Goal: Task Accomplishment & Management: Manage account settings

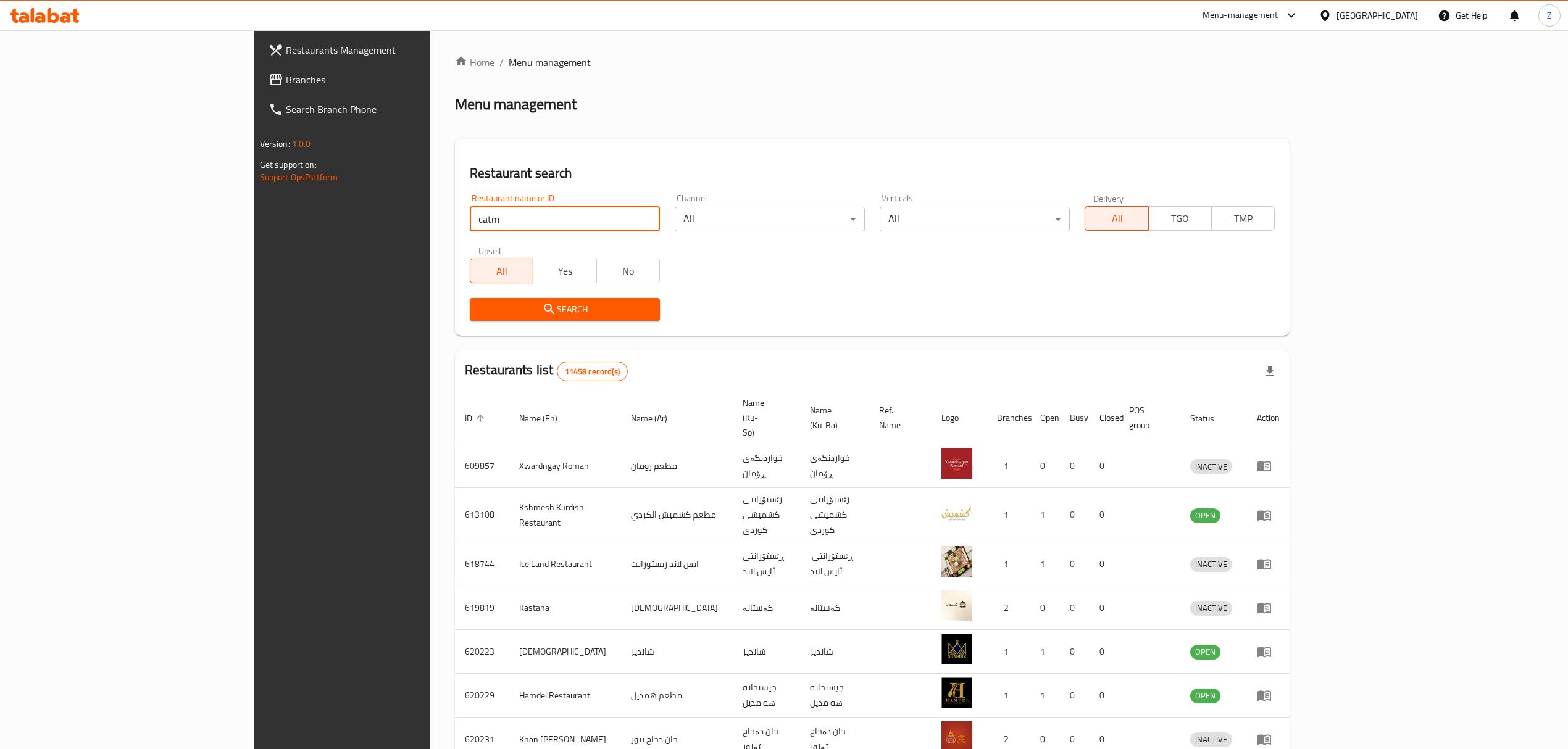
type input "catm"
click button "Search" at bounding box center [565, 310] width 190 height 23
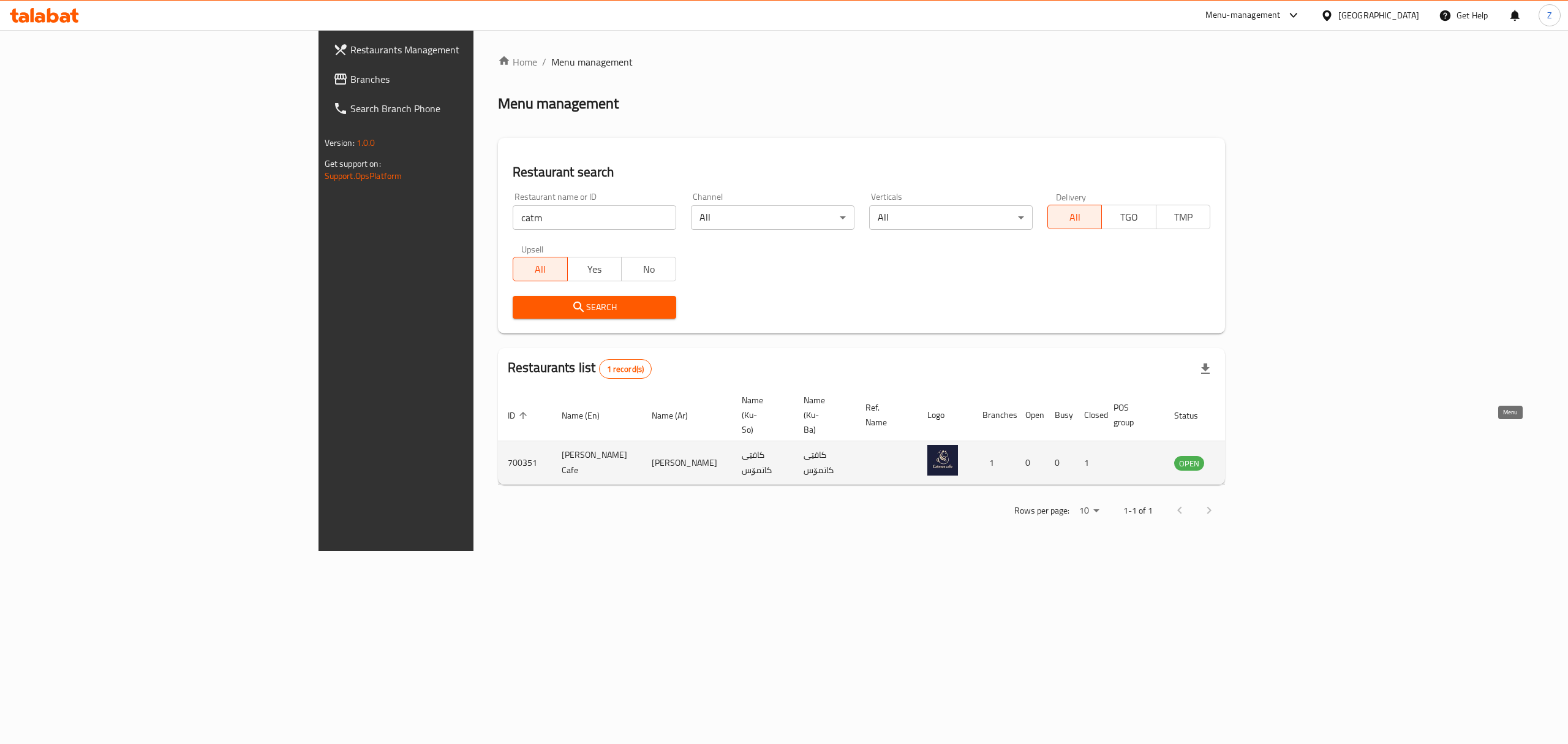
click at [1253, 459] on icon "enhanced table" at bounding box center [1245, 464] width 13 height 10
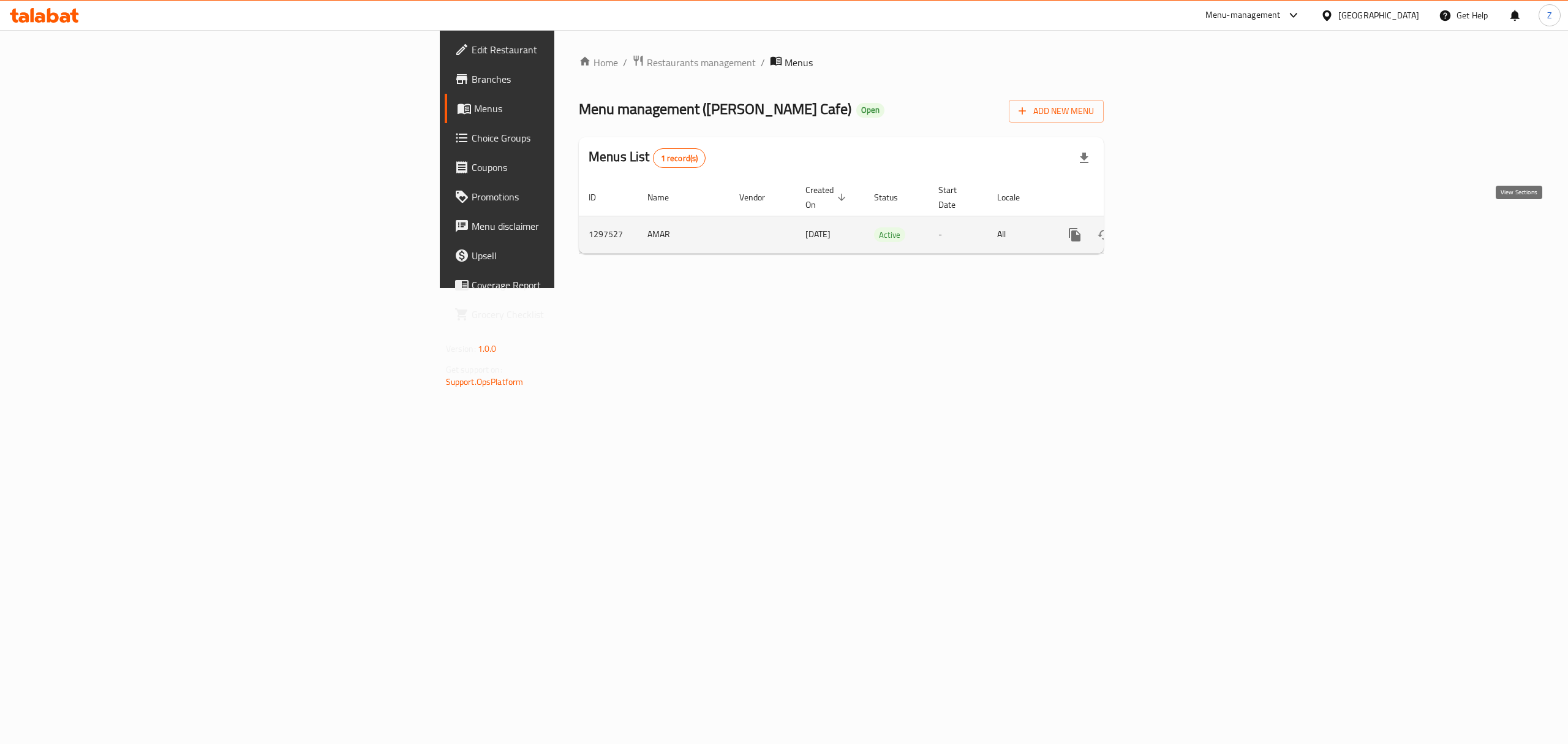
click at [1171, 228] on icon "enhanced table" at bounding box center [1163, 234] width 15 height 15
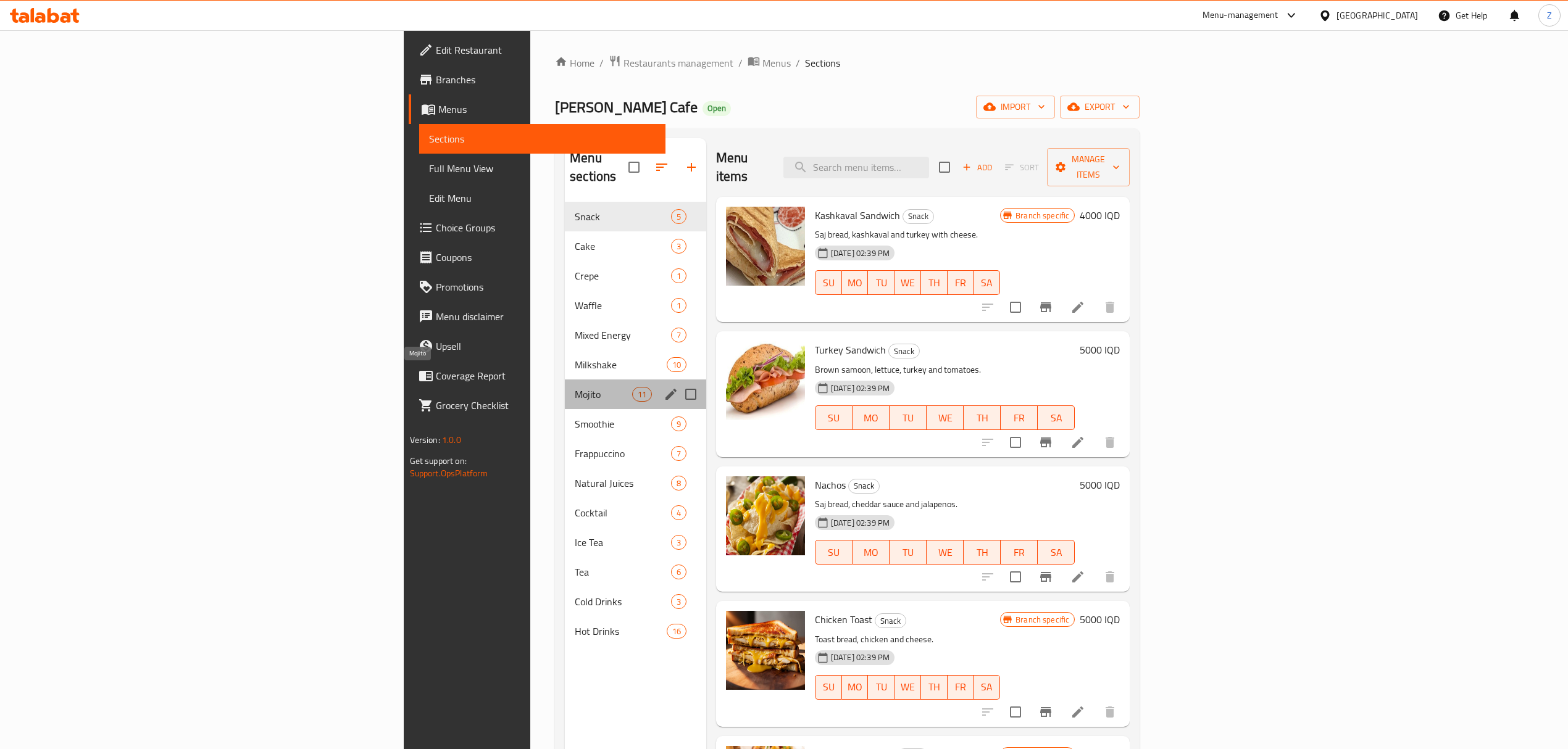
click at [574, 387] on span "Mojito" at bounding box center [603, 394] width 58 height 15
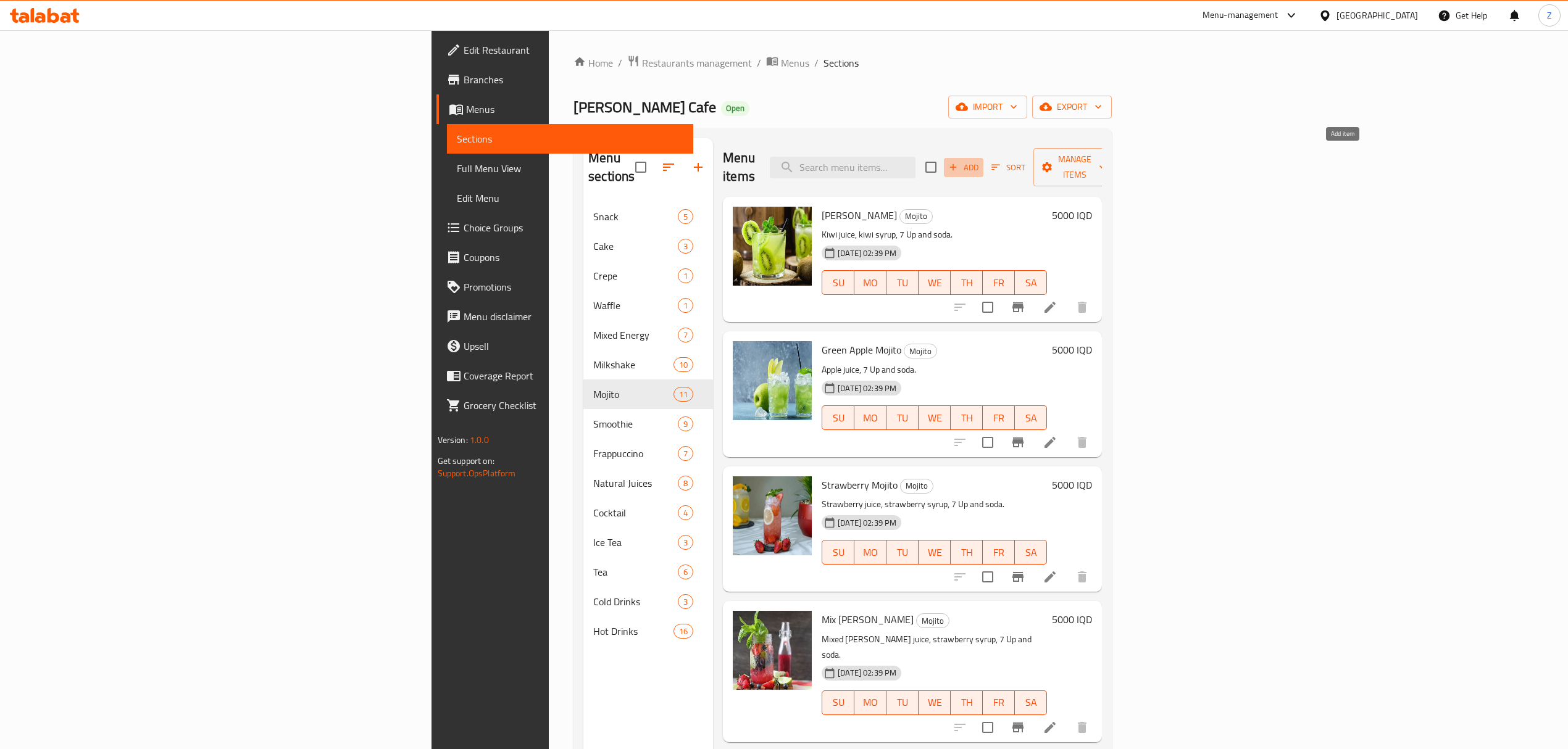
click at [958, 161] on icon "button" at bounding box center [953, 167] width 11 height 11
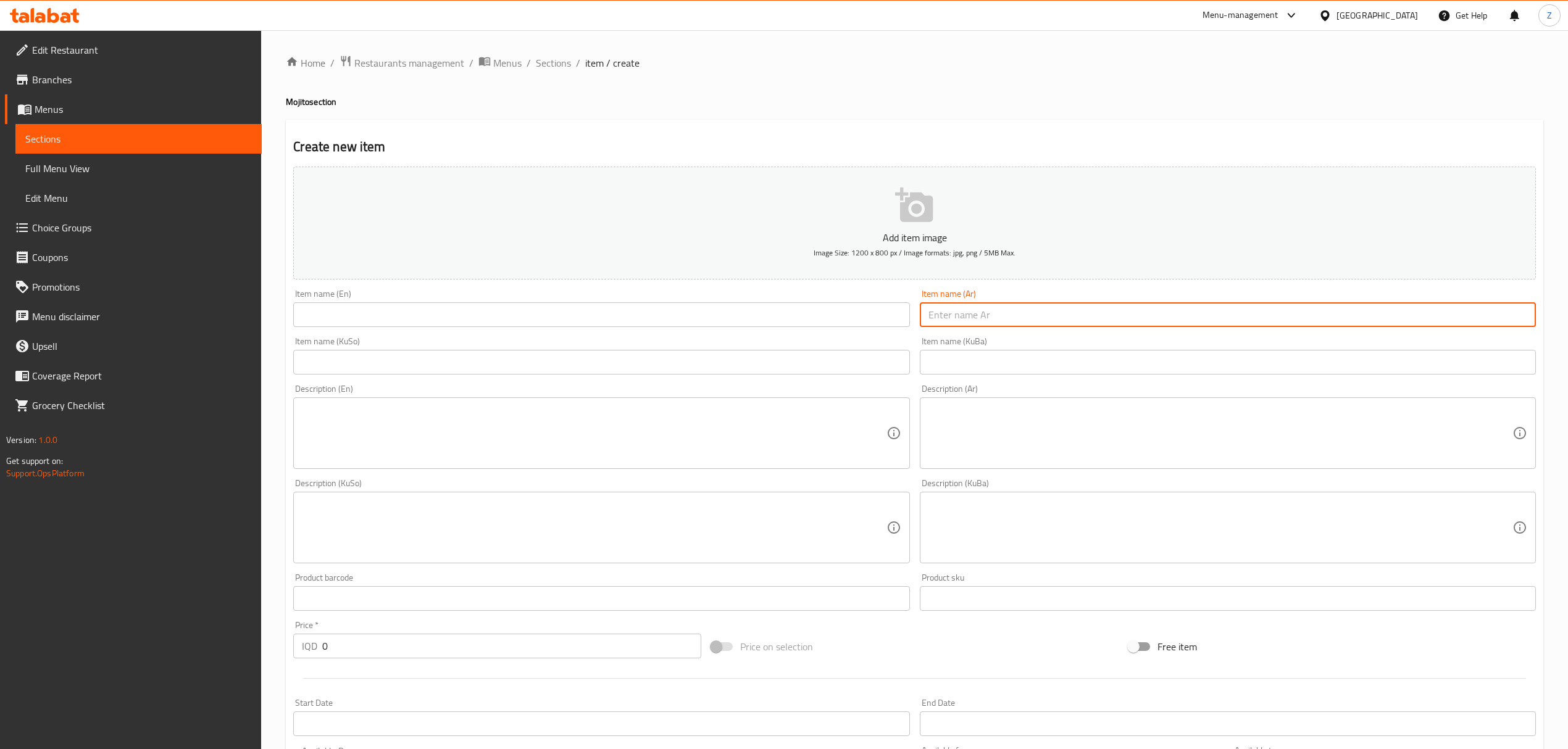
click at [982, 319] on input "text" at bounding box center [1227, 314] width 616 height 25
type input "t"
click at [982, 319] on input "t" at bounding box center [1227, 314] width 616 height 25
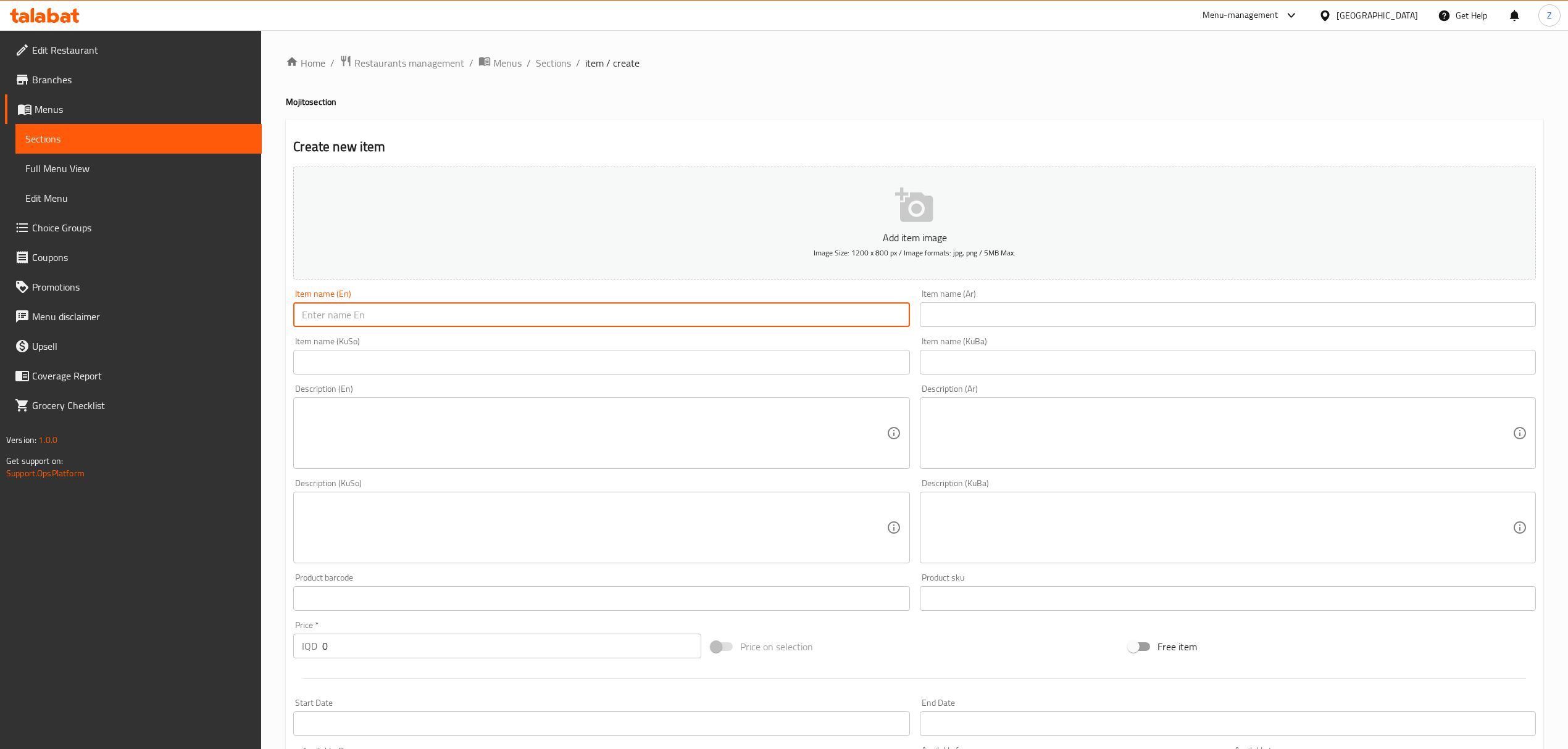
click at [770, 310] on input "text" at bounding box center [601, 314] width 616 height 25
type input "Fresh Mentos"
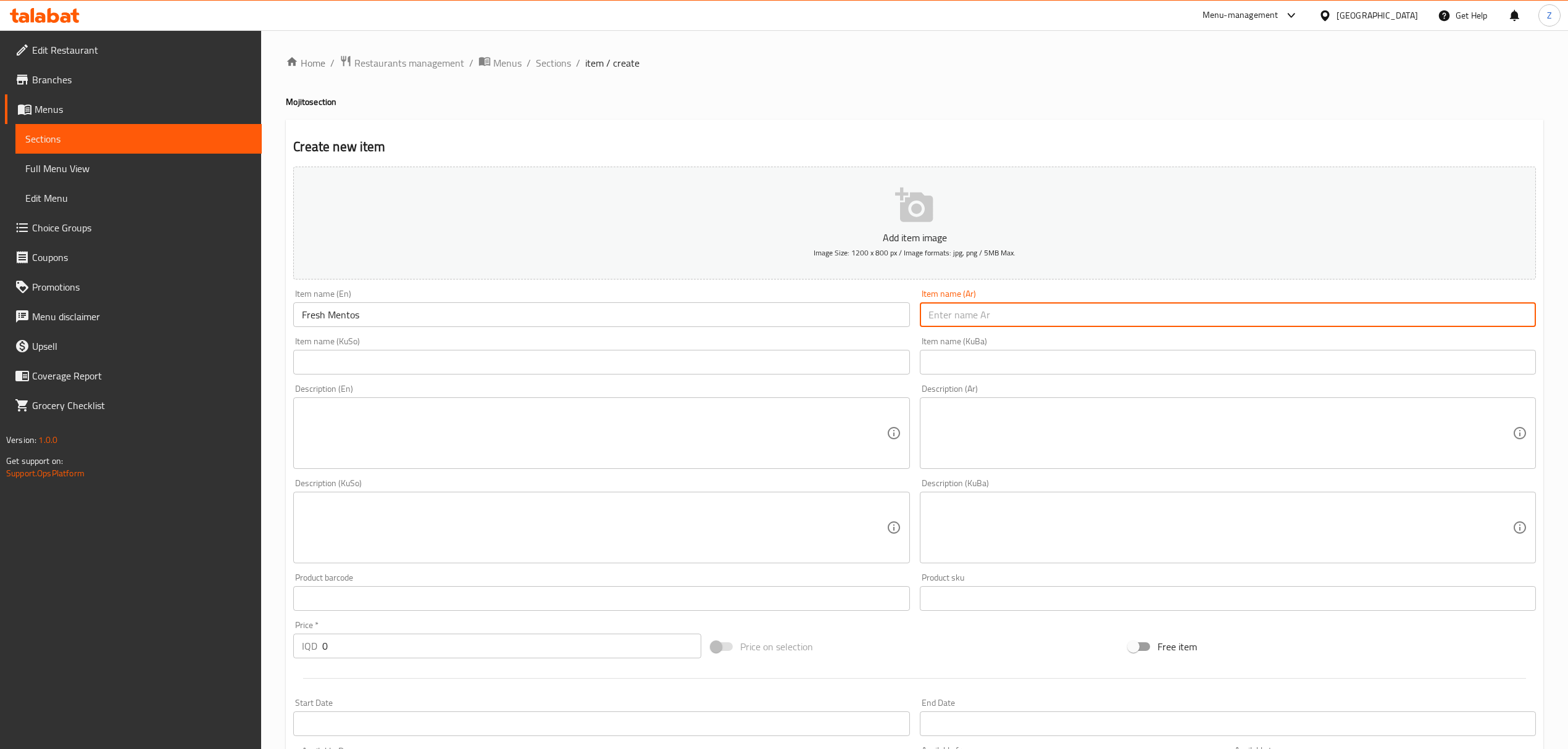
click at [941, 312] on input "text" at bounding box center [1227, 314] width 616 height 25
type input "f"
type input "فريش مينتوس"
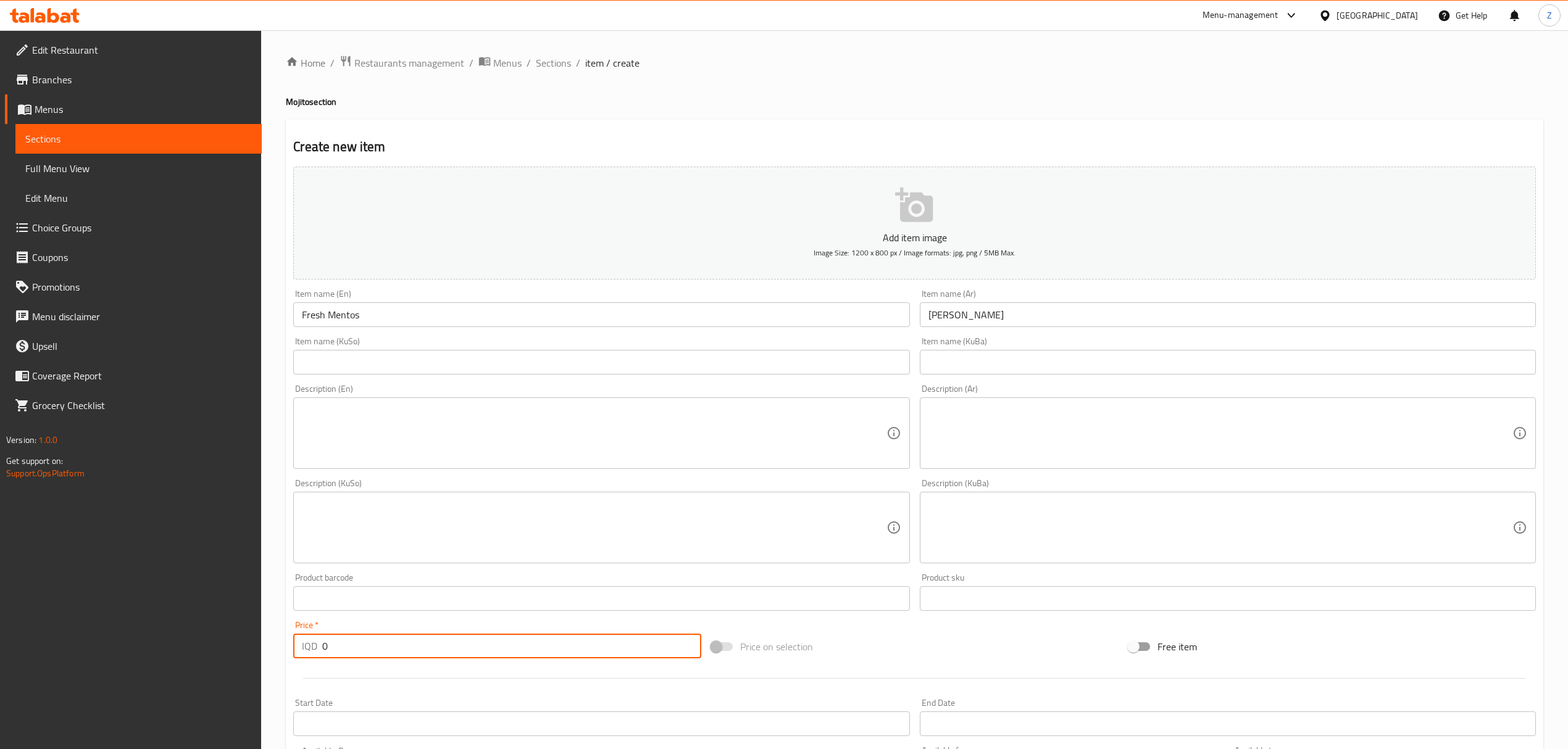
click at [363, 643] on input "0" at bounding box center [511, 646] width 378 height 25
type input "6000"
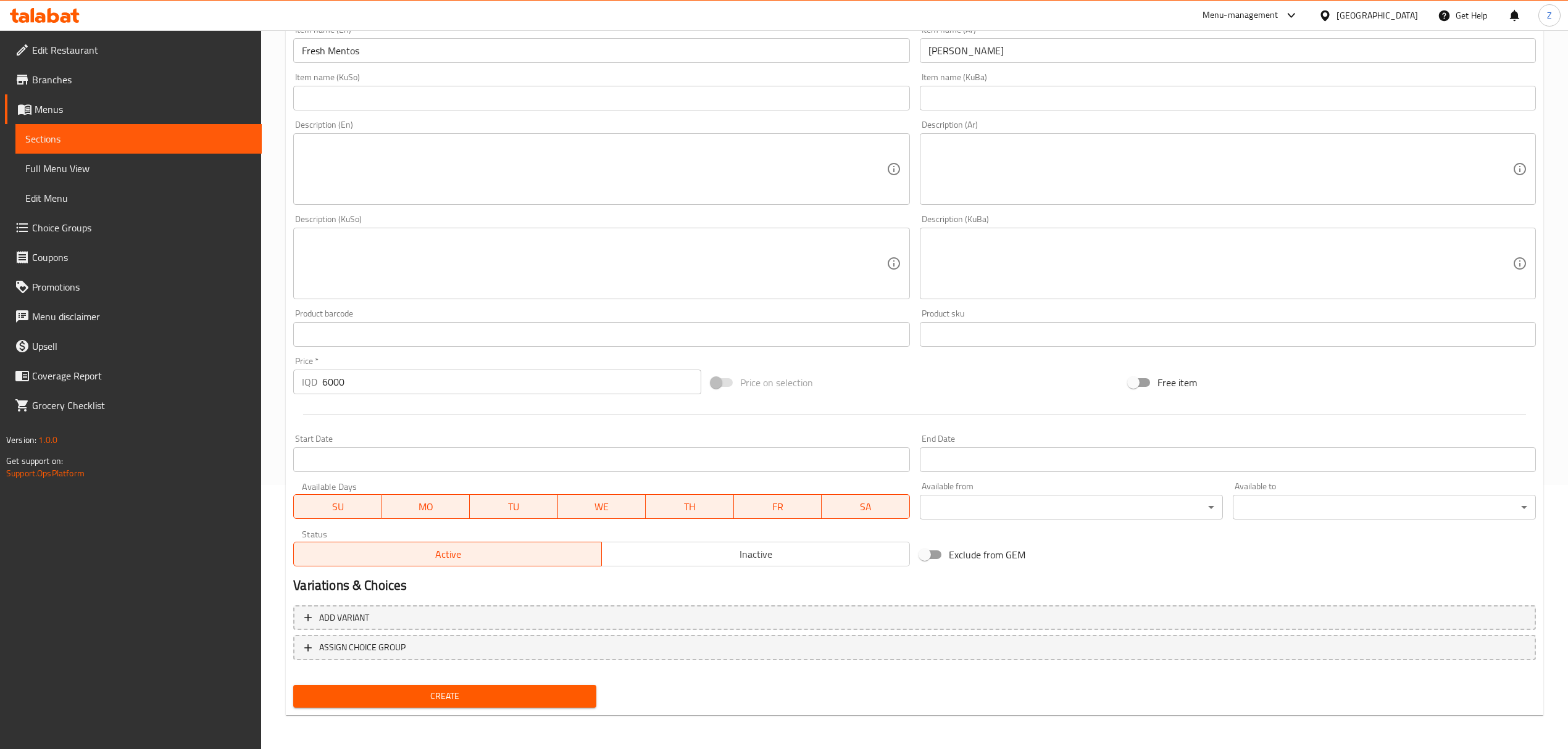
click at [436, 698] on span "Create" at bounding box center [444, 696] width 283 height 15
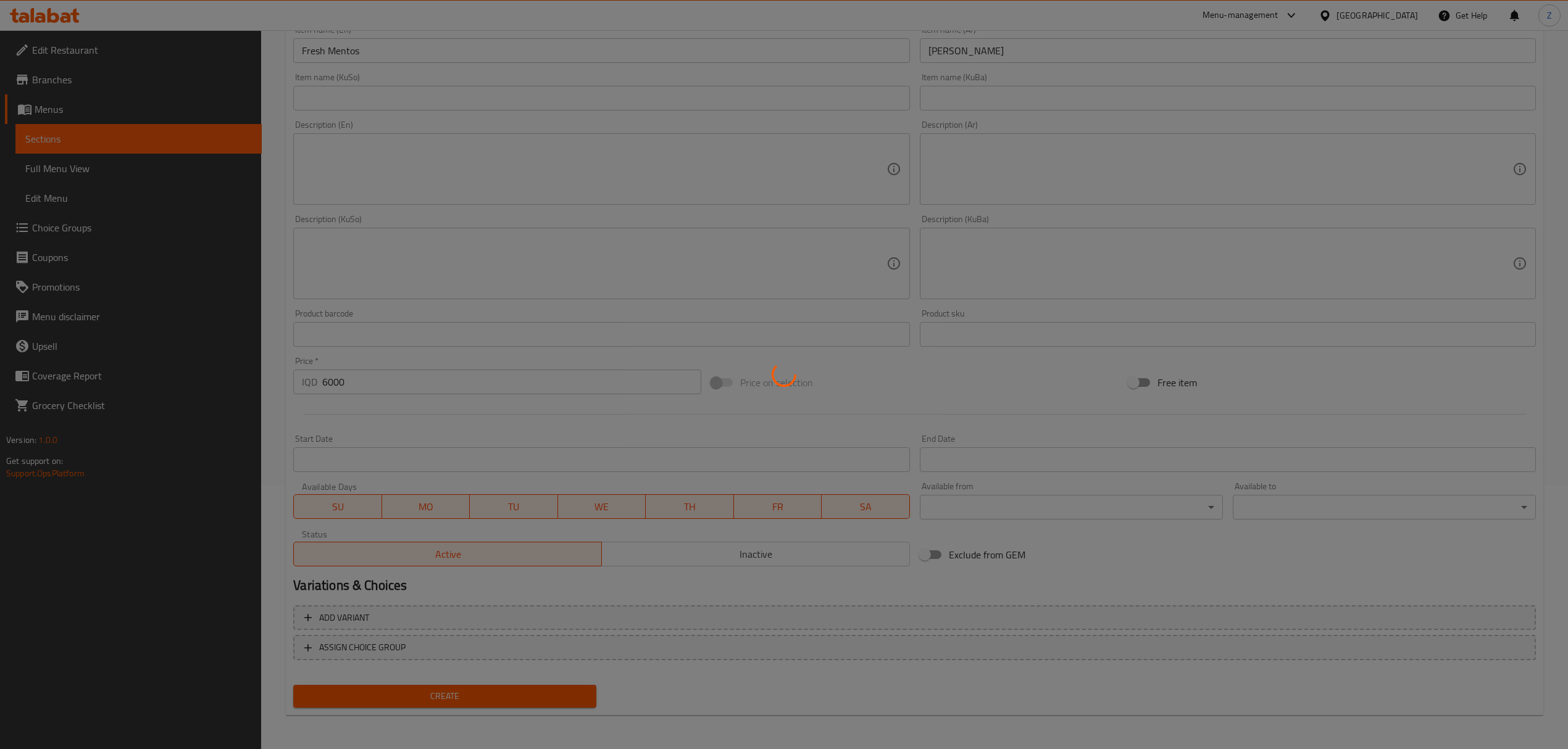
type input "0"
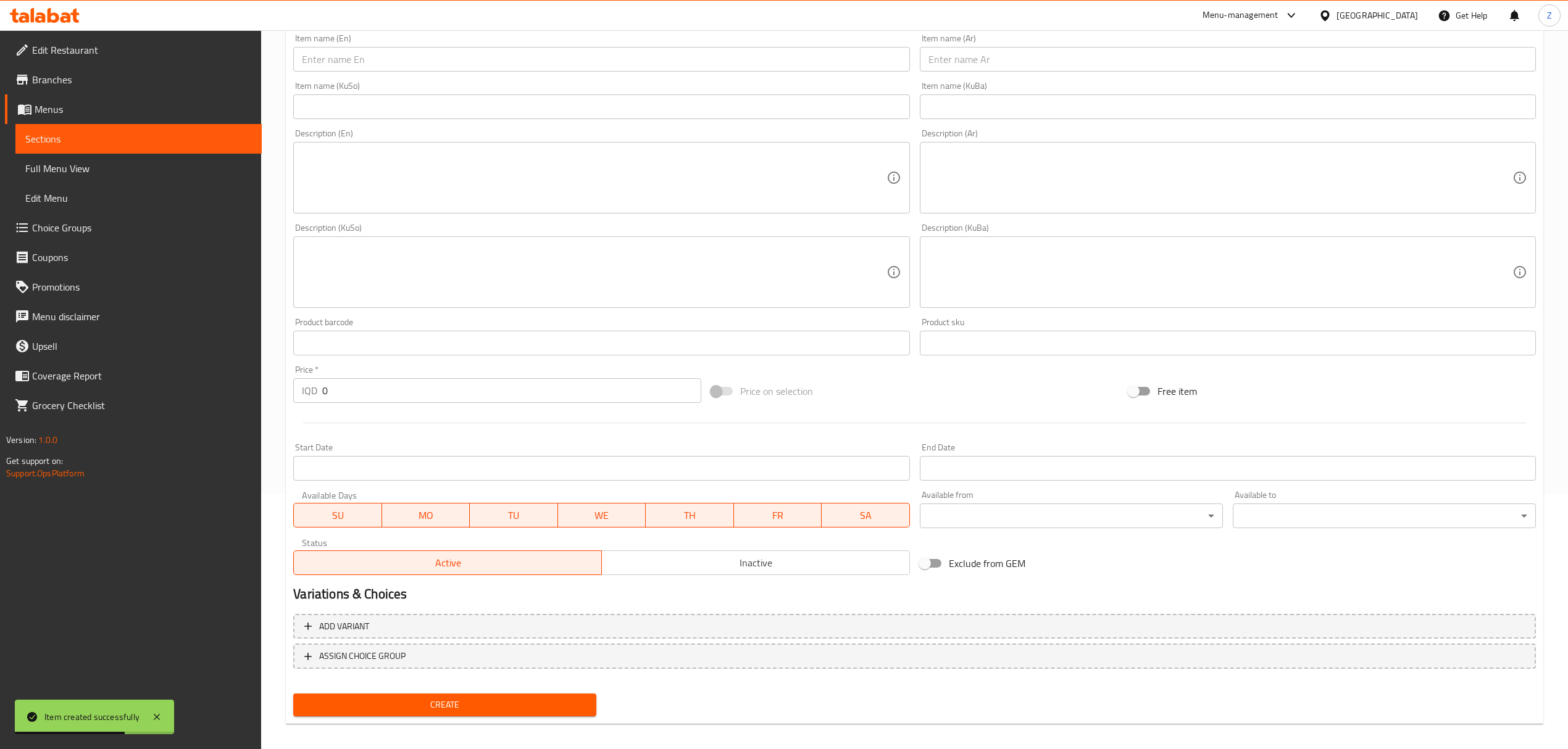
scroll to position [0, 0]
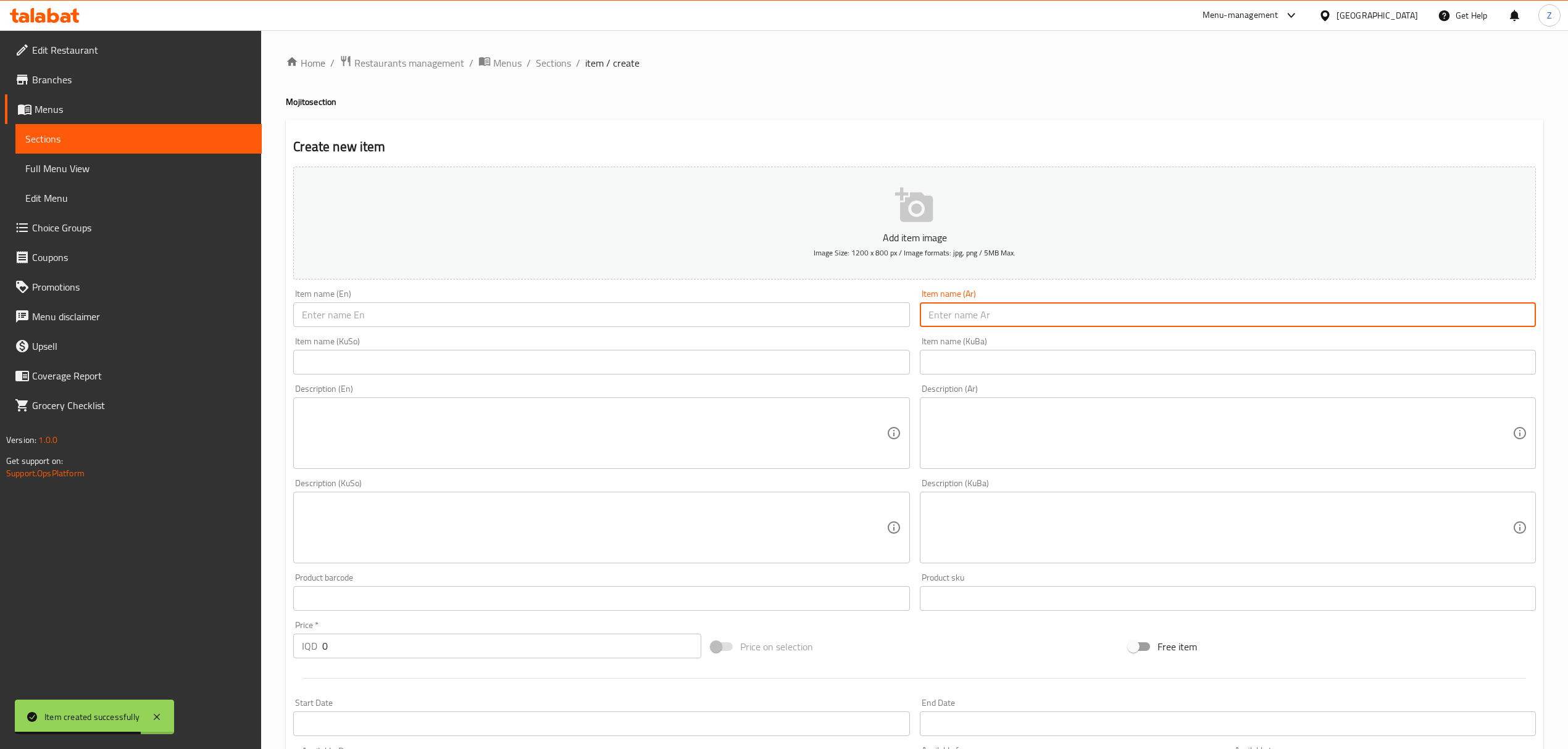
click at [986, 312] on input "text" at bounding box center [1227, 314] width 616 height 25
type input "ماينو كرافت"
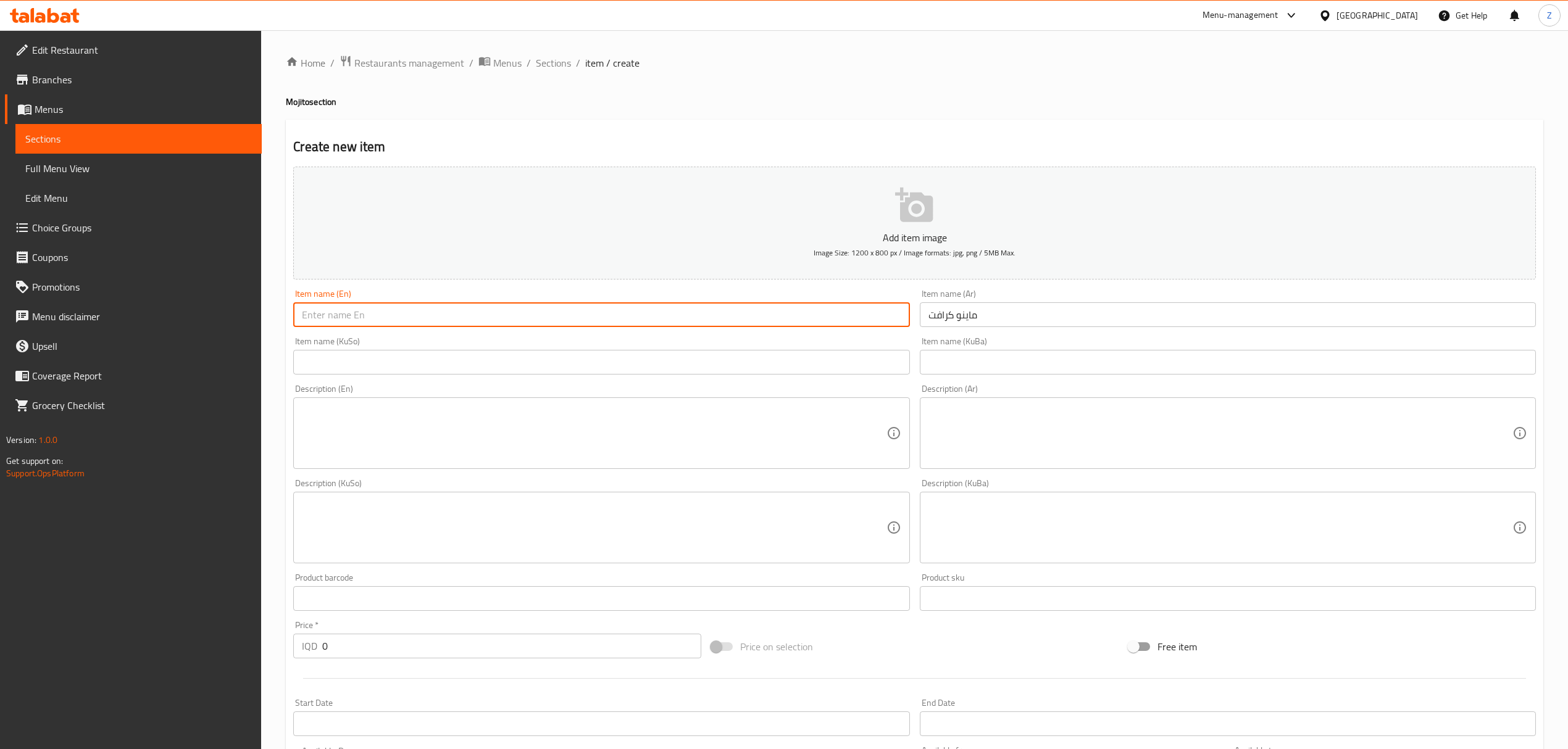
click at [878, 322] on input "text" at bounding box center [601, 314] width 616 height 25
type input "N"
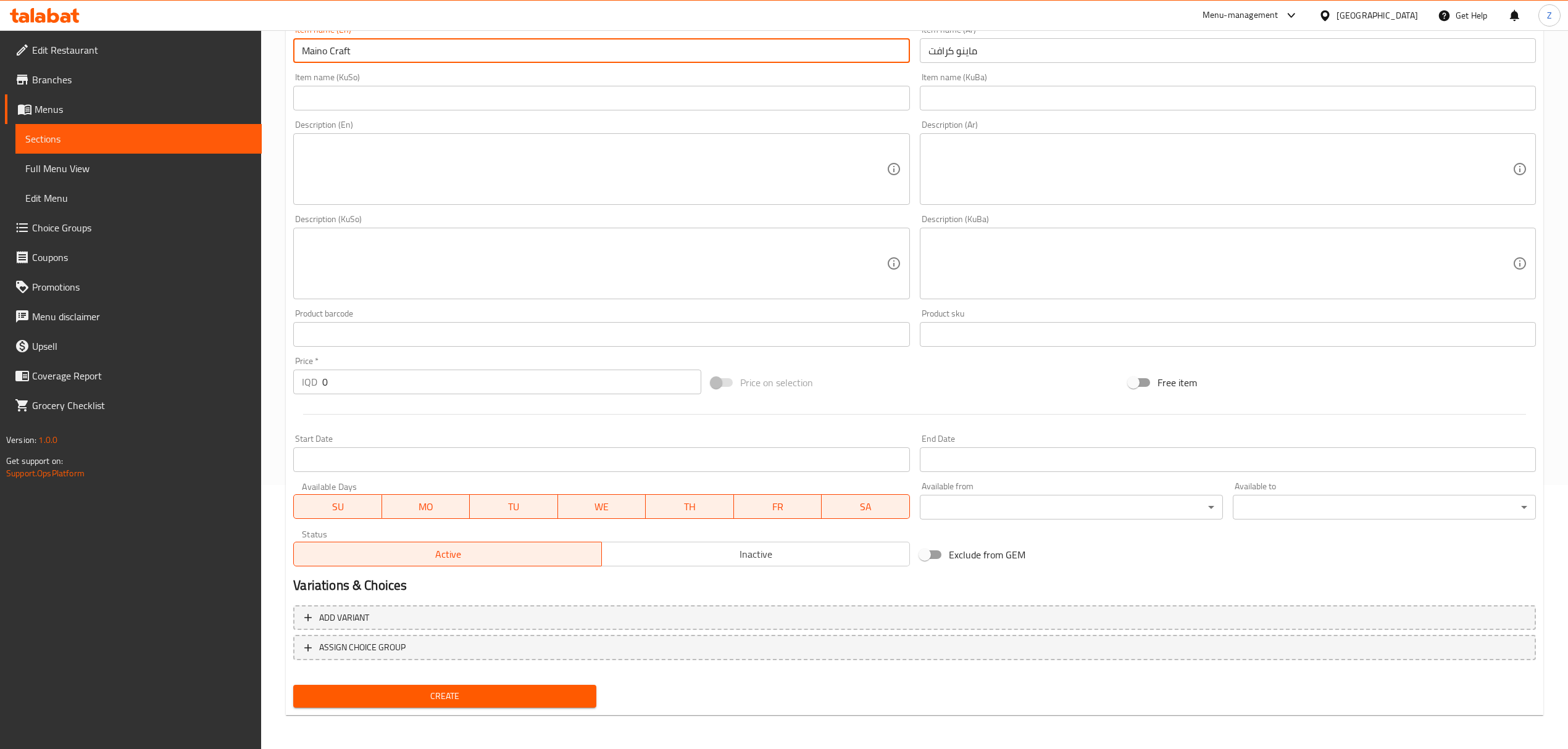
type input "Maino Craft"
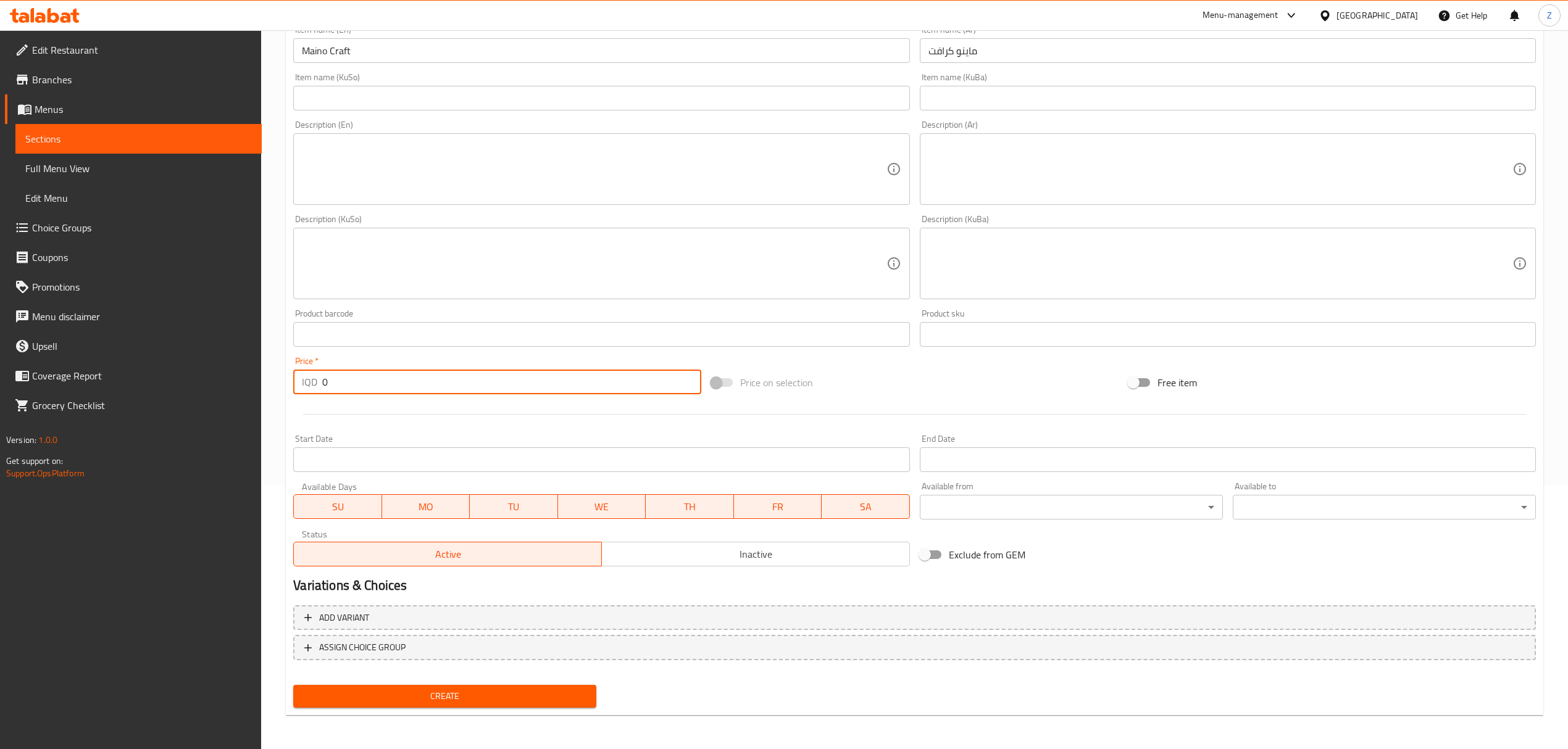
click at [452, 388] on input "0" at bounding box center [511, 382] width 378 height 25
type input "6000"
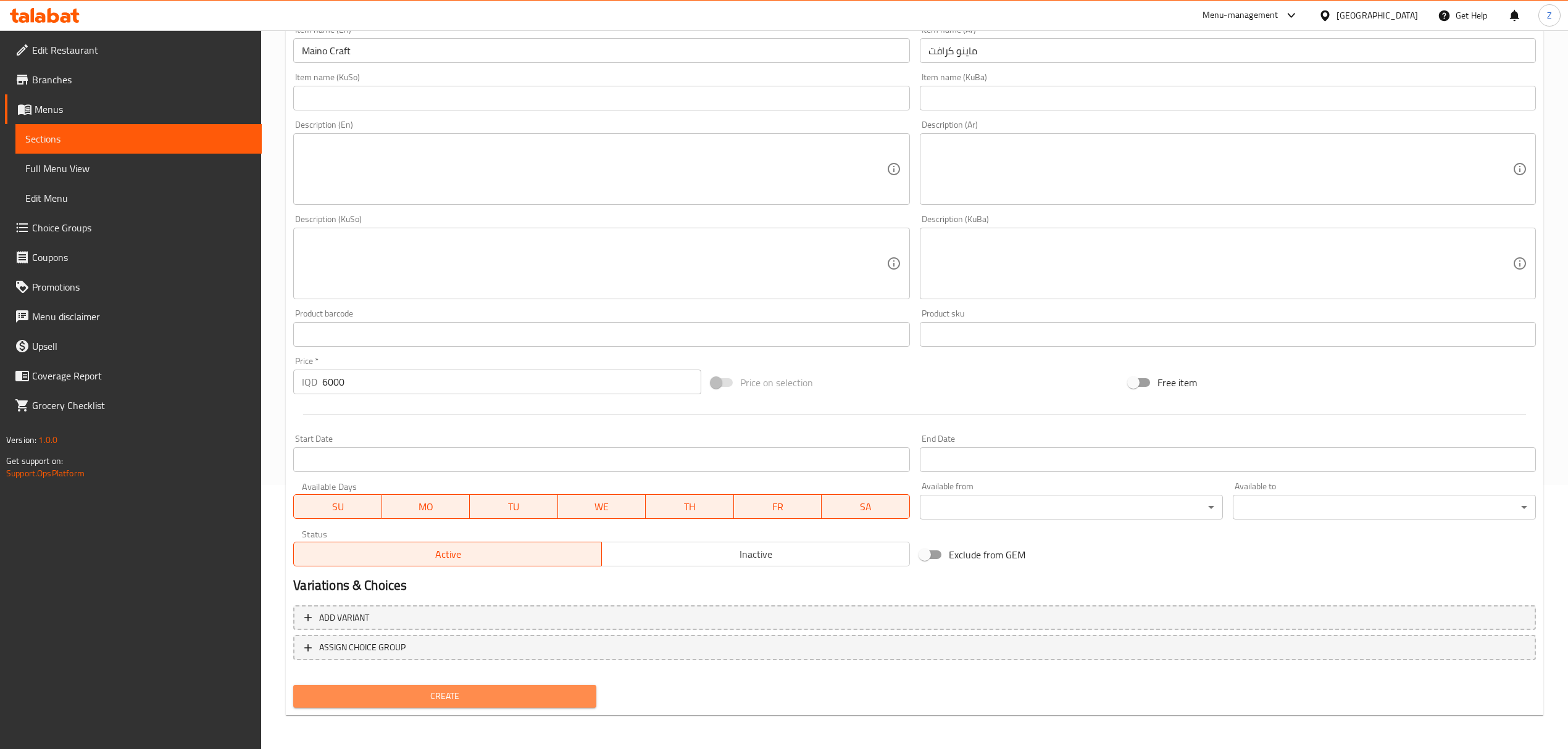
click at [515, 700] on span "Create" at bounding box center [444, 696] width 283 height 15
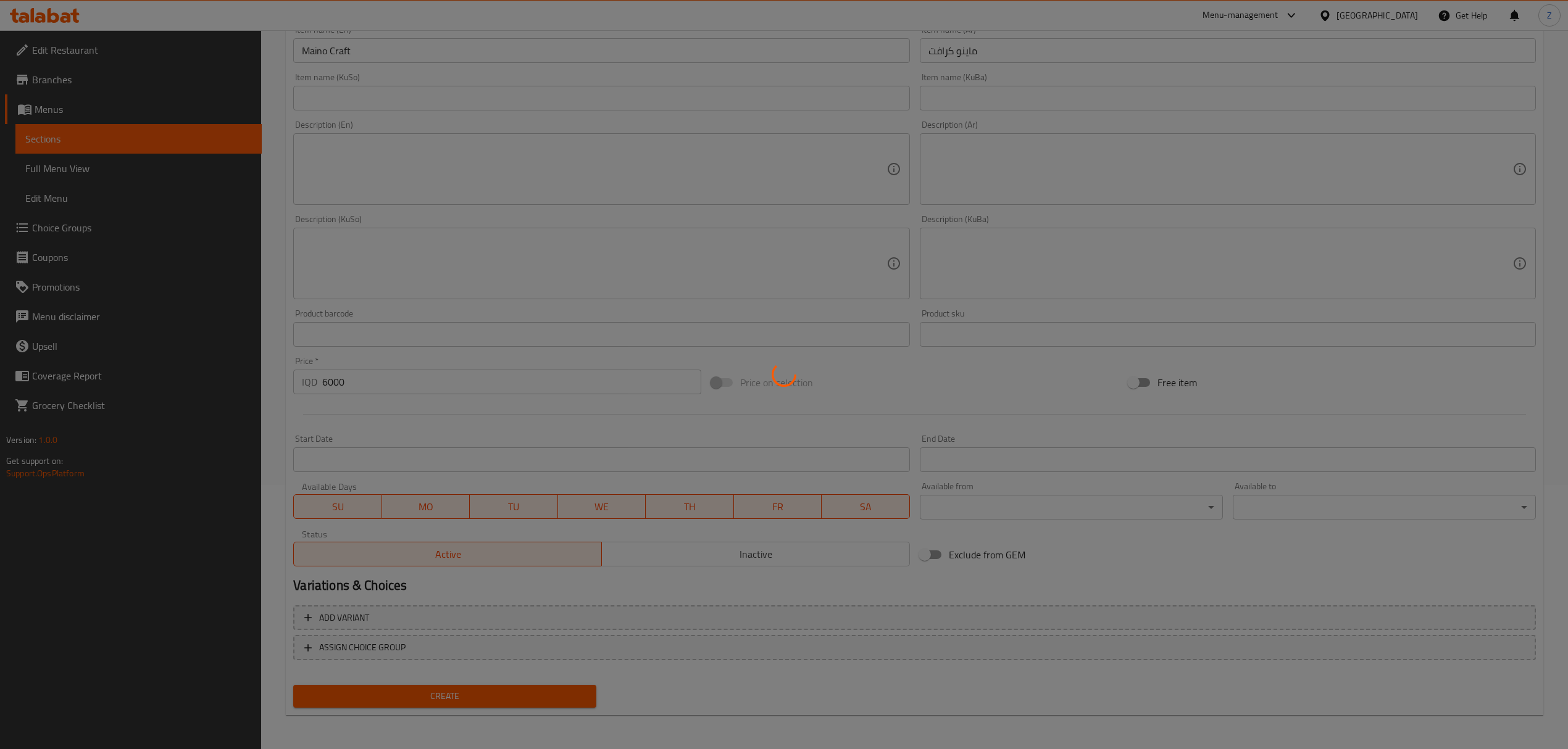
type input "0"
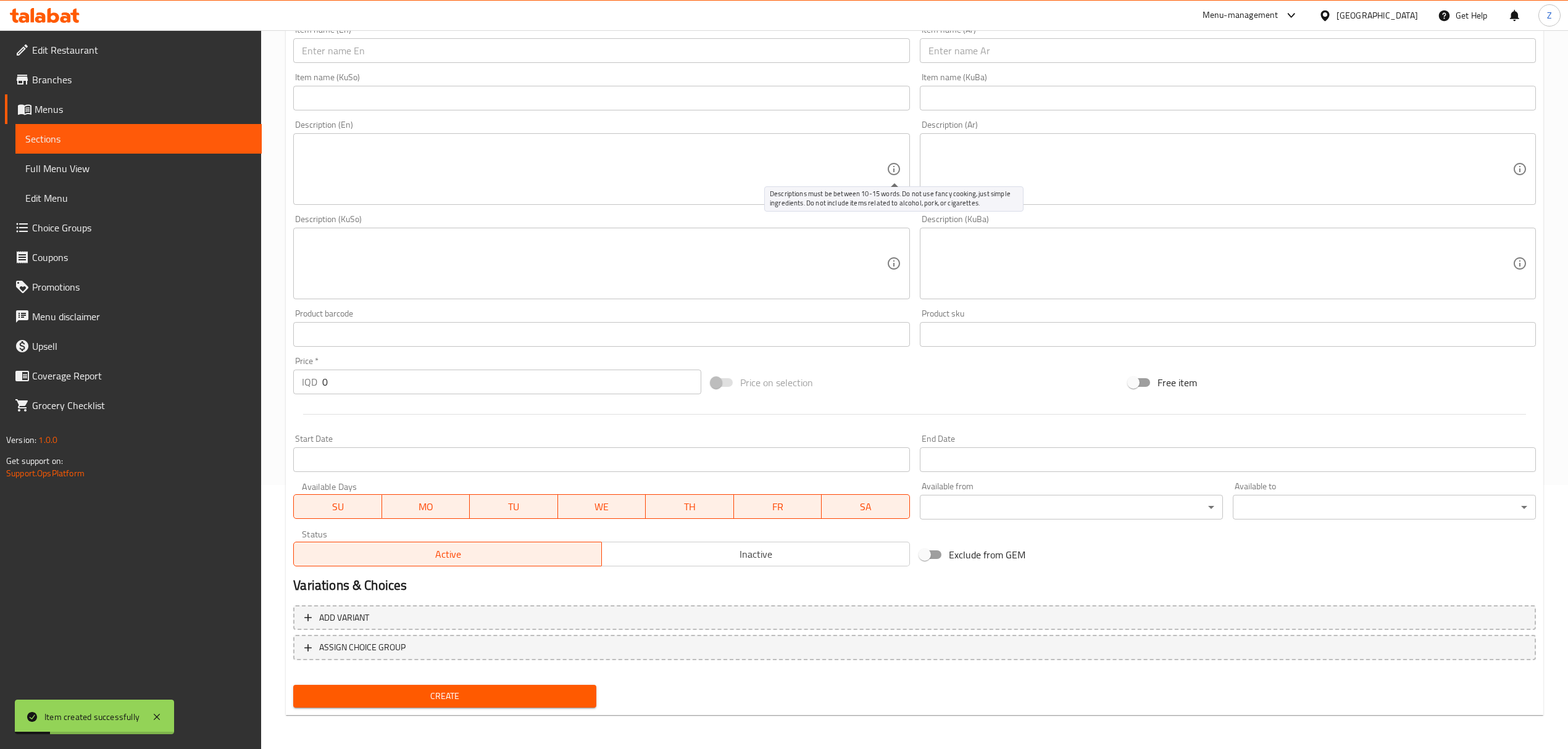
scroll to position [0, 0]
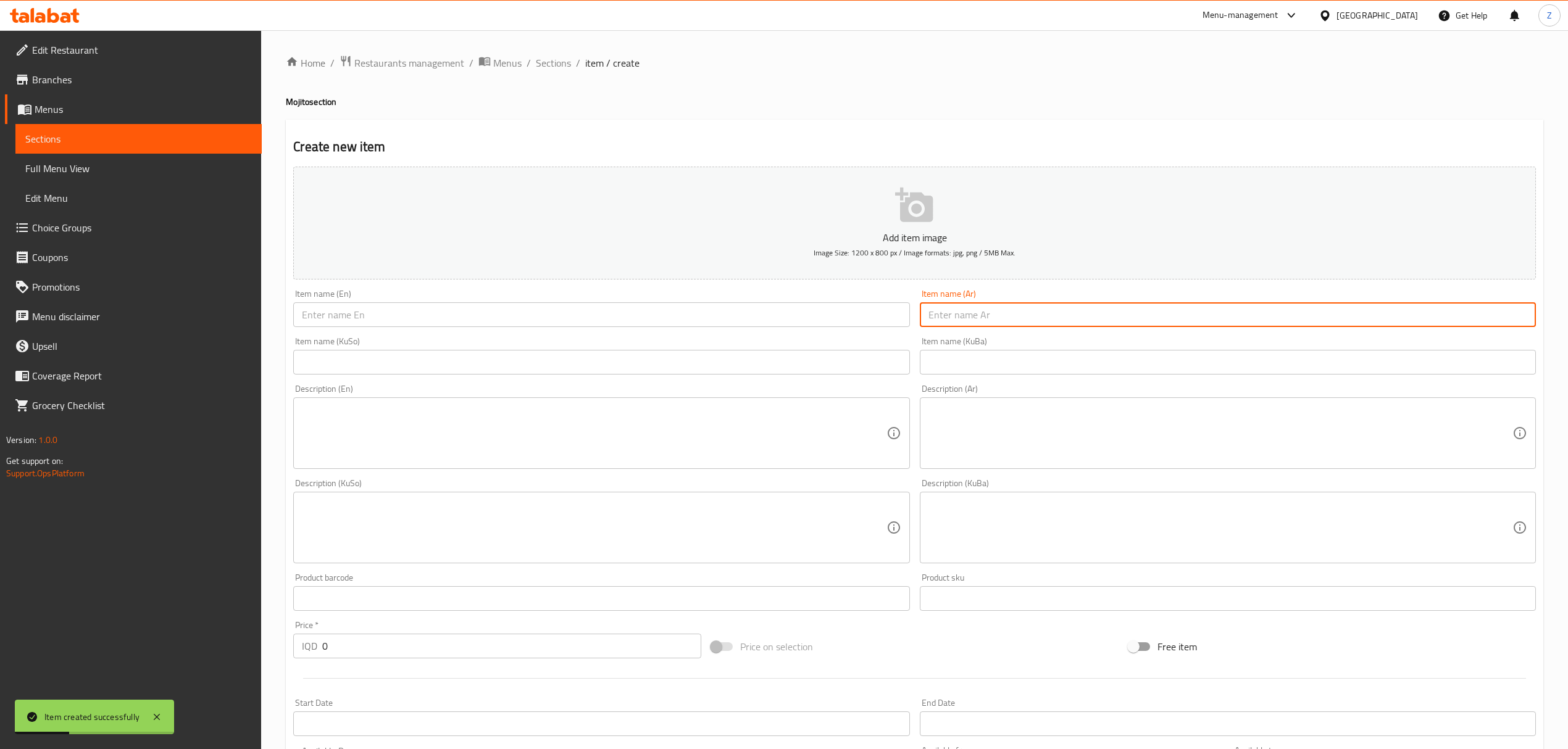
click at [991, 304] on input "text" at bounding box center [1227, 314] width 616 height 25
type input "l"
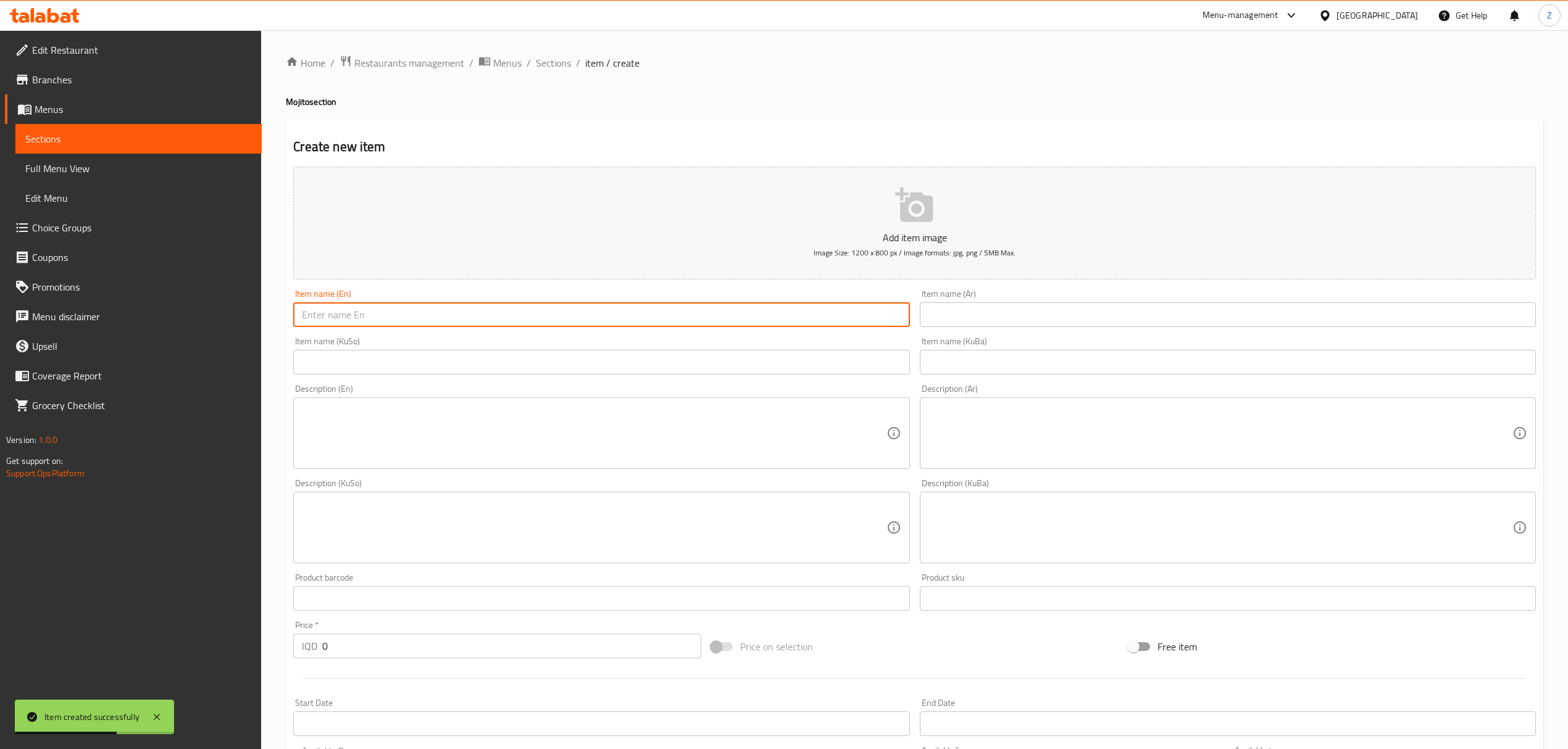
click at [590, 314] on input "text" at bounding box center [601, 314] width 616 height 25
type input "Hello Kitty"
click at [1025, 322] on input "text" at bounding box center [1227, 314] width 616 height 25
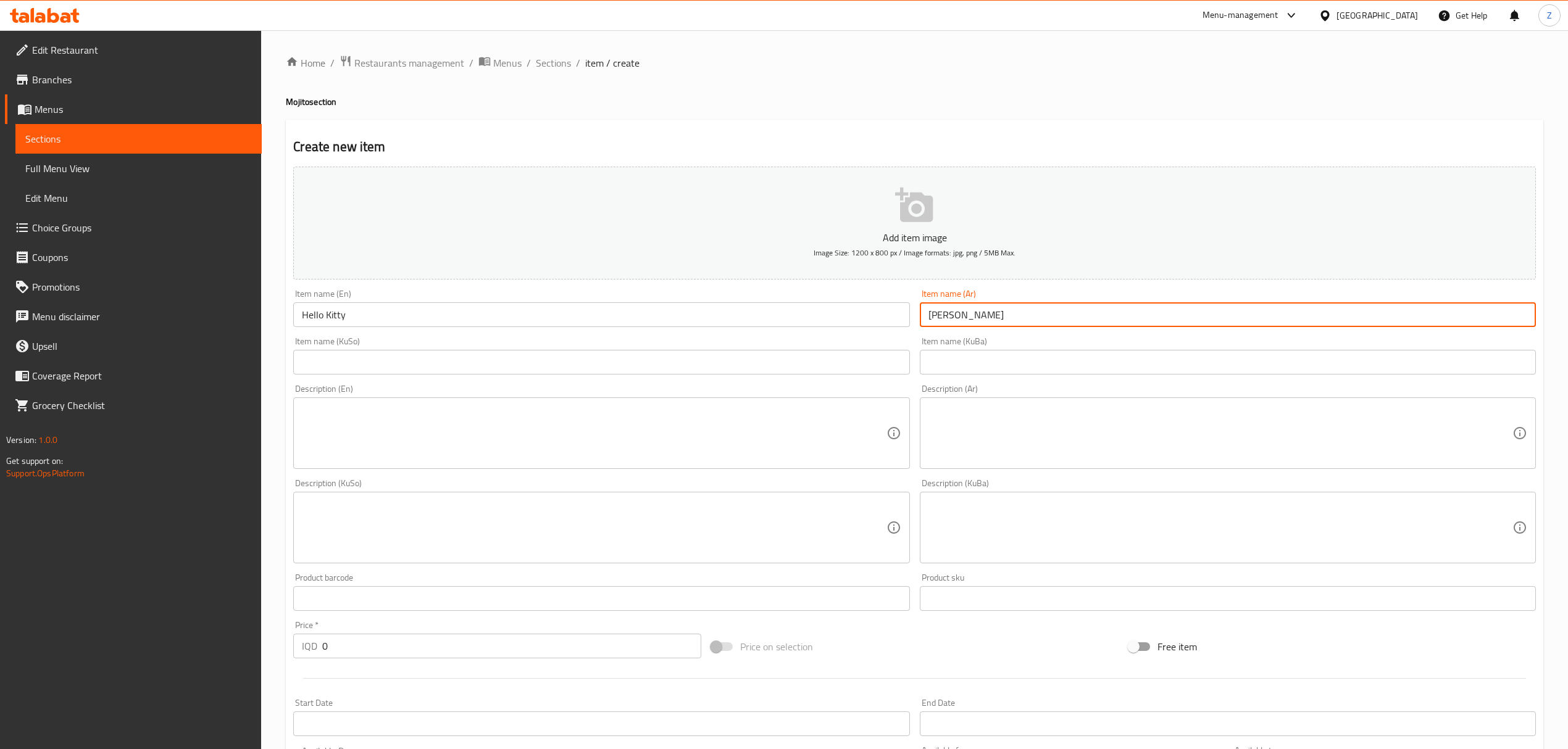
scroll to position [264, 0]
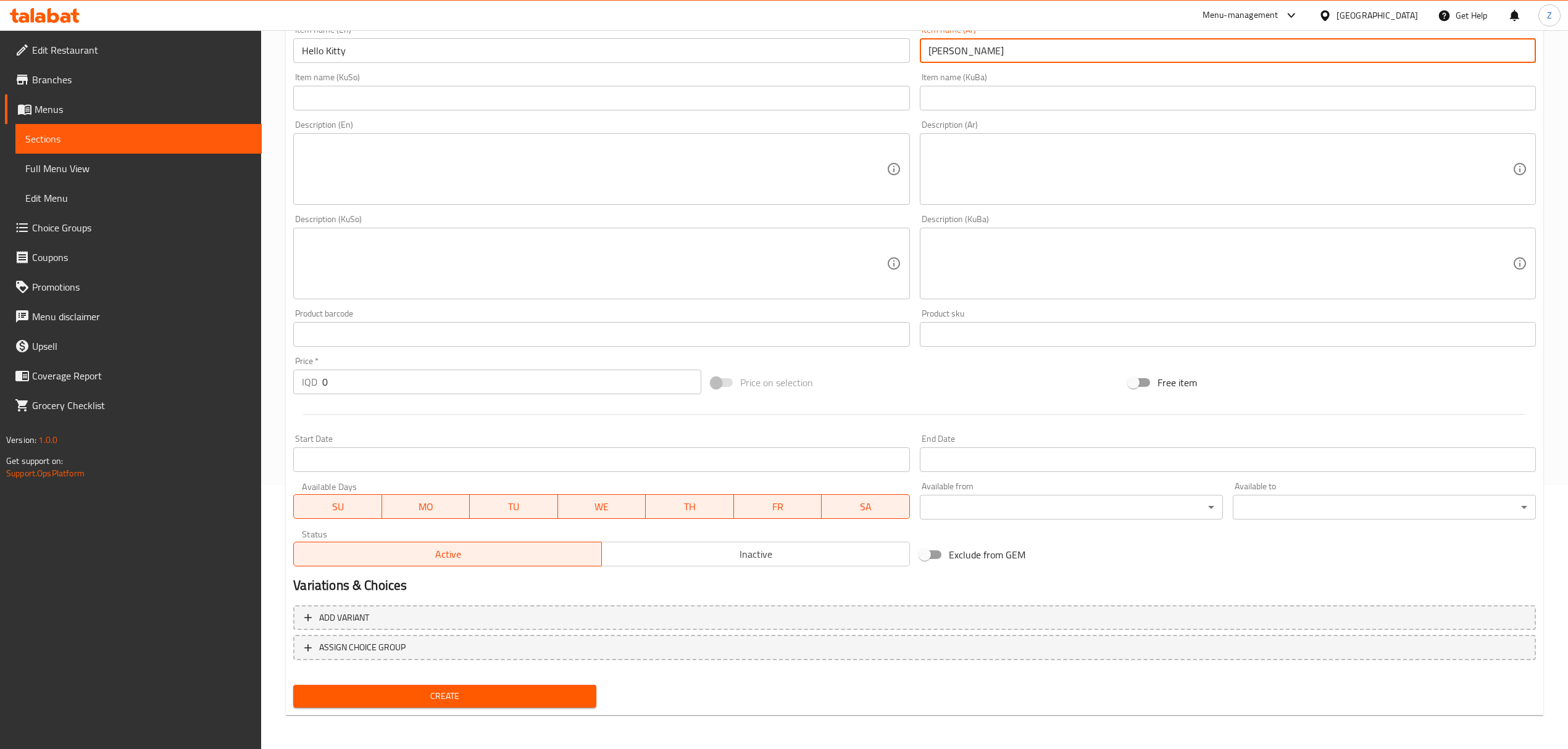
type input "هيلو كيتي"
click at [361, 384] on input "0" at bounding box center [511, 382] width 378 height 25
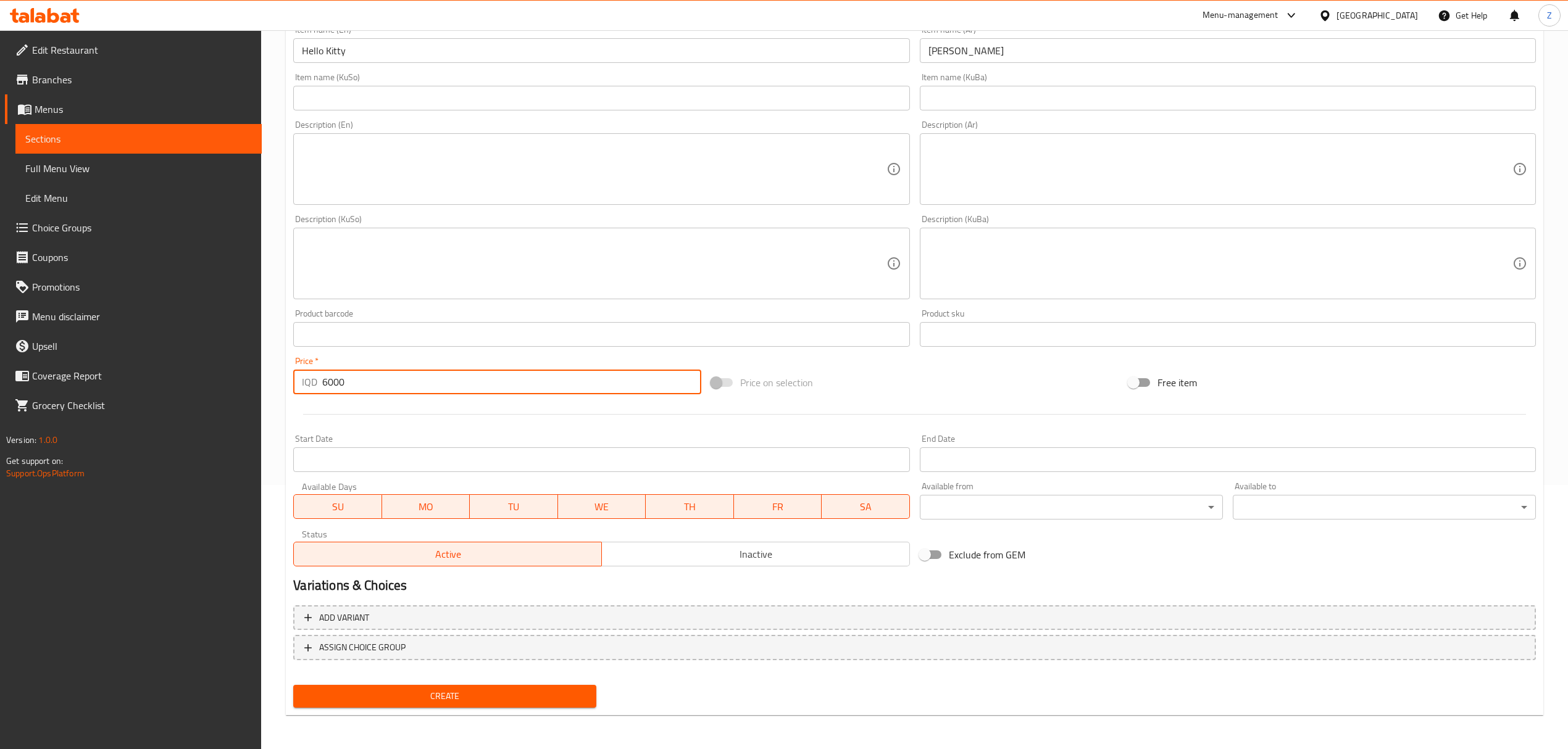
type input "6000"
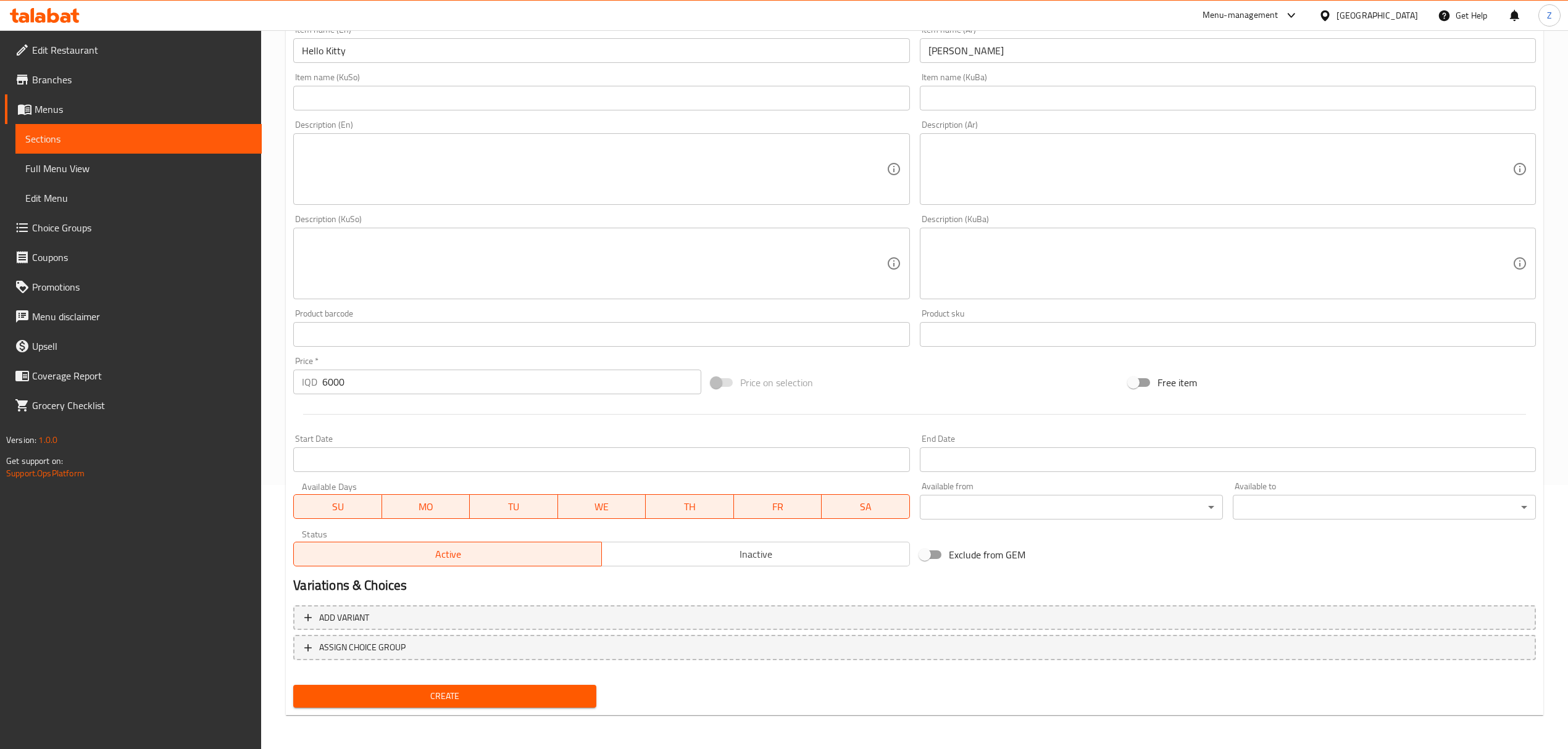
click at [466, 684] on div "Create" at bounding box center [445, 696] width 313 height 33
click at [466, 694] on span "Create" at bounding box center [444, 696] width 283 height 15
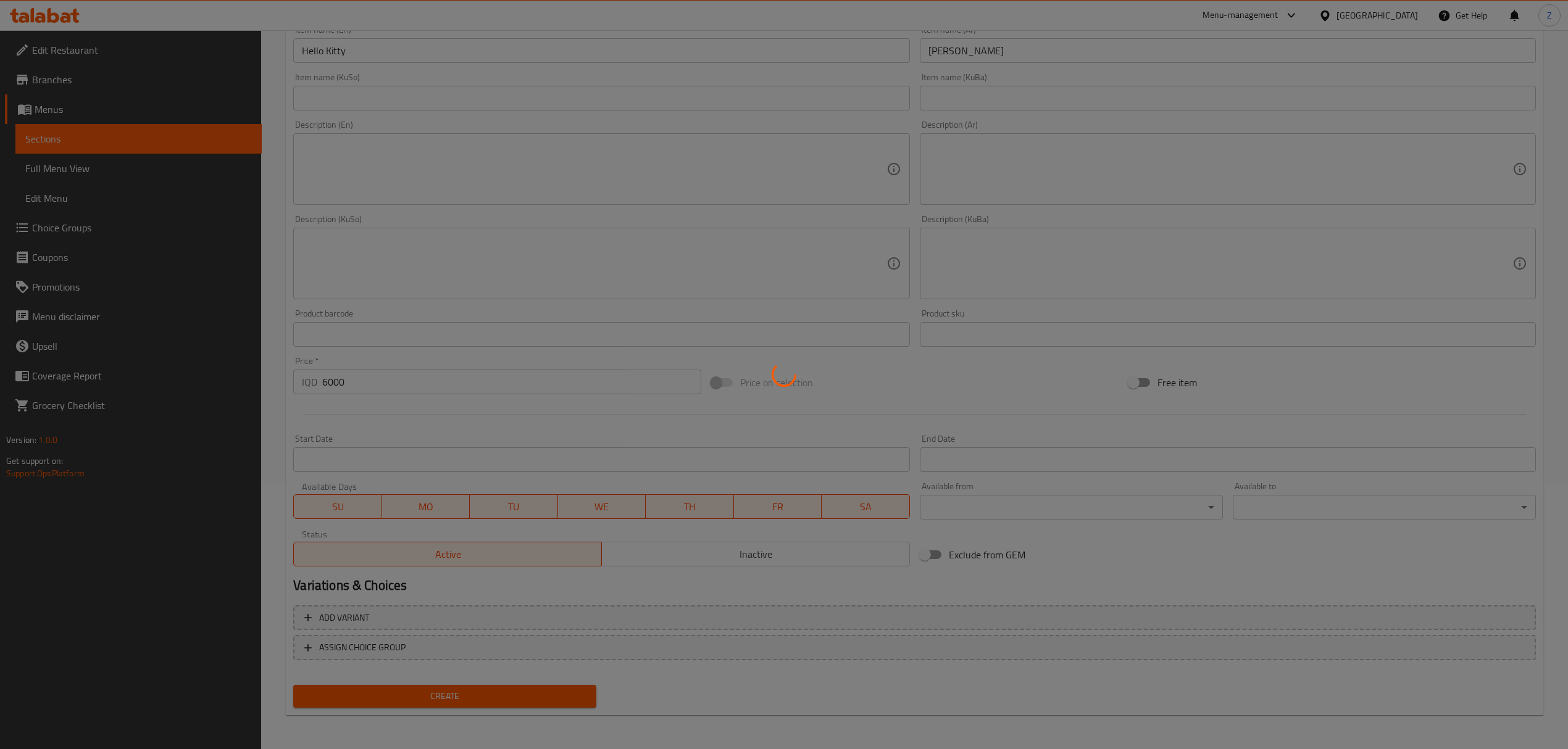
type input "0"
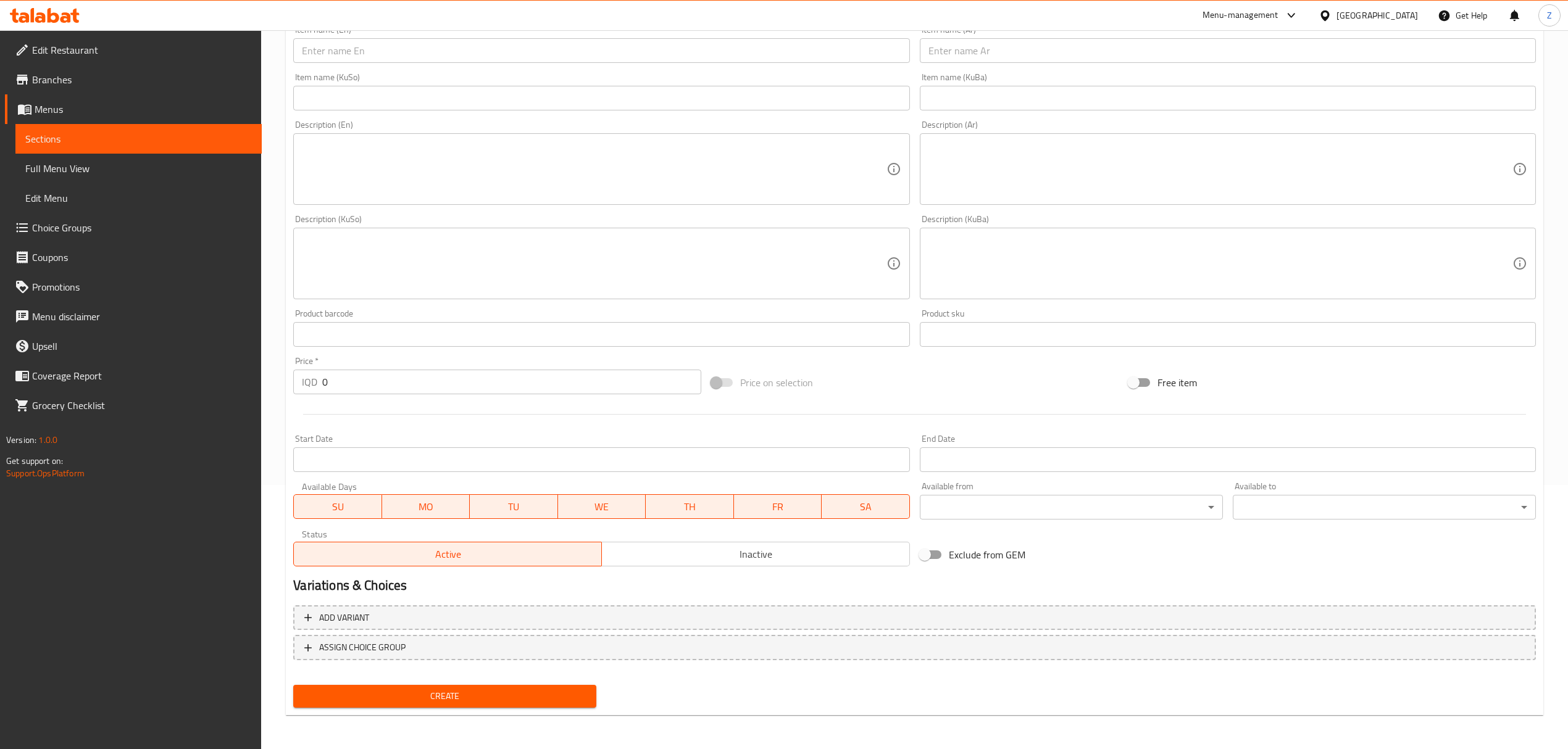
scroll to position [0, 0]
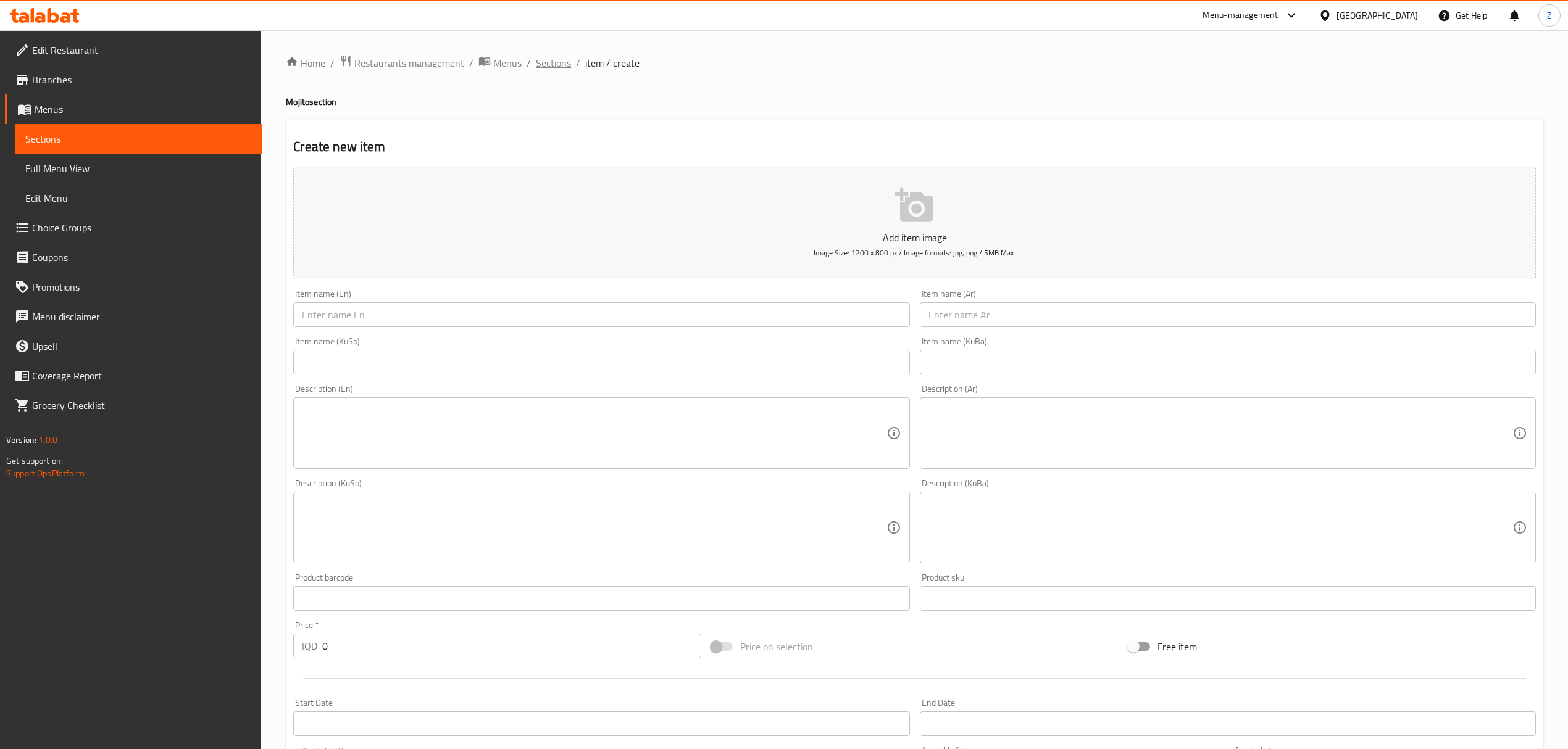
click at [563, 58] on span "Sections" at bounding box center [553, 62] width 35 height 15
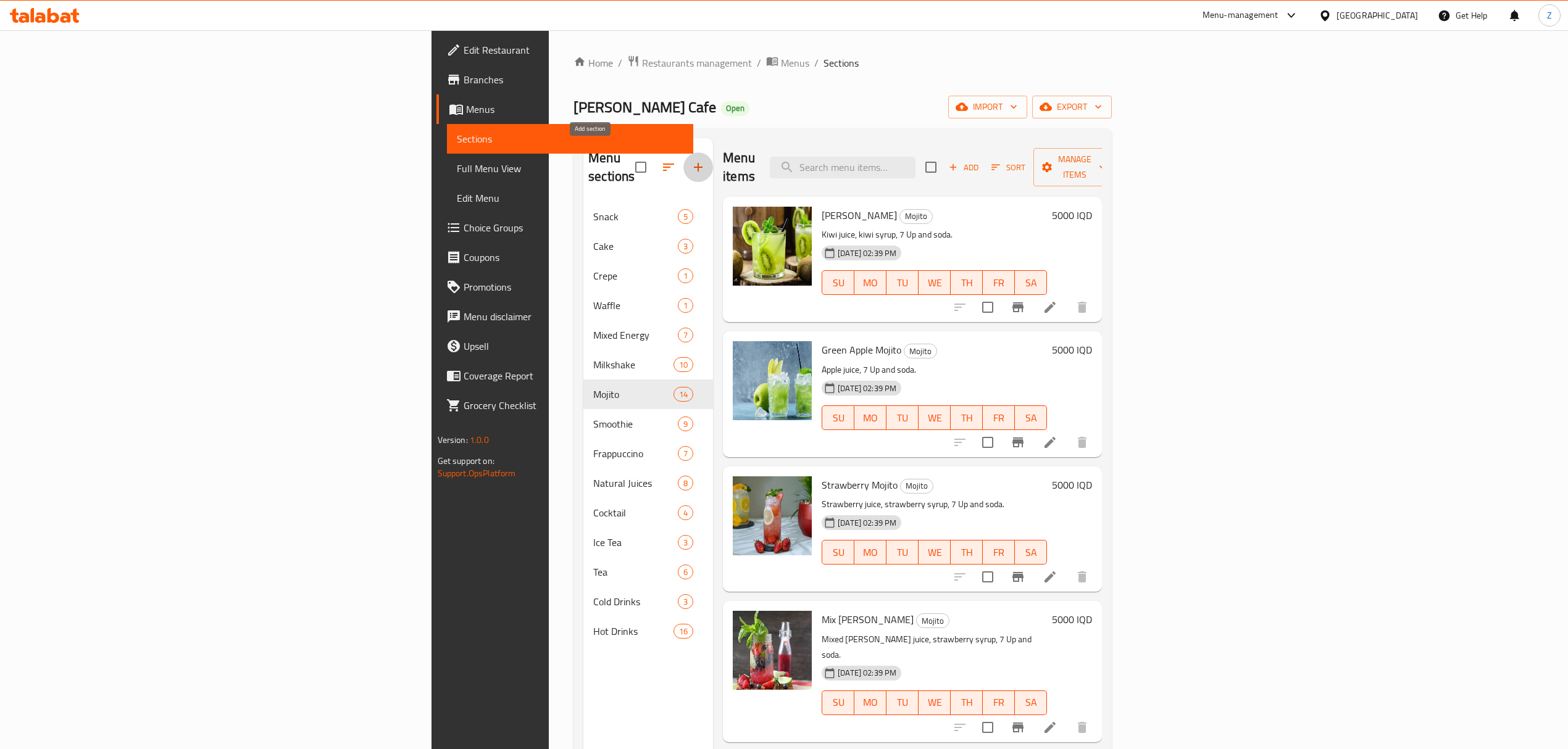
click at [691, 166] on icon "button" at bounding box center [698, 167] width 15 height 15
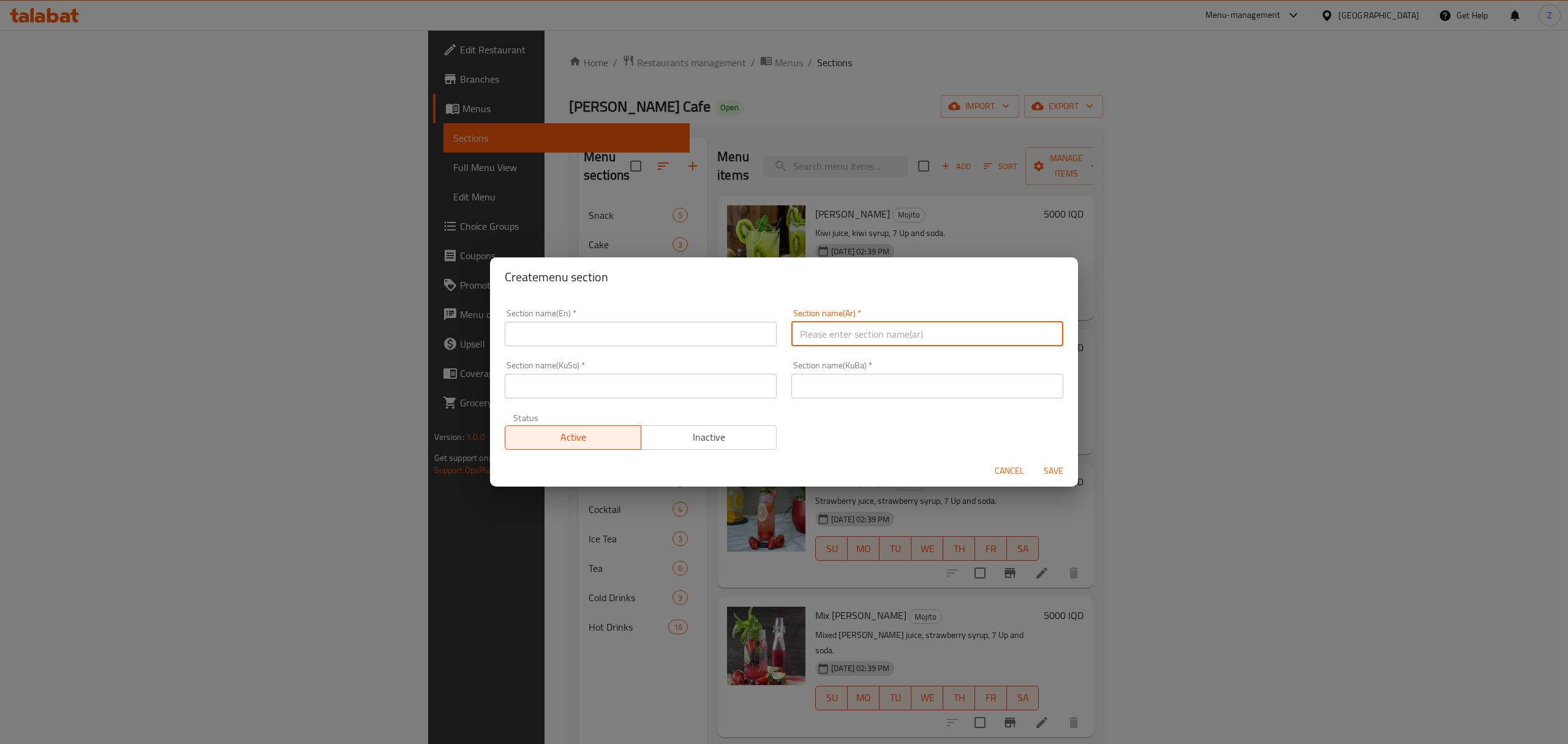
click at [843, 337] on input "text" at bounding box center [928, 334] width 272 height 24
click at [843, 337] on input "كات موس" at bounding box center [928, 334] width 272 height 24
type input "خاص ب كات موس"
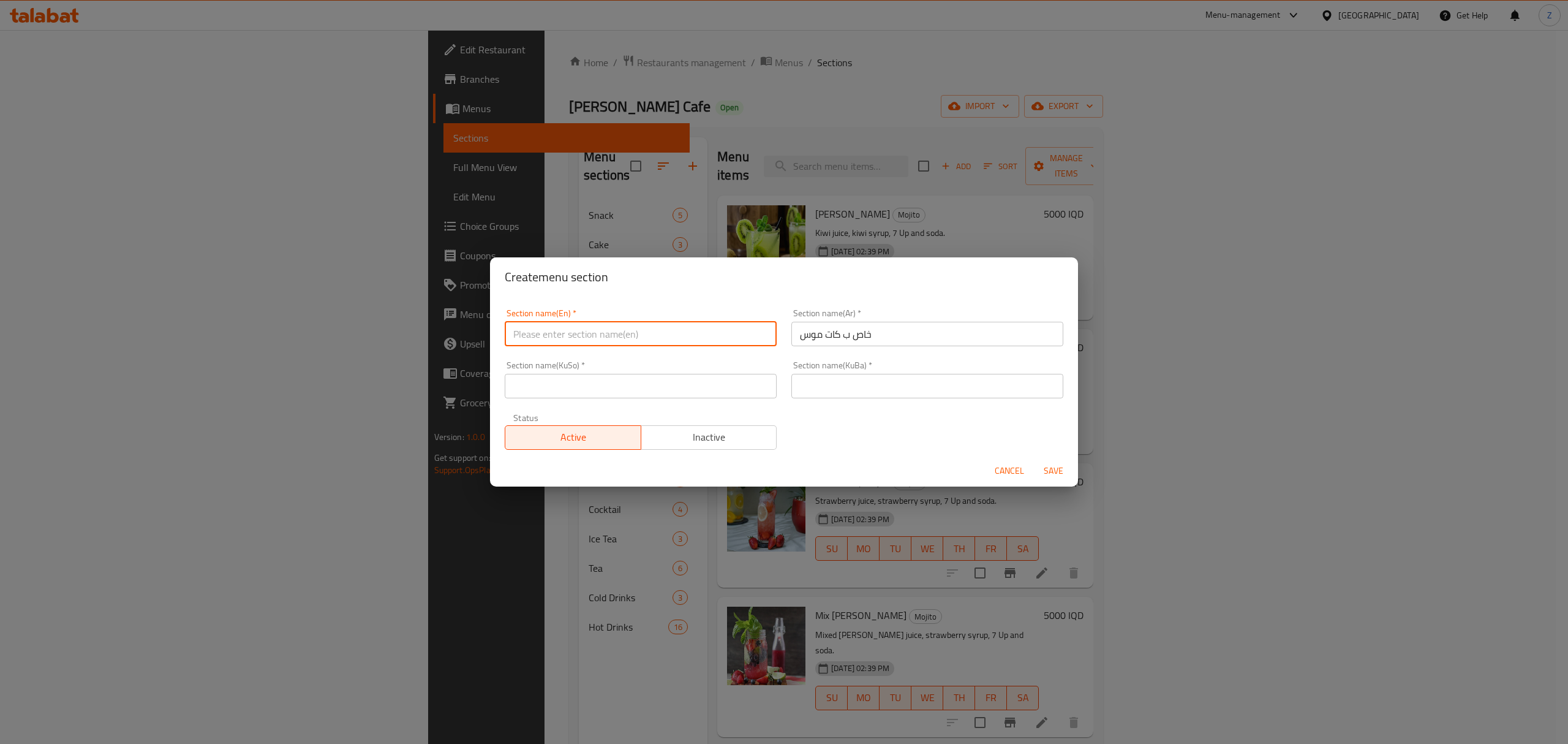
click at [677, 334] on input "text" at bounding box center [640, 334] width 272 height 24
type input "Catmos Specialists"
click at [854, 340] on input "خاص ب كات موس" at bounding box center [928, 334] width 272 height 24
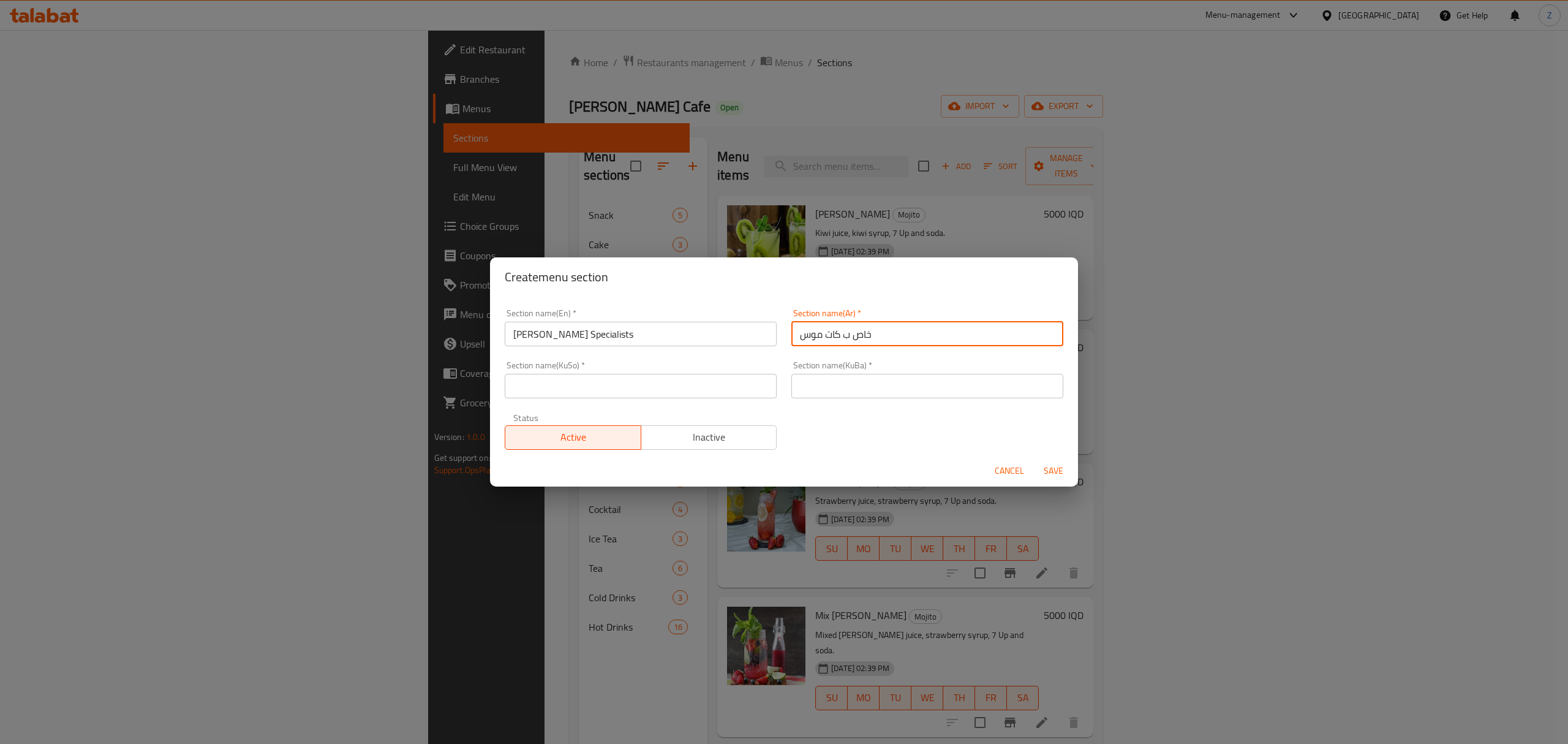
click at [854, 340] on input "خاص ب كات موس" at bounding box center [928, 334] width 272 height 24
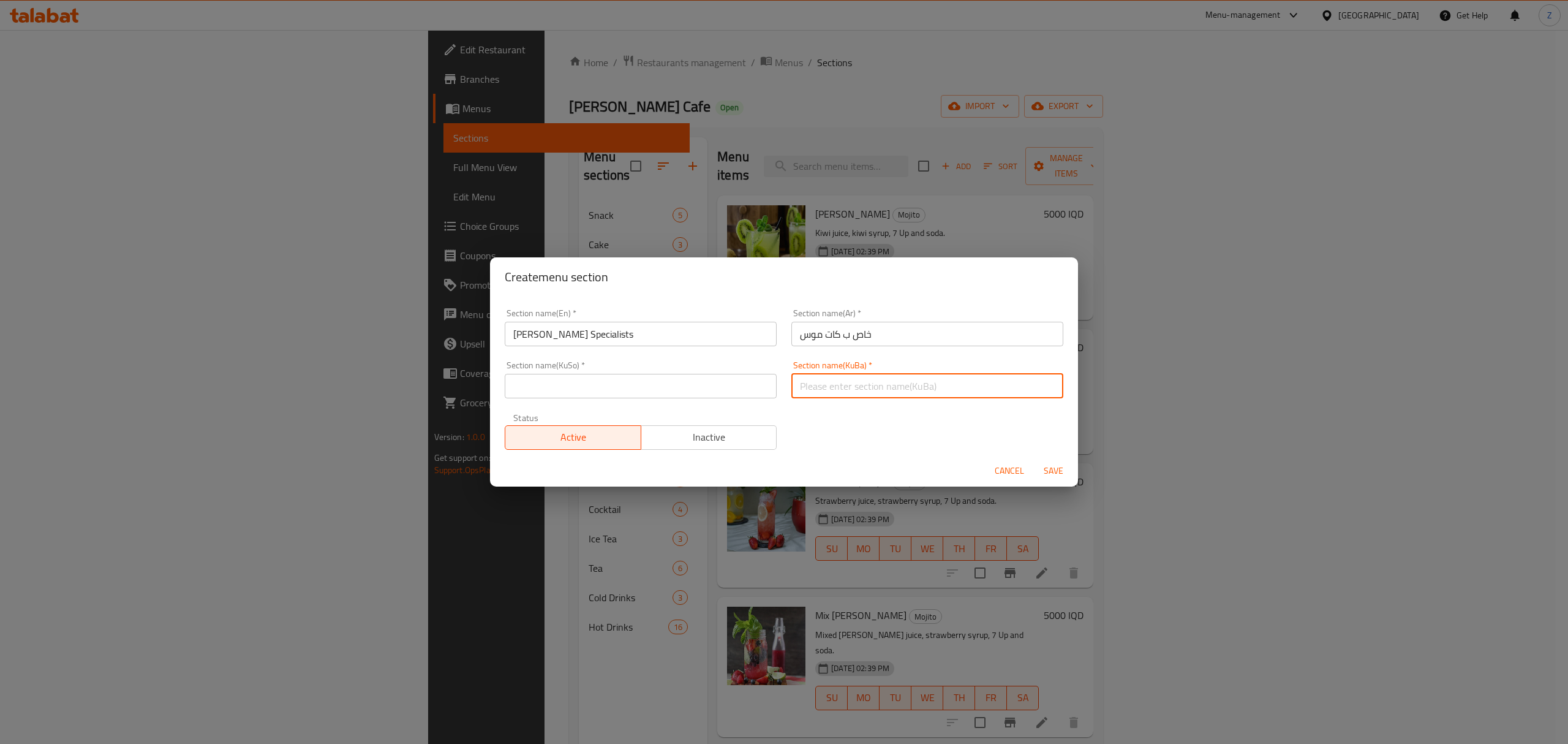
paste input "خاص ب كات موس"
type input "خاص ب كات موس"
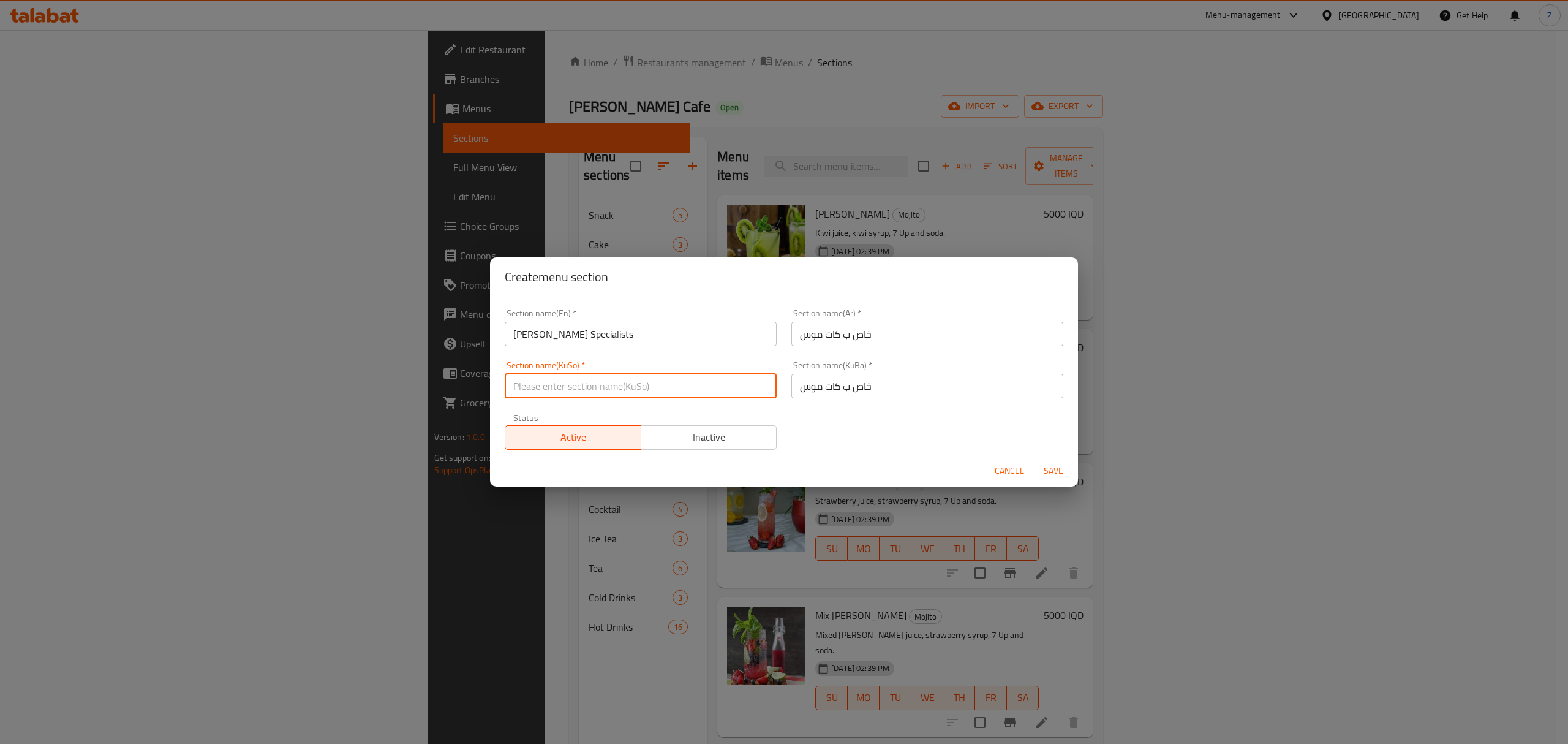
paste input "خاص ب كات موس"
type input "خاص ب كات موس"
click at [1046, 476] on span "Save" at bounding box center [1054, 471] width 29 height 15
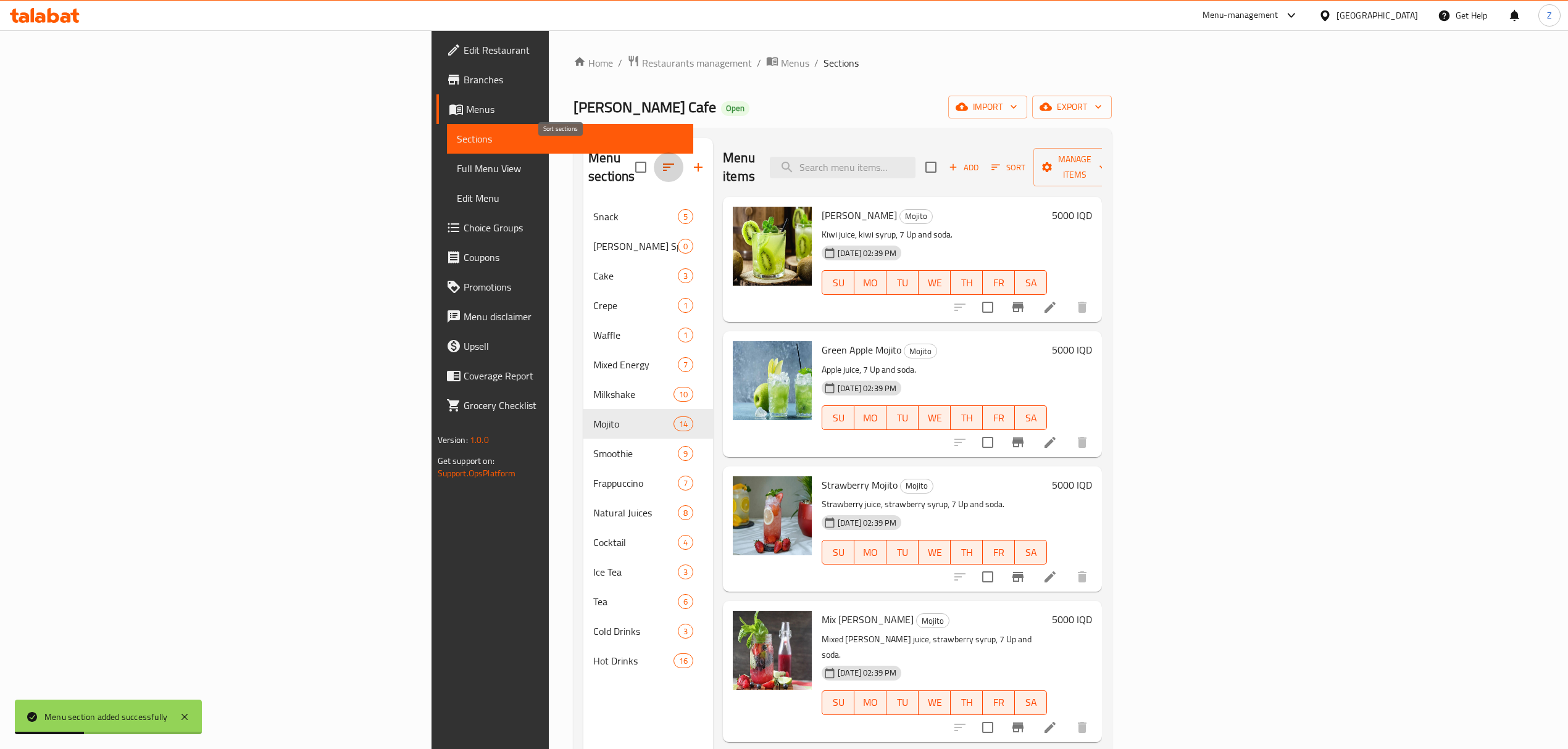
click at [661, 160] on icon "button" at bounding box center [668, 167] width 15 height 15
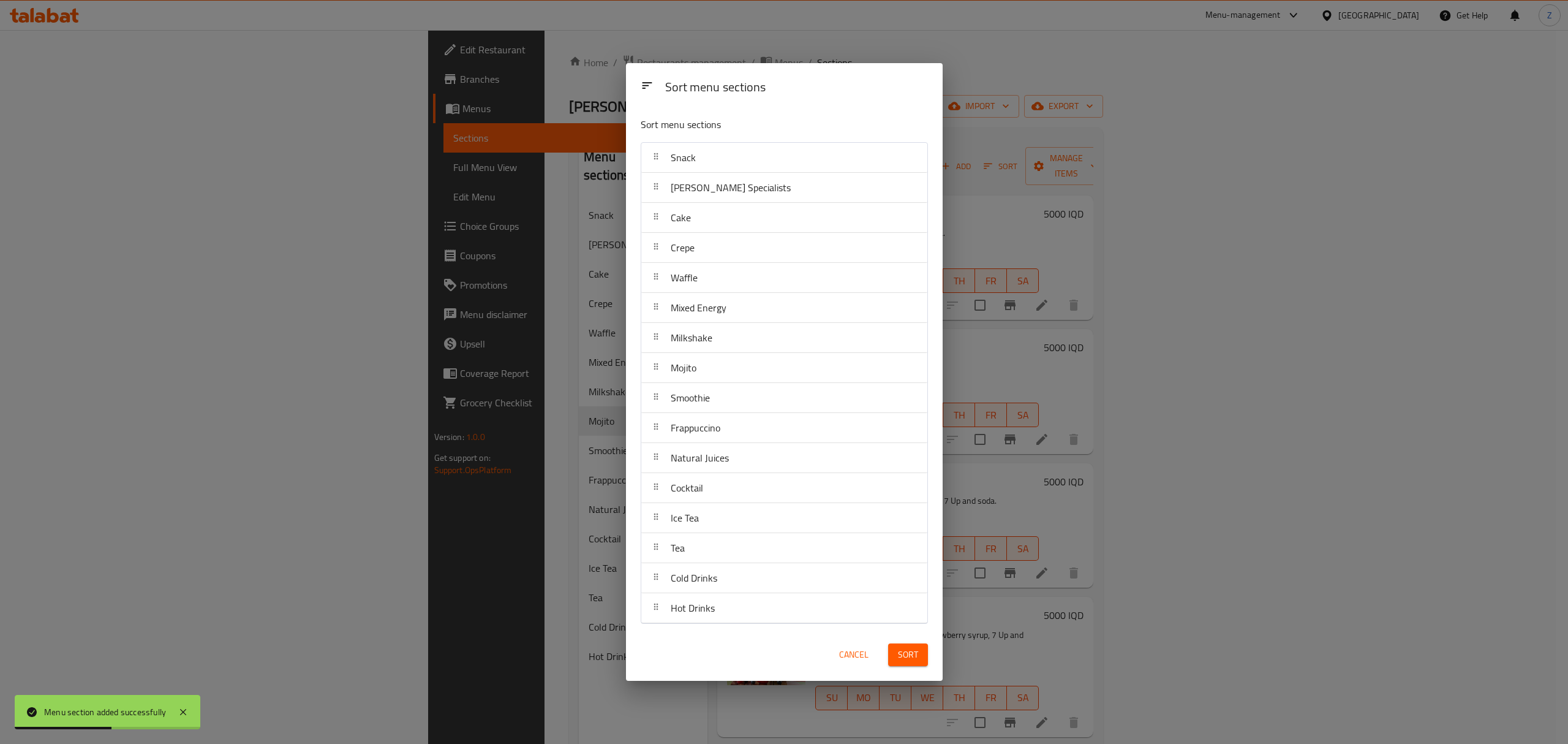
click at [708, 197] on div "Catmos Specialists" at bounding box center [731, 188] width 130 height 29
click at [705, 192] on span "Catmos Specialists" at bounding box center [731, 188] width 120 height 18
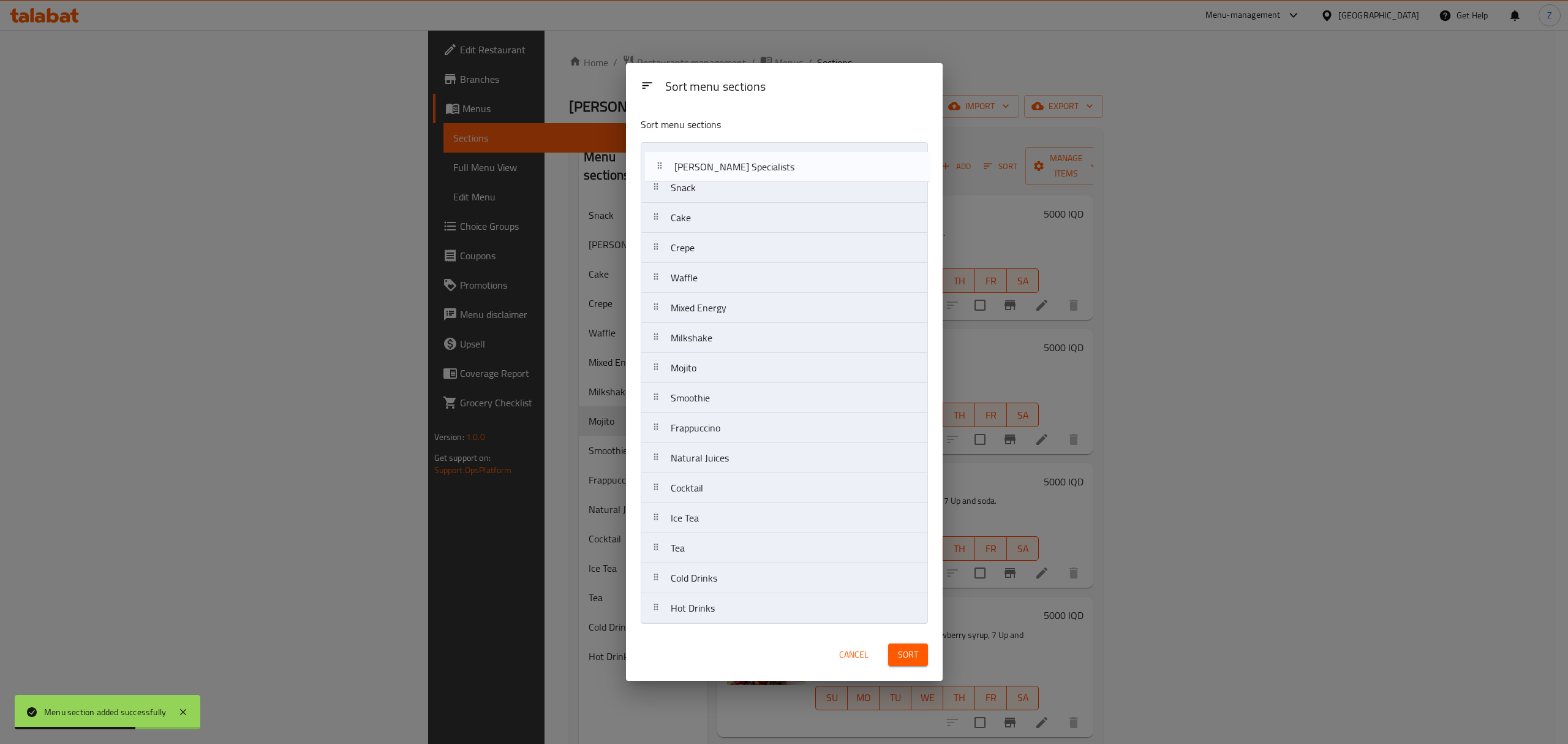
drag, startPoint x: 705, startPoint y: 192, endPoint x: 709, endPoint y: 163, distance: 29.3
click at [709, 163] on nav "Snack Catmos Specialists Cake Crepe Waffle Mixed Energy Milkshake Mojito Smooth…" at bounding box center [785, 383] width 287 height 482
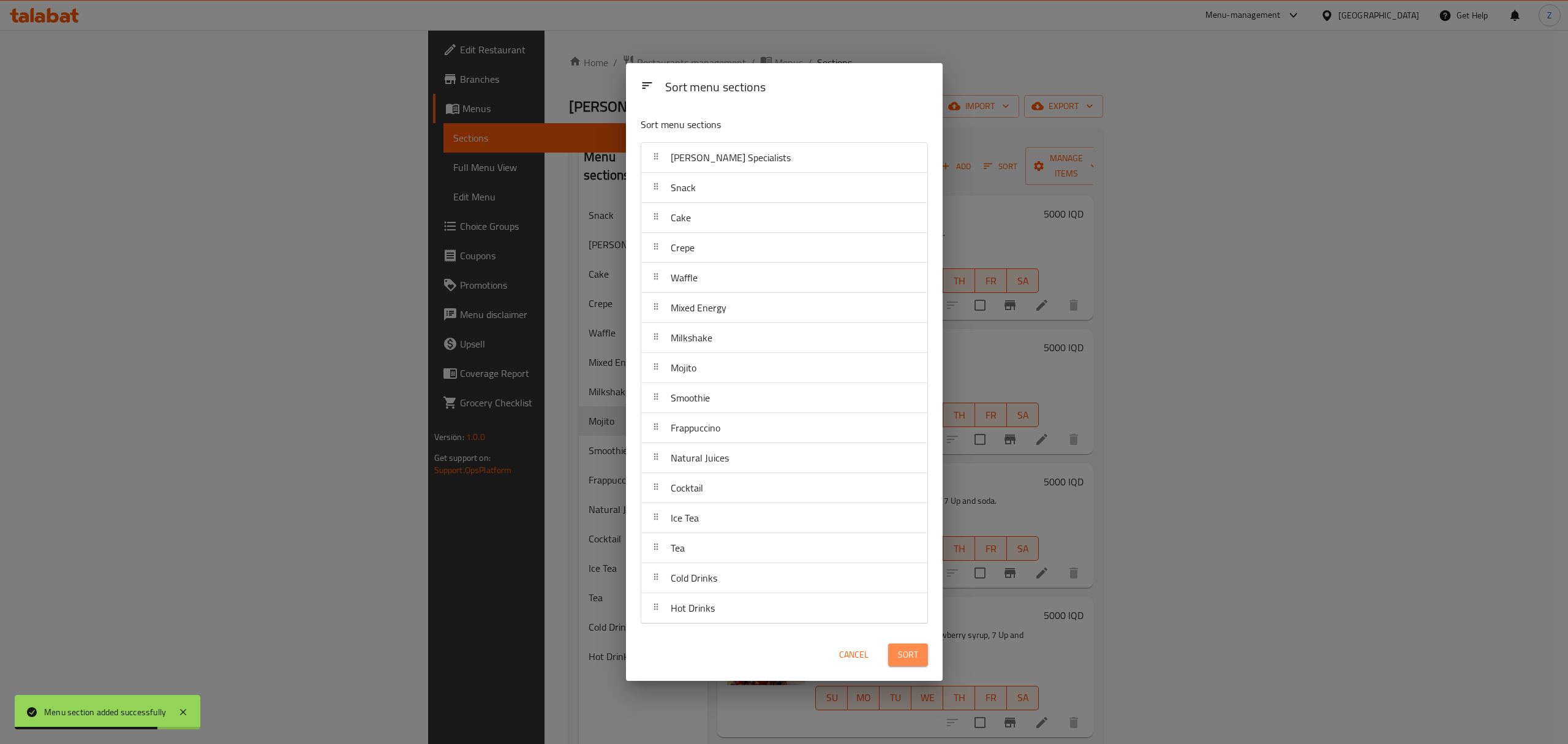
click at [914, 658] on span "Sort" at bounding box center [908, 655] width 20 height 15
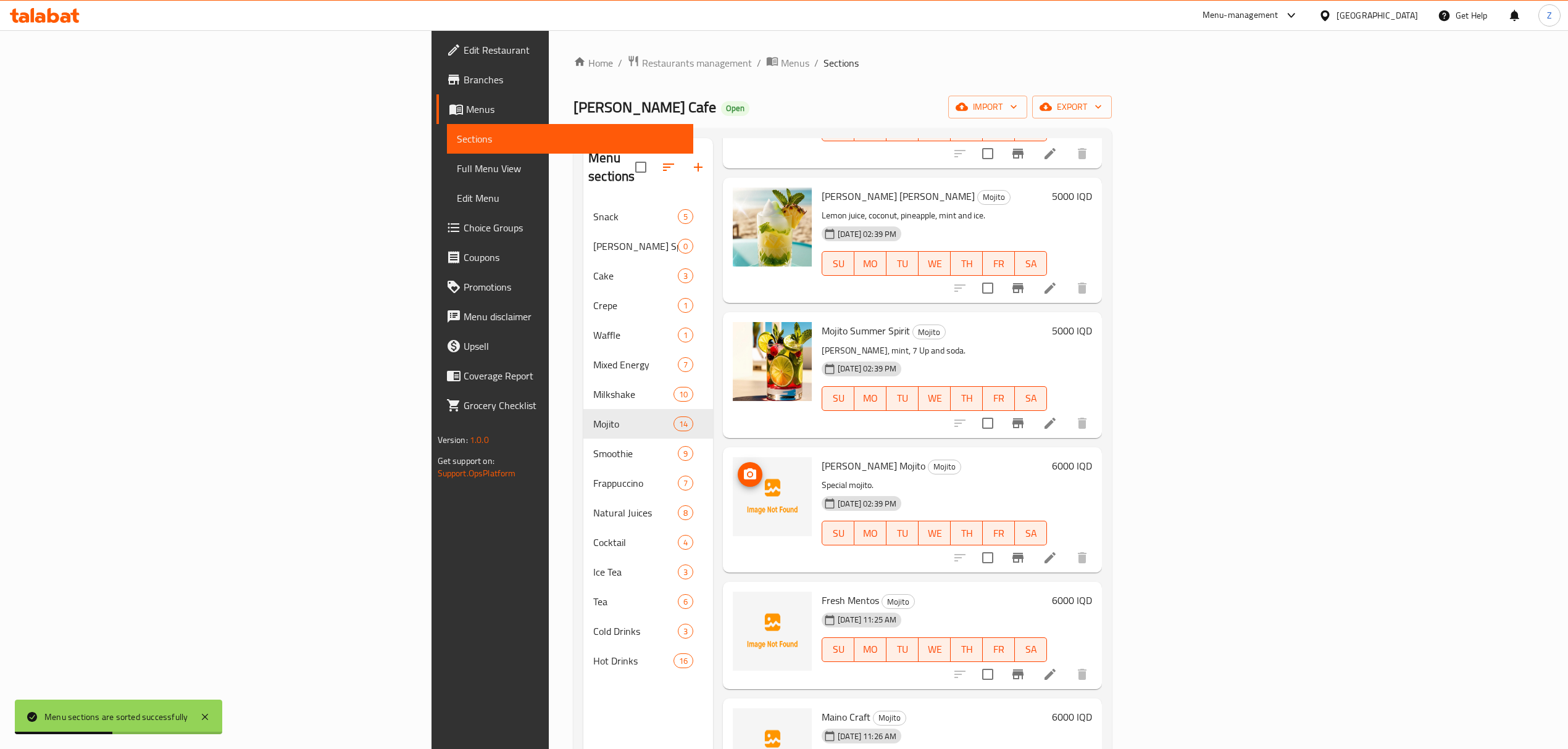
scroll to position [173, 0]
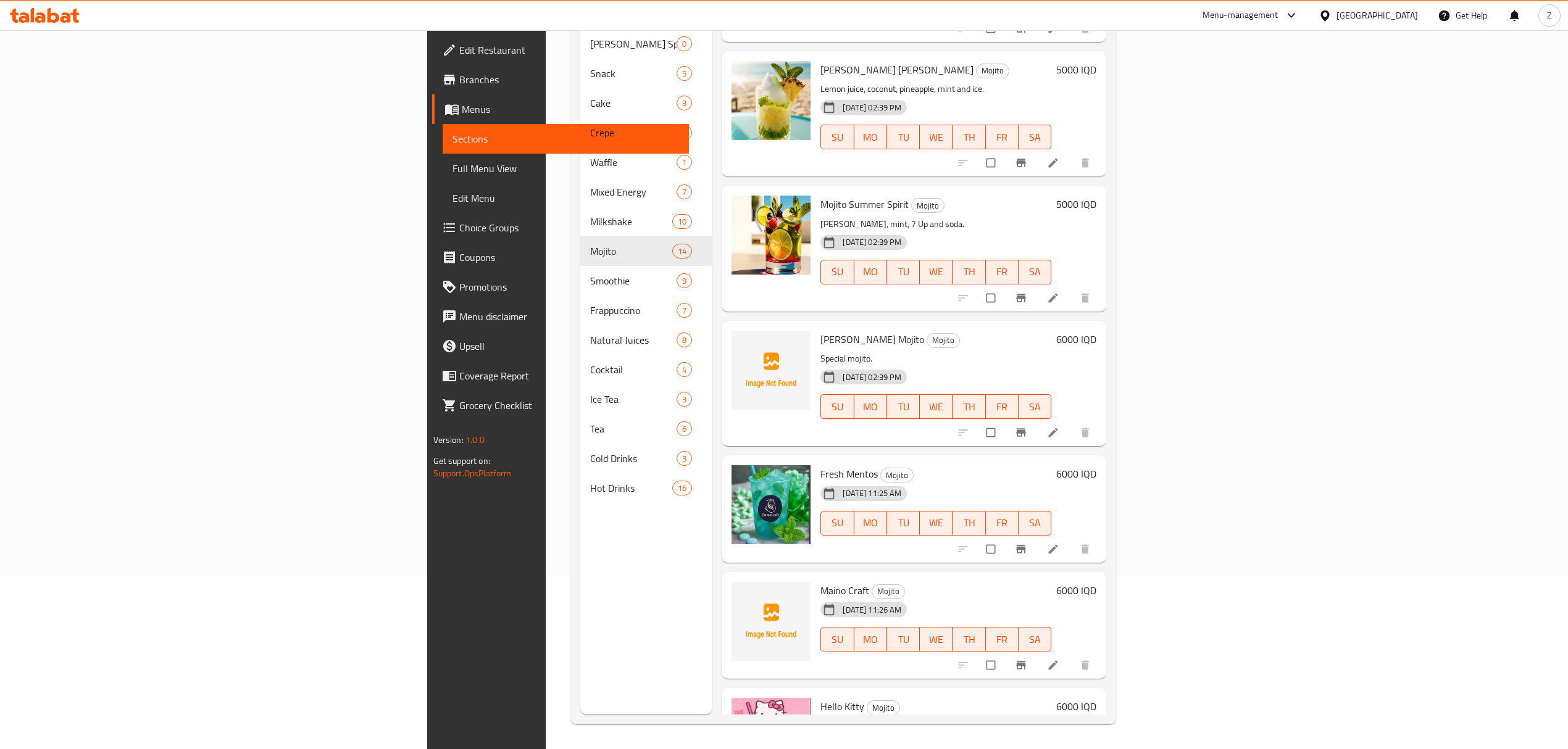
scroll to position [1113, 0]
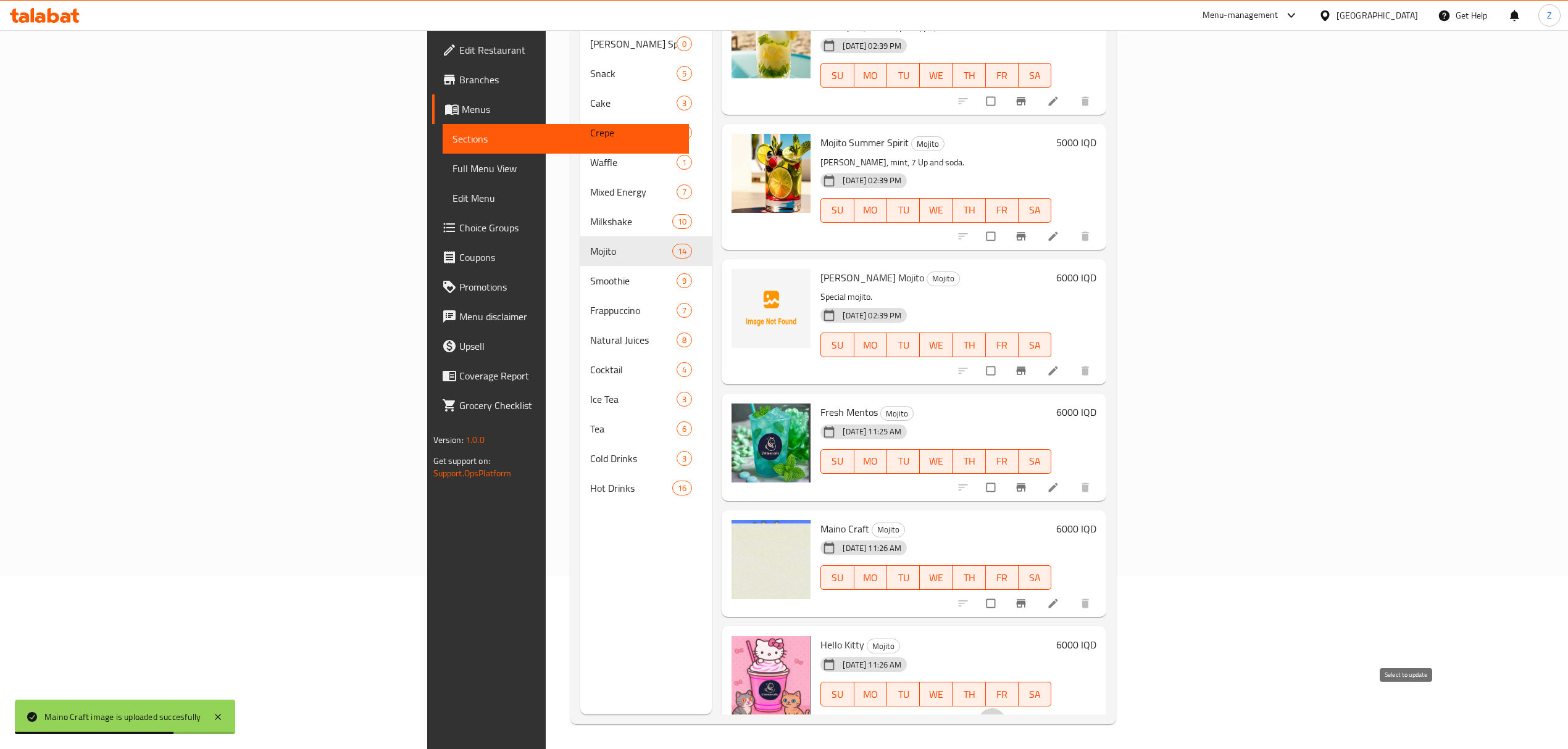
click at [1005, 712] on input "checkbox" at bounding box center [991, 720] width 26 height 23
checkbox input "true"
click at [1005, 593] on input "checkbox" at bounding box center [991, 603] width 26 height 23
checkbox input "true"
click at [1005, 476] on input "checkbox" at bounding box center [991, 487] width 26 height 23
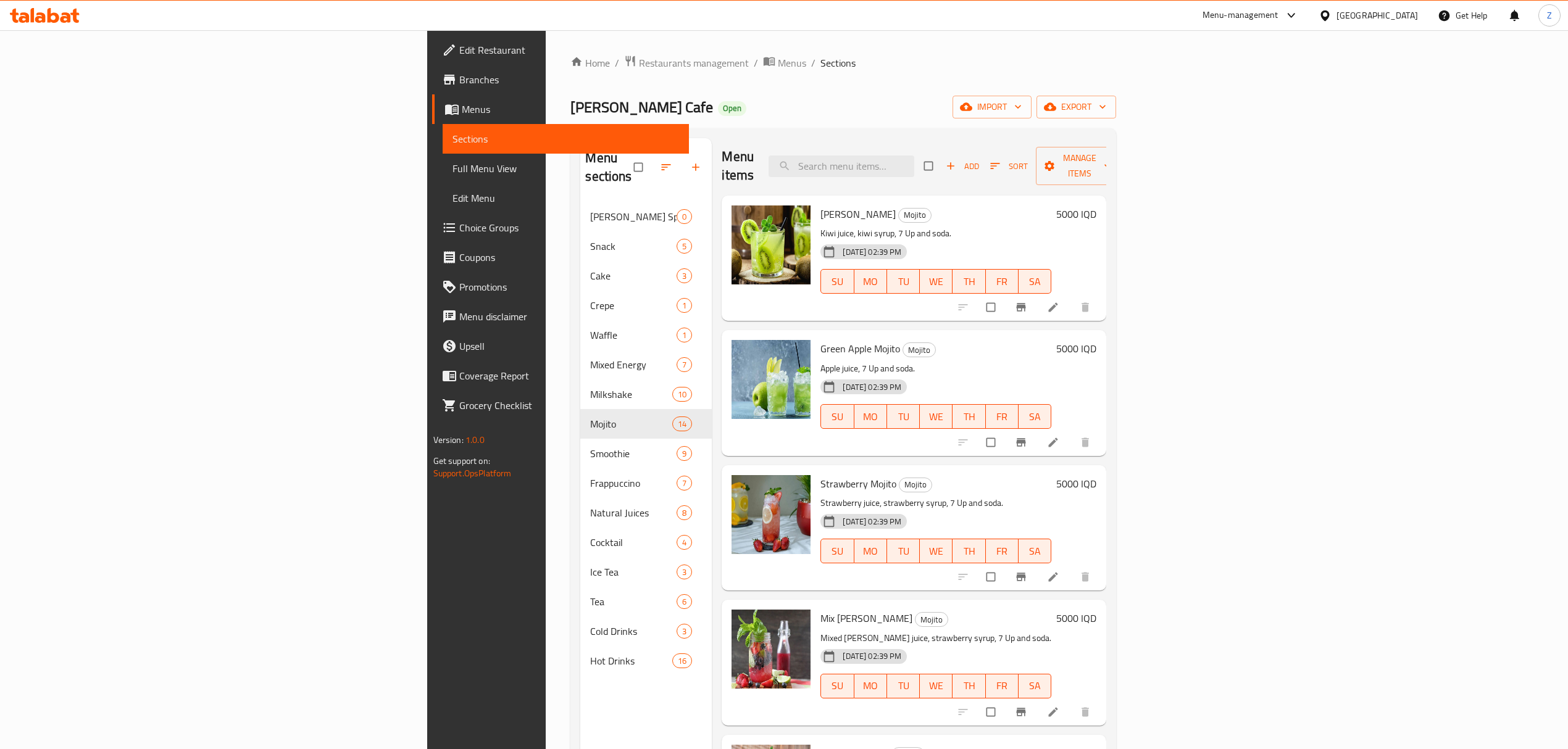
scroll to position [0, 0]
click at [1114, 166] on span "Manage items" at bounding box center [1079, 167] width 68 height 31
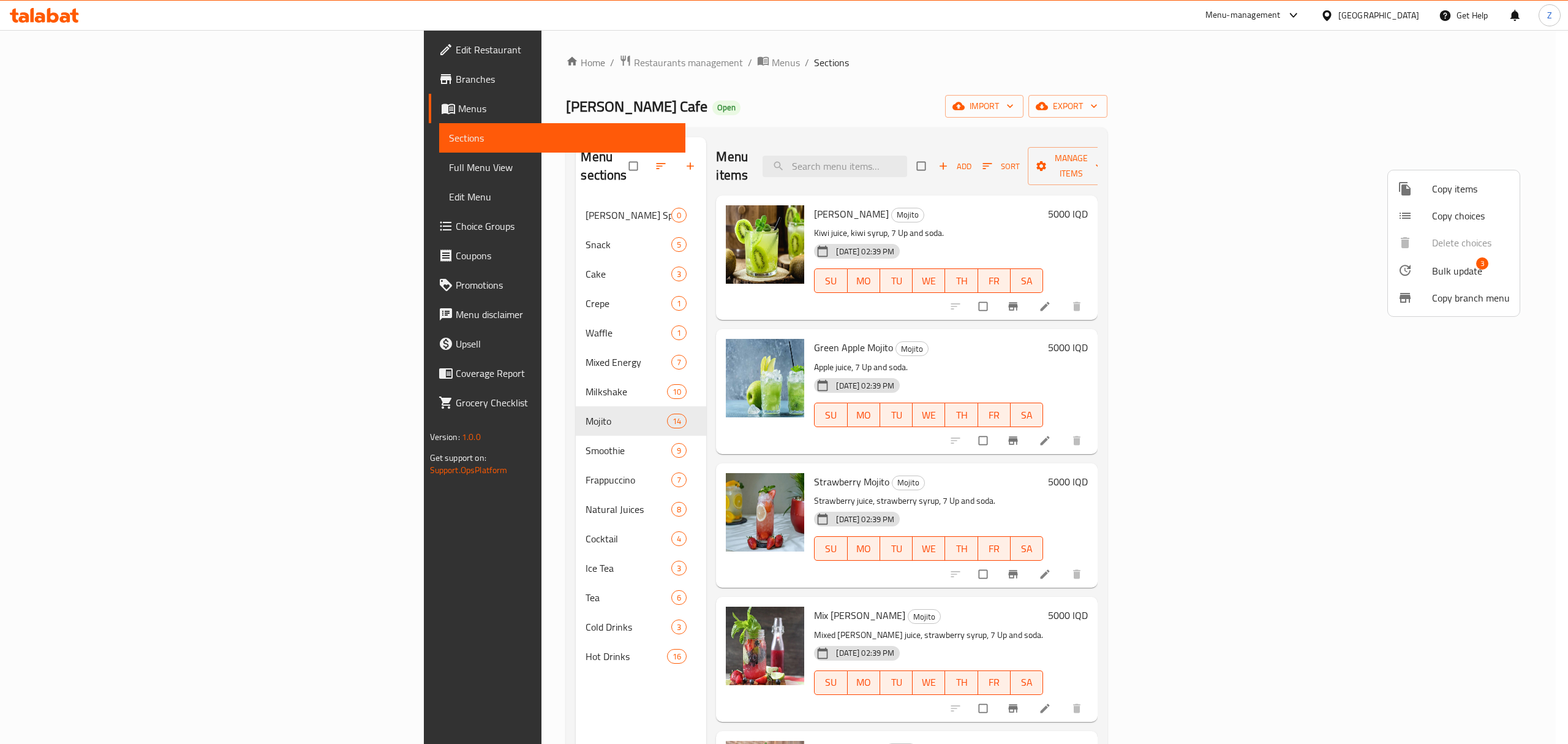
click at [1454, 273] on span "Bulk update" at bounding box center [1457, 271] width 50 height 15
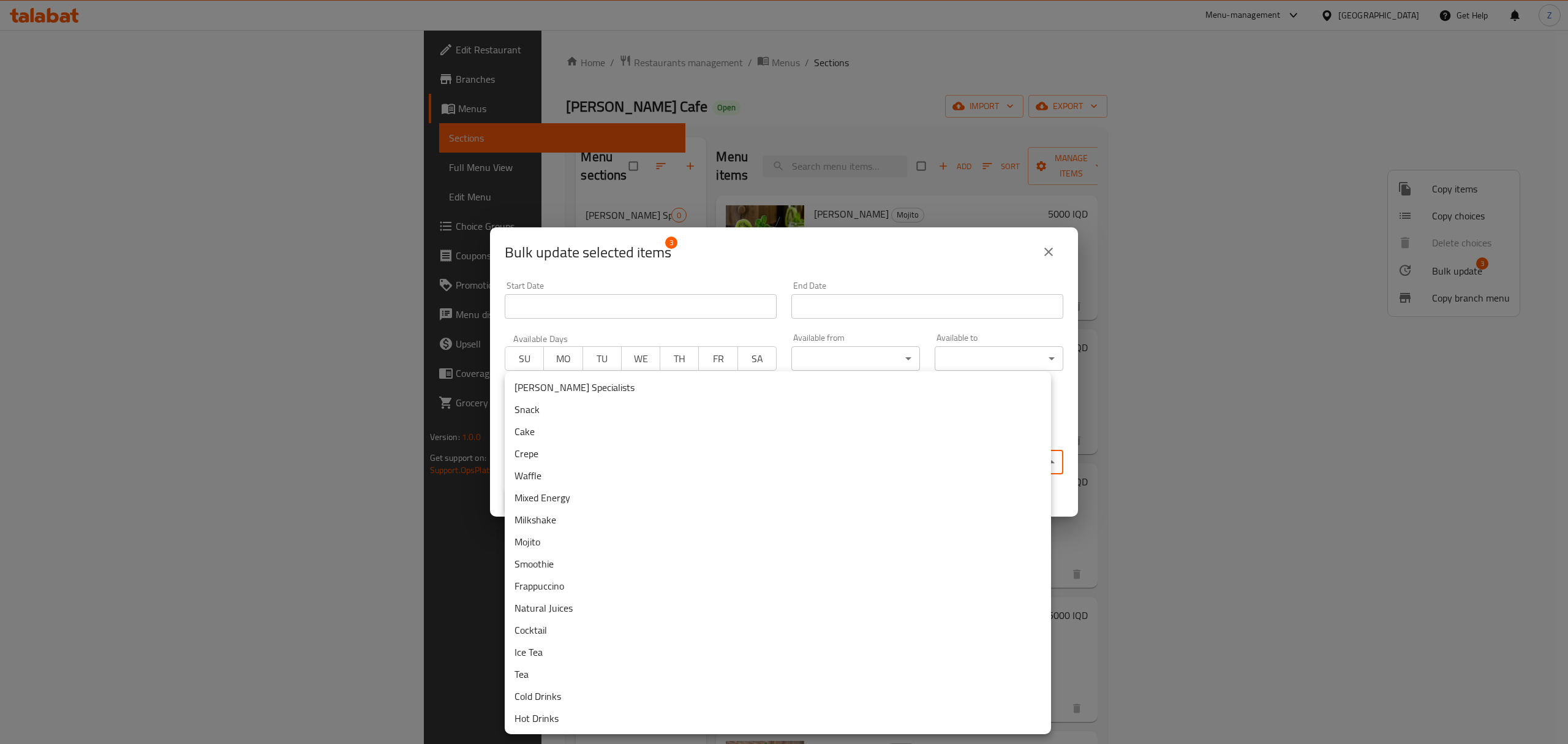
click at [725, 454] on body "​ Menu-management Iraq Get Help Z Edit Restaurant Branches Menus Sections Full …" at bounding box center [784, 387] width 1568 height 714
click at [618, 381] on li "Catmos Specialists" at bounding box center [778, 388] width 546 height 22
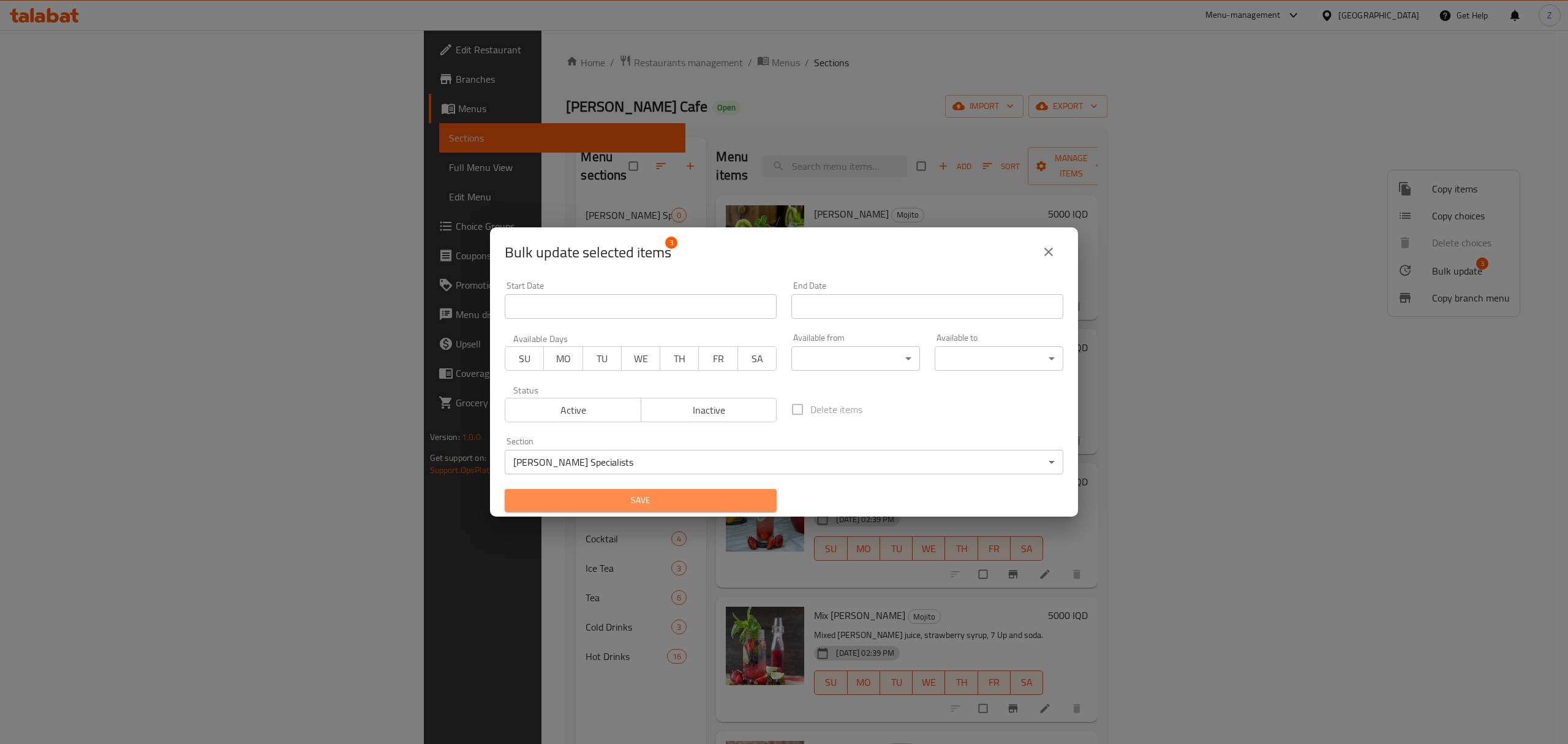
click at [718, 499] on span "Save" at bounding box center [640, 501] width 252 height 15
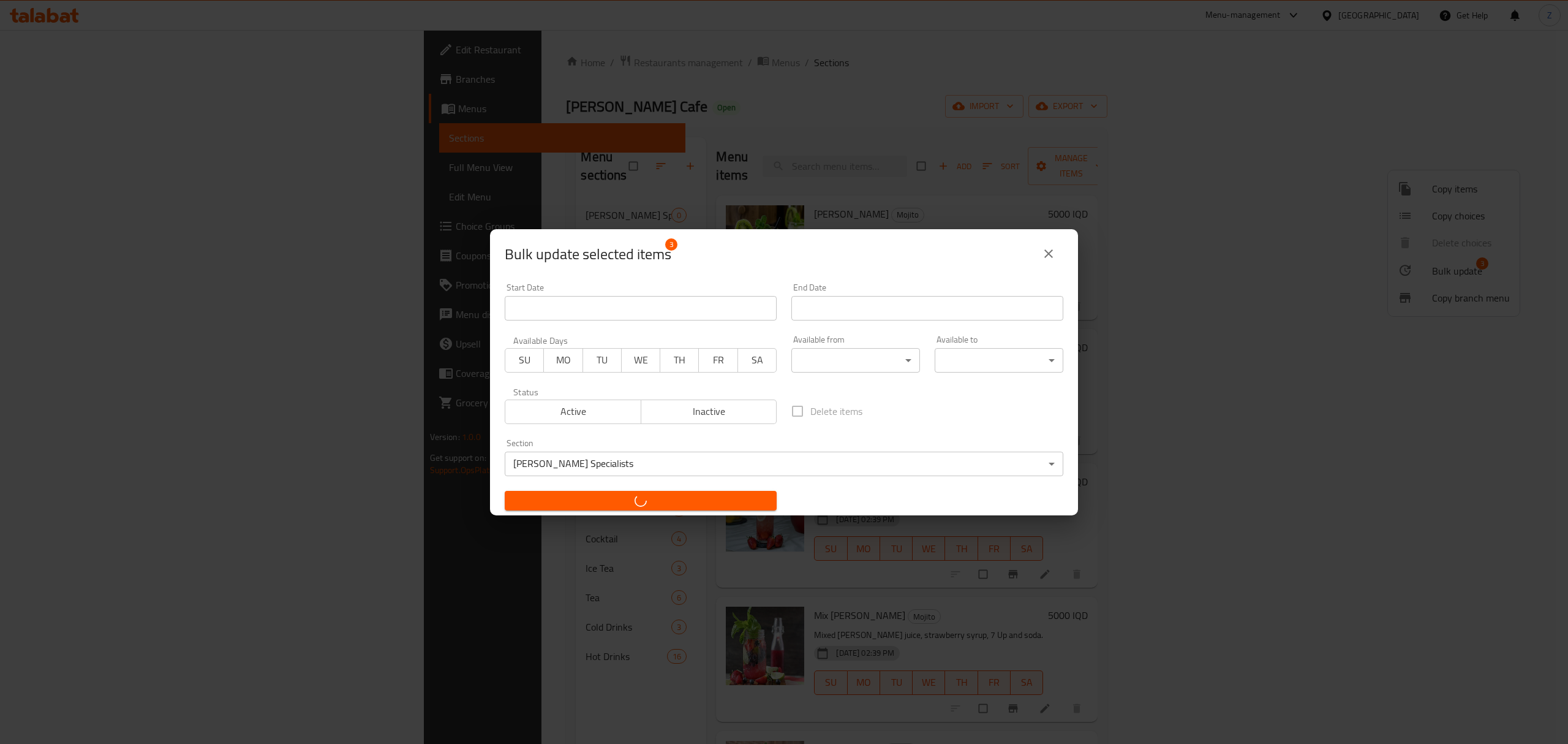
checkbox input "false"
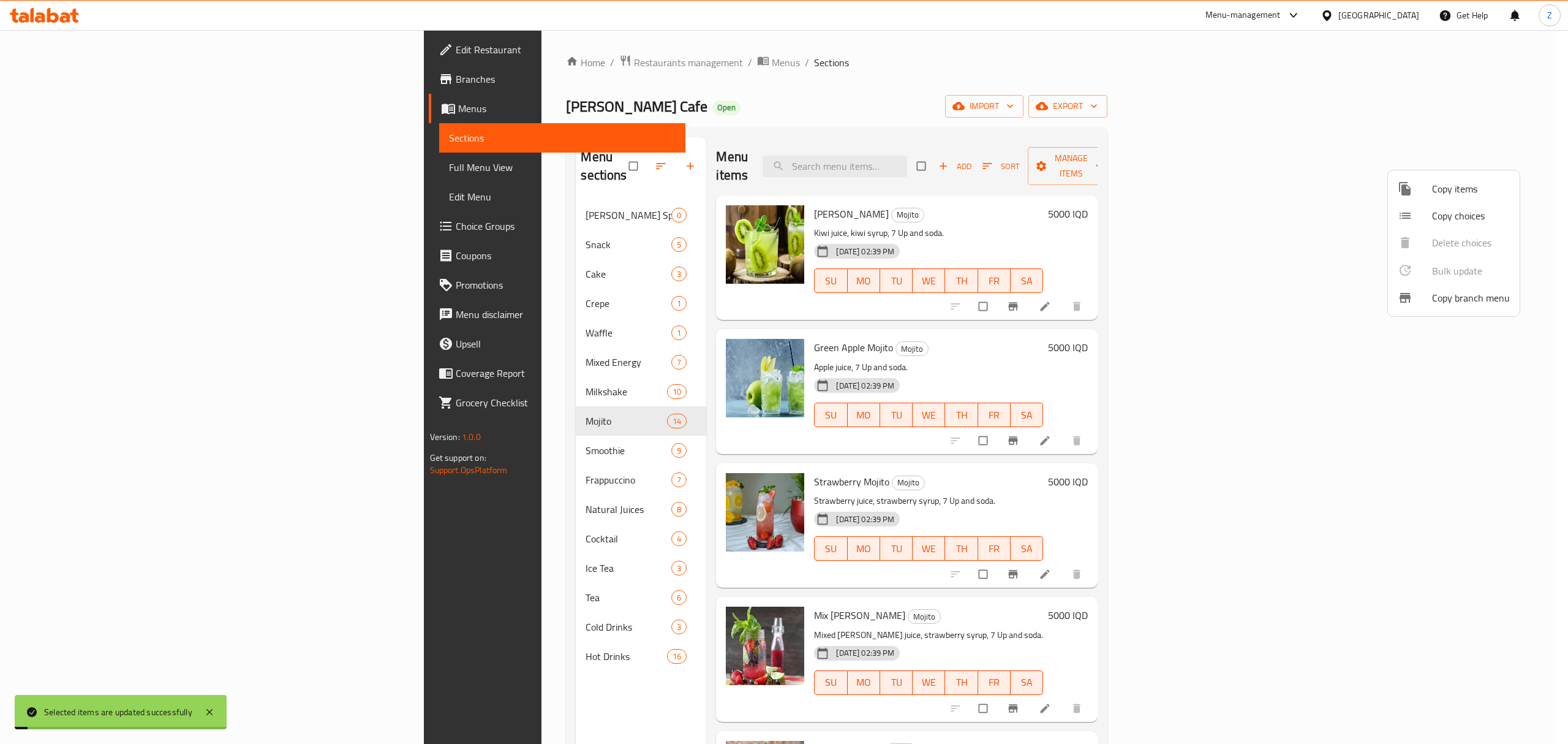
click at [360, 190] on div at bounding box center [784, 372] width 1568 height 744
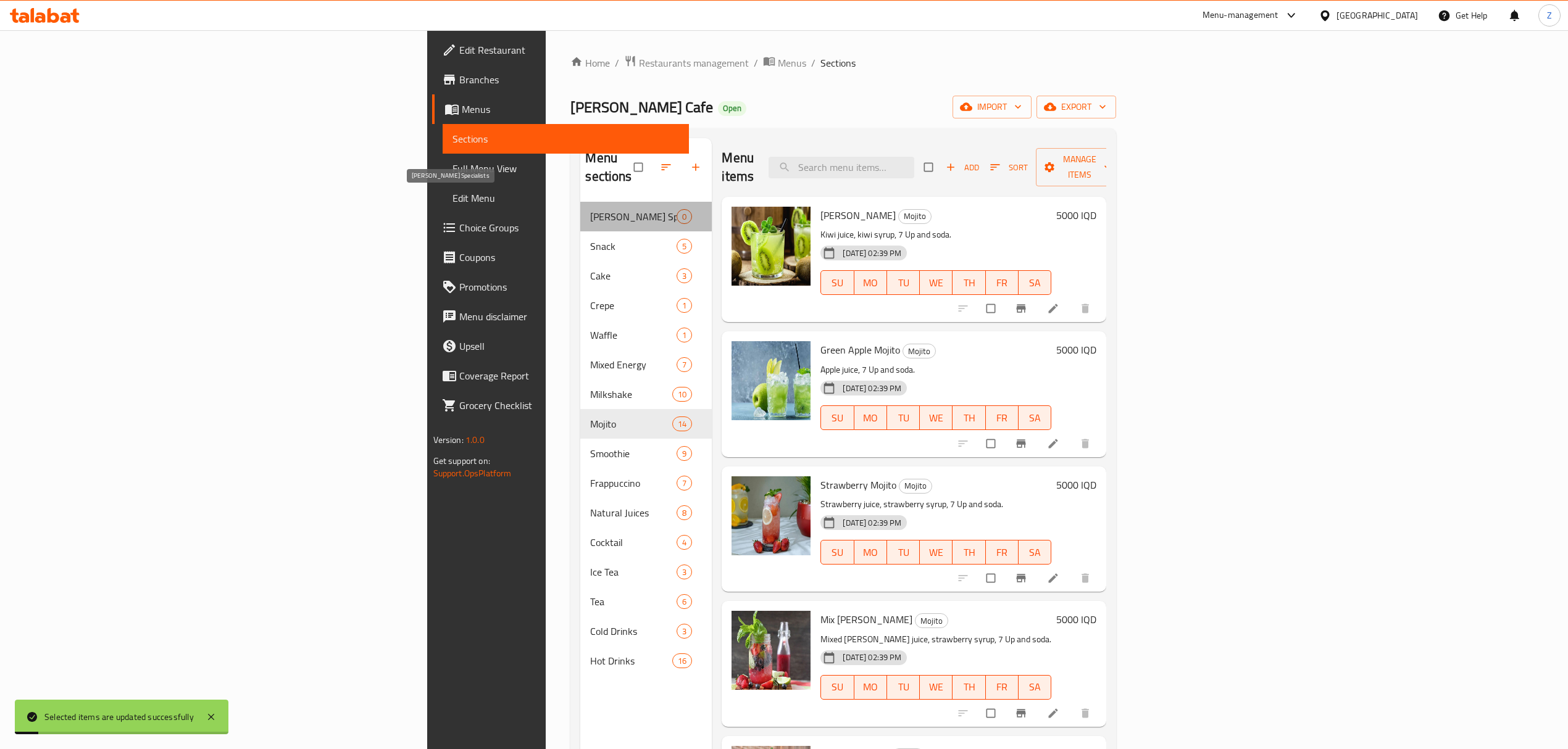
click at [590, 209] on span "Catmos Specialists" at bounding box center [633, 216] width 86 height 15
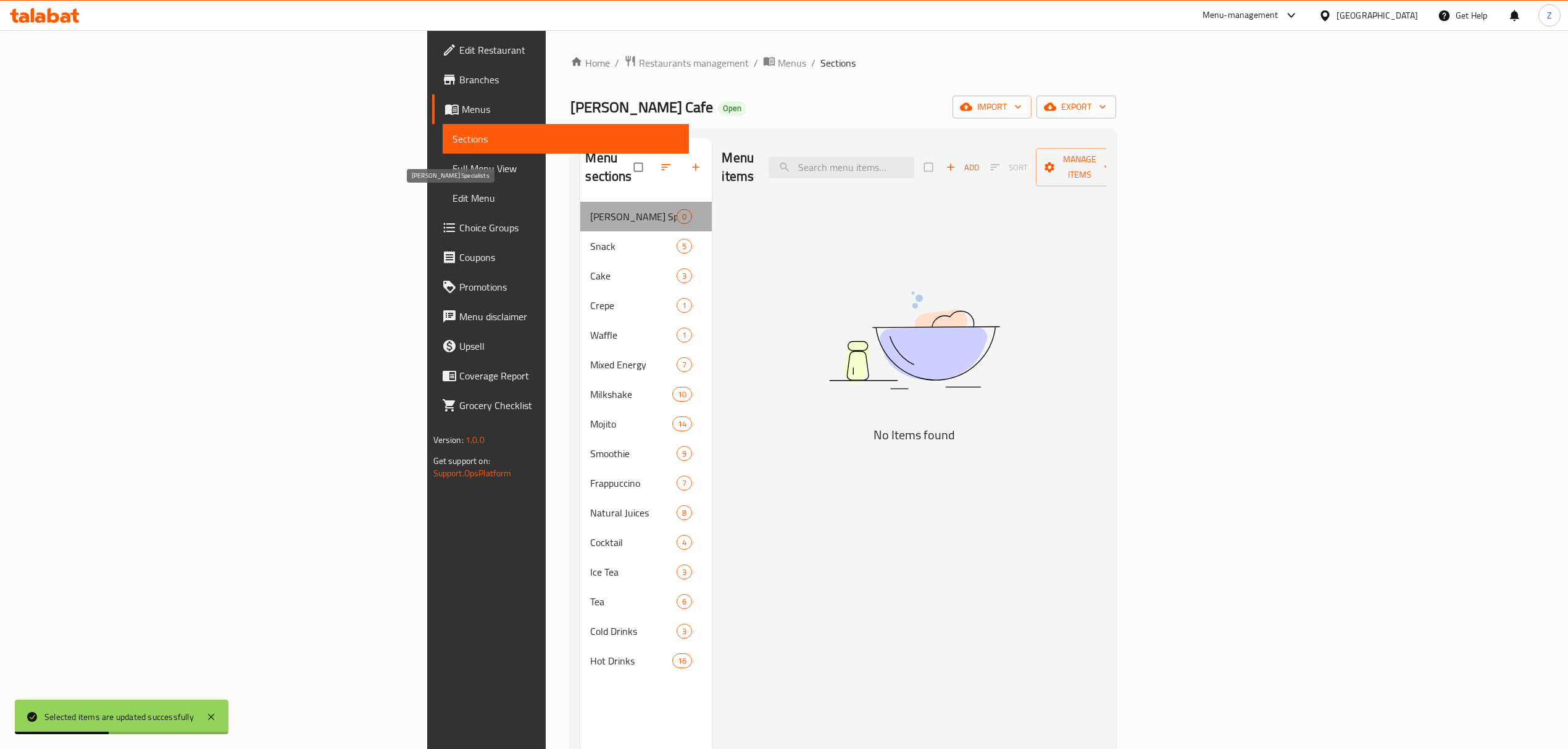
click at [590, 209] on span "Catmos Specialists" at bounding box center [633, 216] width 86 height 15
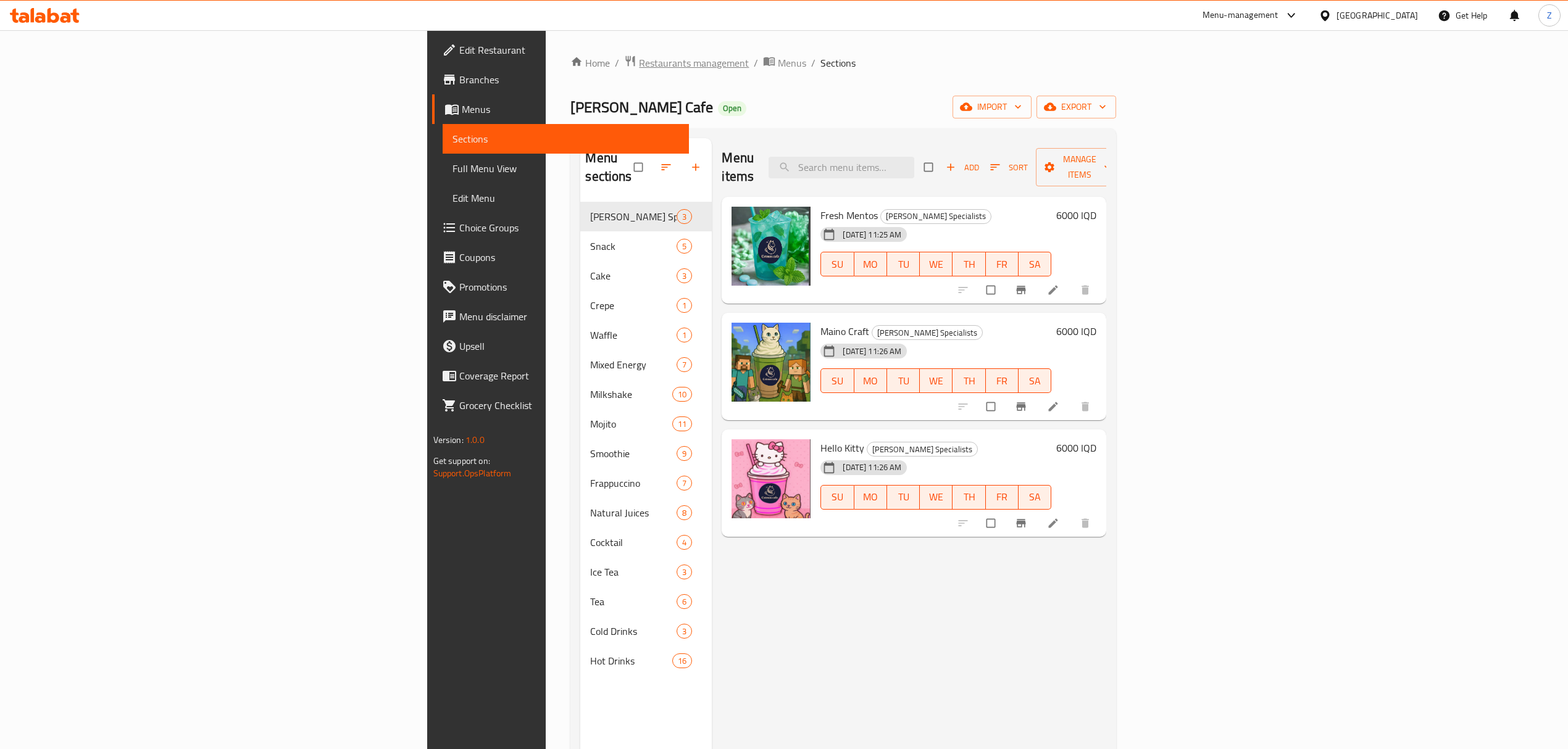
click at [639, 62] on span "Restaurants management" at bounding box center [694, 62] width 110 height 15
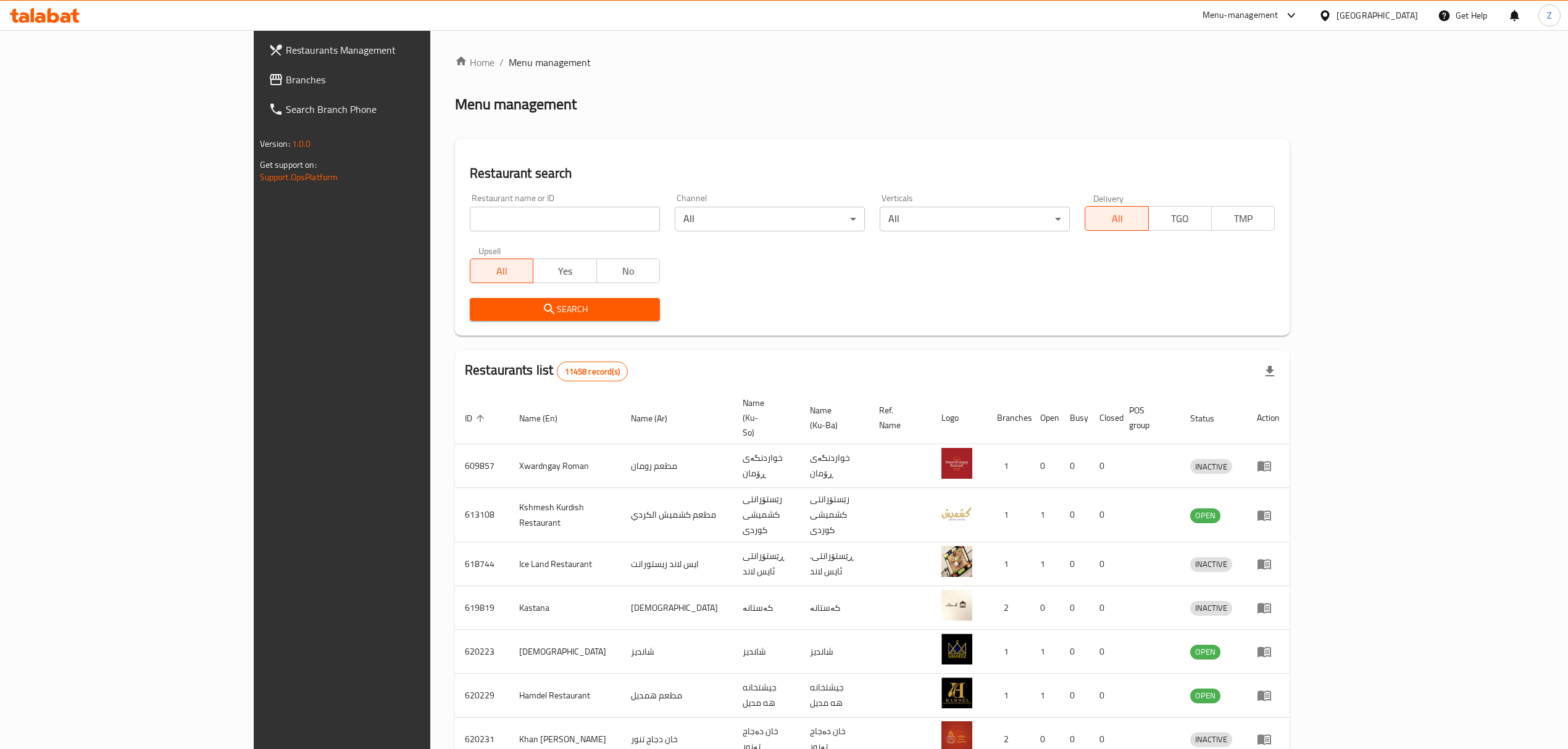
click at [1274, 15] on div "Menu-management" at bounding box center [1240, 15] width 76 height 15
click at [1260, 79] on div "Agent Campaigns Center" at bounding box center [1238, 83] width 93 height 13
click at [470, 223] on input "search" at bounding box center [565, 218] width 190 height 25
click at [470, 212] on input "search" at bounding box center [565, 218] width 190 height 25
type input "ف"
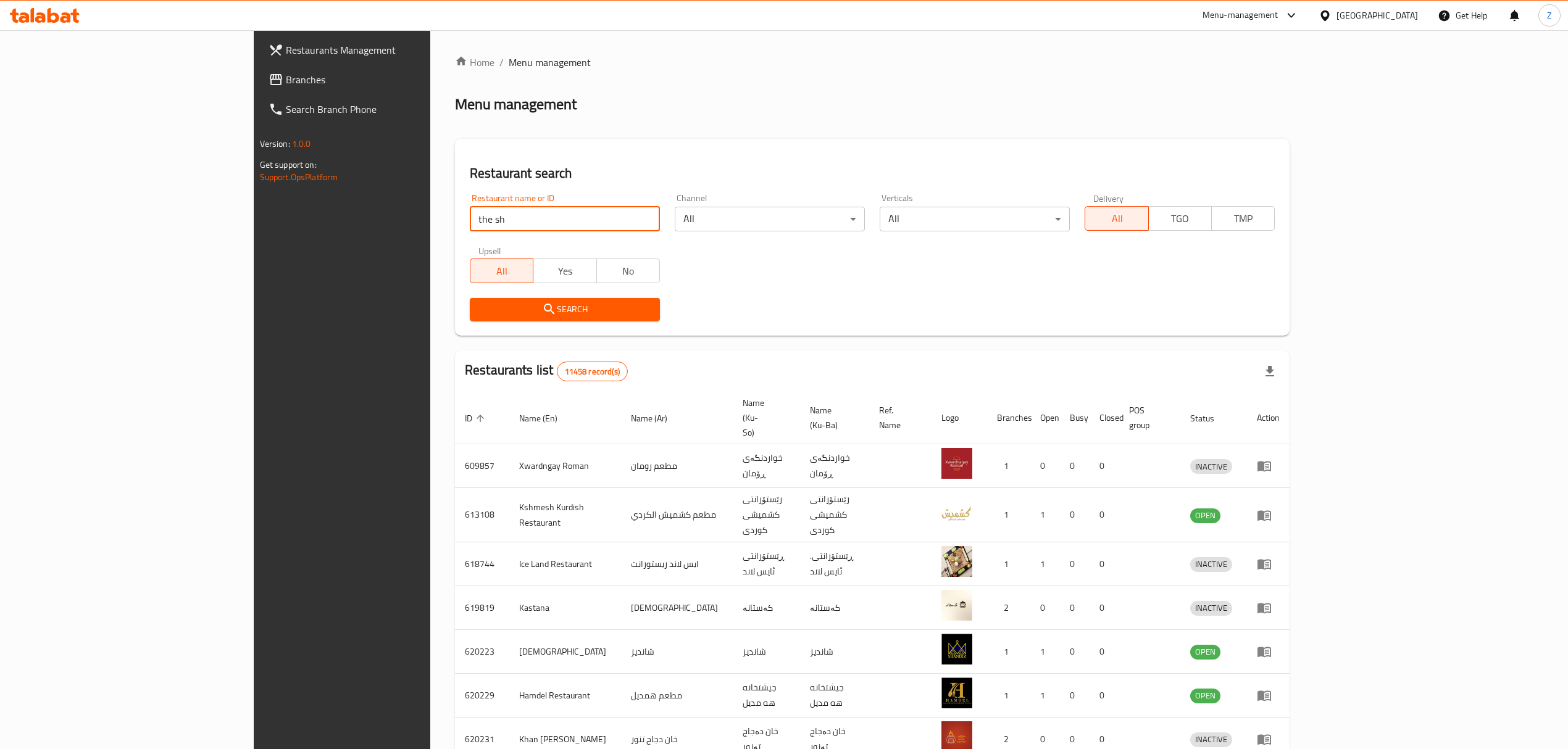
type input "the sh"
click button "Search" at bounding box center [565, 310] width 190 height 23
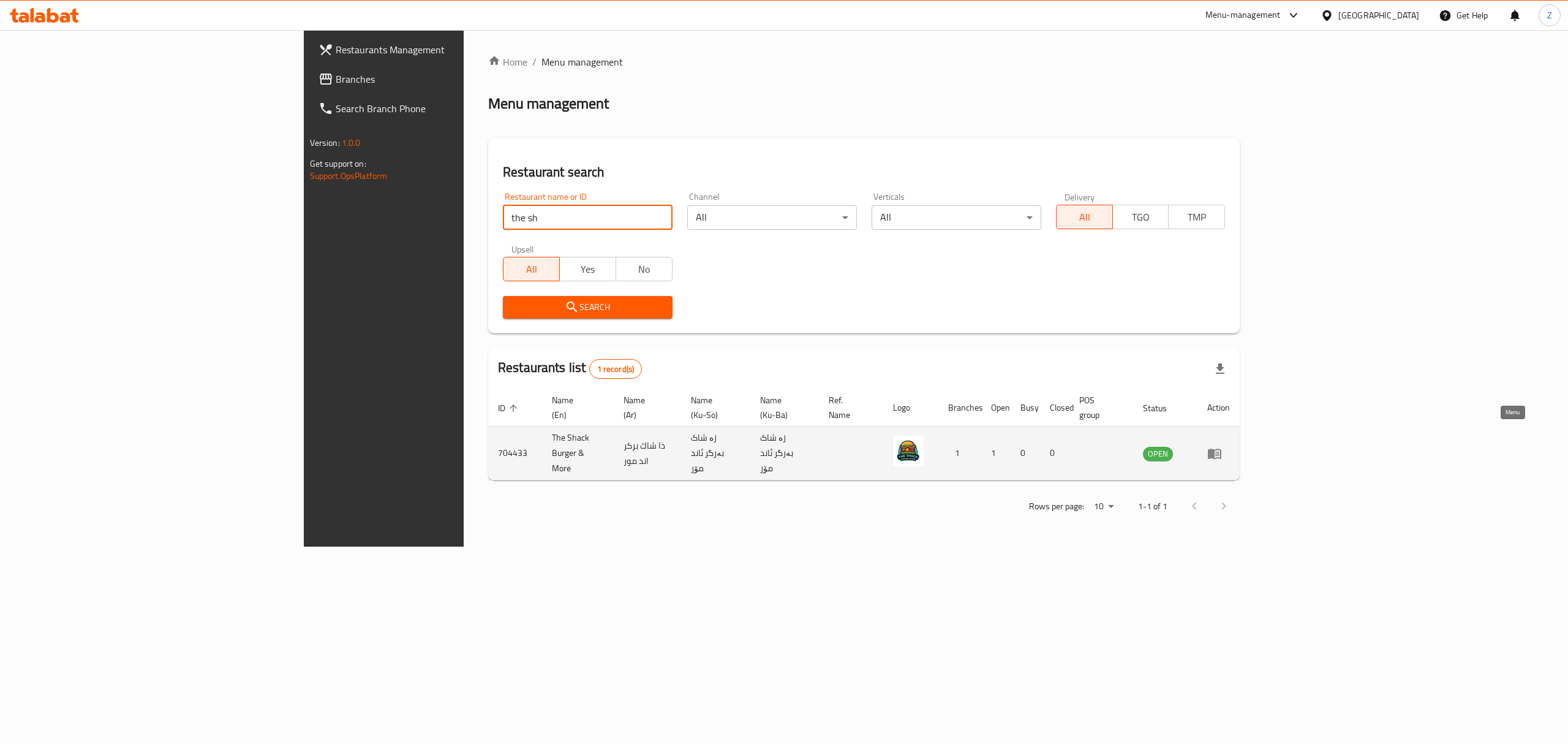
click at [1220, 452] on icon "enhanced table" at bounding box center [1217, 454] width 4 height 5
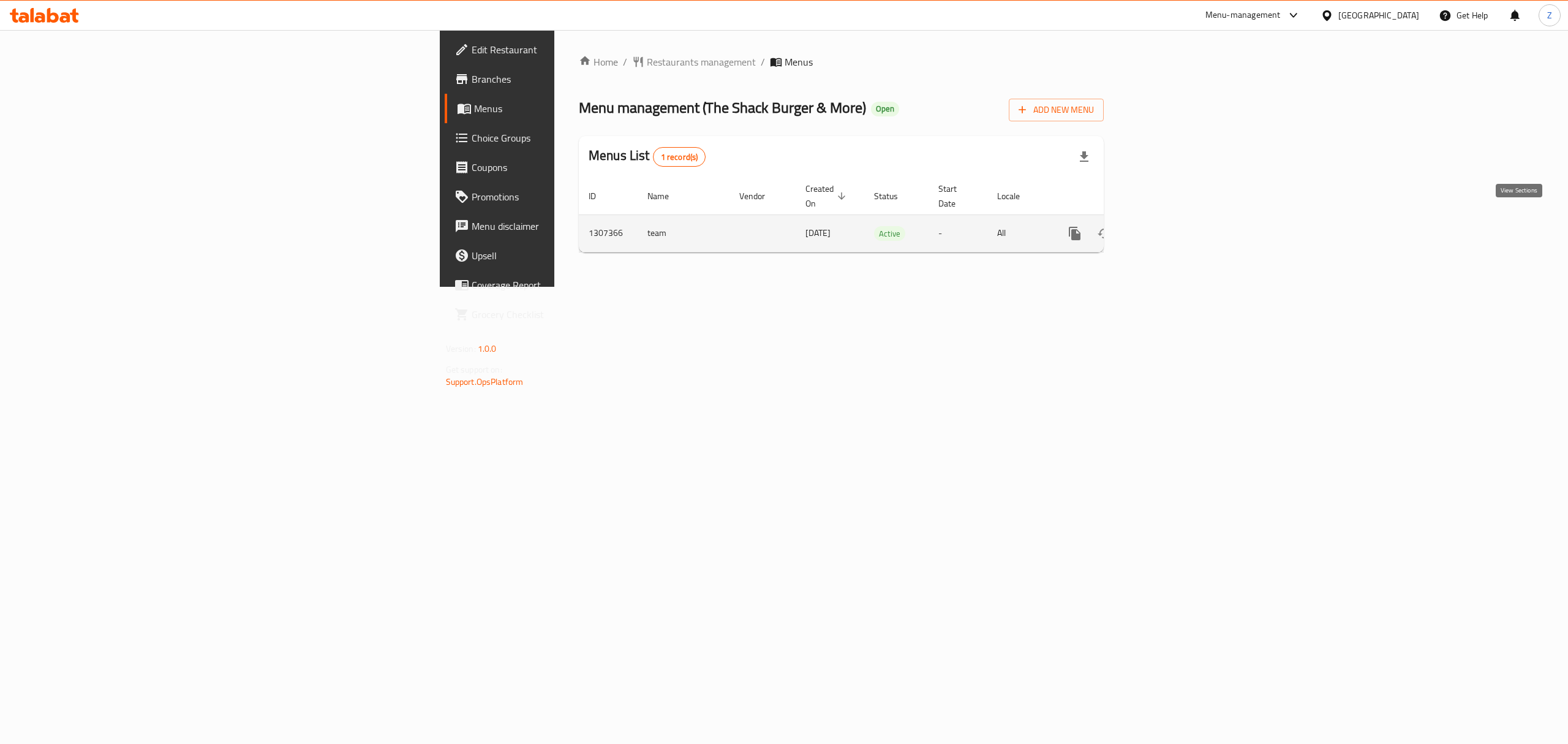
click at [1171, 226] on icon "enhanced table" at bounding box center [1163, 233] width 15 height 15
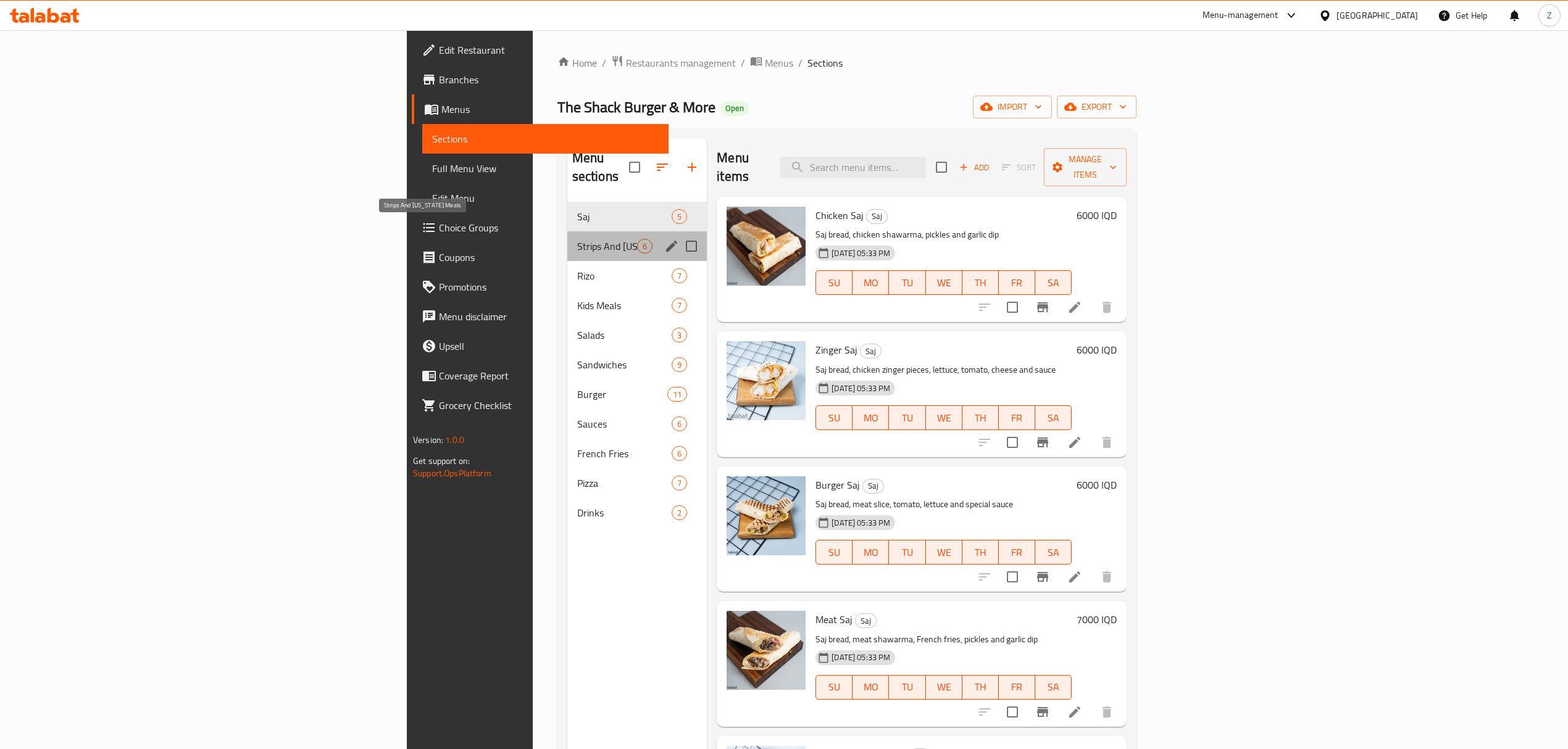
click at [577, 239] on span "Strips And [US_STATE] Meals" at bounding box center [607, 246] width 60 height 15
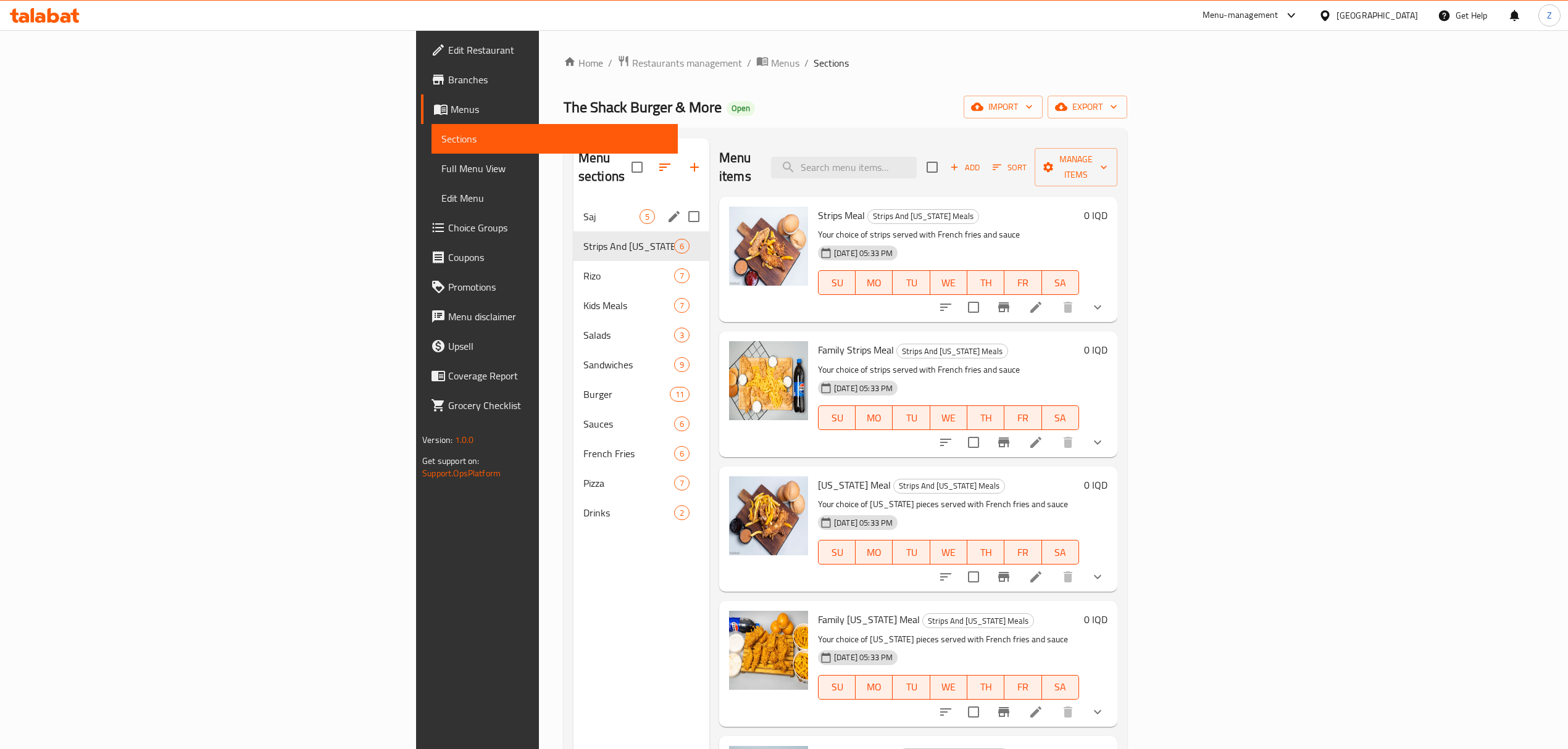
click at [574, 201] on div "Saj 5" at bounding box center [641, 216] width 136 height 29
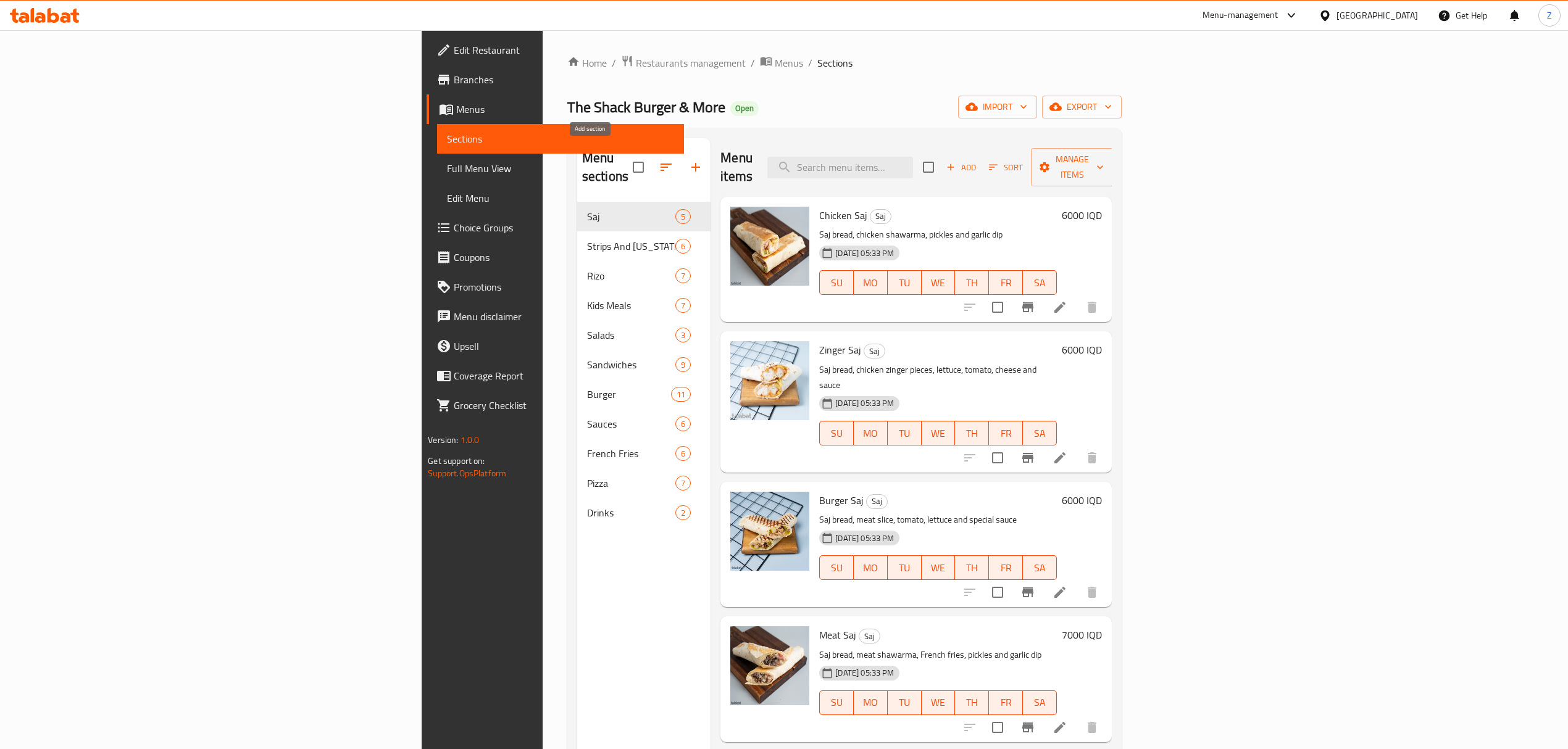
click at [688, 160] on icon "button" at bounding box center [695, 167] width 15 height 15
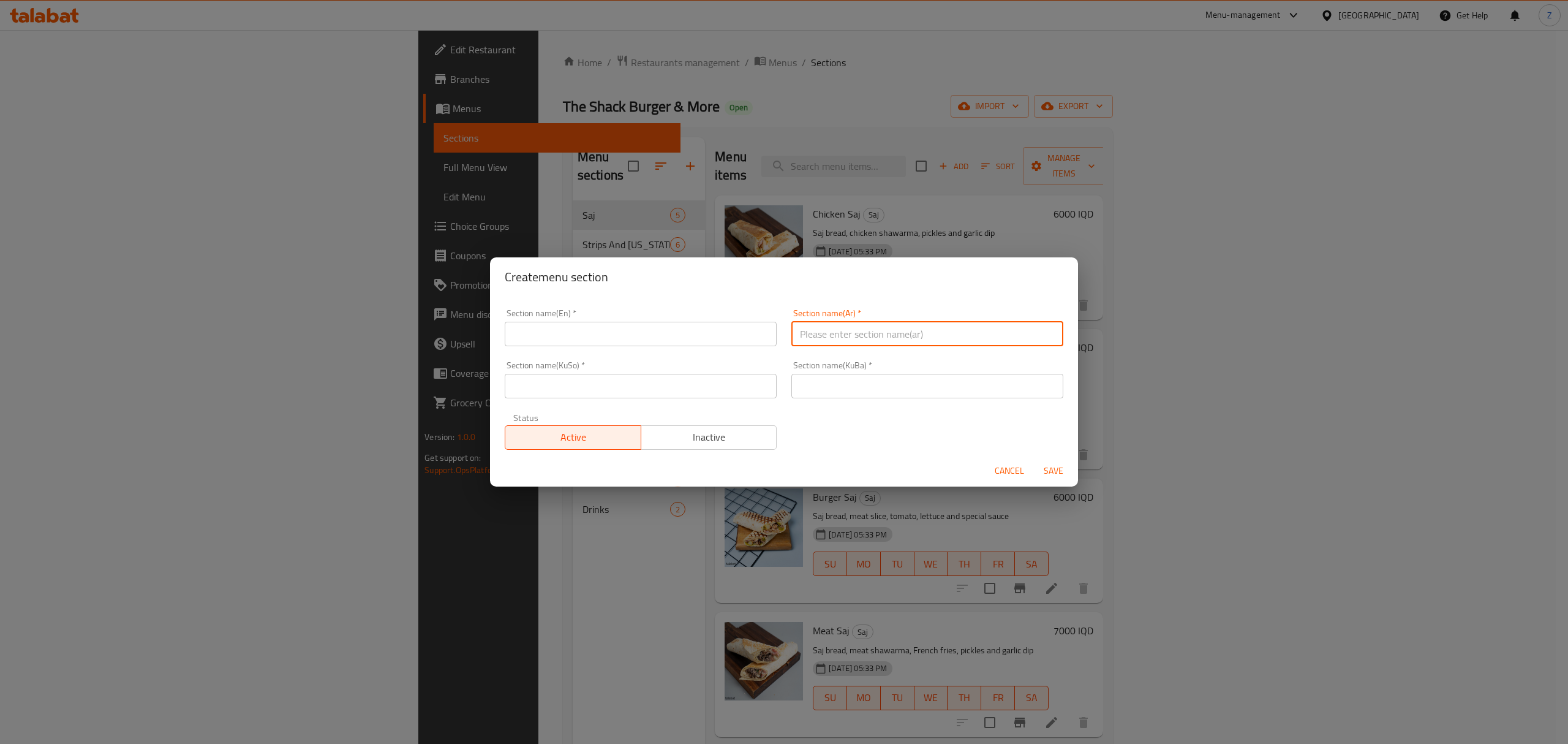
click at [820, 332] on input "text" at bounding box center [928, 334] width 272 height 24
type input "O"
click at [738, 338] on input "text" at bounding box center [640, 334] width 272 height 24
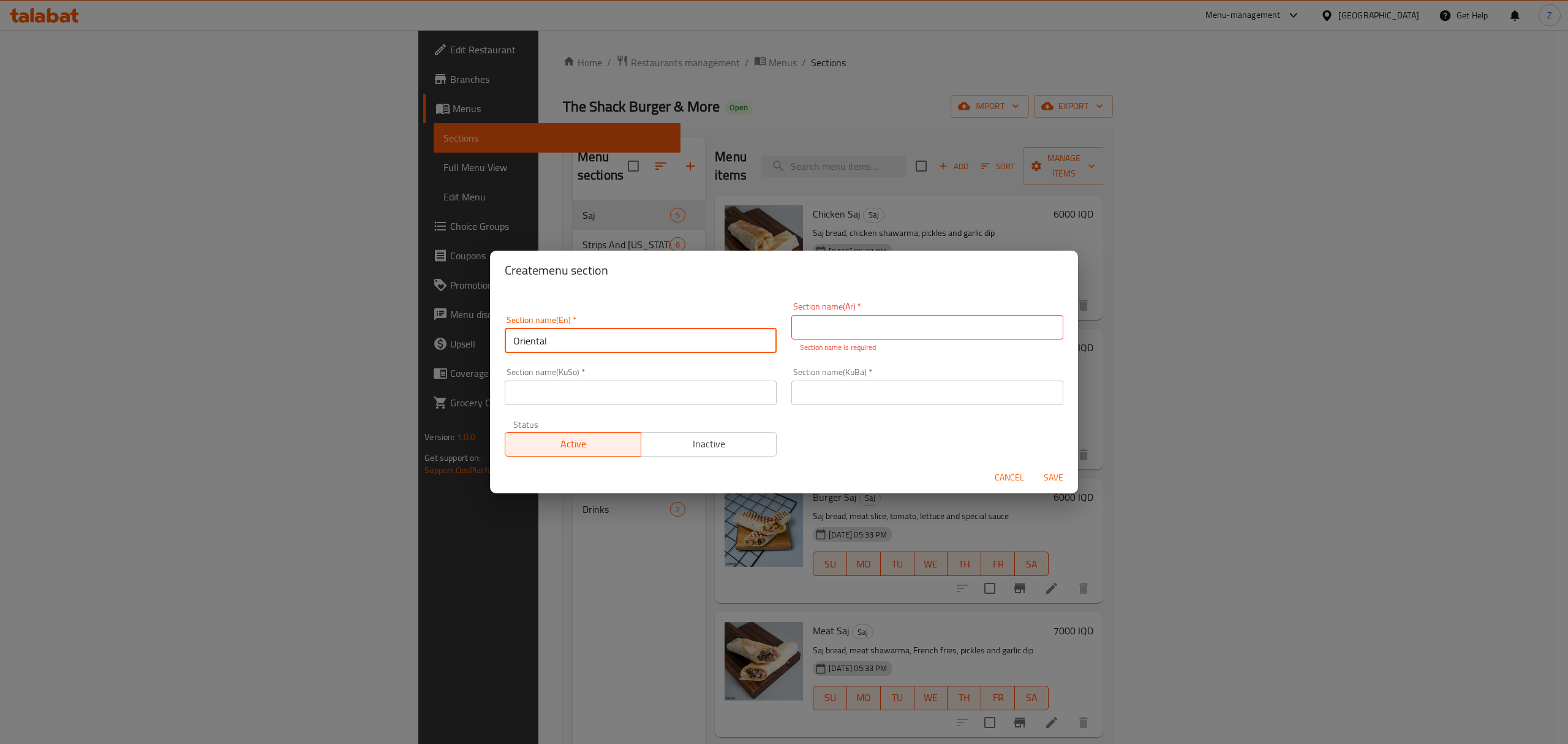
type input "Oriental"
click at [807, 333] on input "text" at bounding box center [928, 327] width 272 height 24
type input "الشرقي"
click at [792, 386] on input "text" at bounding box center [928, 393] width 272 height 24
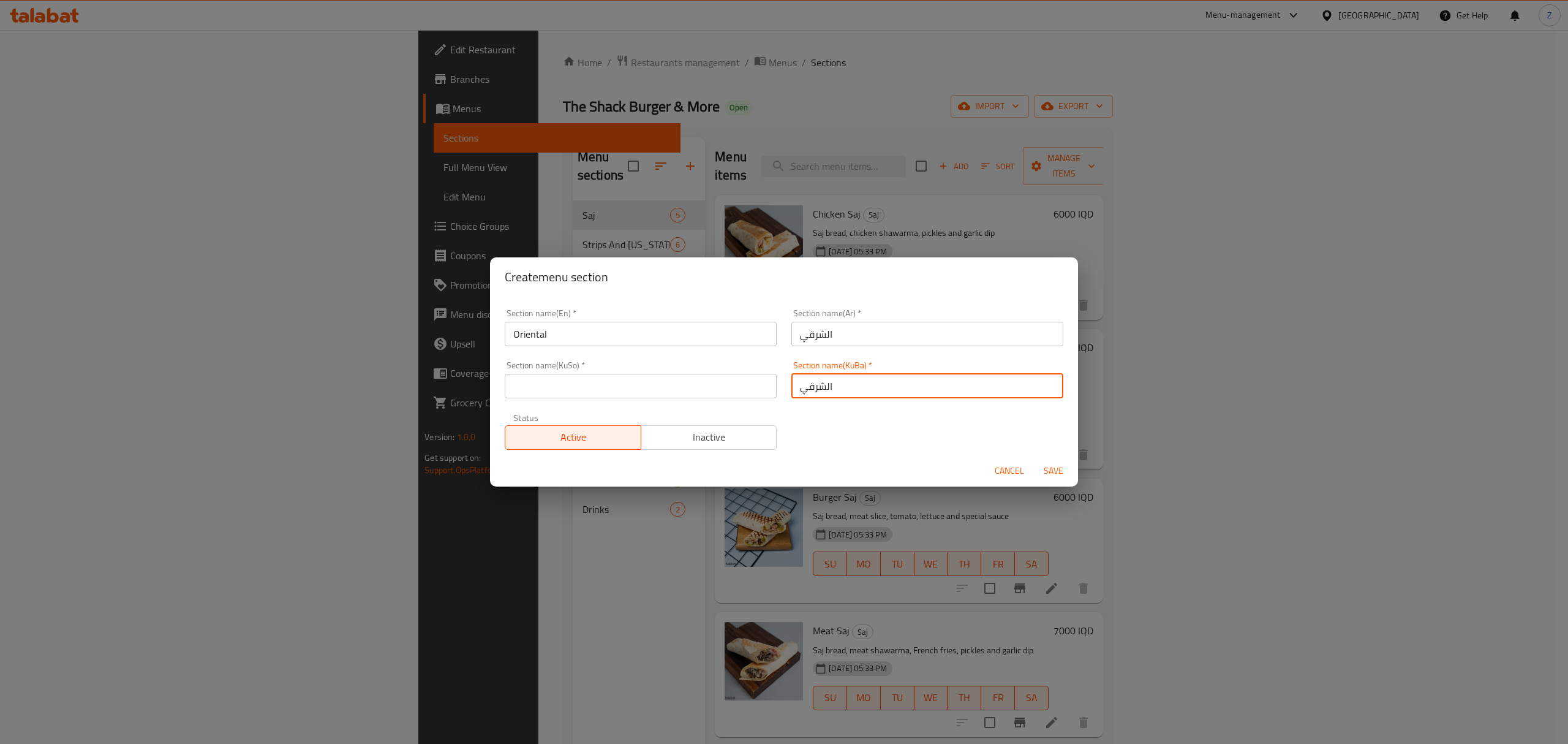
type input "الشرقي"
click at [709, 381] on input "text" at bounding box center [640, 386] width 272 height 24
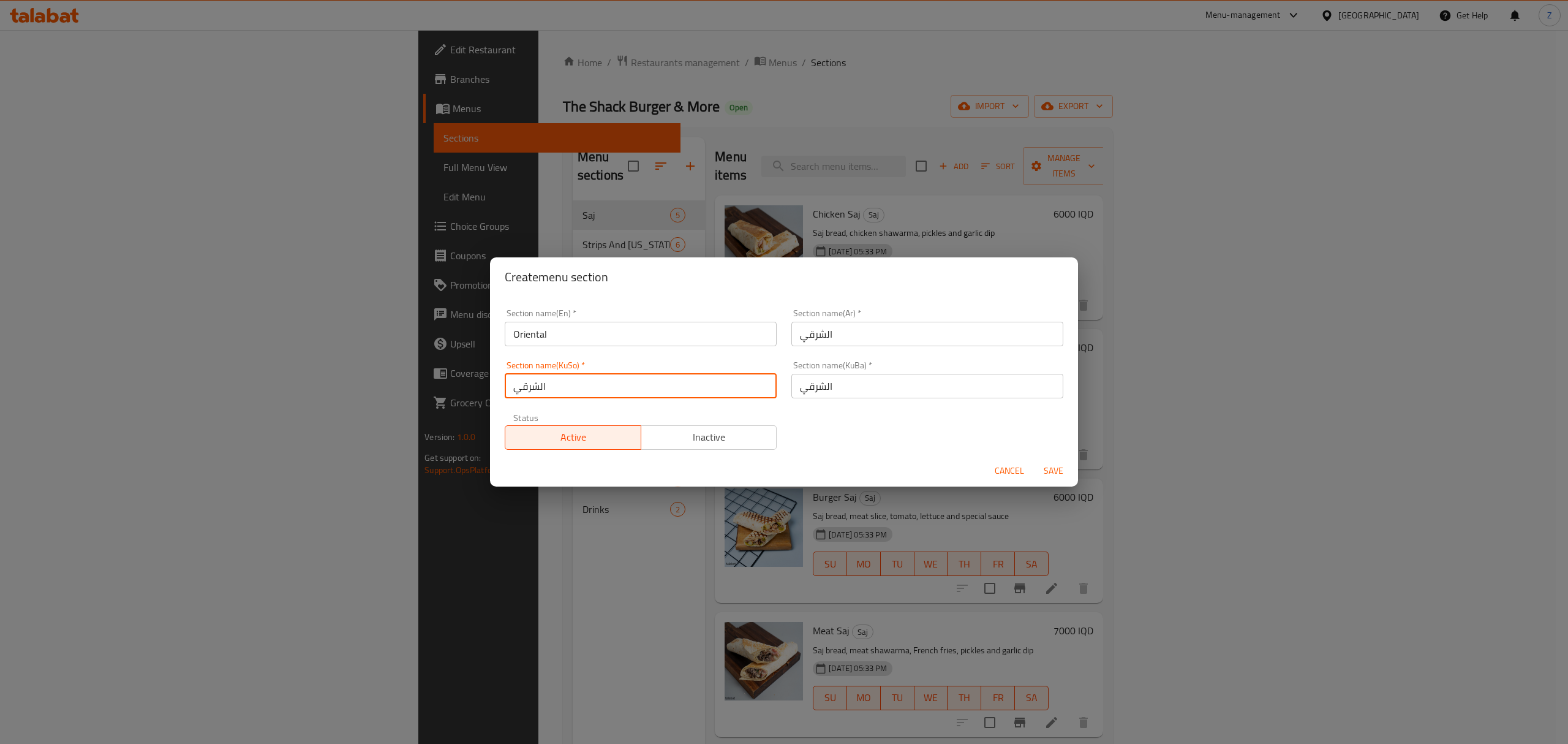
type input "الشرقي"
click at [1052, 469] on span "Save" at bounding box center [1054, 471] width 29 height 15
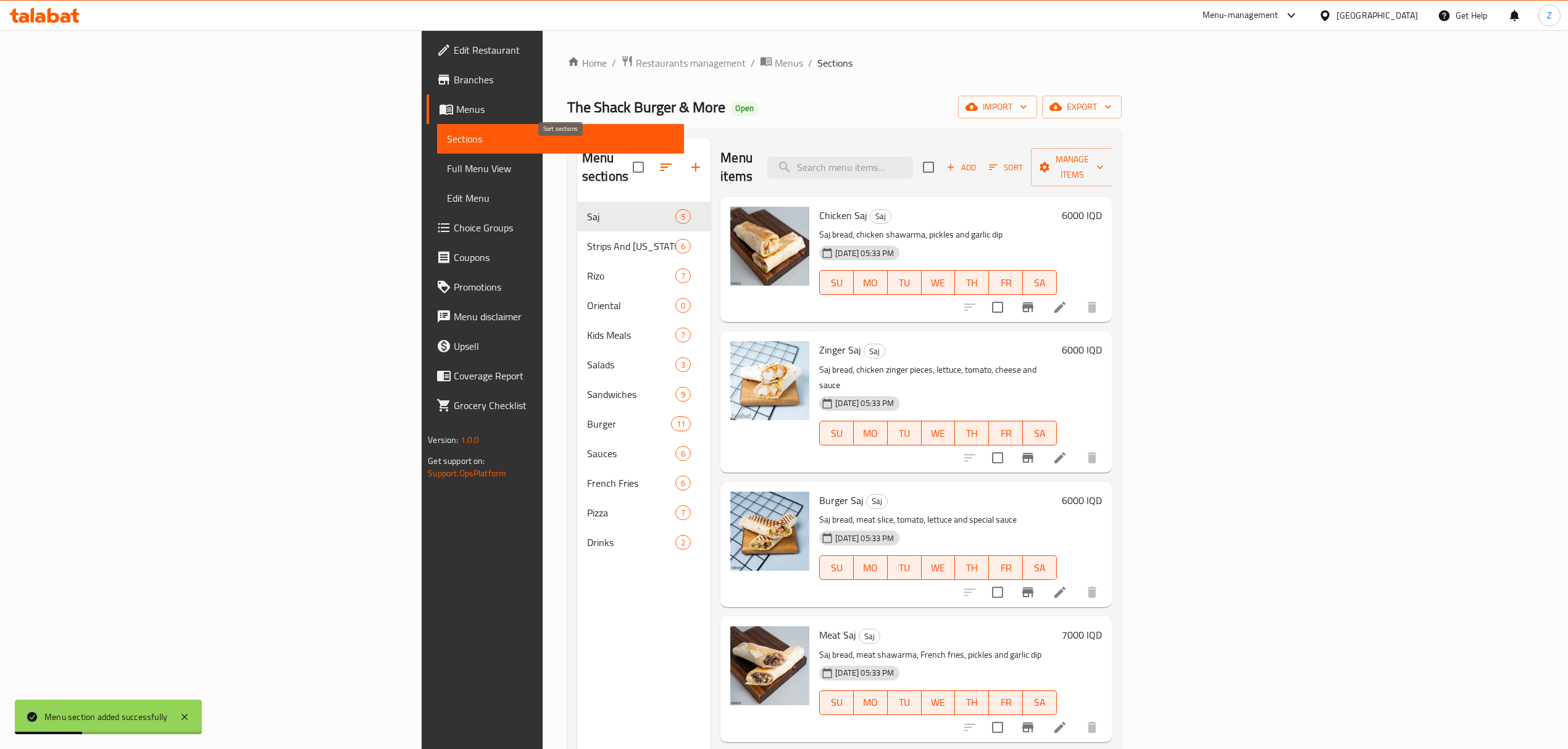
click at [659, 160] on icon "button" at bounding box center [666, 167] width 15 height 15
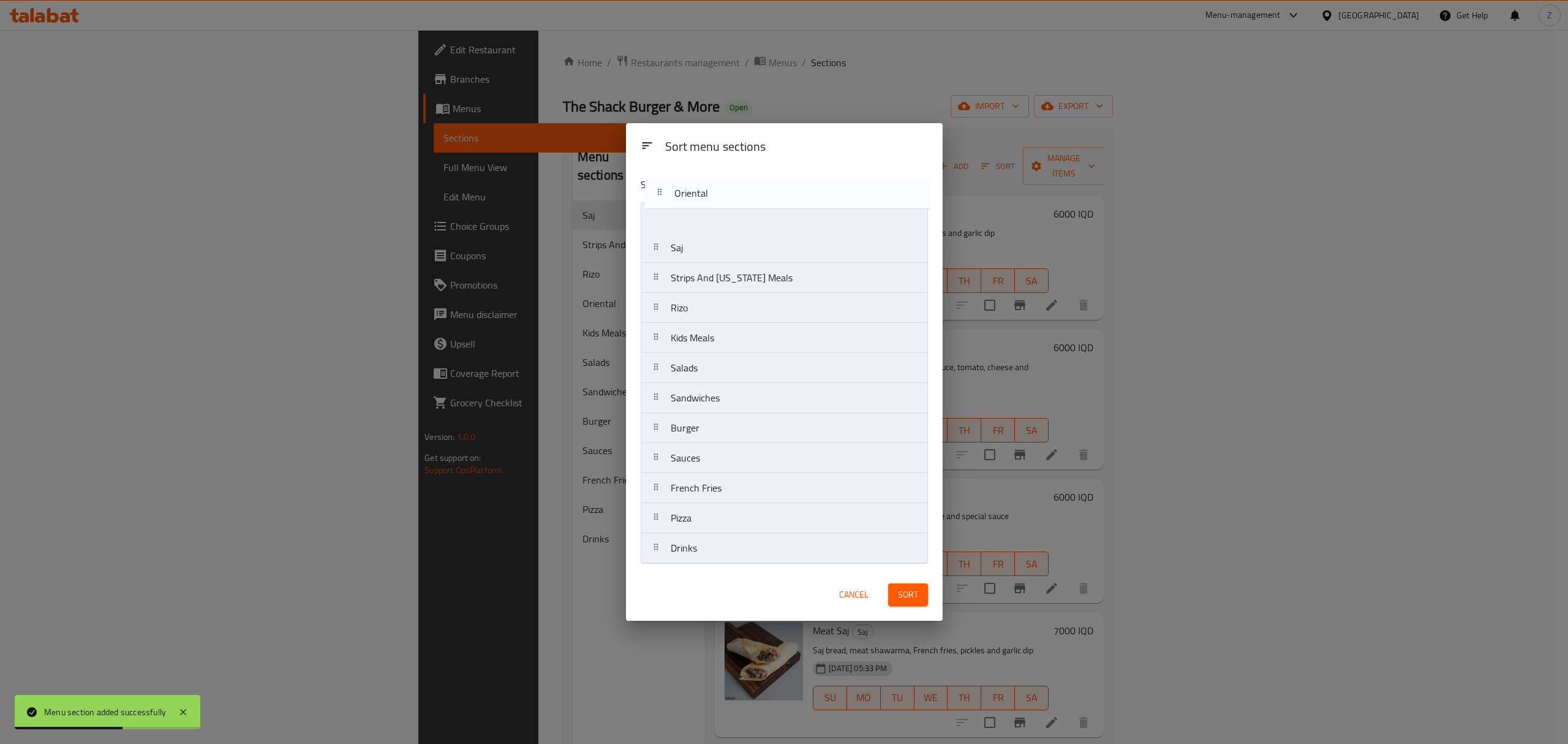
drag, startPoint x: 713, startPoint y: 307, endPoint x: 716, endPoint y: 181, distance: 126.0
click at [716, 174] on div "Sort menu sections Saj Strips And Kentucky Meals Rizo Oriental Kids Meals Salad…" at bounding box center [784, 368] width 316 height 402
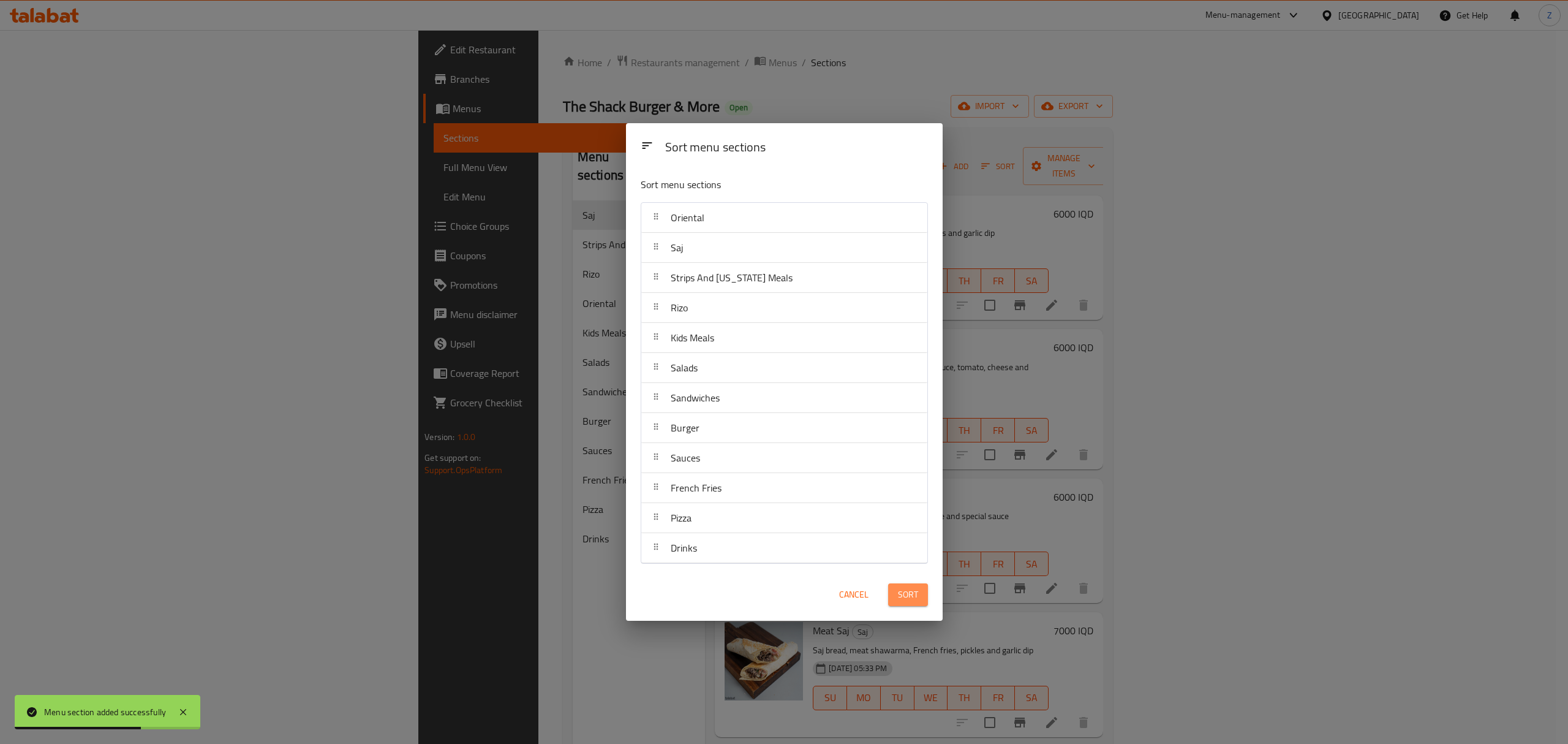
click at [909, 595] on span "Sort" at bounding box center [908, 595] width 20 height 15
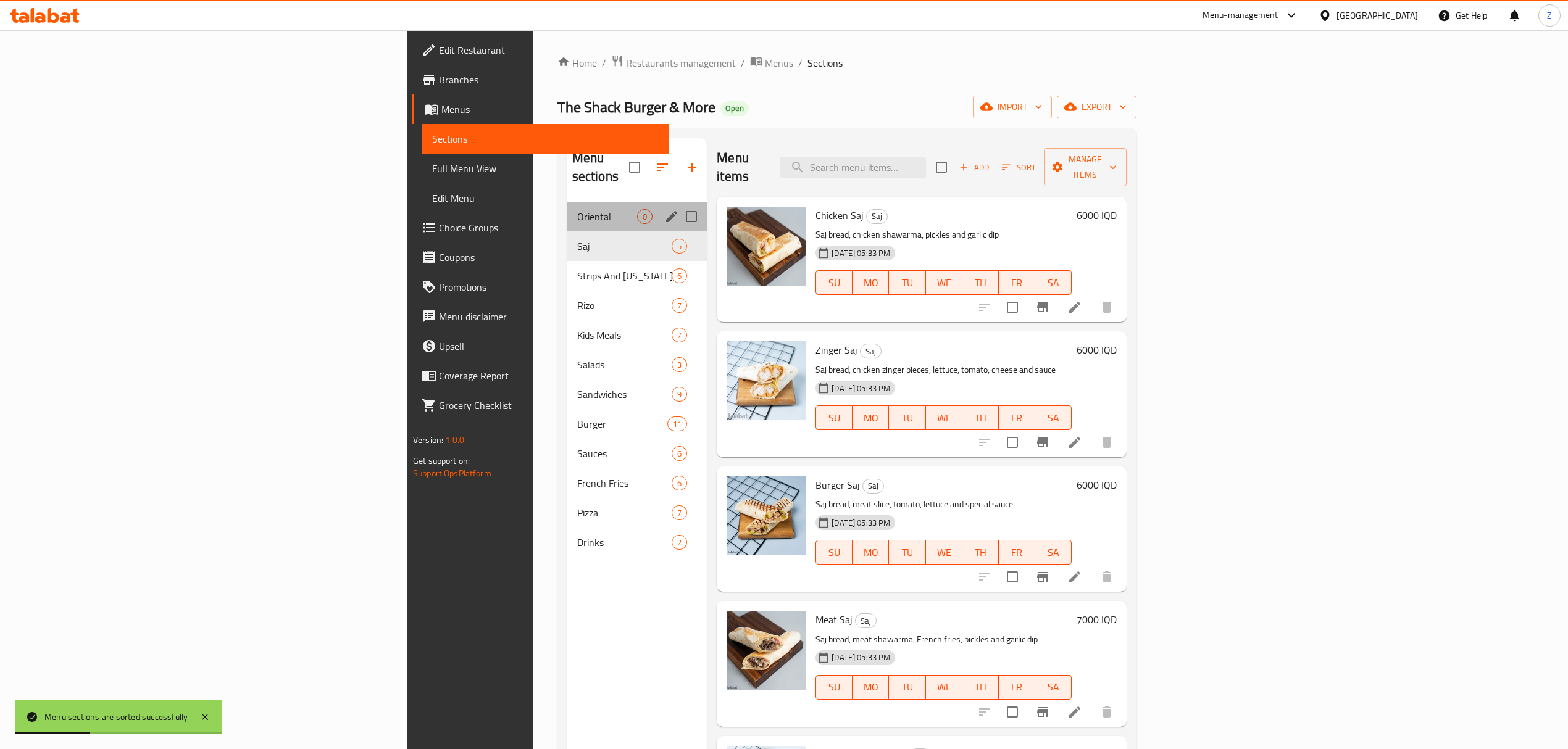
click at [567, 207] on div "Oriental 0" at bounding box center [638, 216] width 140 height 29
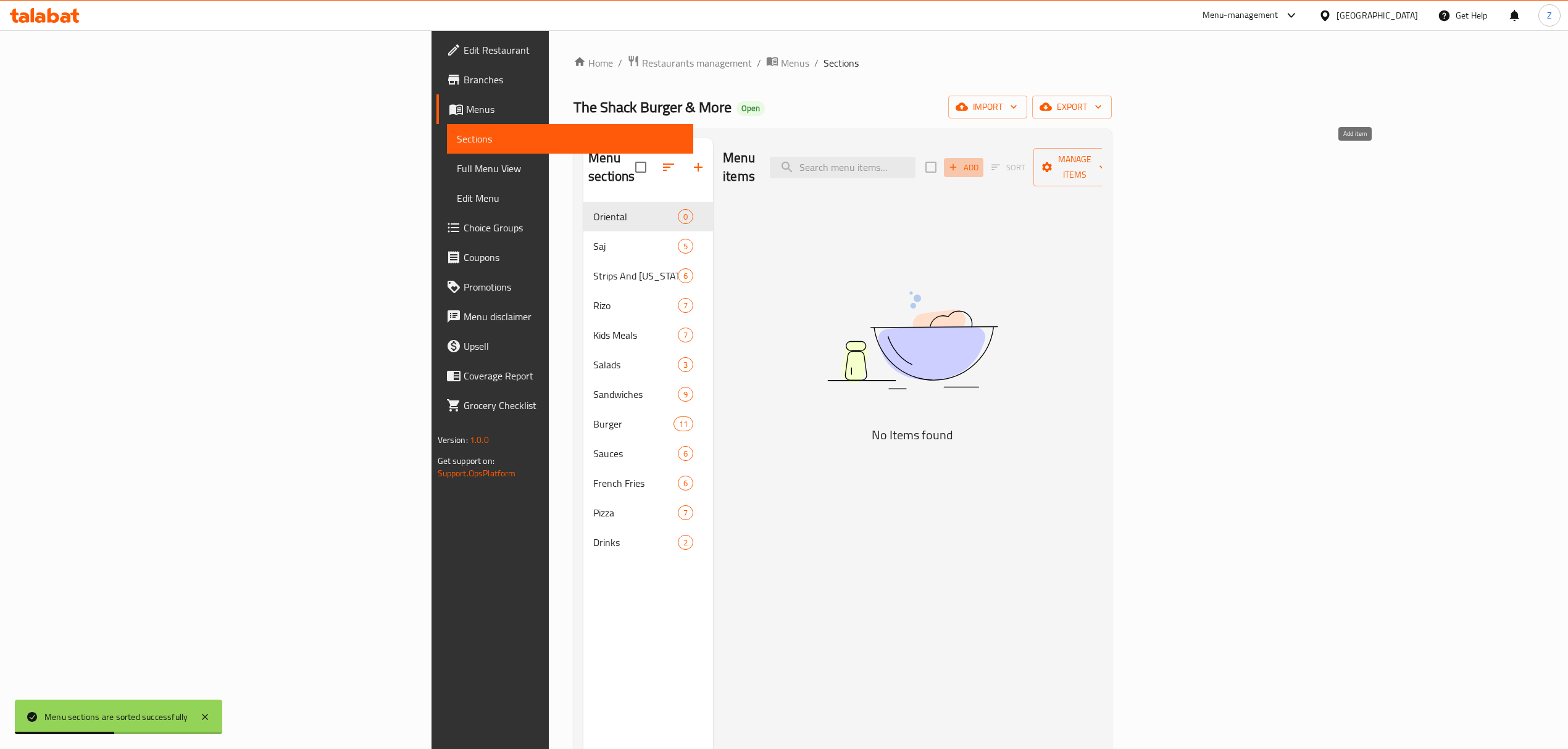
click at [980, 161] on span "Add" at bounding box center [963, 168] width 33 height 14
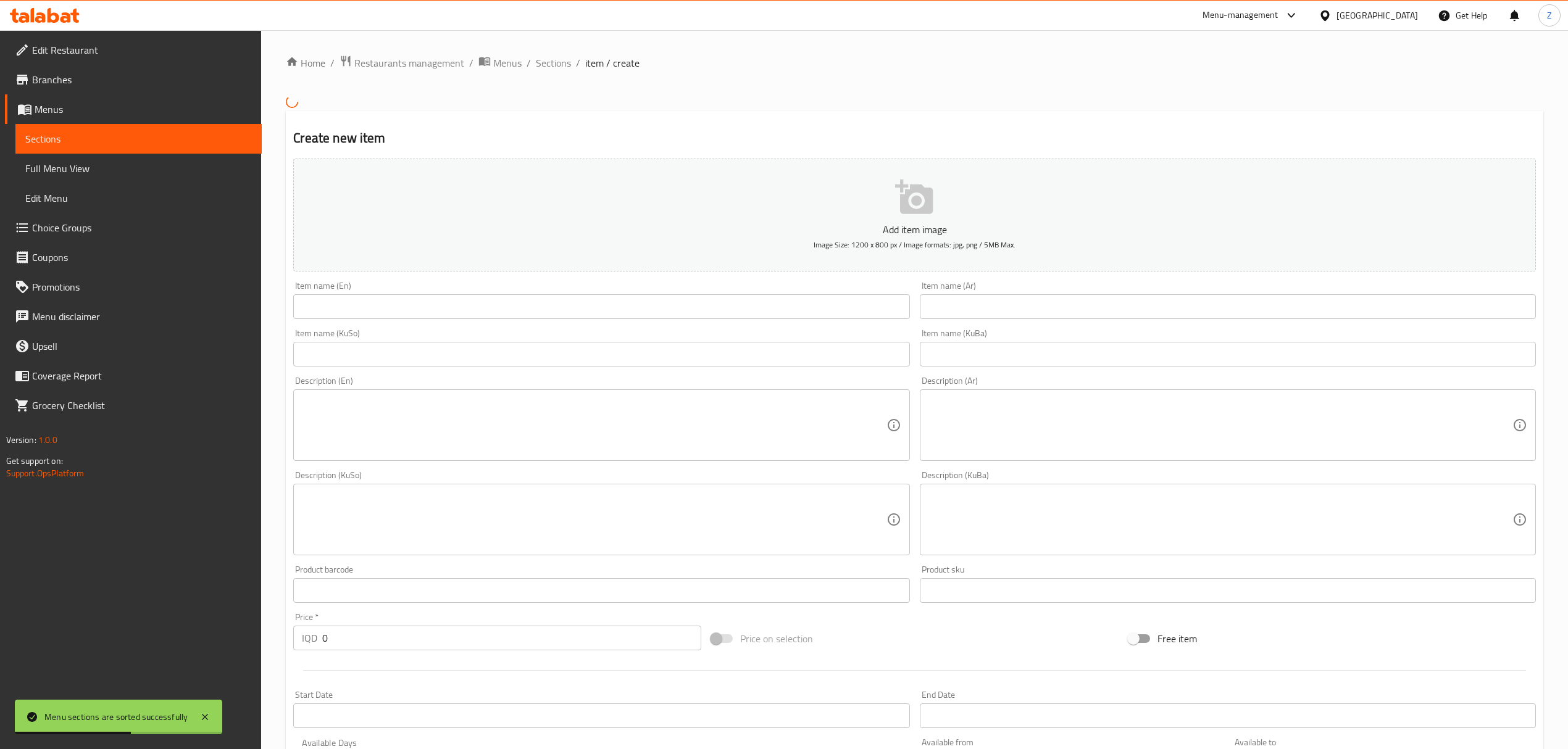
click at [1026, 306] on input "text" at bounding box center [1227, 306] width 616 height 25
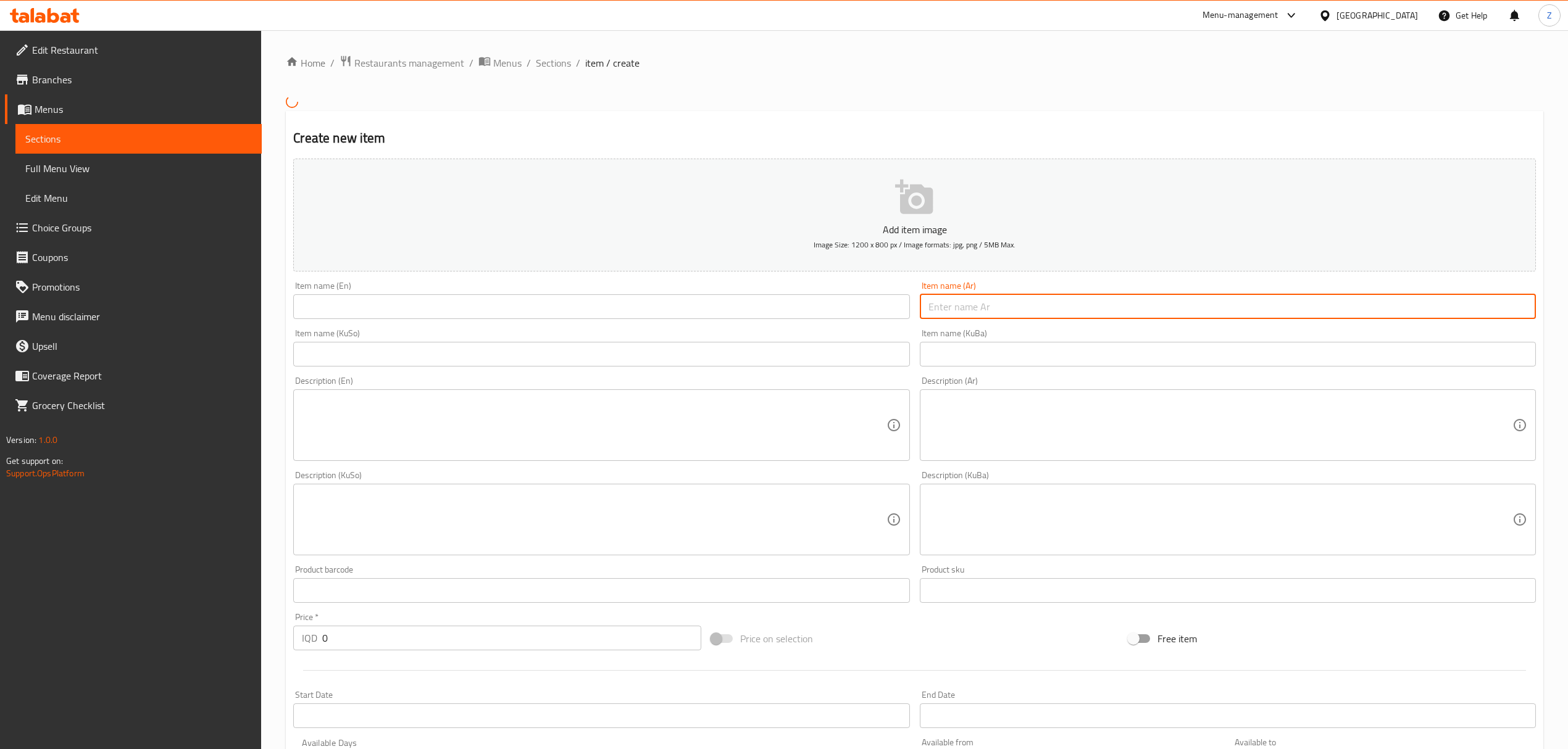
paste input "قوزي دجاج ٨،٠٠٠"
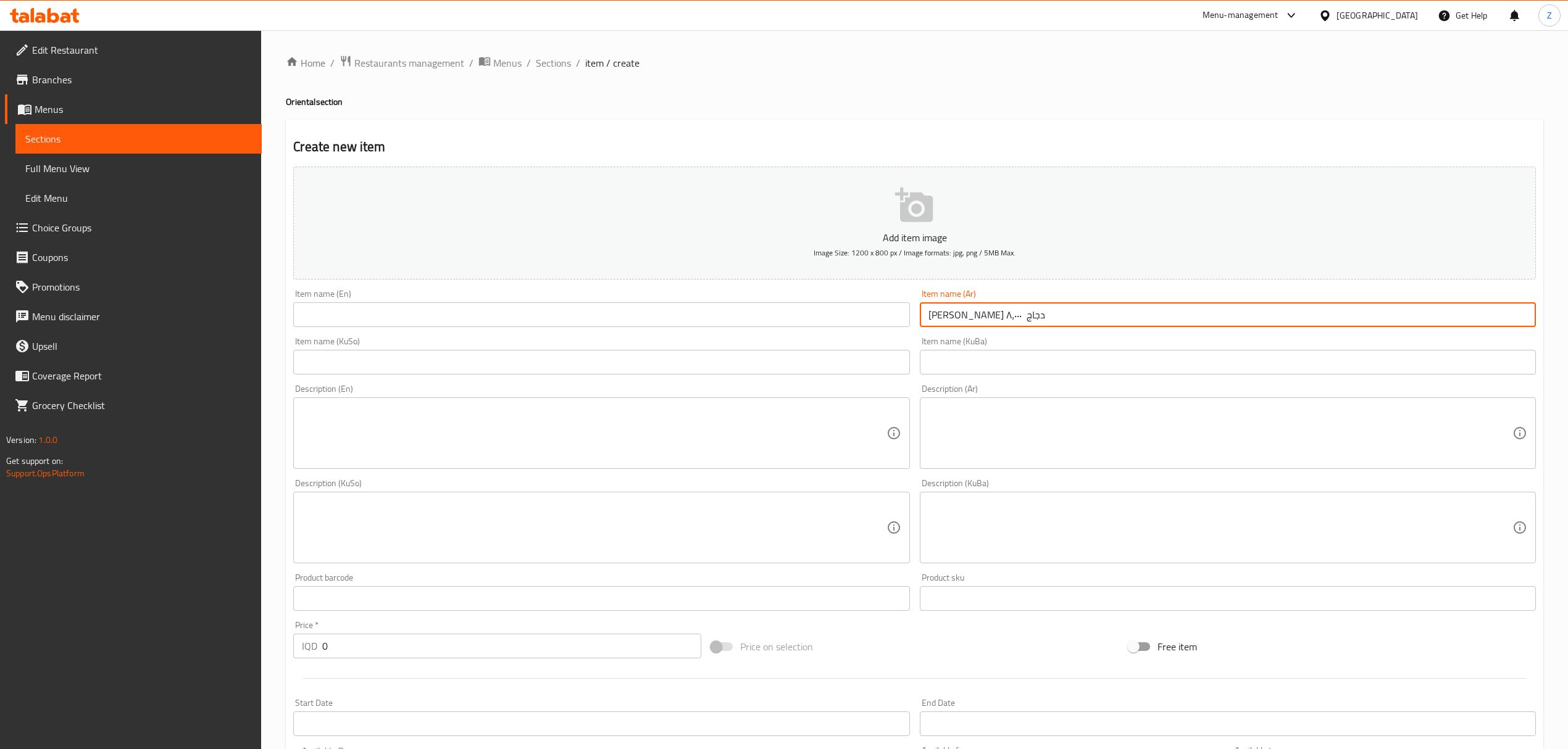
click at [932, 312] on input "قوزي دجاج ٨،٠٠٠" at bounding box center [1227, 314] width 616 height 25
type input "قوزي دجاج"
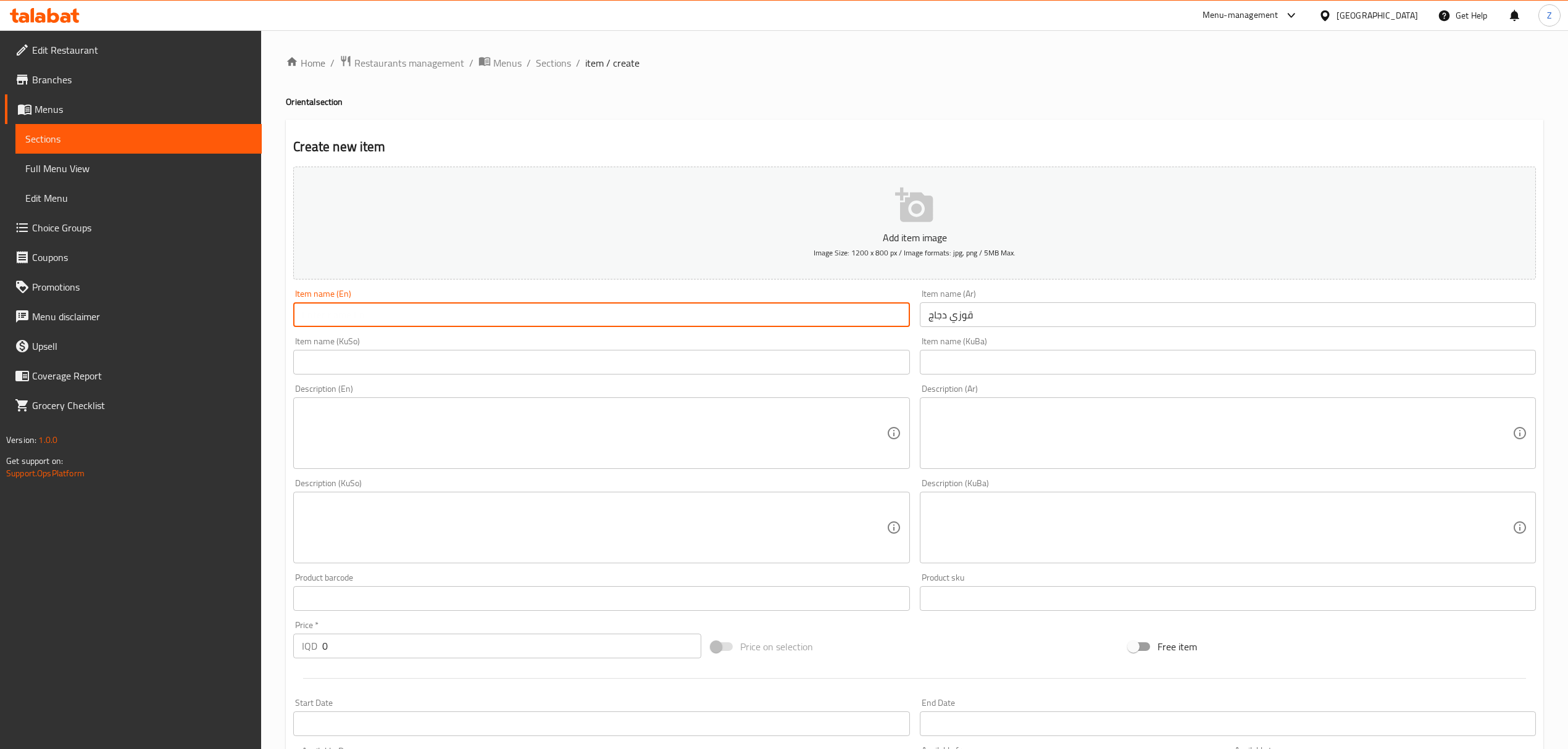
click at [875, 312] on input "text" at bounding box center [601, 314] width 616 height 25
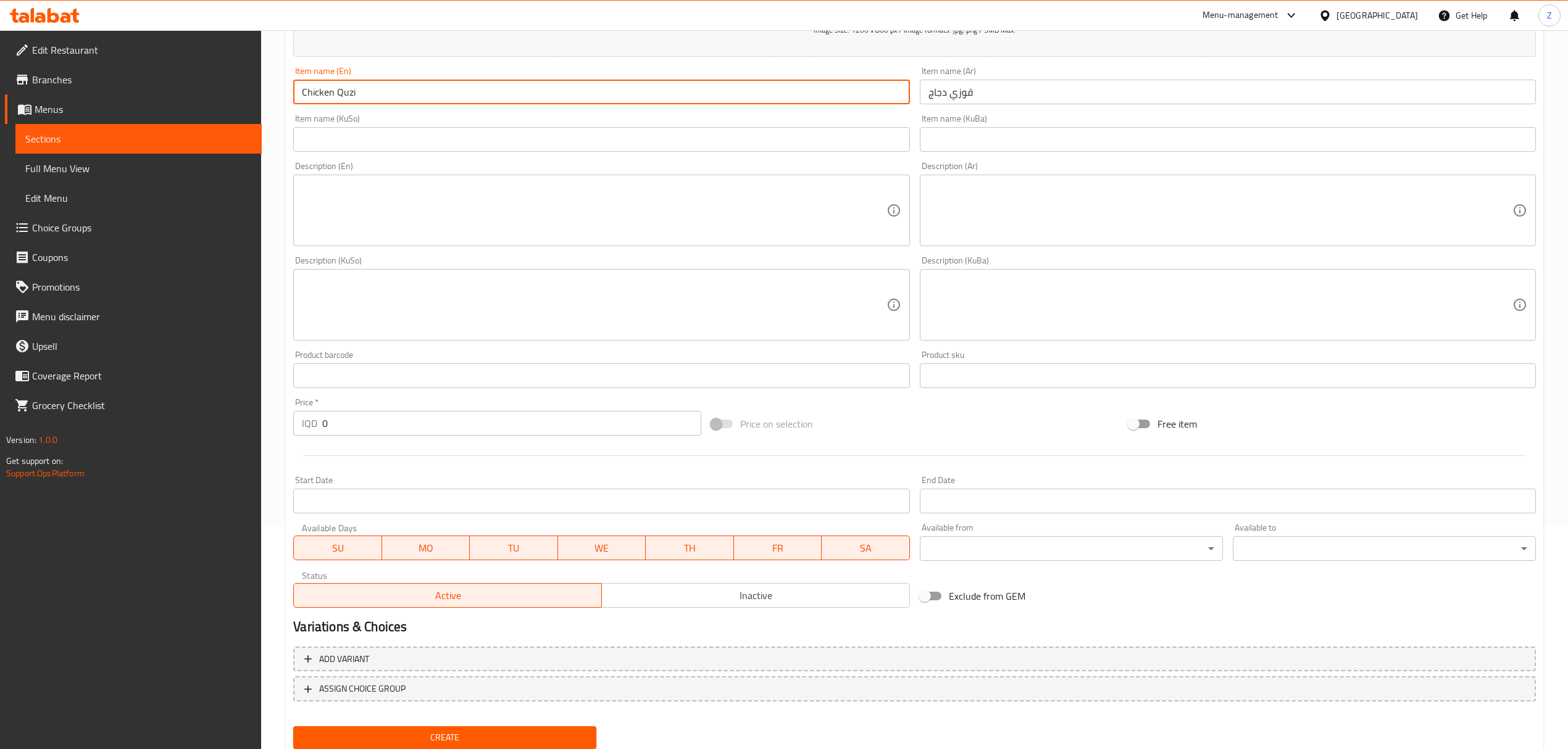
scroll to position [225, 0]
type input "Chicken Quzi"
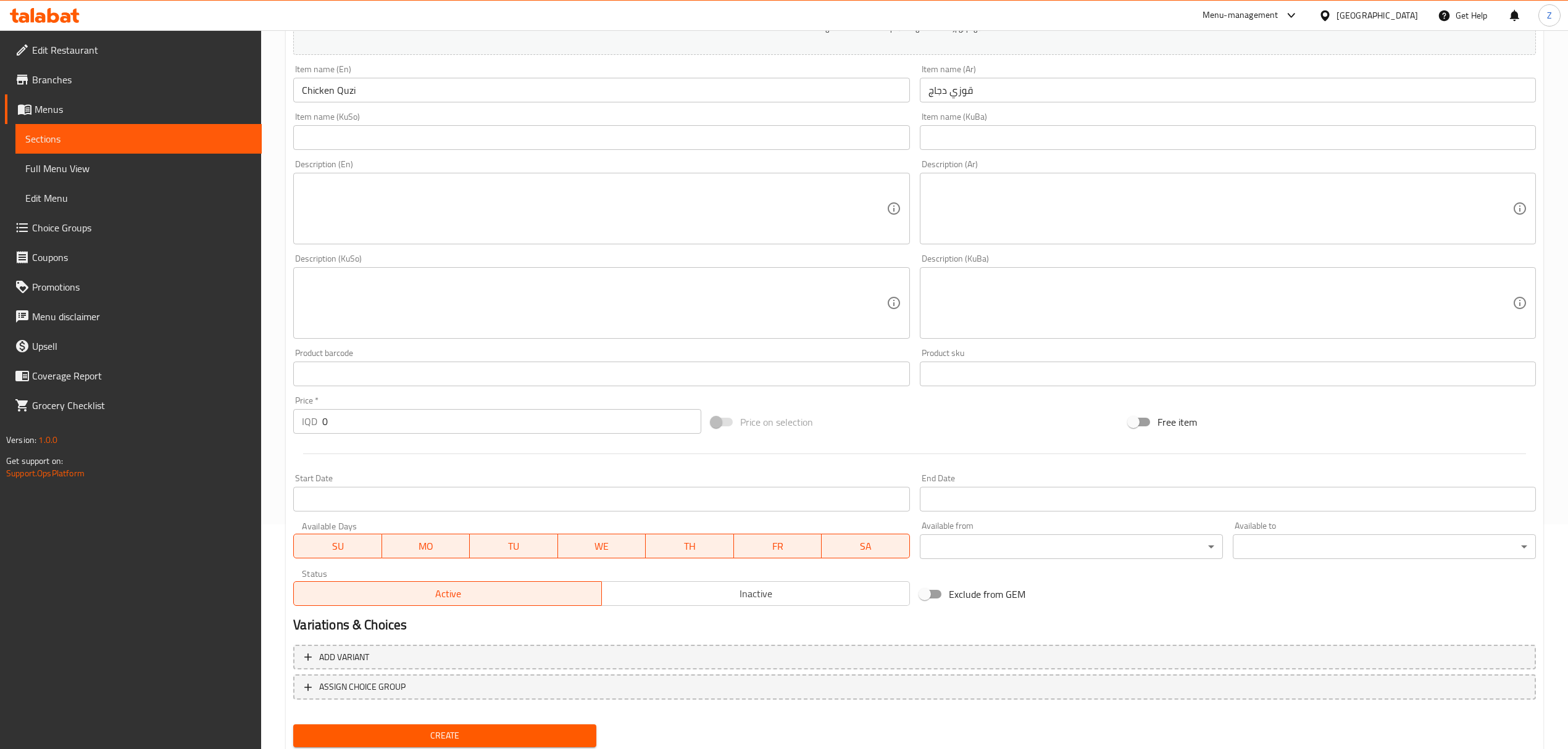
click at [374, 437] on div "Price   * IQD 0 Price *" at bounding box center [497, 415] width 417 height 48
click at [373, 423] on input "0" at bounding box center [511, 421] width 378 height 25
type input "7"
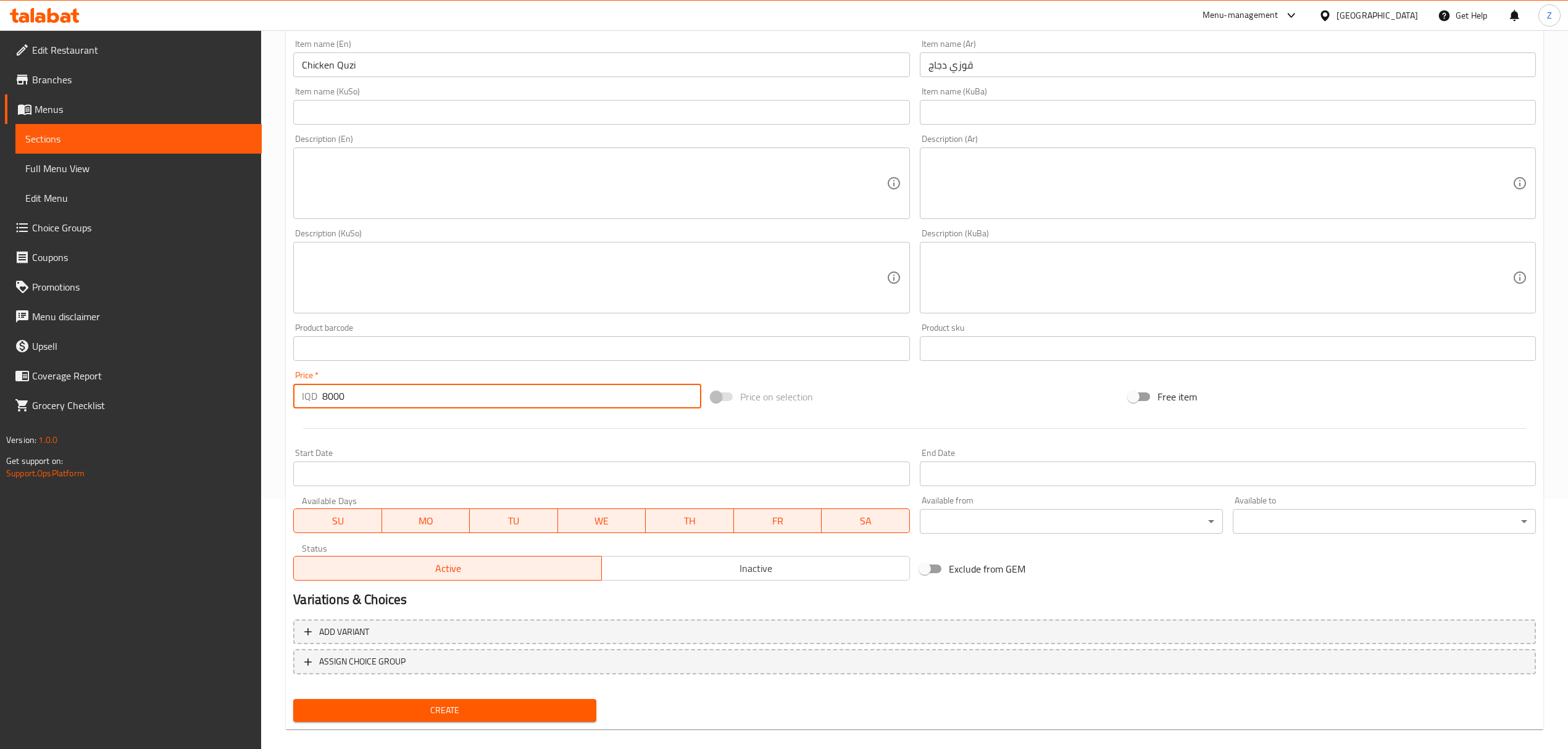
scroll to position [264, 0]
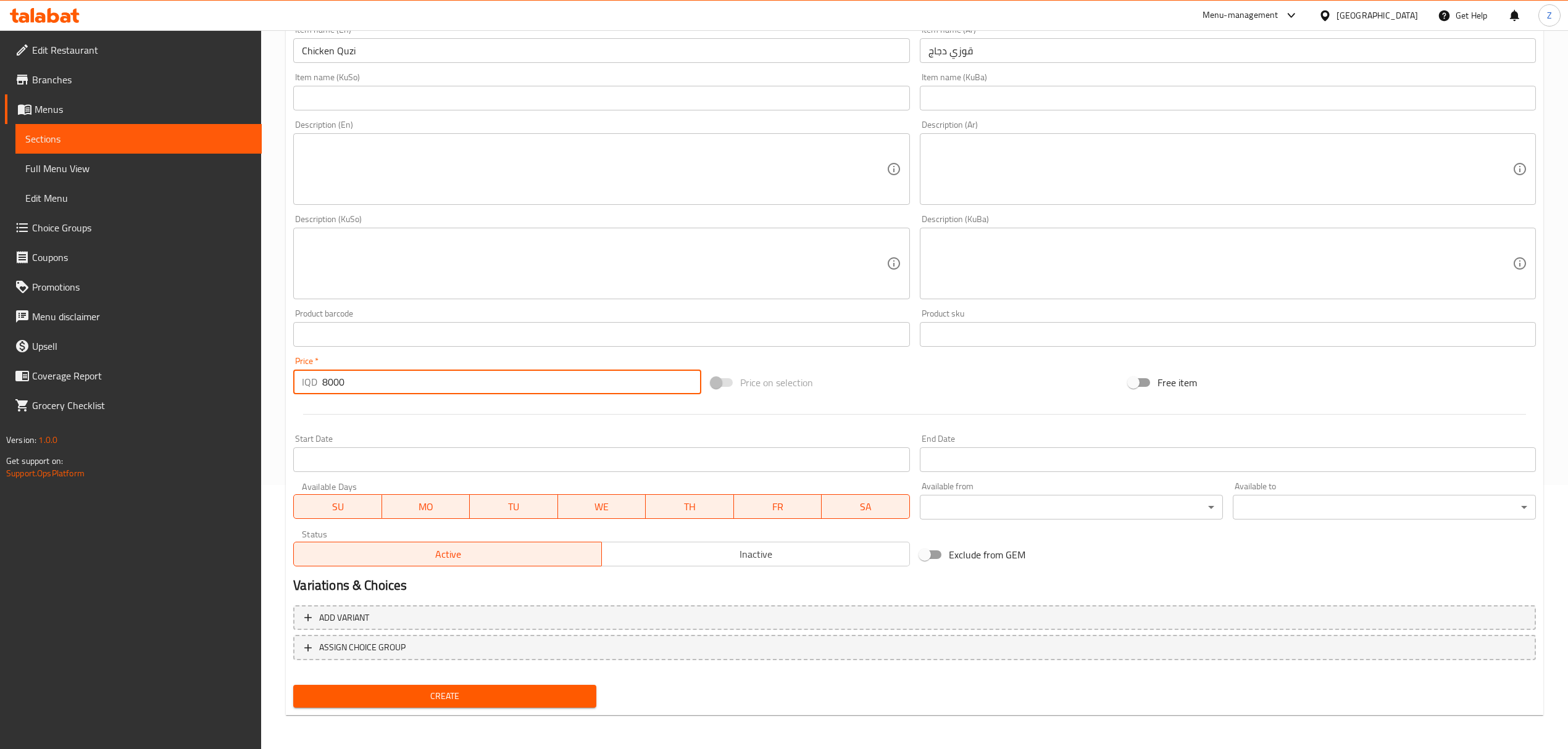
type input "8000"
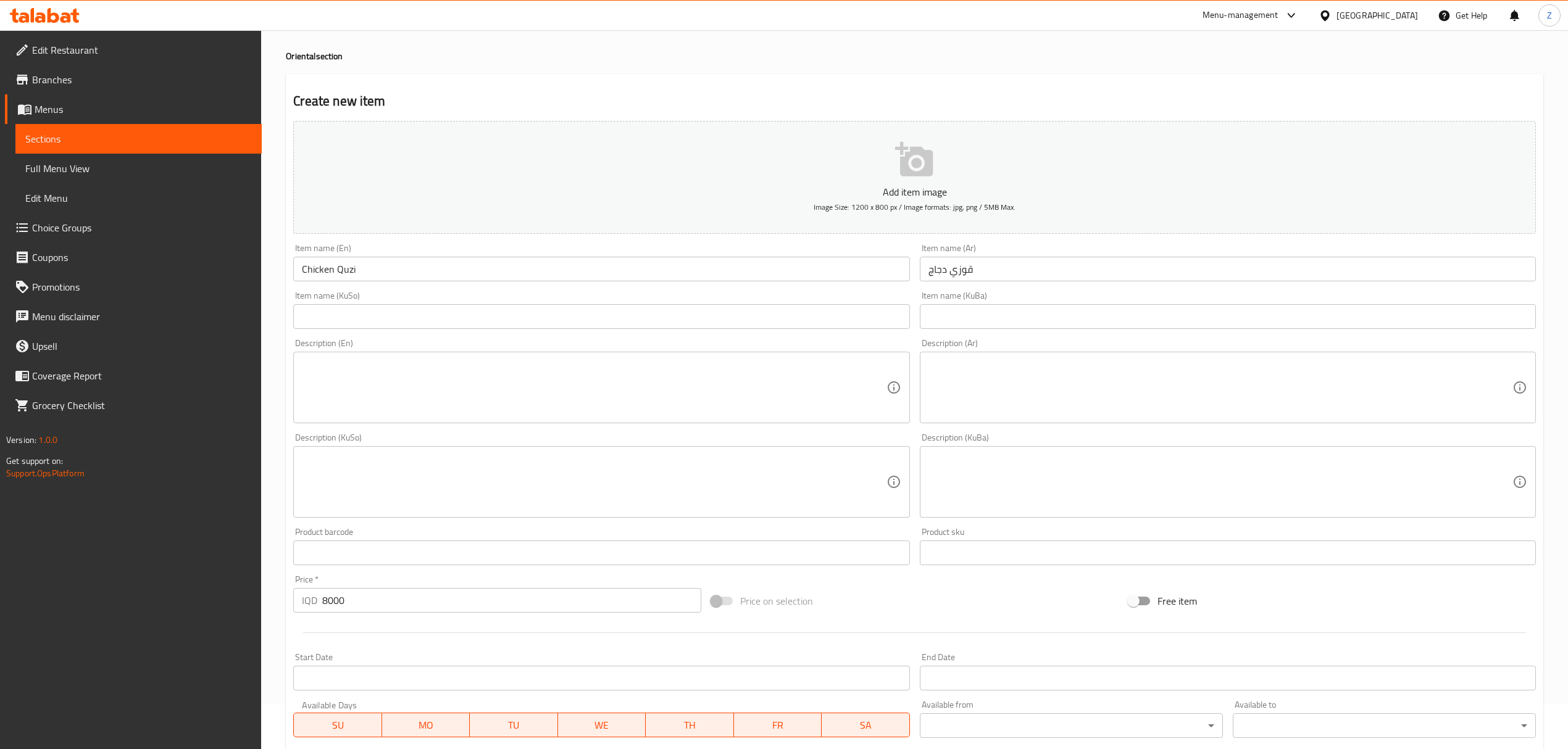
scroll to position [0, 0]
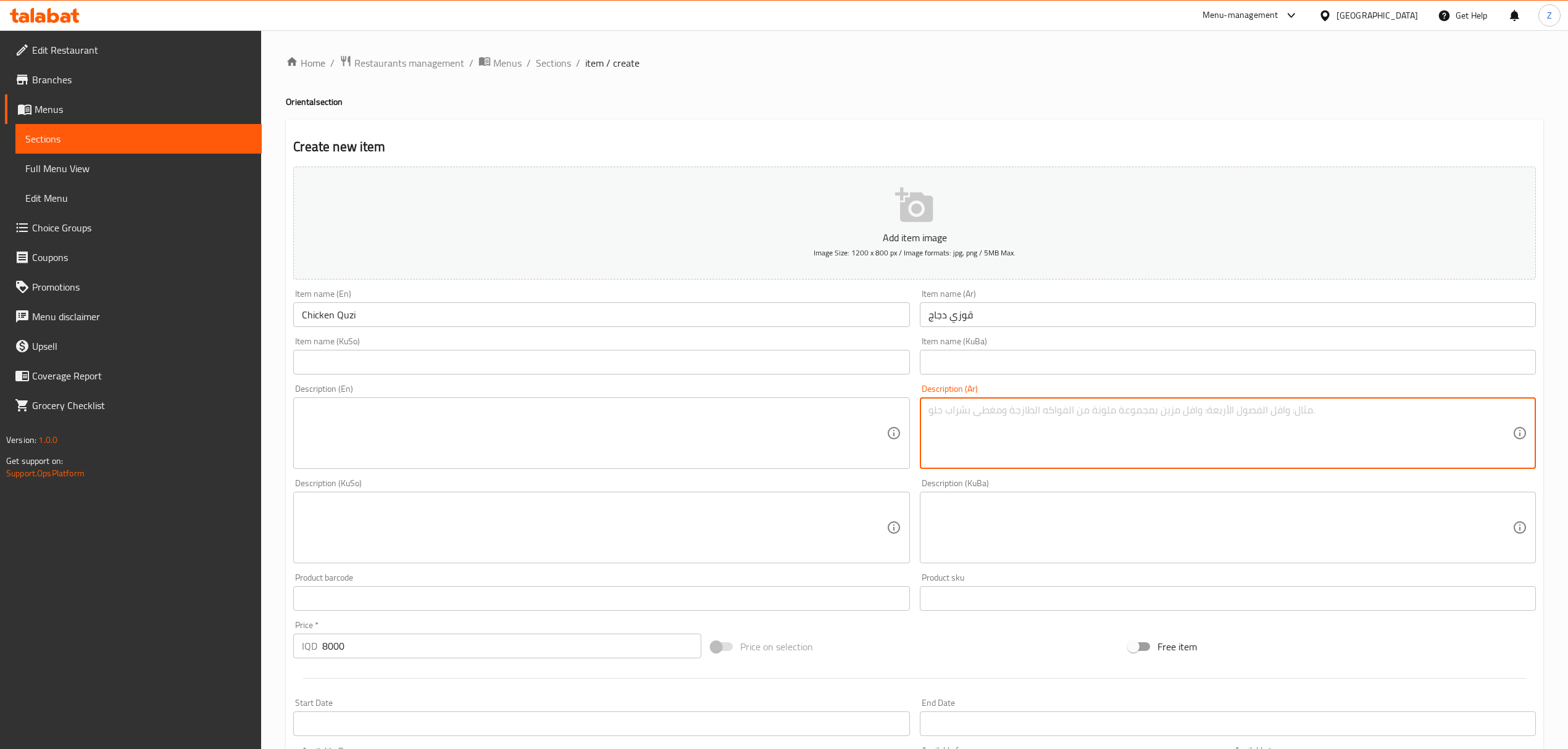
paste textarea "قوزي دجاج ٨،٠٠٠ رز بسمتي فاخر ، ربع دجاج عراقي +(فاصوليا ، بامية ) + سلطة طازجة…"
click at [966, 416] on textarea "قوزي دجاج ٨،٠٠٠ رز بسمتي فاخر ، ربع دجاج عراقي +(فاصوليا ، بامية ) + سلطة طازجة…" at bounding box center [1220, 434] width 584 height 59
click at [963, 407] on textarea "قوزي دجاج ٨،٠٠٠ رز بسمتي فاخر ، ربع دجاج عراقي +(فاصوليا ، بامية ) + سلطة طازجة…" at bounding box center [1220, 434] width 584 height 59
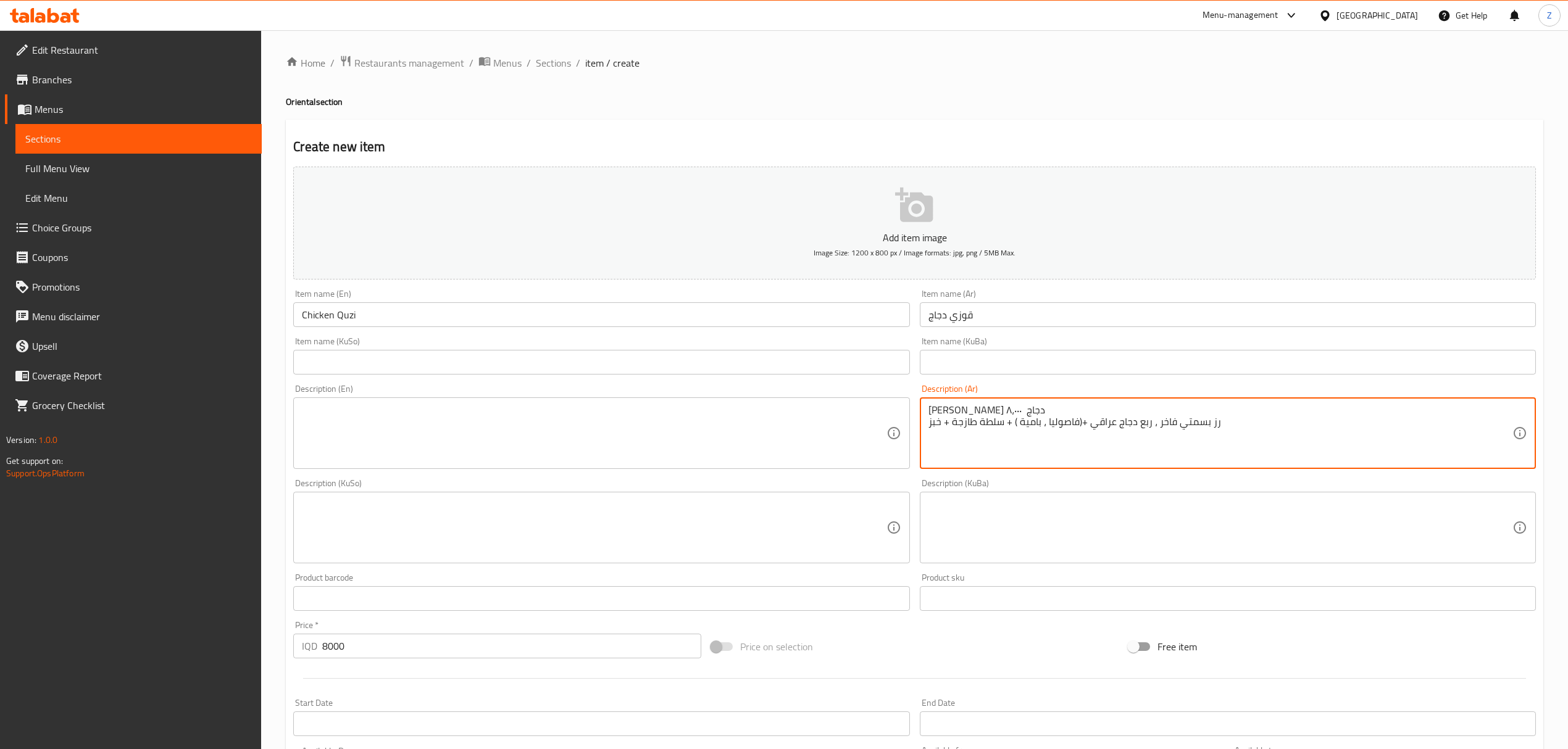
click at [963, 407] on textarea "قوزي دجاج ٨،٠٠٠ رز بسمتي فاخر ، ربع دجاج عراقي +(فاصوليا ، بامية ) + سلطة طازجة…" at bounding box center [1220, 434] width 584 height 59
type textarea "رز بسمتي فاخر ، ربع دجاج عراقي +(فاصوليا ، بامية ) + سلطة طازجة + خبز"
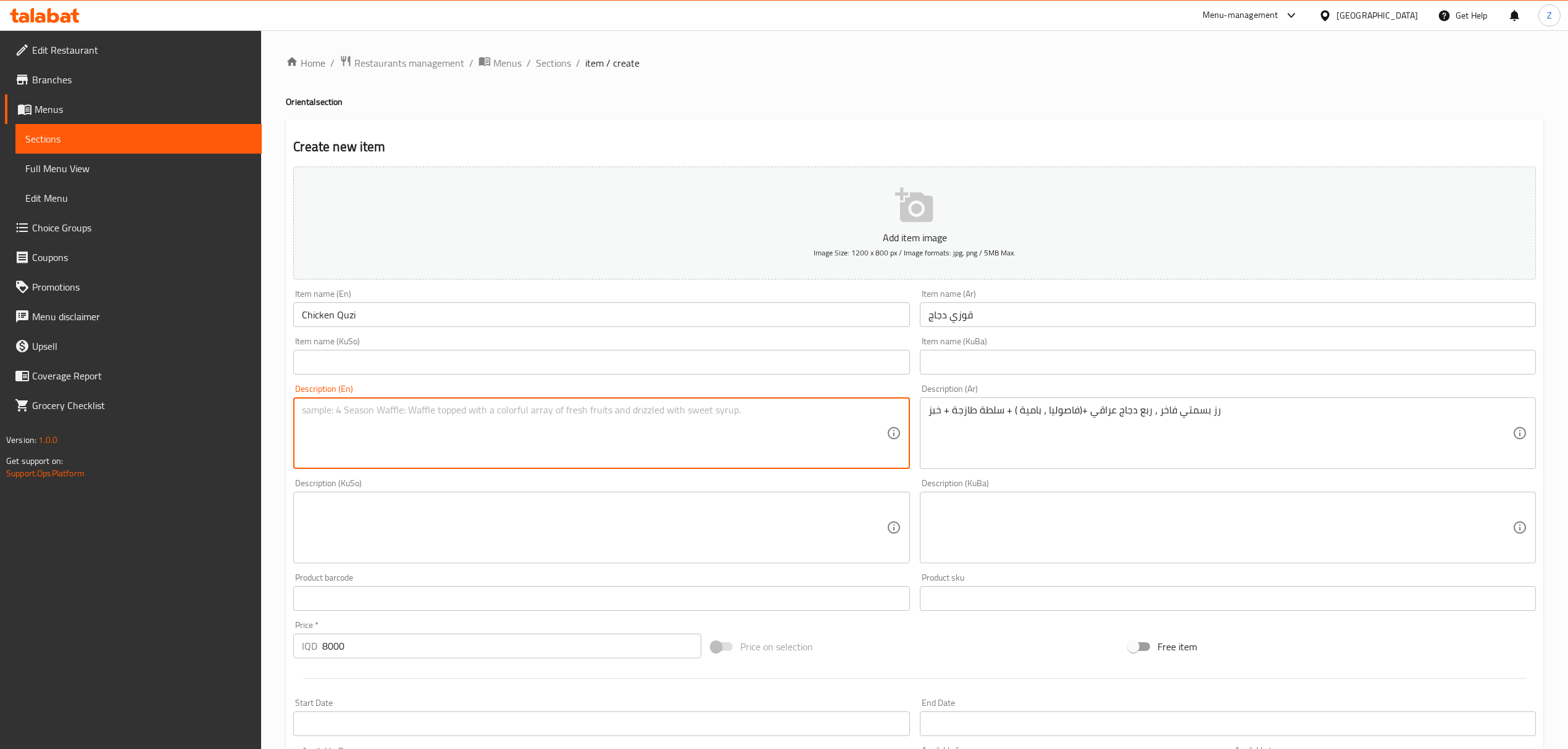
click at [830, 430] on textarea at bounding box center [594, 434] width 584 height 59
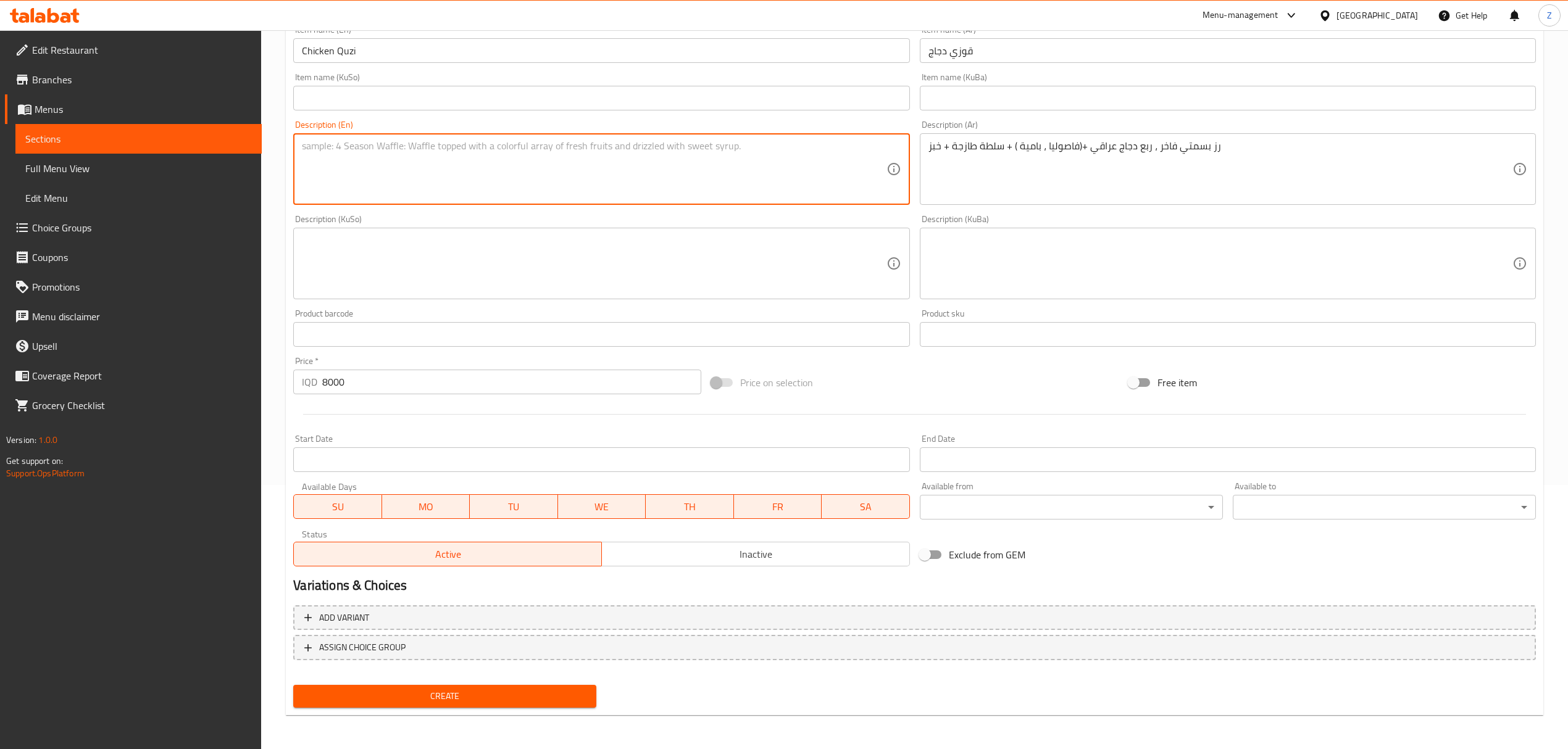
click at [492, 689] on span "Create" at bounding box center [444, 696] width 283 height 15
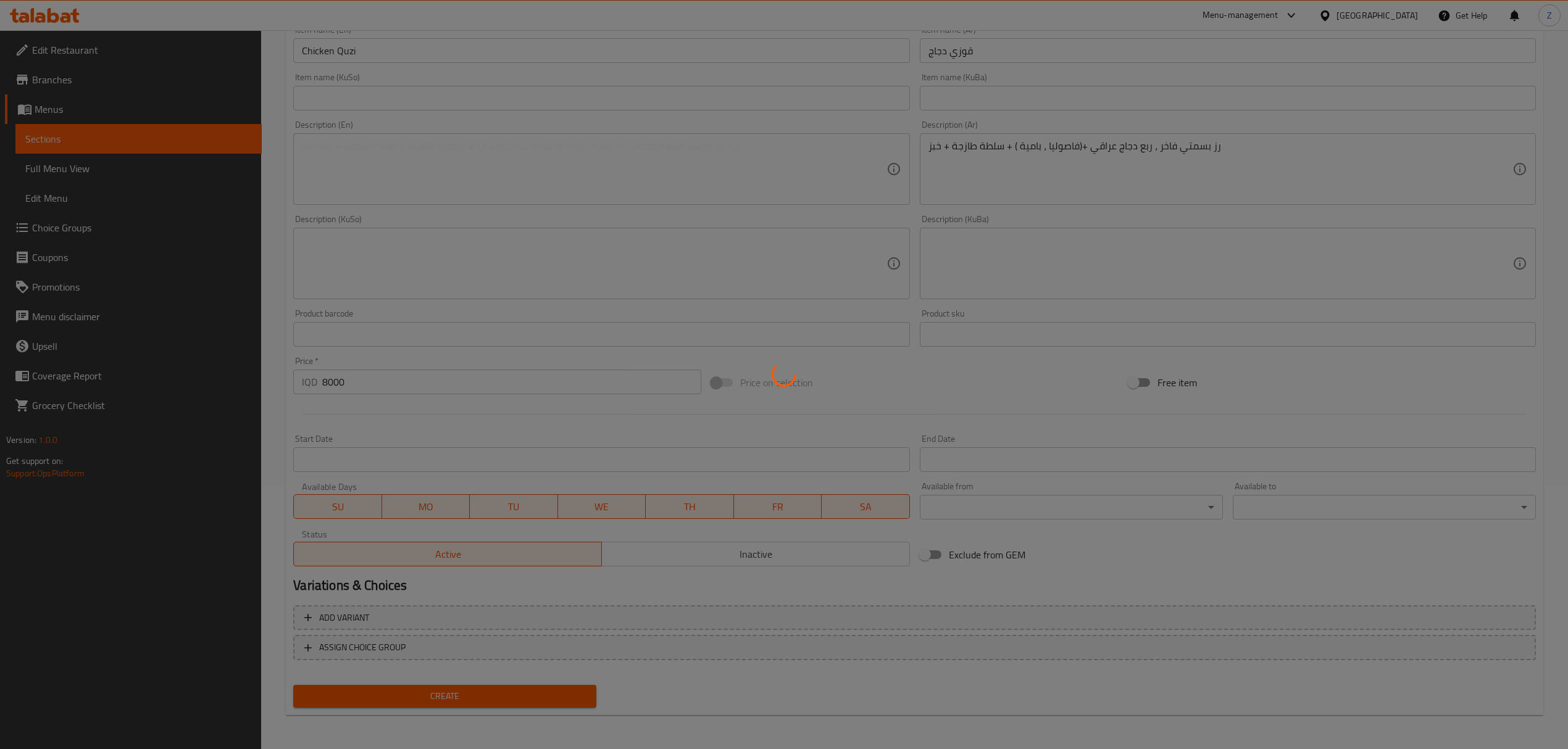
scroll to position [0, 0]
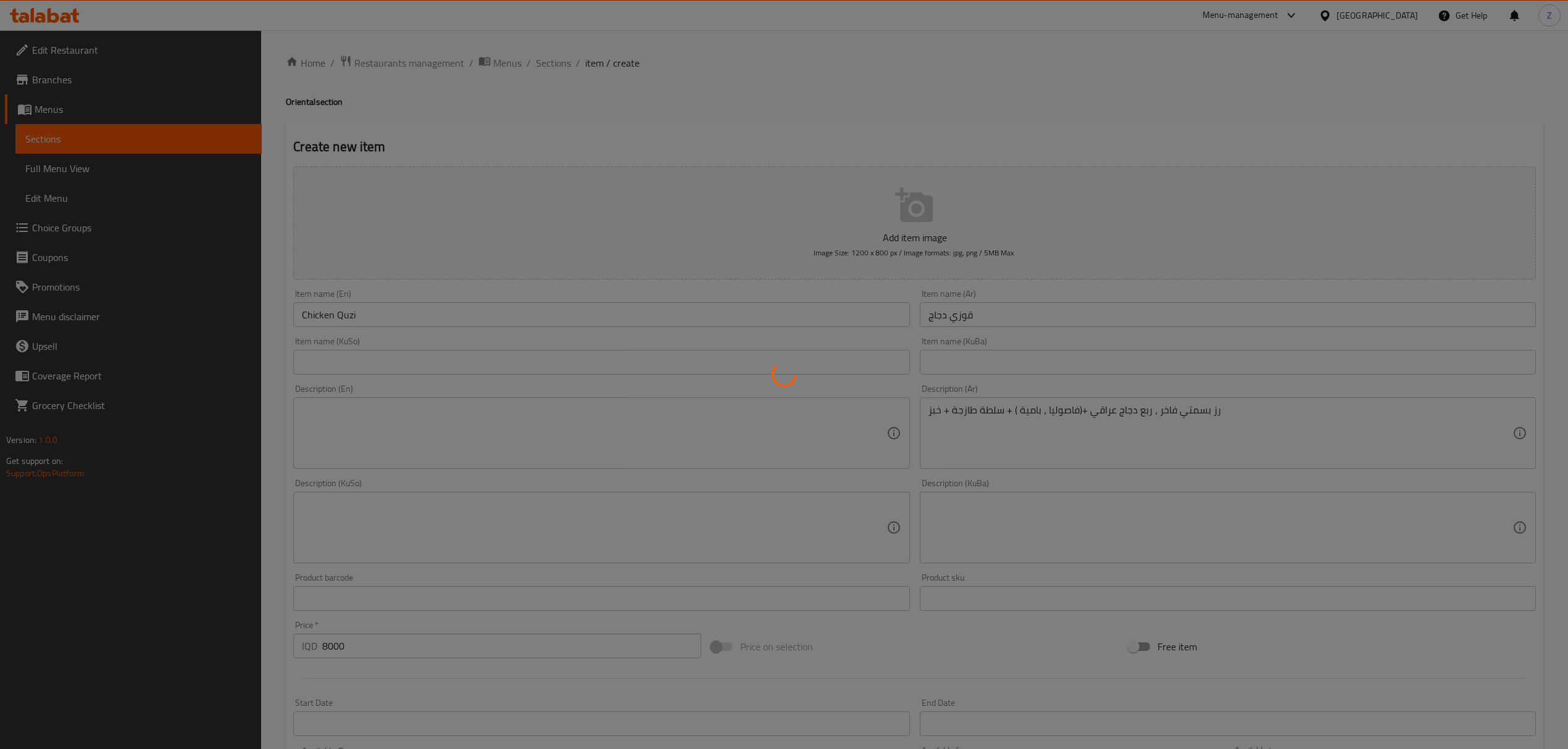
type input "0"
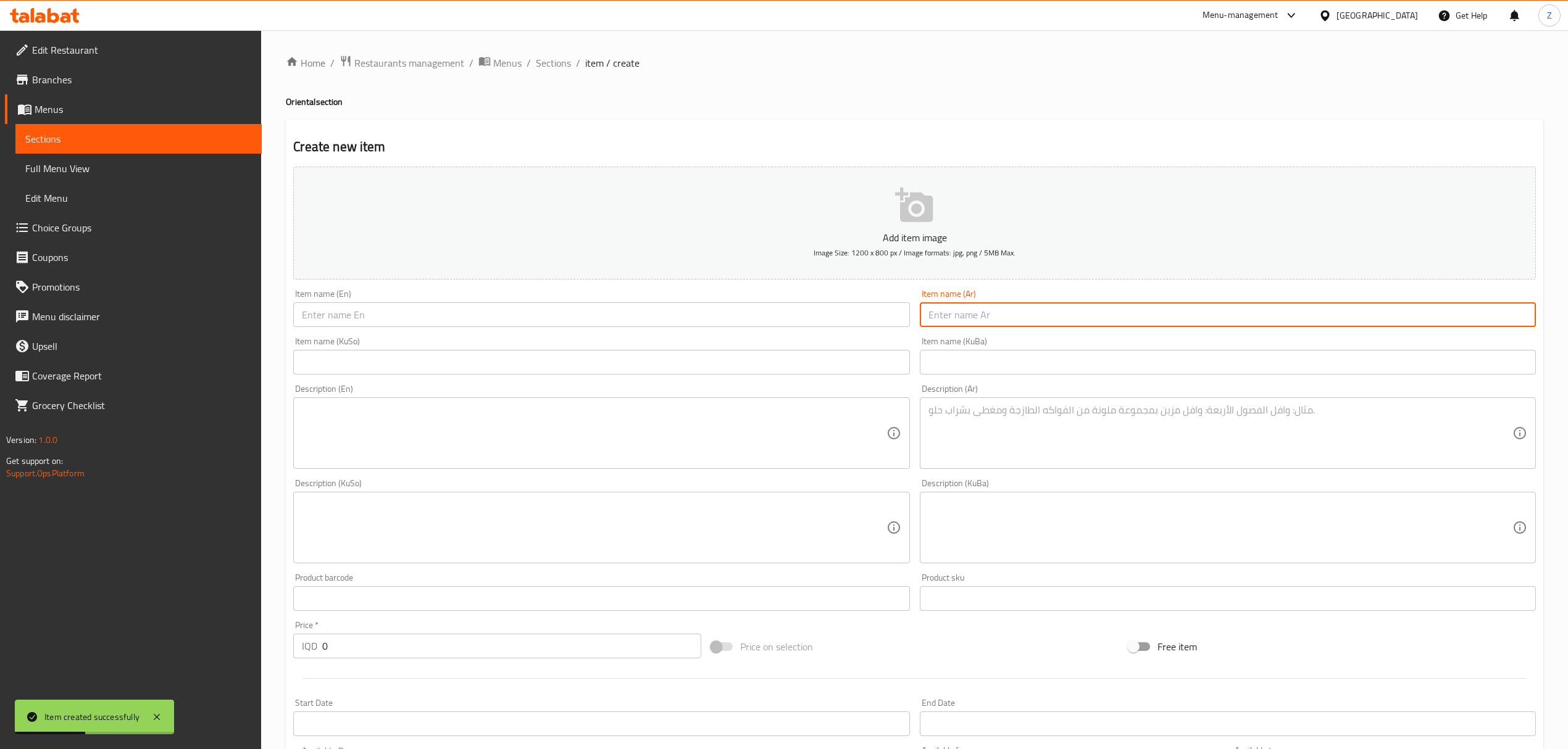
click at [996, 306] on input "text" at bounding box center [1227, 314] width 616 height 25
type input "j"
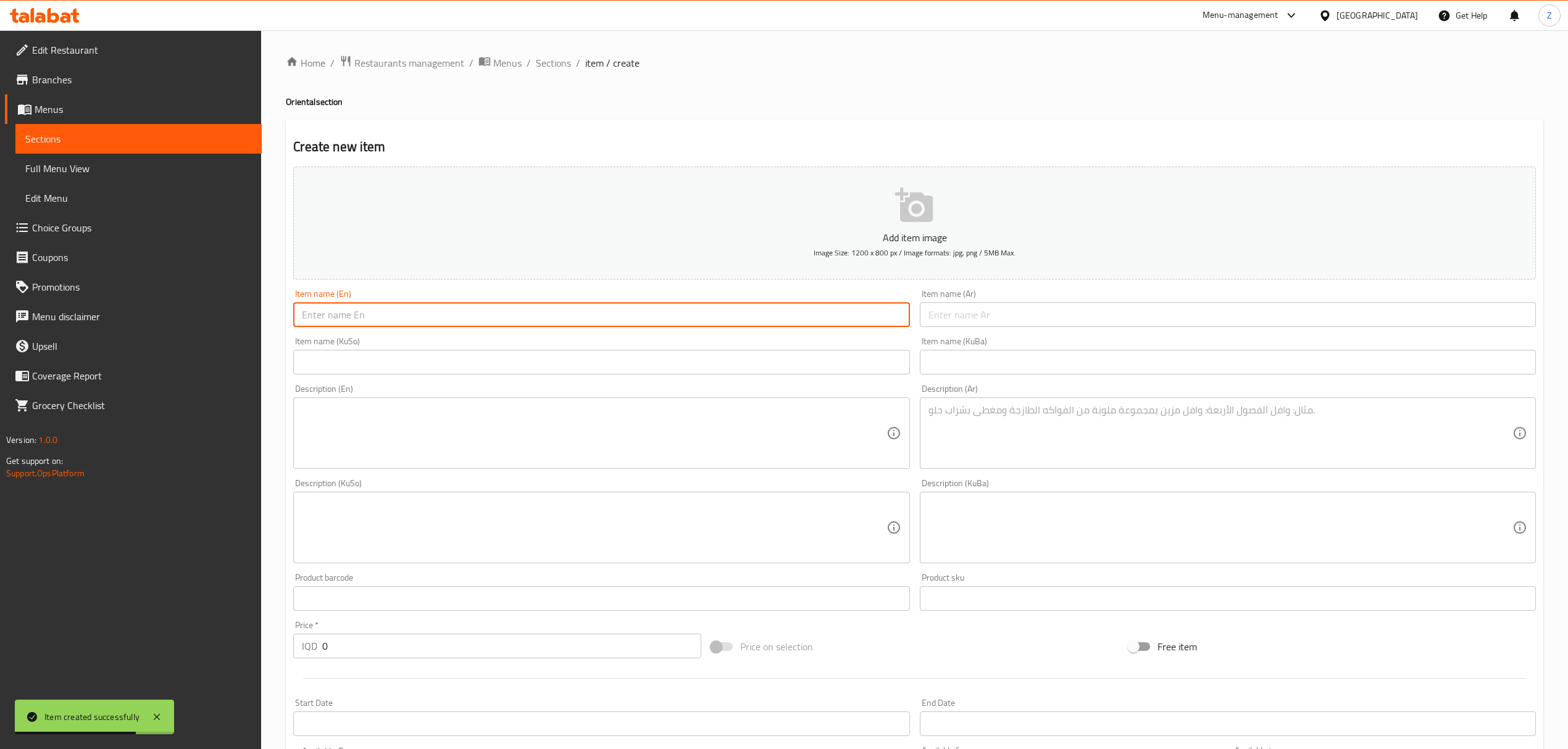
click at [671, 322] on input "text" at bounding box center [601, 314] width 616 height 25
type input "Rice and Broth"
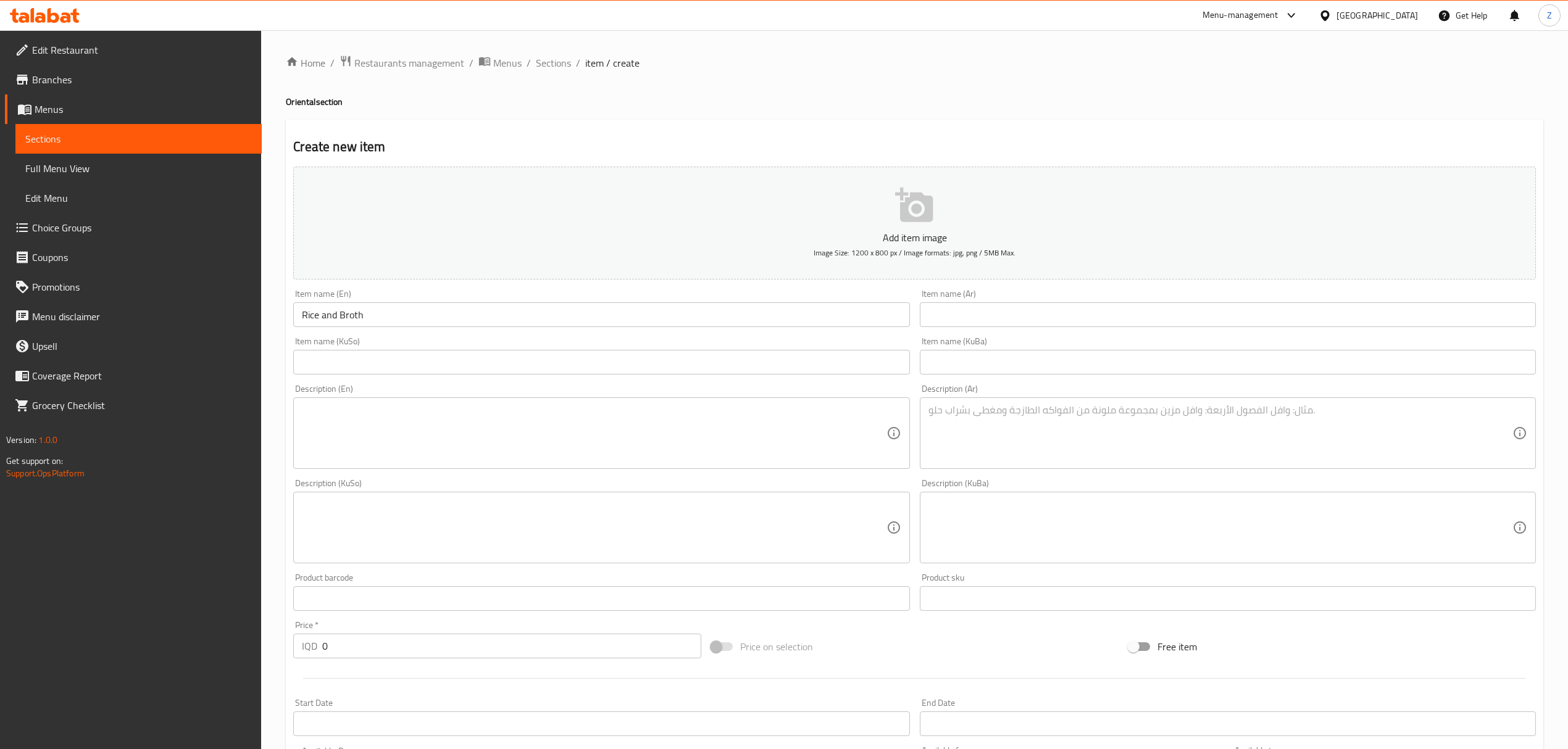
click at [998, 301] on div "Item name (Ar) Item name (Ar)" at bounding box center [1227, 308] width 616 height 38
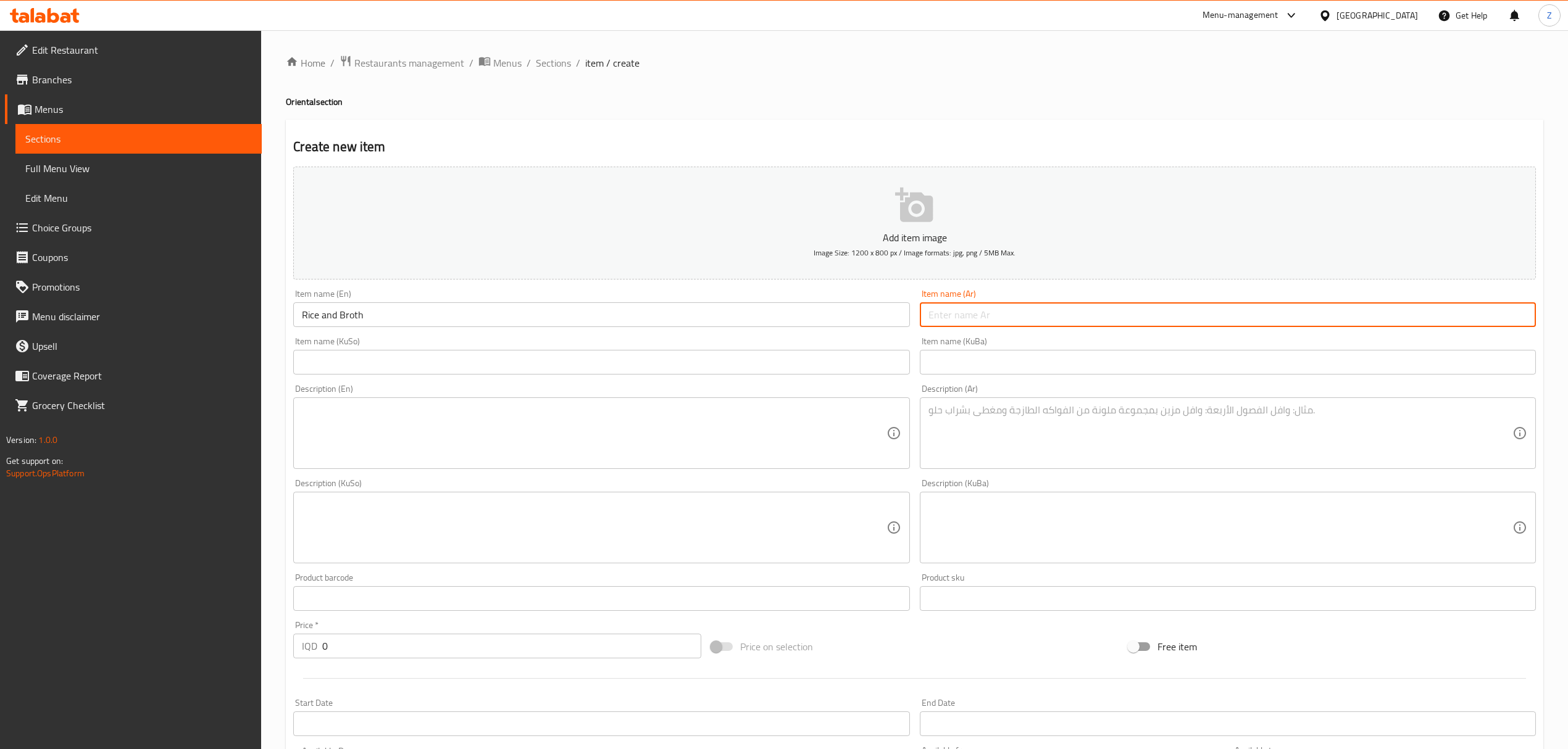
click at [998, 309] on input "text" at bounding box center [1227, 314] width 616 height 25
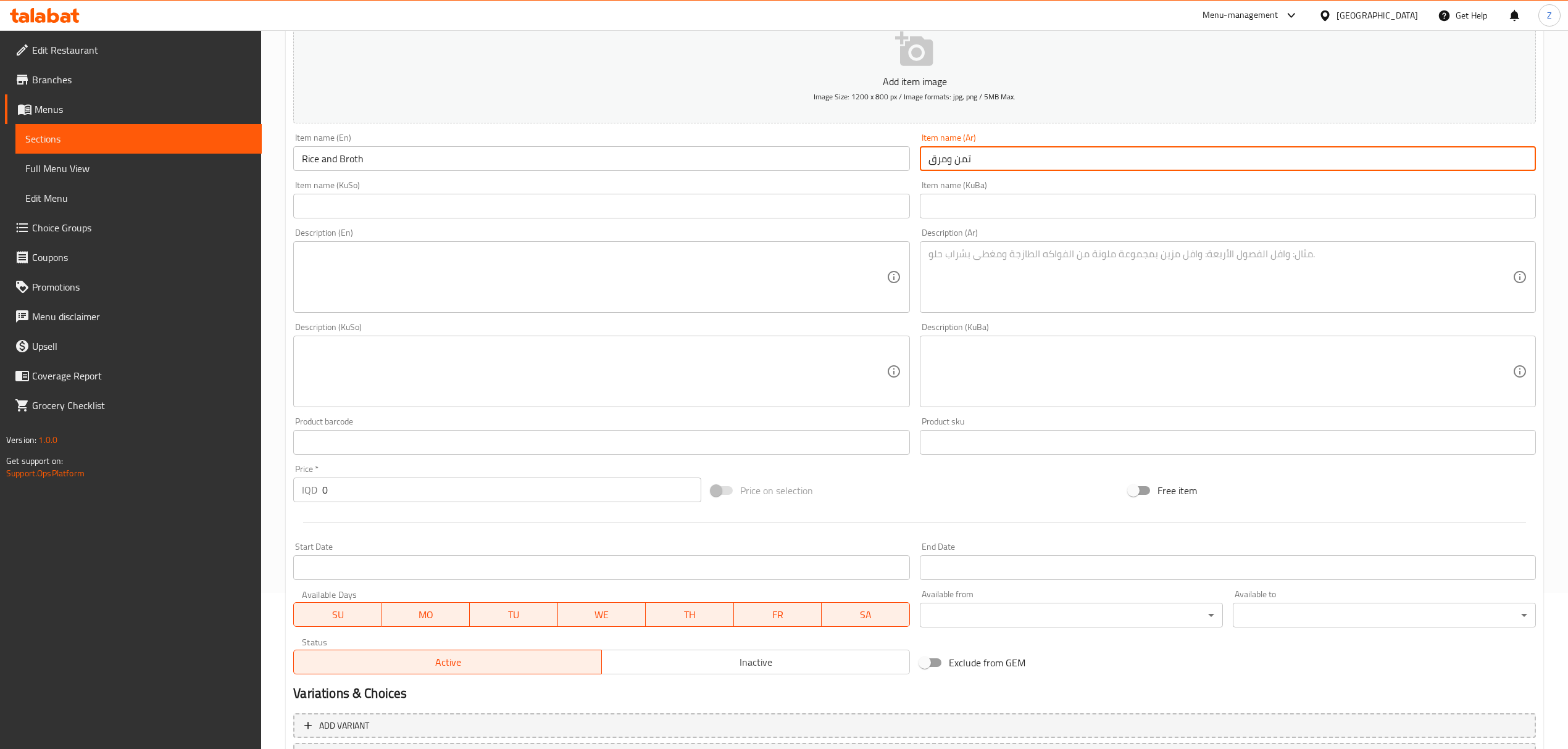
scroll to position [157, 0]
type input "تمن ومرق"
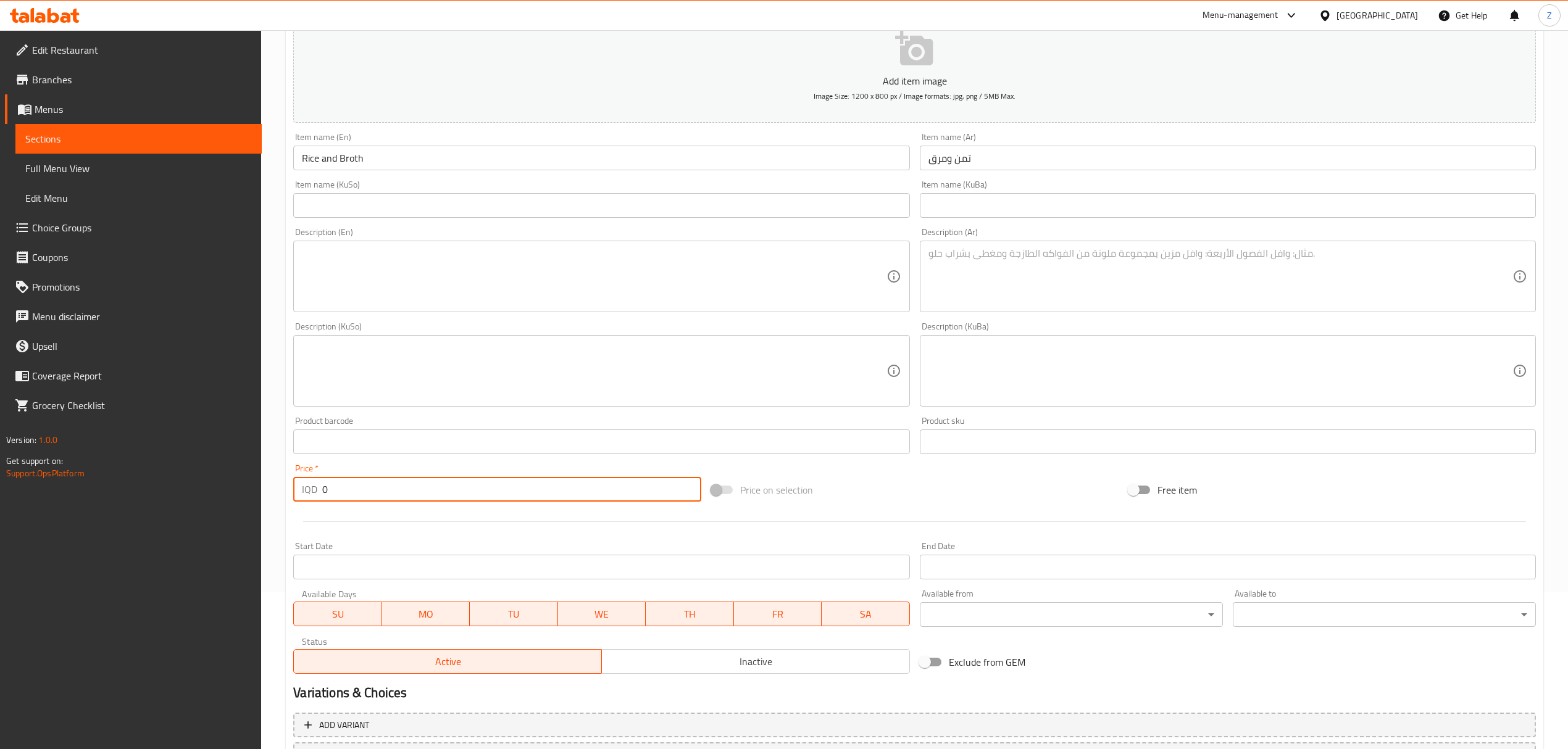
click at [350, 498] on input "0" at bounding box center [511, 489] width 378 height 25
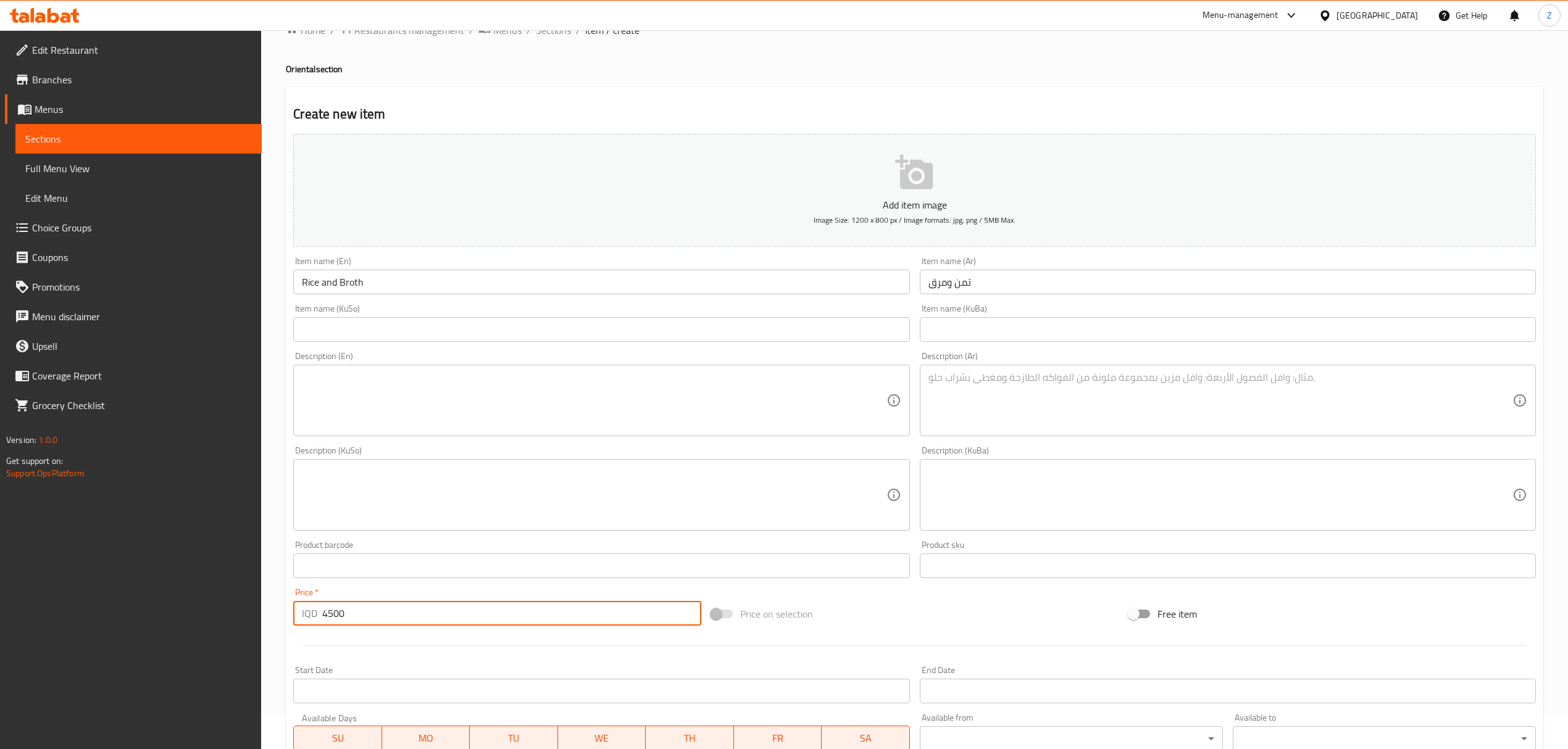
scroll to position [33, 0]
type input "4500"
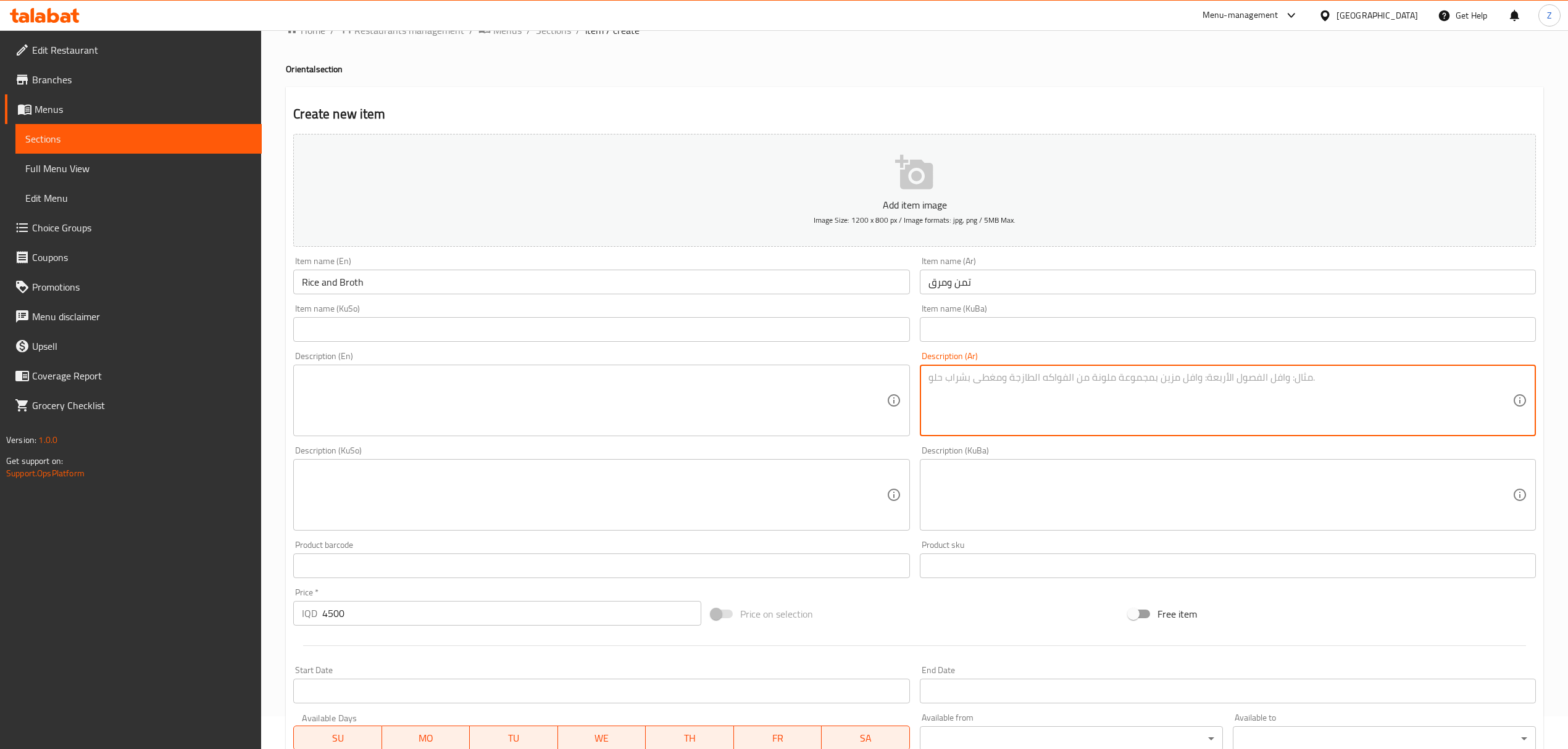
click at [1039, 380] on textarea at bounding box center [1220, 401] width 584 height 59
click at [1006, 386] on textarea at bounding box center [1220, 401] width 584 height 59
paste textarea "رز بسمتي فاخر + (فاصوليا ، بامية) + سلطة + خبز"
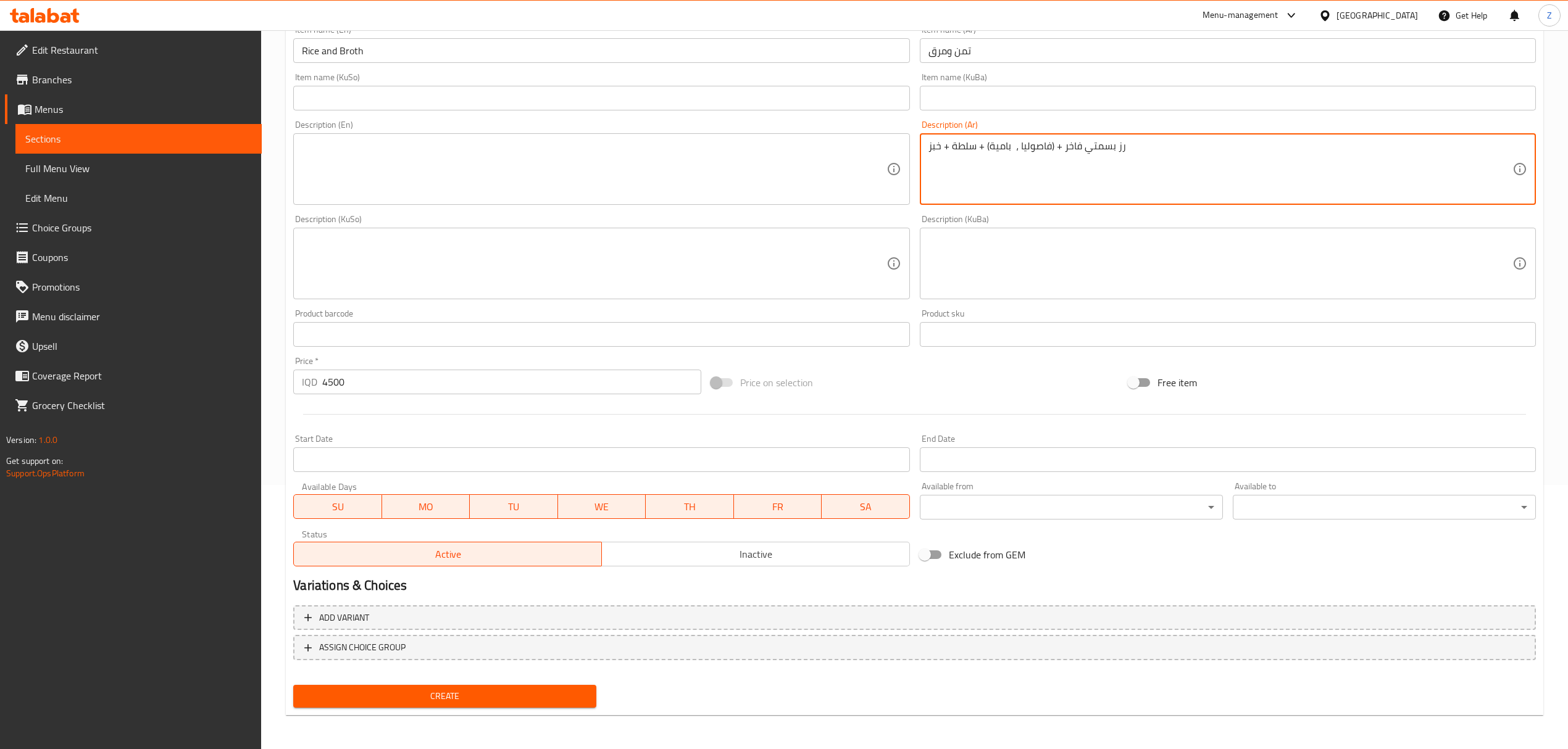
type textarea "رز بسمتي فاخر + (فاصوليا ، بامية) + سلطة + خبز"
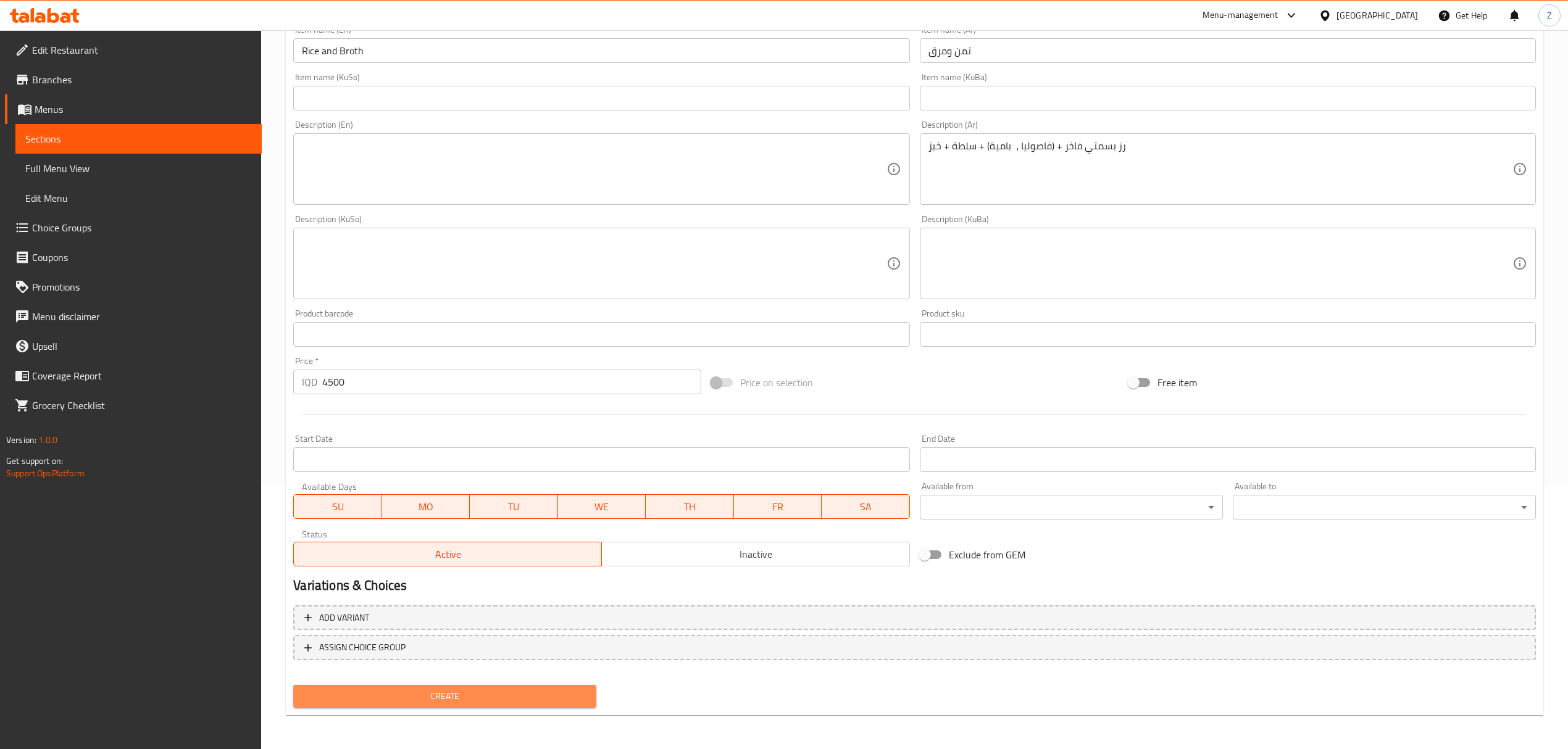
click at [366, 691] on span "Create" at bounding box center [444, 696] width 283 height 15
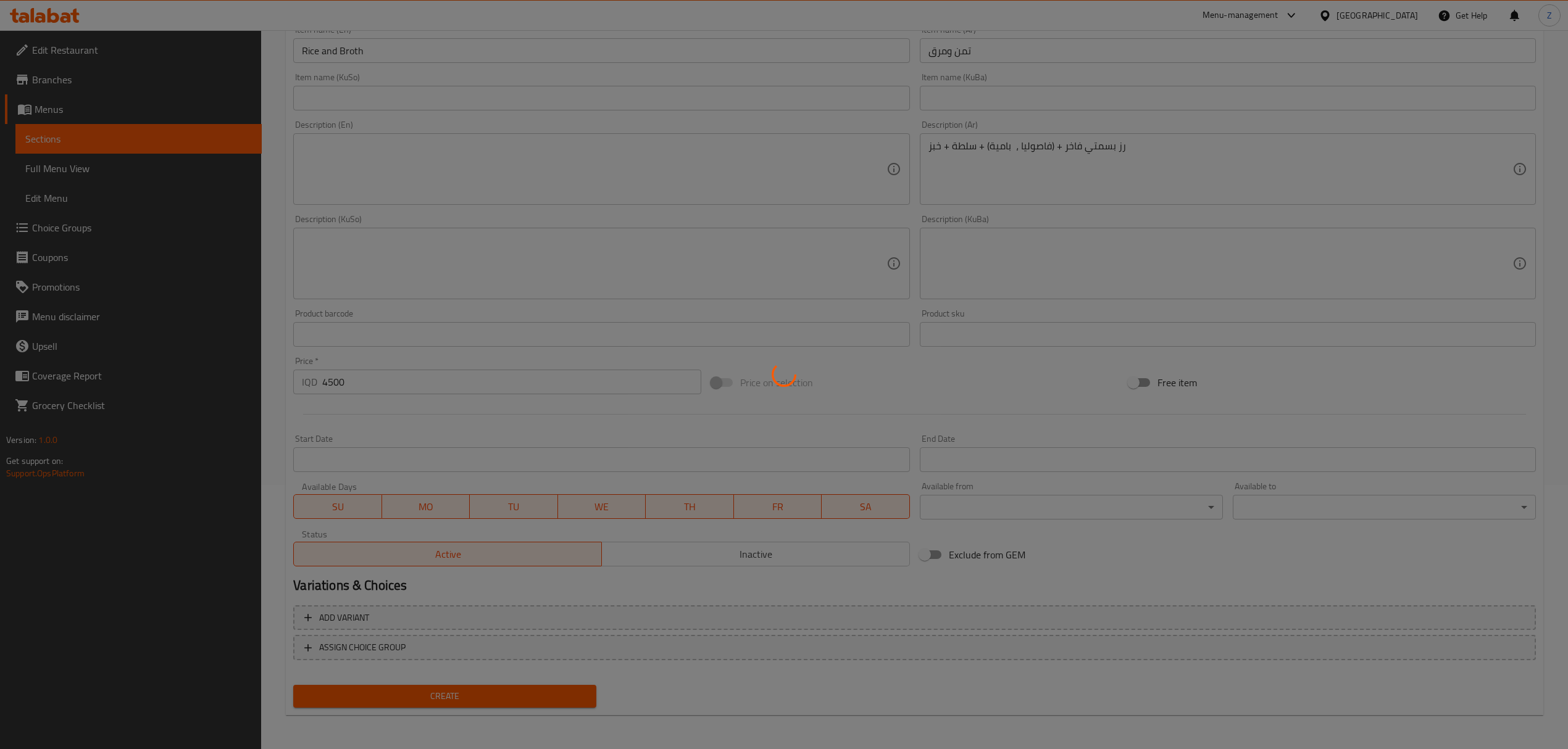
type input "0"
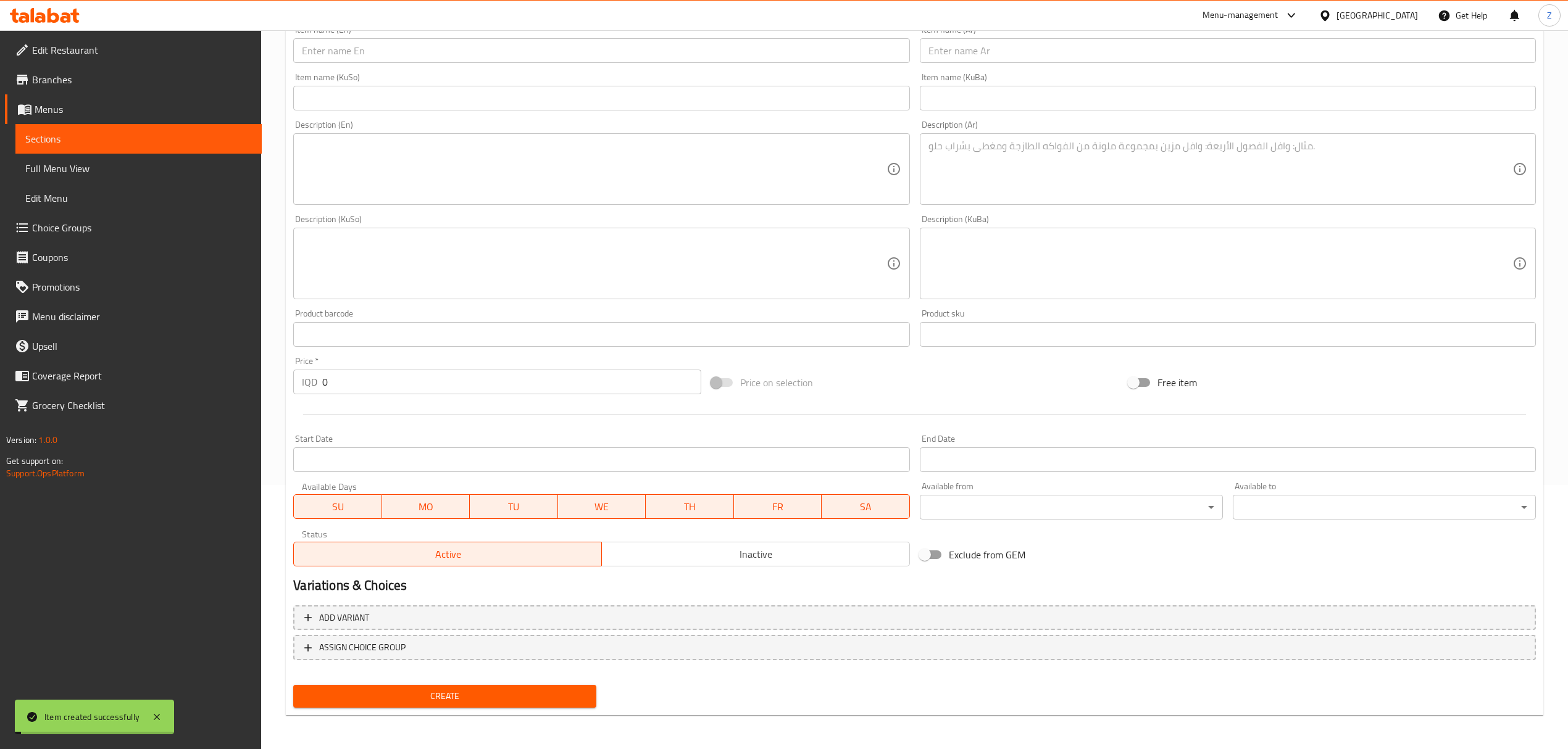
scroll to position [0, 0]
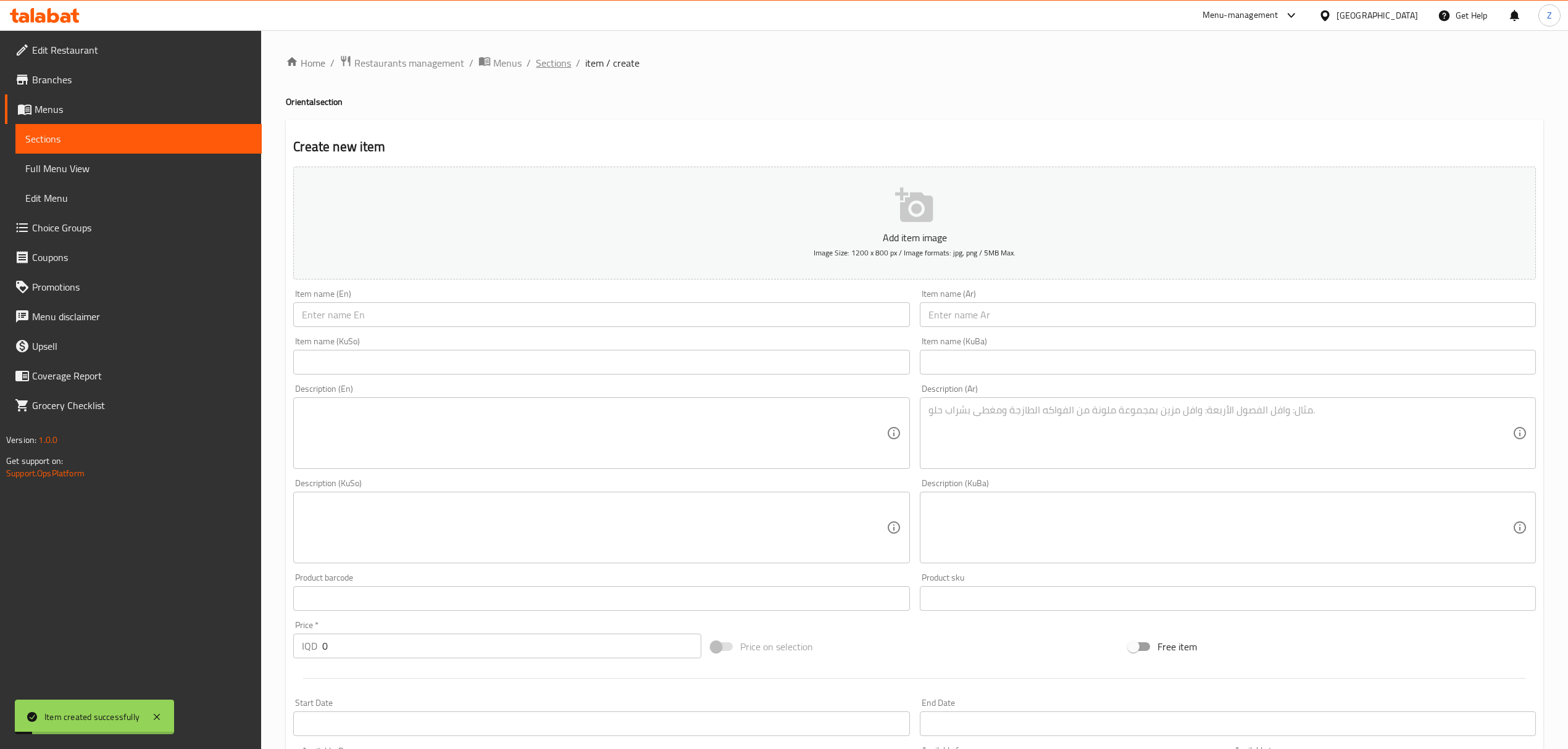
click at [547, 60] on span "Sections" at bounding box center [553, 62] width 35 height 15
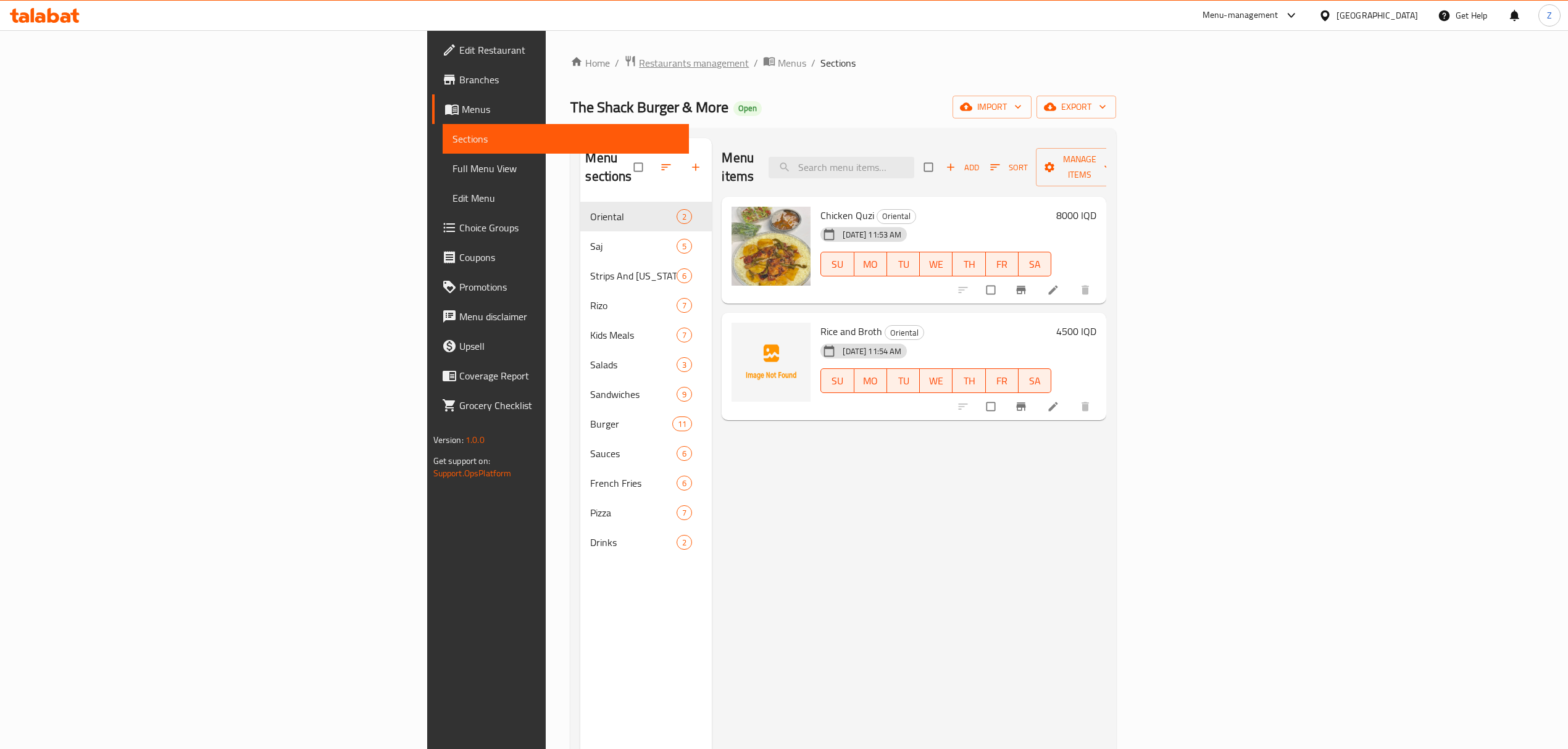
click at [639, 67] on span "Restaurants management" at bounding box center [694, 62] width 110 height 15
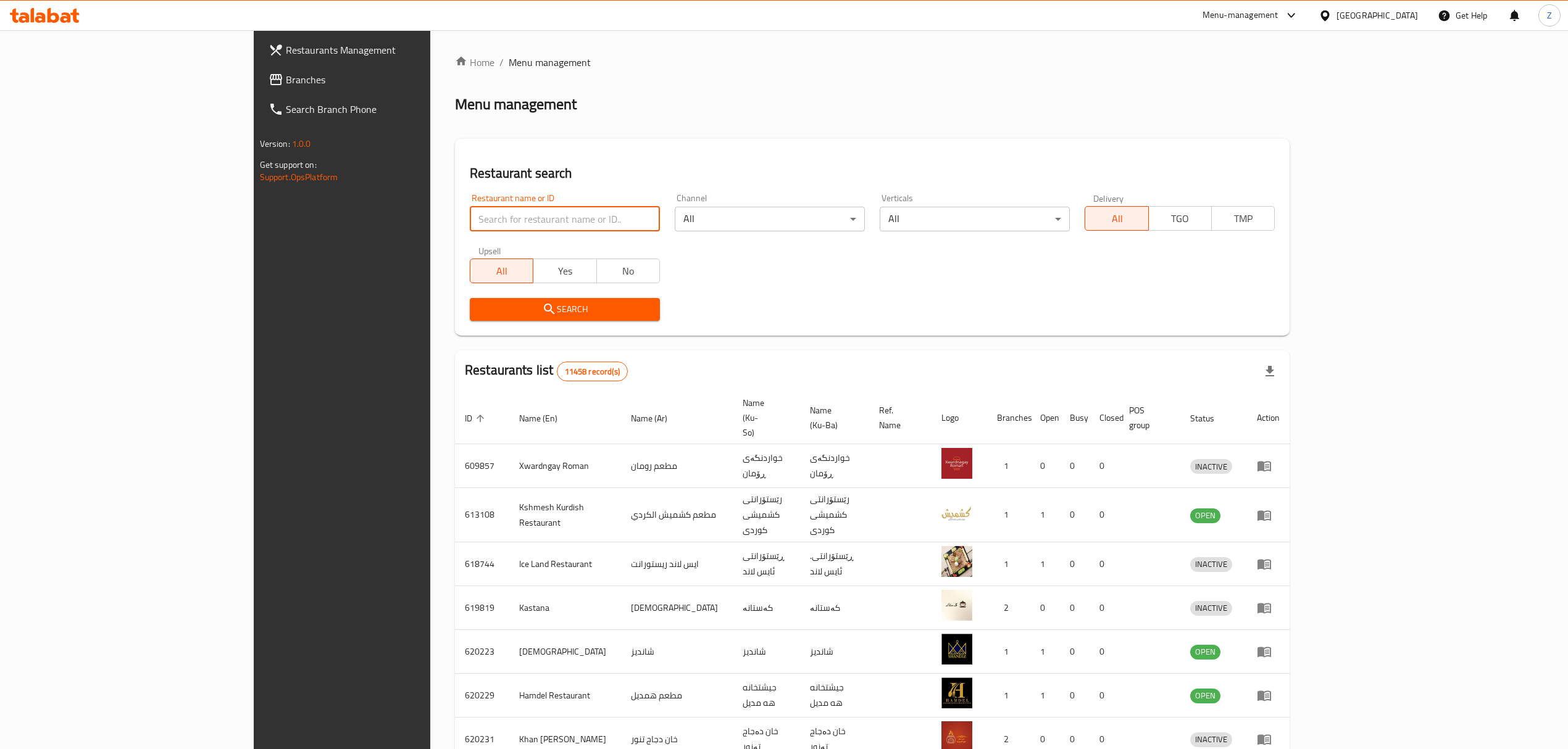
click at [546, 220] on input "search" at bounding box center [565, 218] width 190 height 25
type input "crush bu"
click button "Search" at bounding box center [565, 310] width 190 height 23
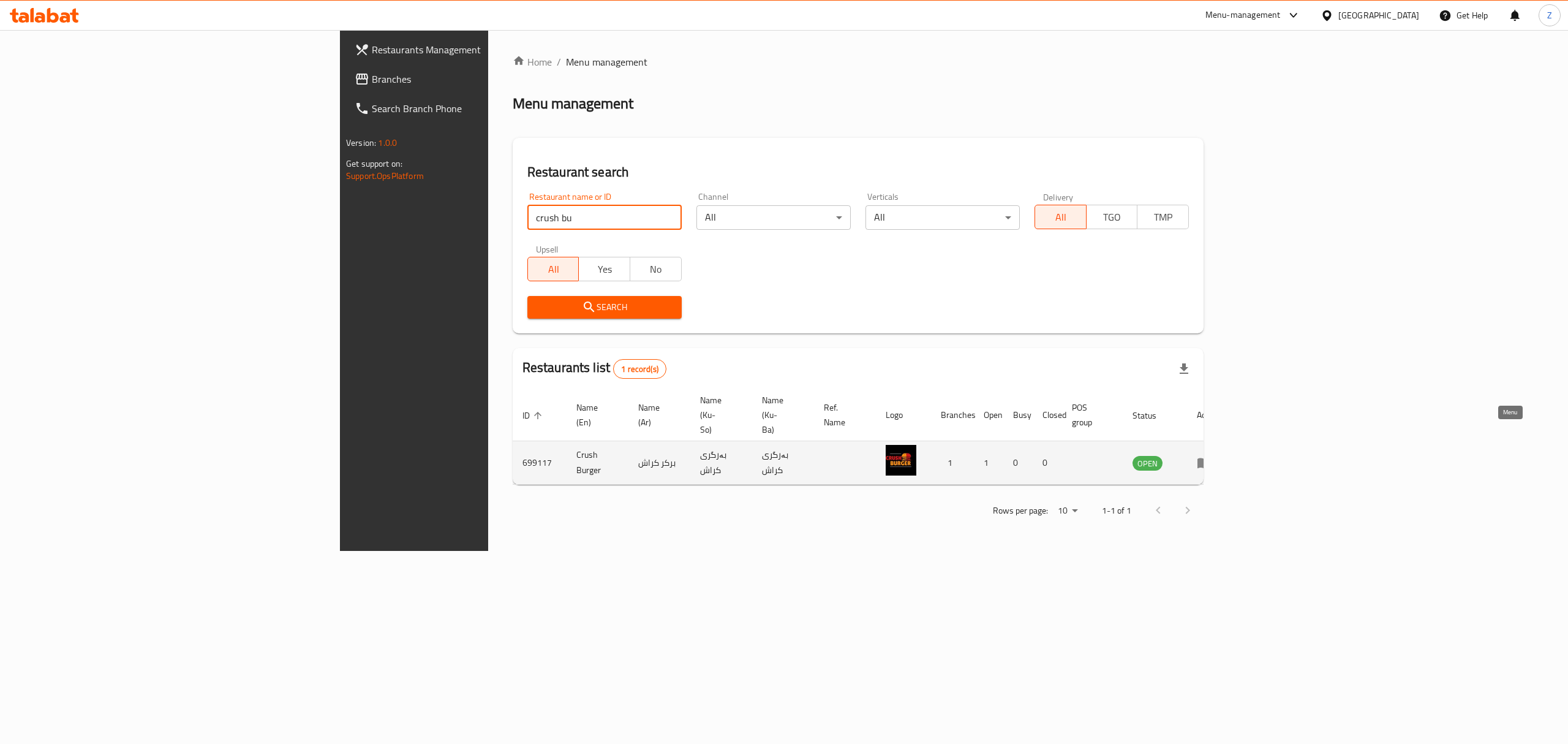
click at [1211, 459] on icon "enhanced table" at bounding box center [1204, 464] width 13 height 10
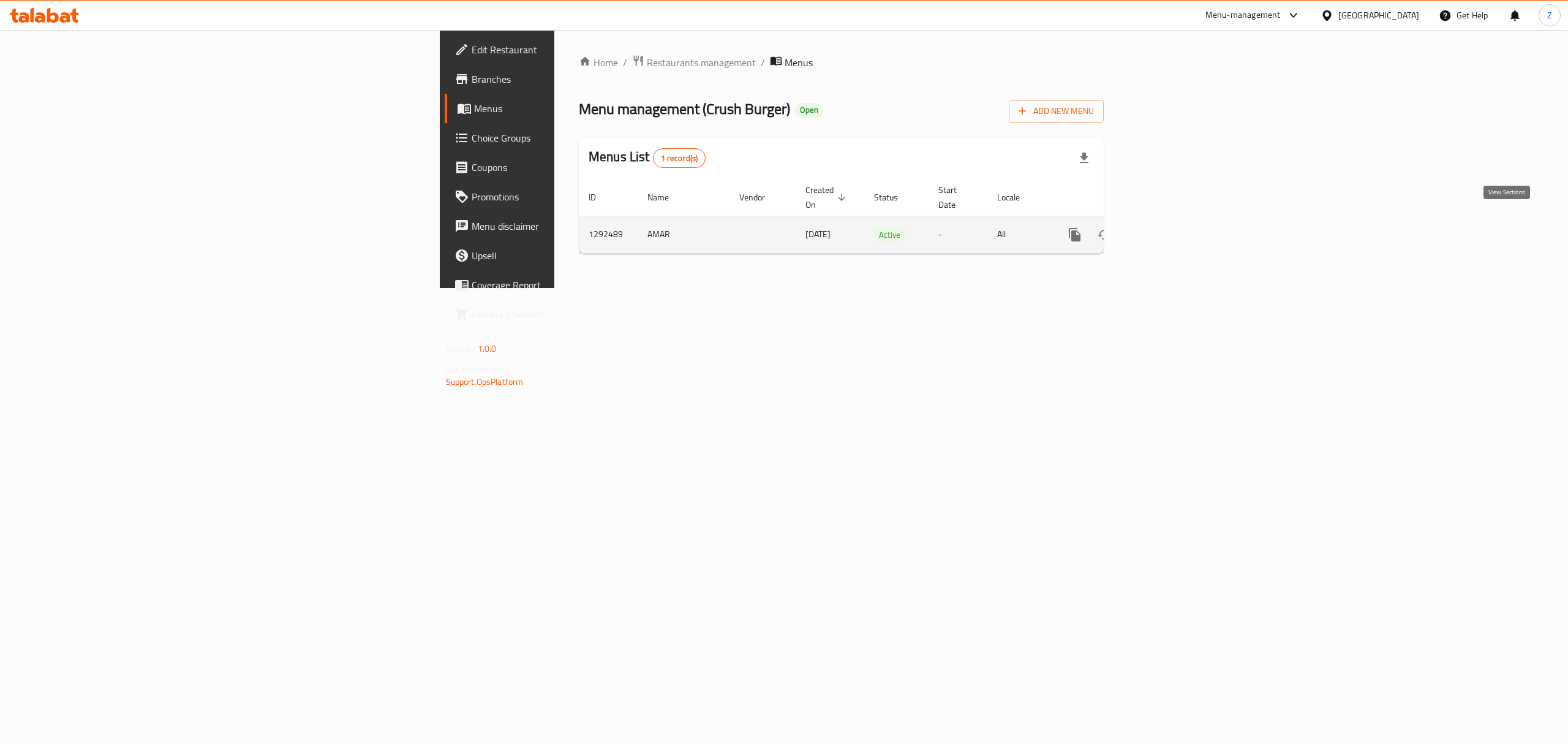
click at [1171, 227] on icon "enhanced table" at bounding box center [1163, 234] width 15 height 15
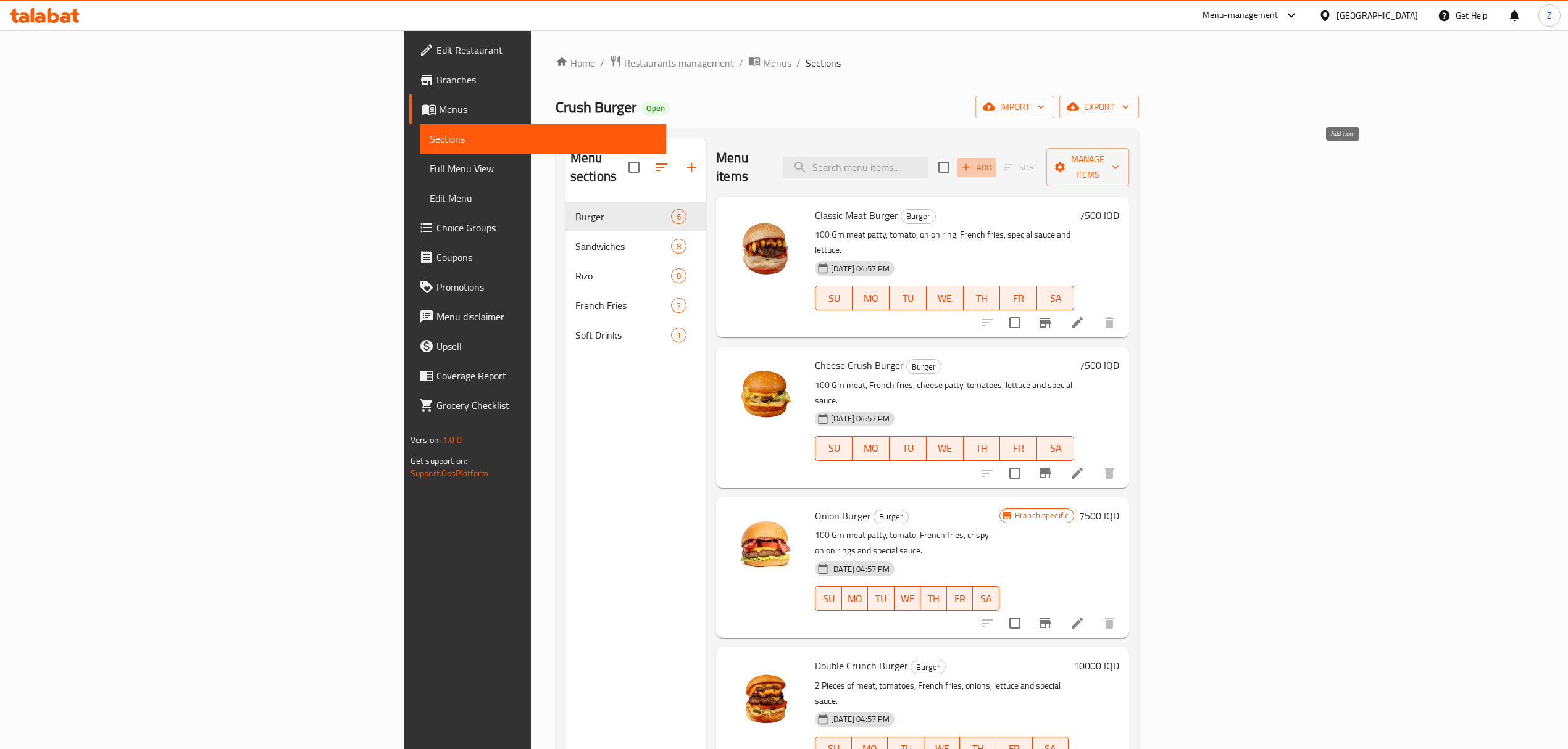
click at [993, 161] on span "Add" at bounding box center [976, 168] width 33 height 14
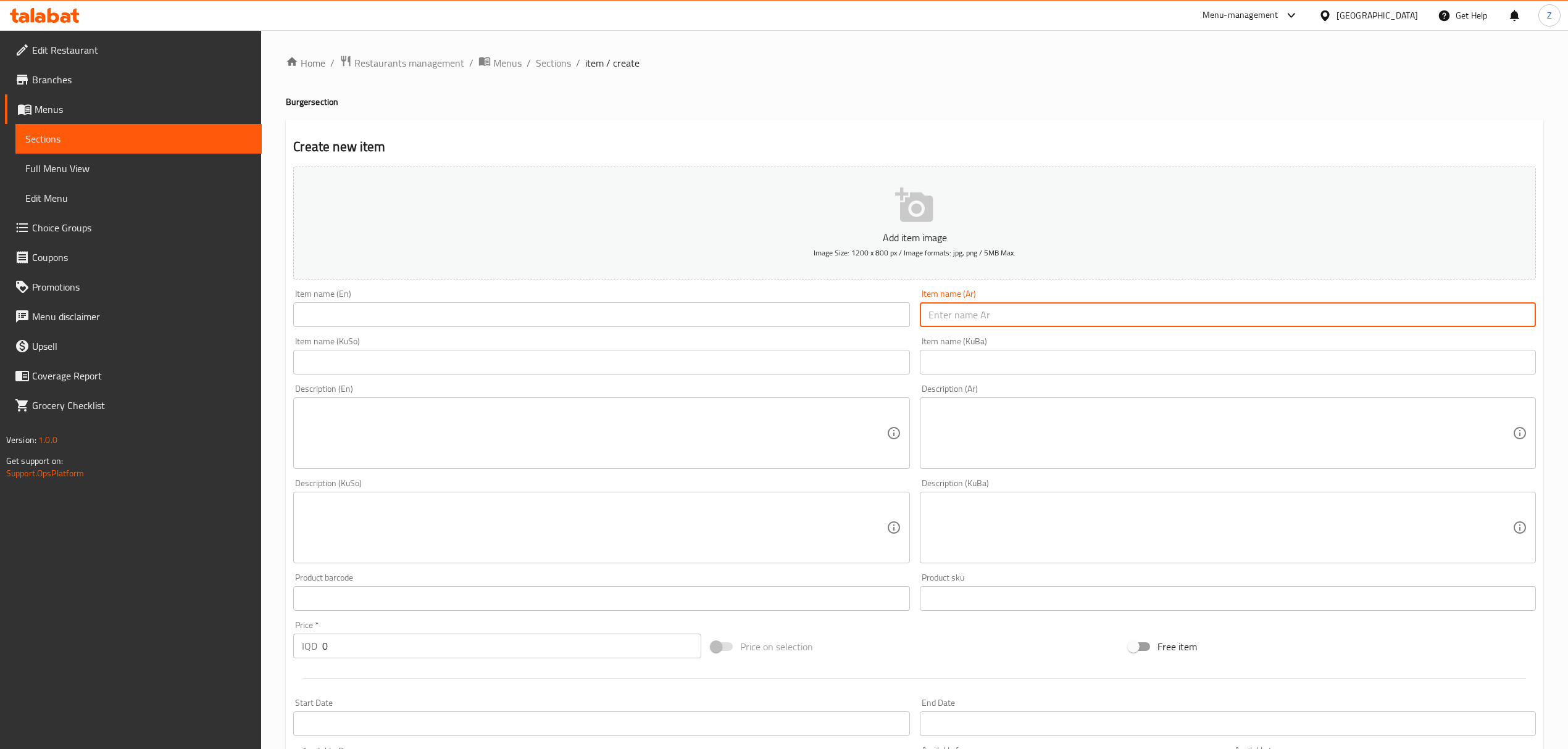
click at [1013, 319] on input "text" at bounding box center [1227, 314] width 616 height 25
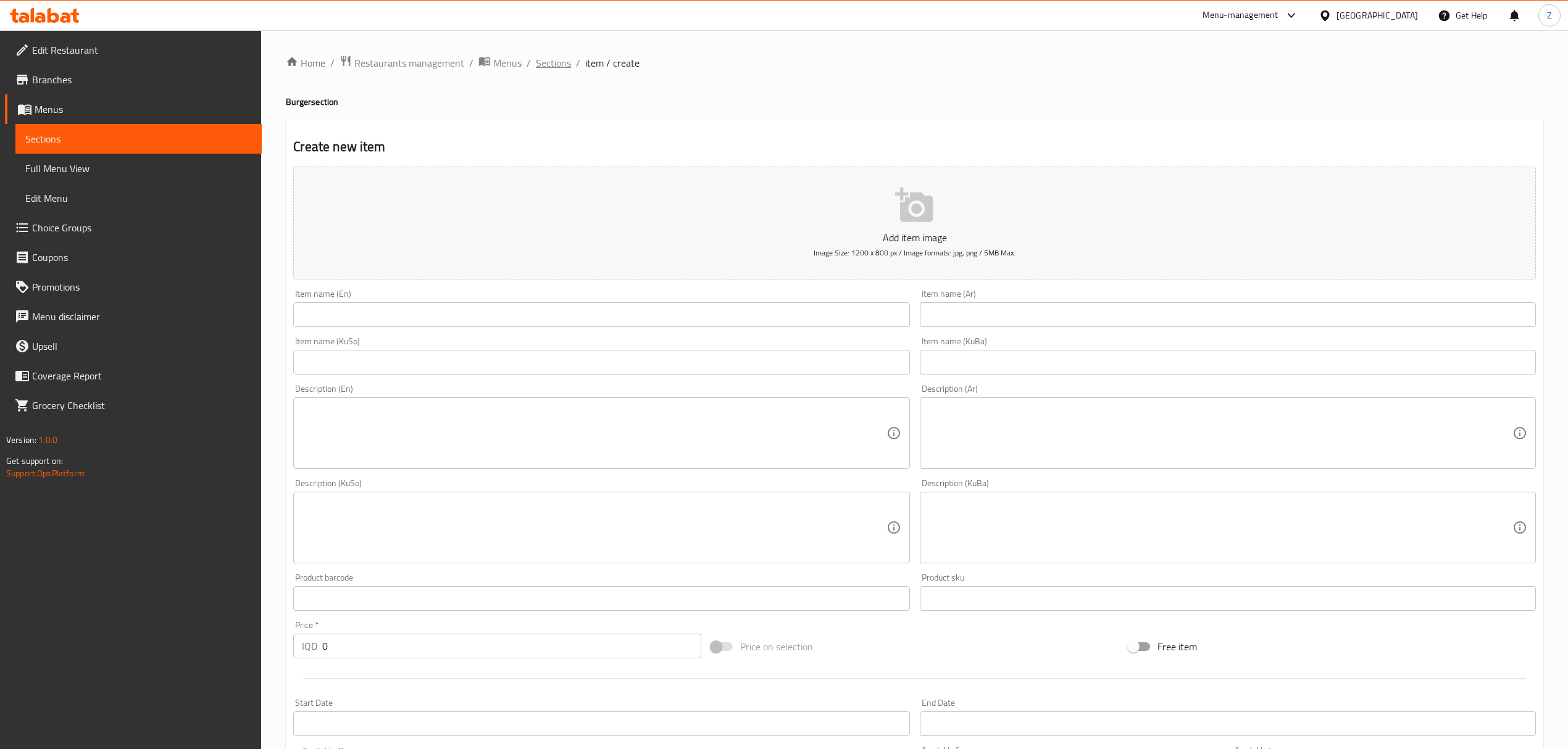
click at [557, 59] on span "Sections" at bounding box center [553, 62] width 35 height 15
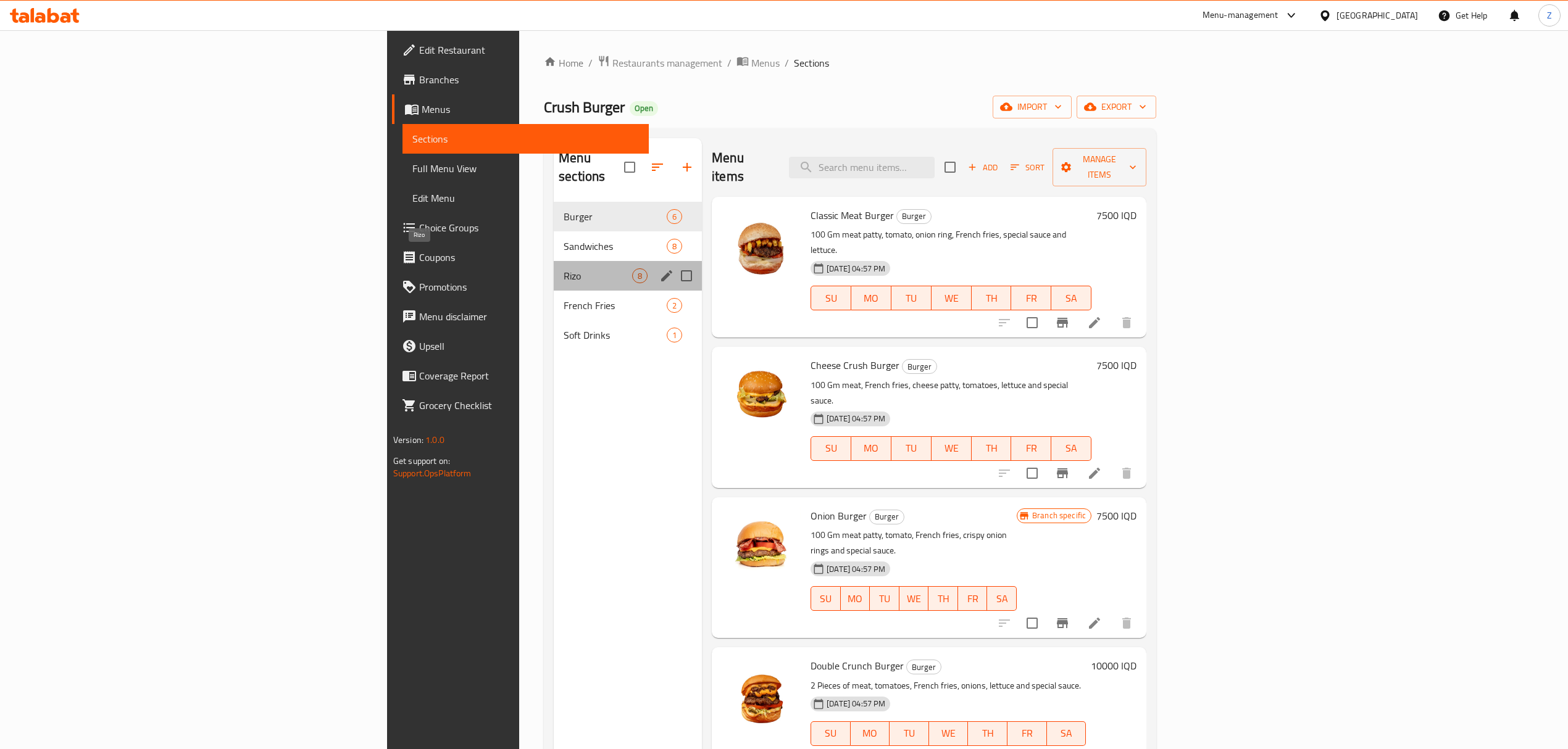
click at [564, 268] on span "Rizo" at bounding box center [598, 275] width 69 height 15
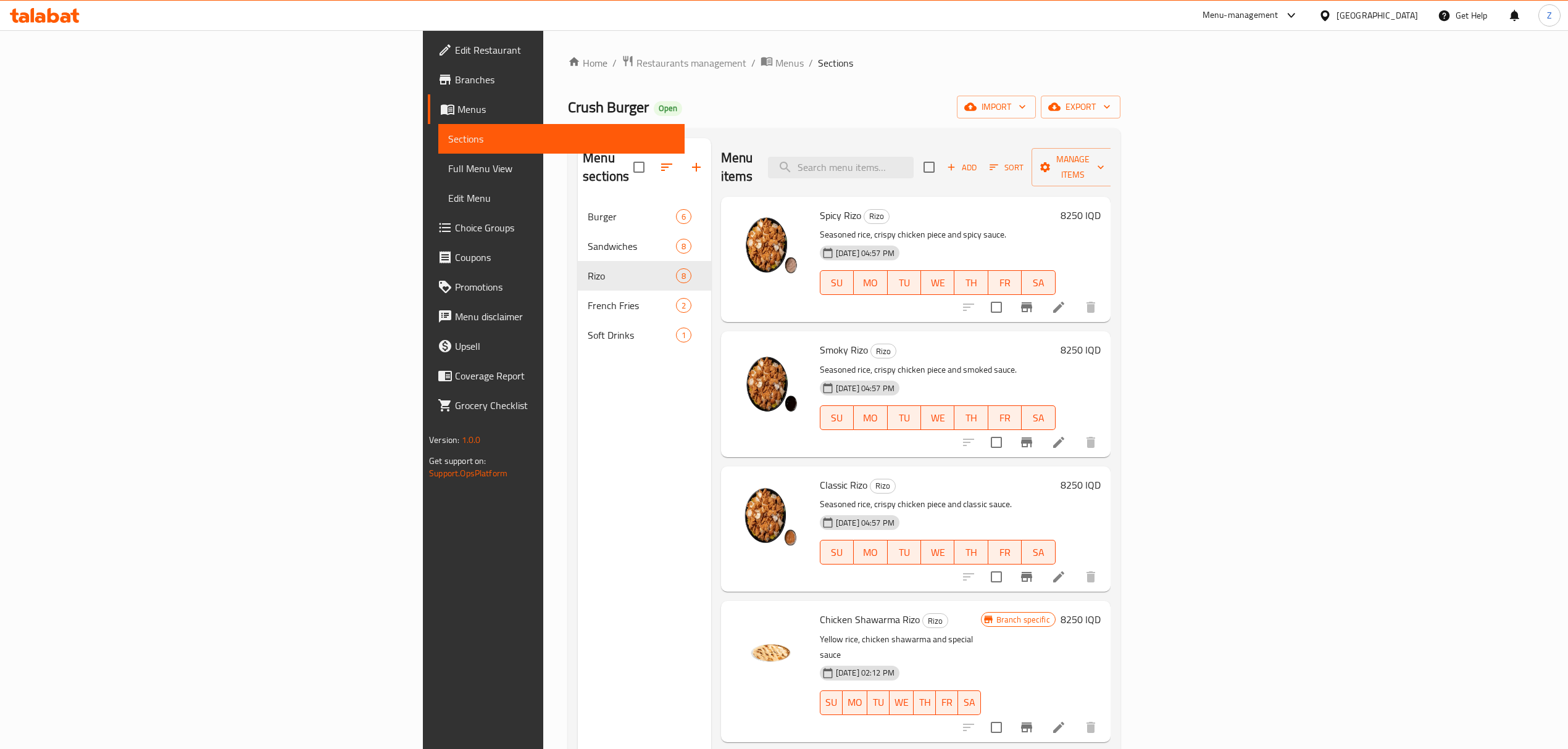
click at [1100, 208] on div "8250 IQD" at bounding box center [1078, 259] width 45 height 105
click at [1100, 206] on h6 "8250 IQD" at bounding box center [1080, 215] width 40 height 18
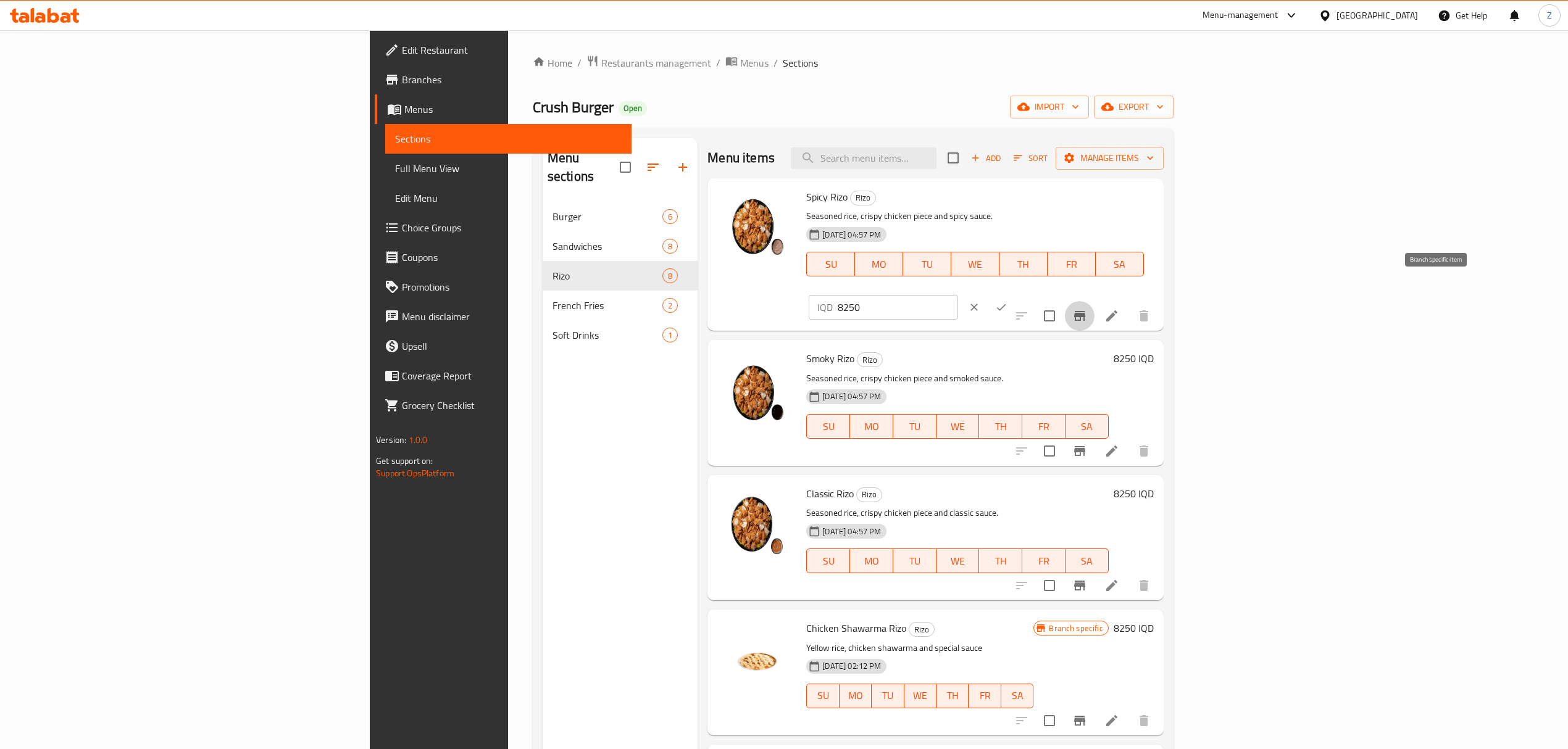
click at [1085, 311] on icon "Branch-specific-item" at bounding box center [1080, 316] width 11 height 10
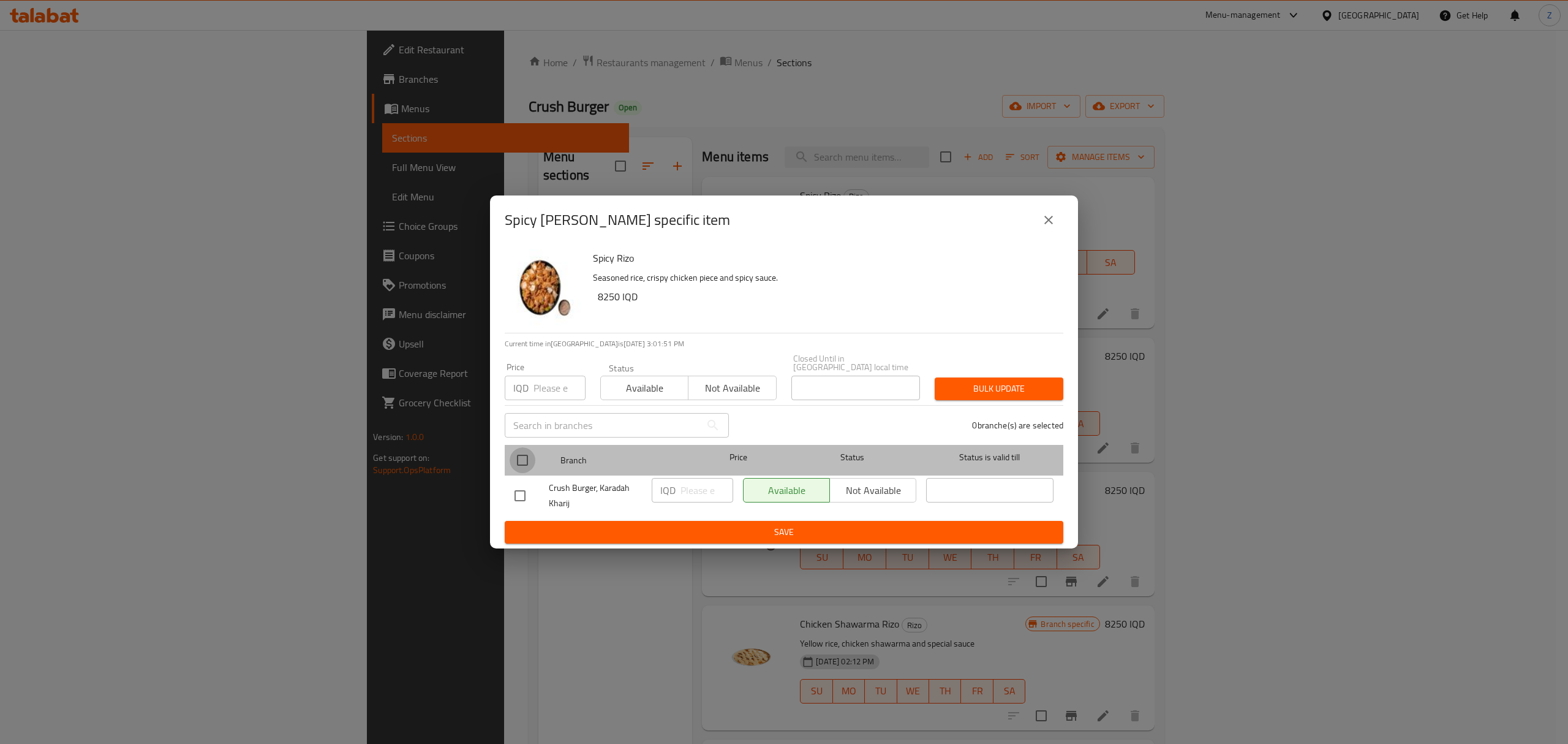
click at [523, 457] on input "checkbox" at bounding box center [522, 460] width 26 height 26
checkbox input "true"
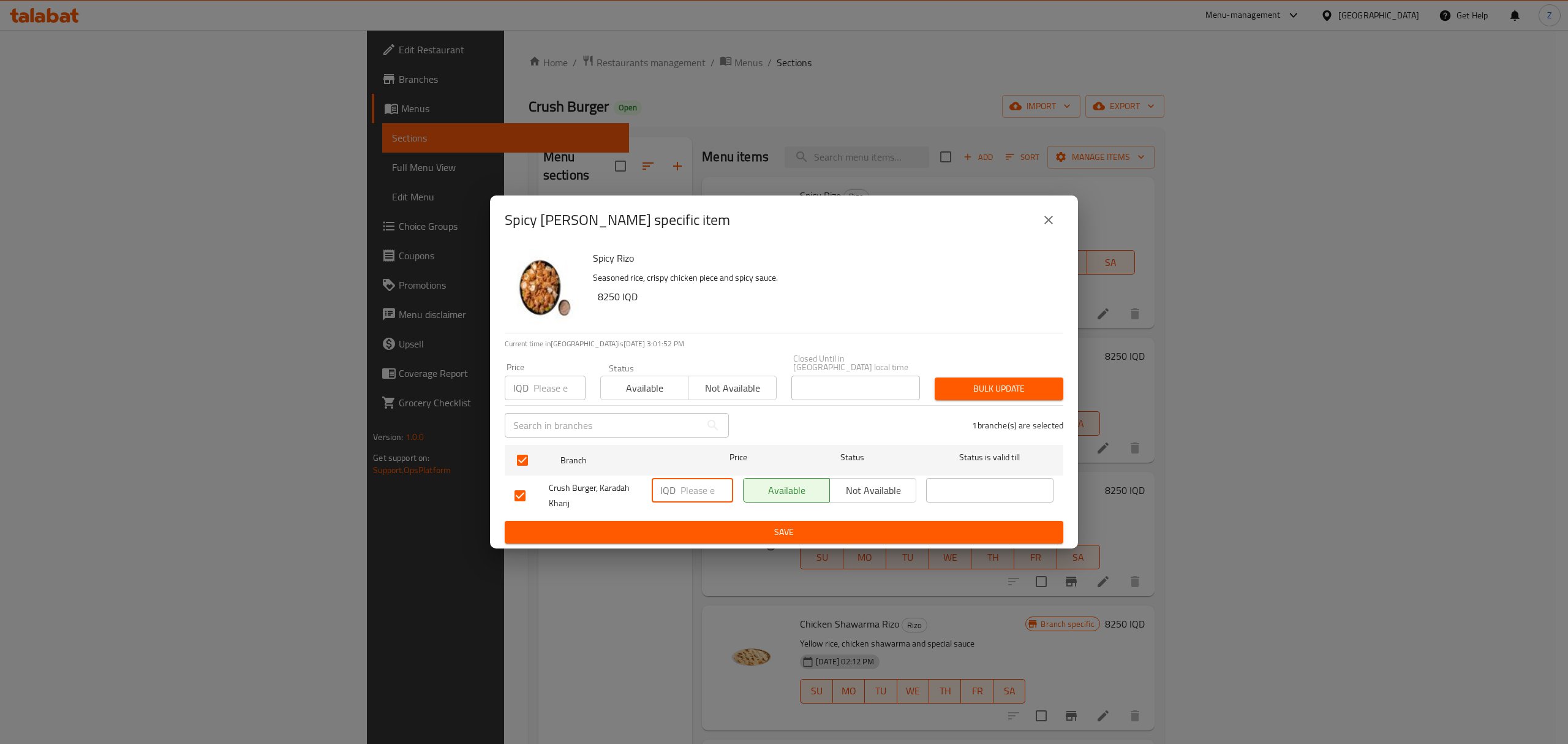
click at [707, 494] on input "number" at bounding box center [707, 490] width 53 height 24
type input "7500"
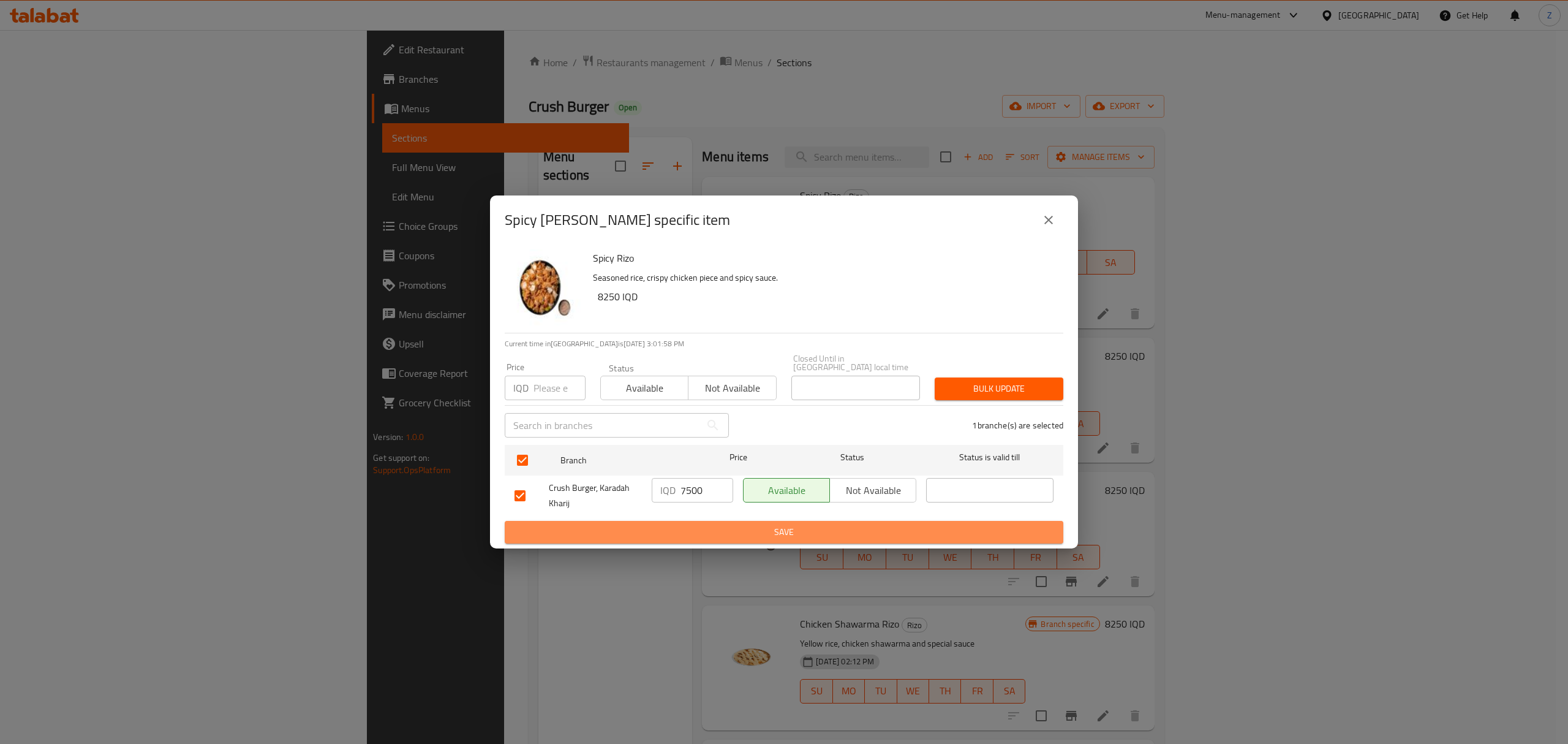
click at [687, 524] on span "Save" at bounding box center [784, 532] width 539 height 15
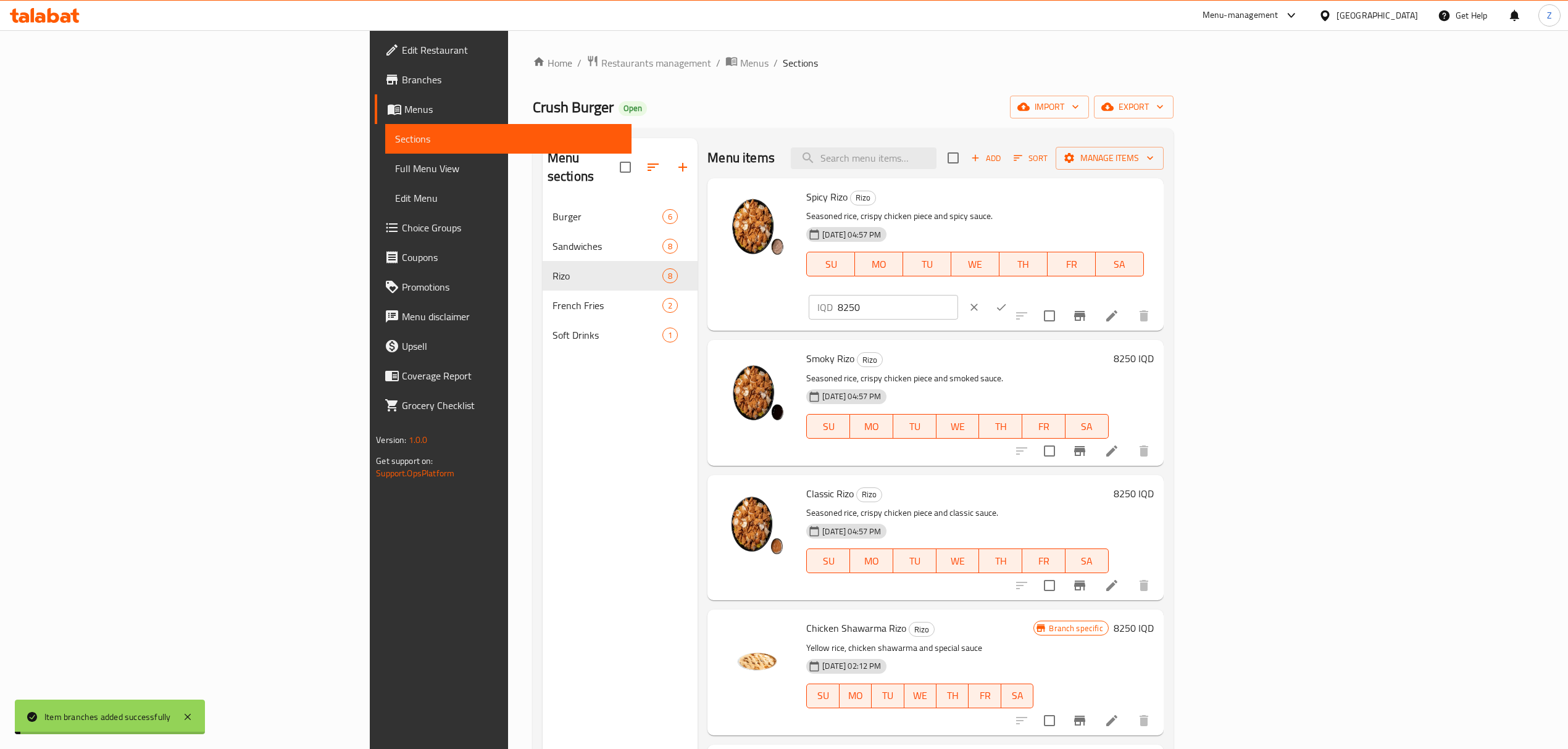
click at [957, 295] on input "8250" at bounding box center [897, 307] width 120 height 25
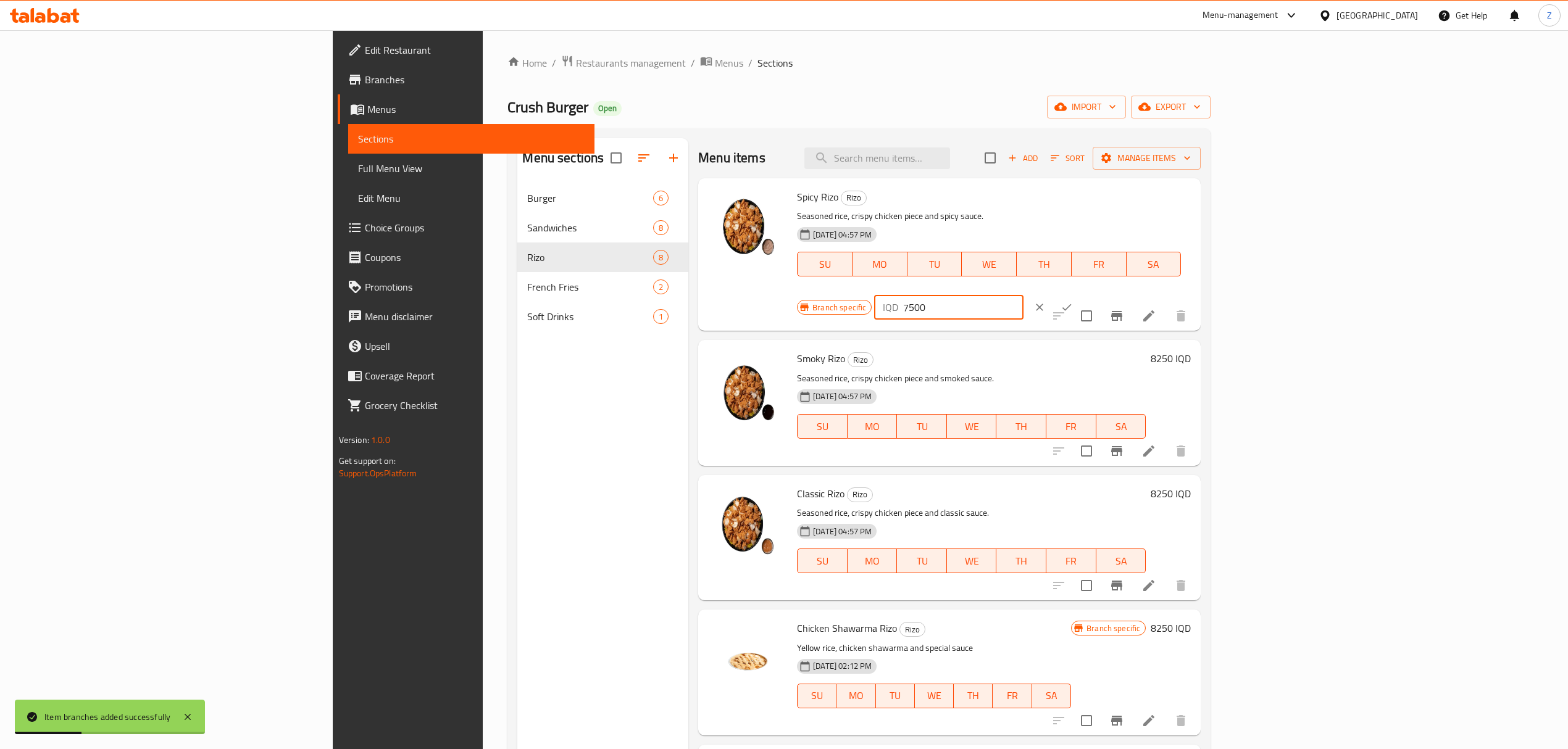
type input "7500"
click at [1073, 301] on icon "ok" at bounding box center [1067, 307] width 13 height 13
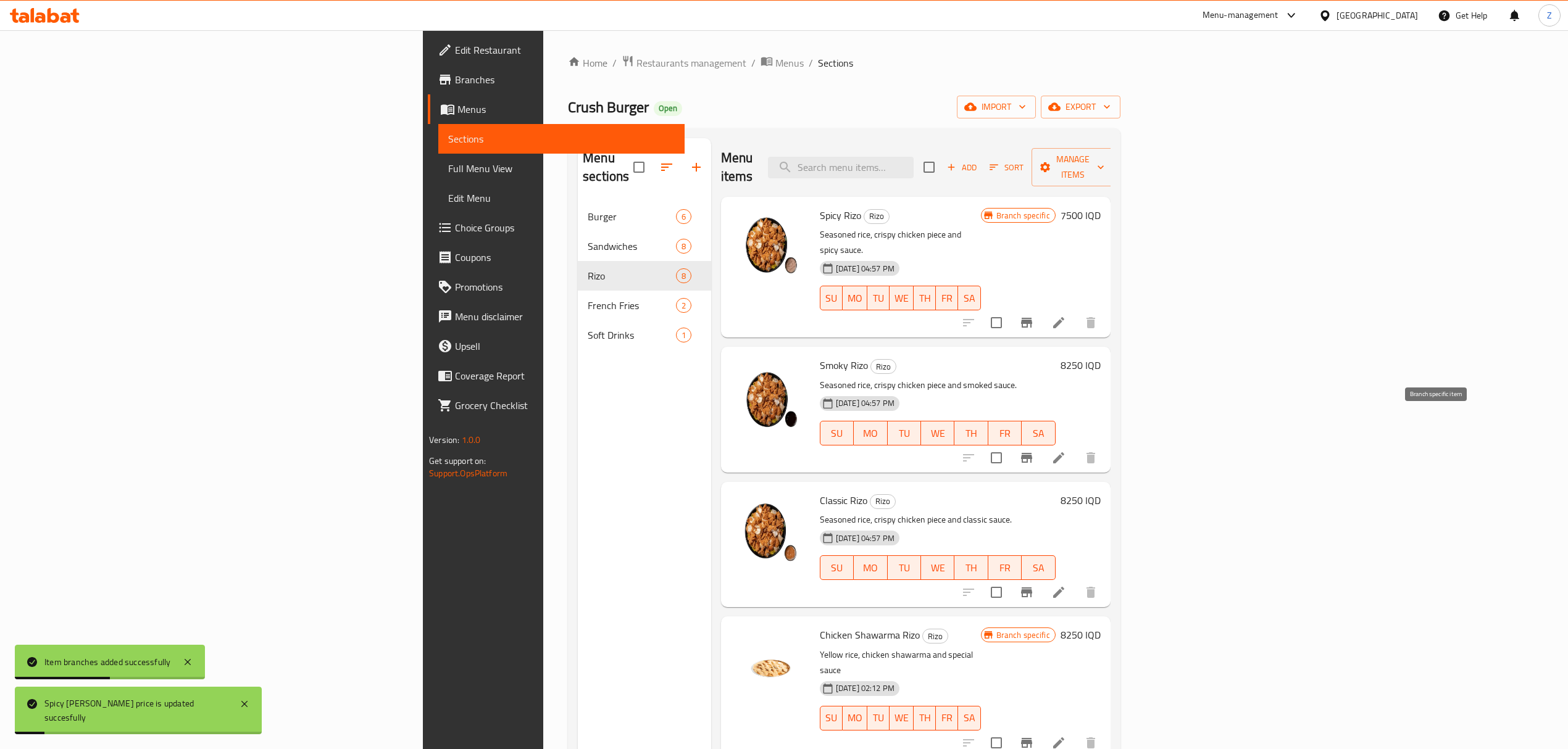
click at [1034, 451] on icon "Branch-specific-item" at bounding box center [1026, 458] width 15 height 15
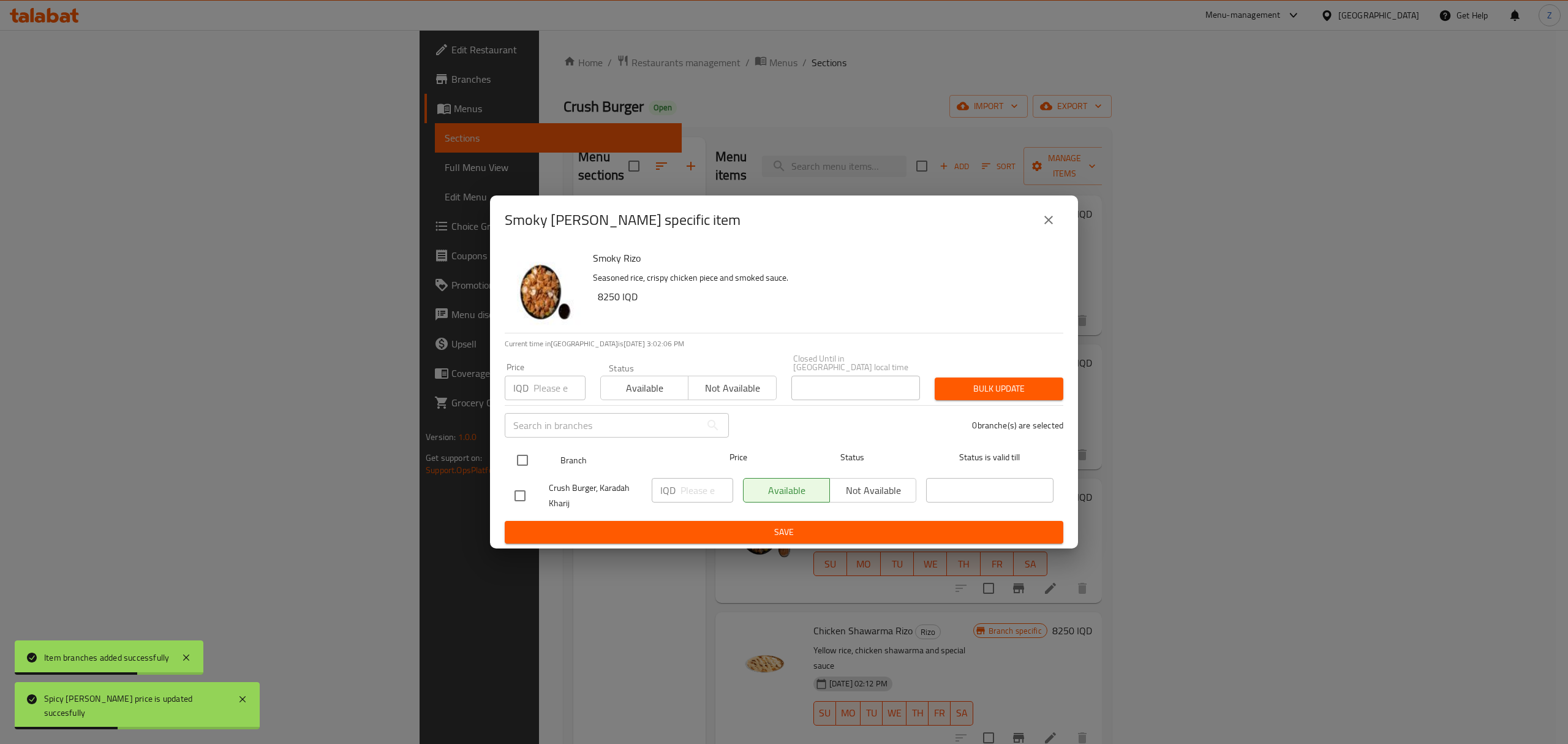
drag, startPoint x: 535, startPoint y: 456, endPoint x: 550, endPoint y: 457, distance: 15.0
click at [542, 456] on div at bounding box center [532, 460] width 46 height 36
drag, startPoint x: 523, startPoint y: 454, endPoint x: 558, endPoint y: 462, distance: 35.9
click at [527, 454] on input "checkbox" at bounding box center [522, 460] width 26 height 26
checkbox input "true"
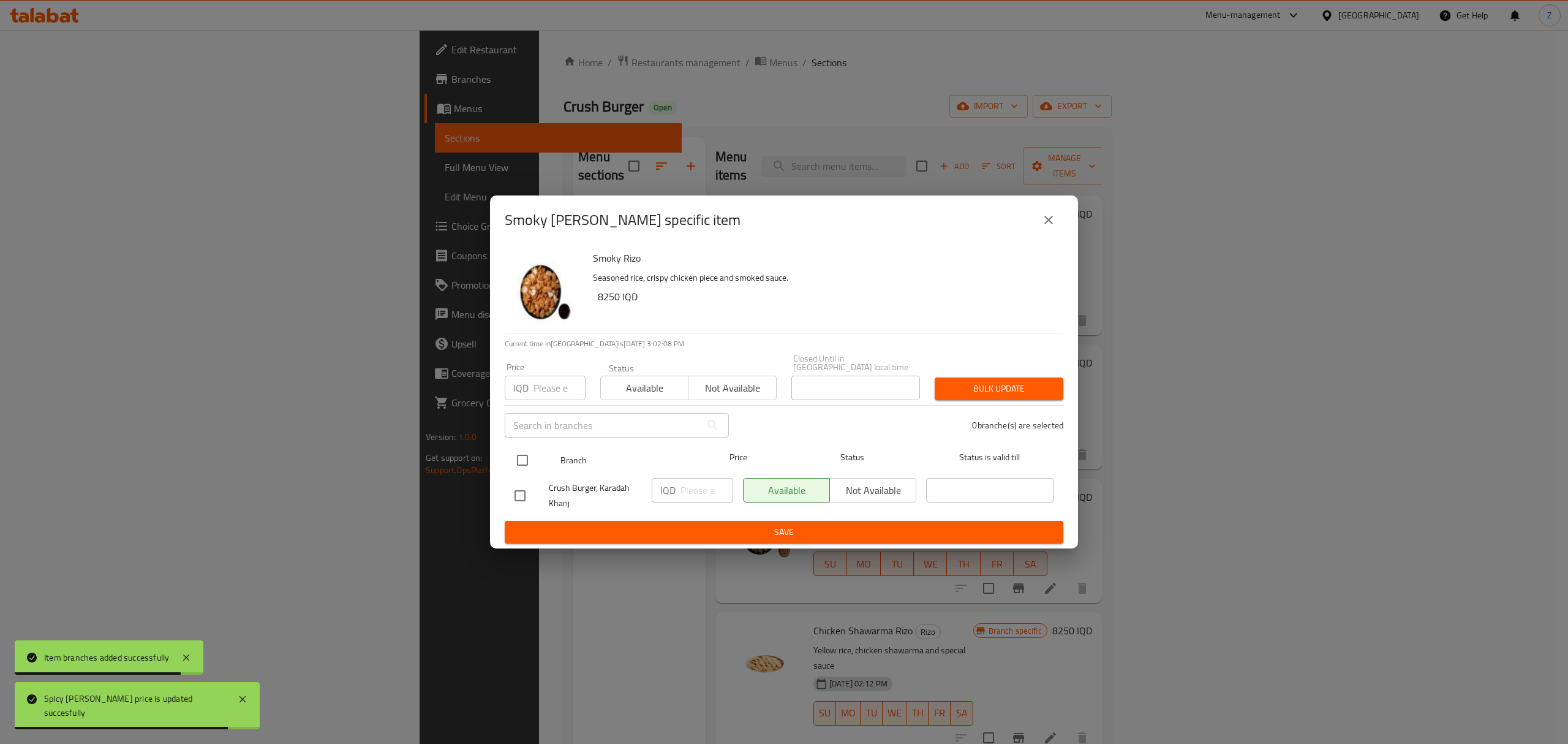
checkbox input "true"
click at [704, 490] on input "number" at bounding box center [707, 490] width 53 height 24
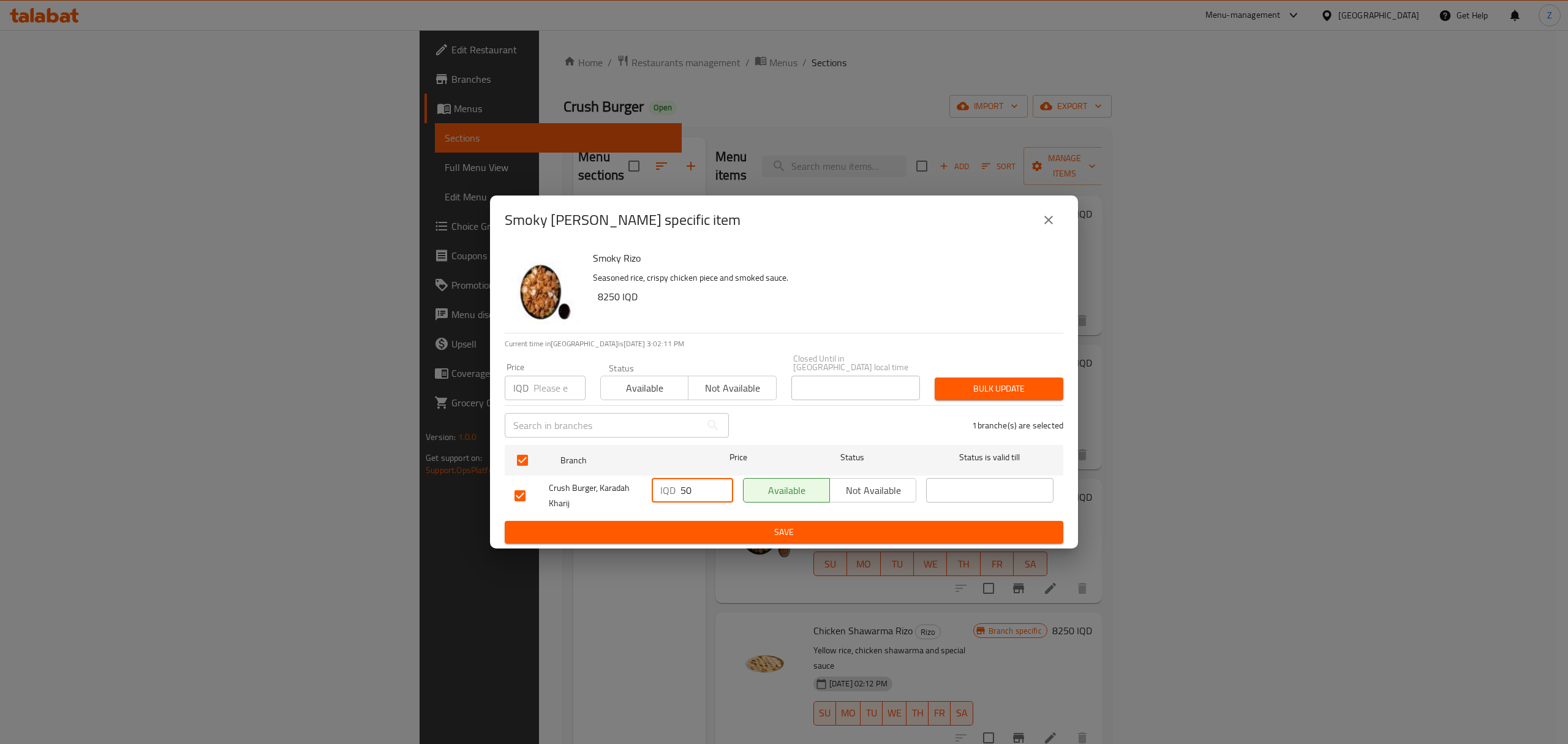
type input "5"
type input "7500"
click at [718, 529] on span "Save" at bounding box center [784, 532] width 539 height 15
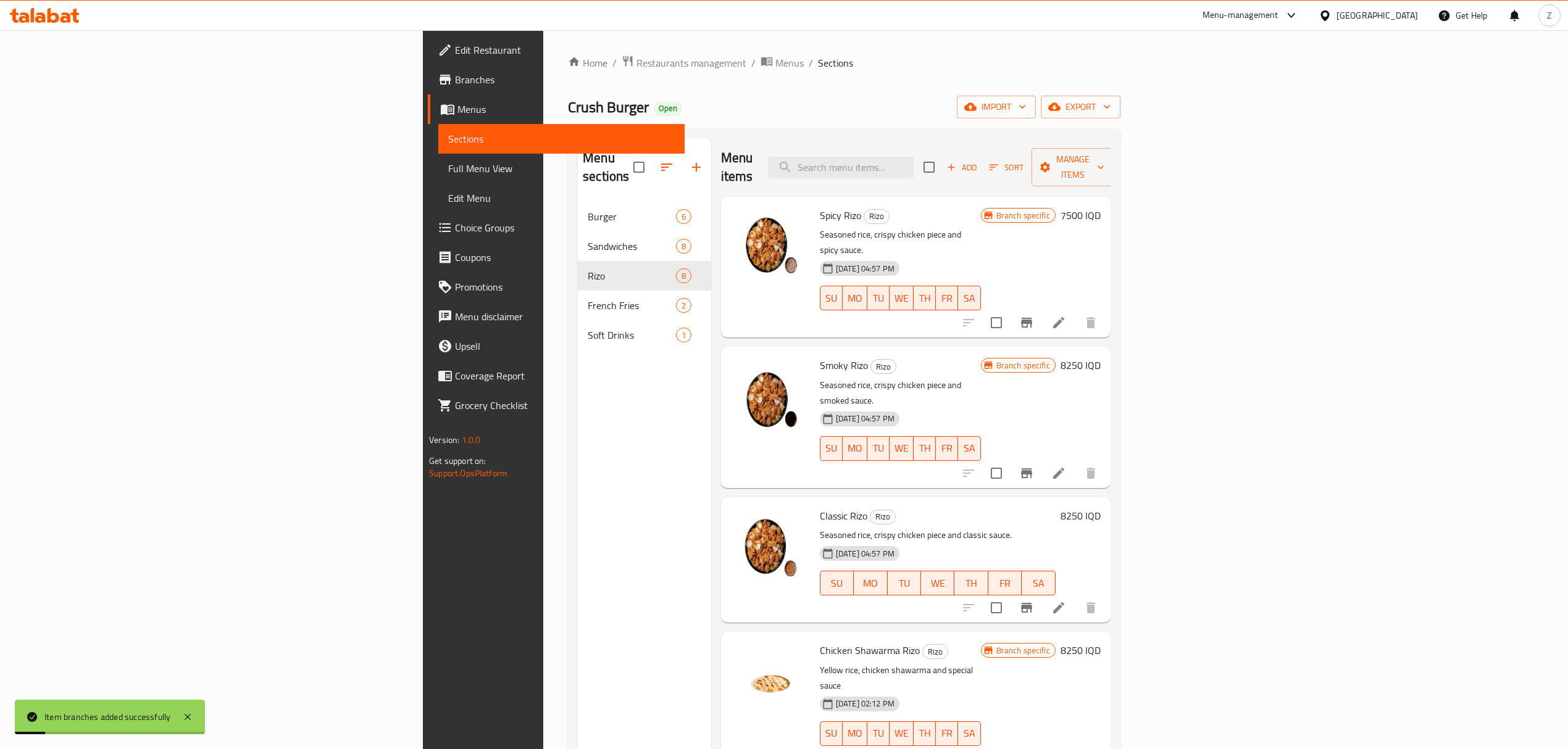
click at [1100, 357] on h6 "8250 IQD" at bounding box center [1080, 365] width 40 height 18
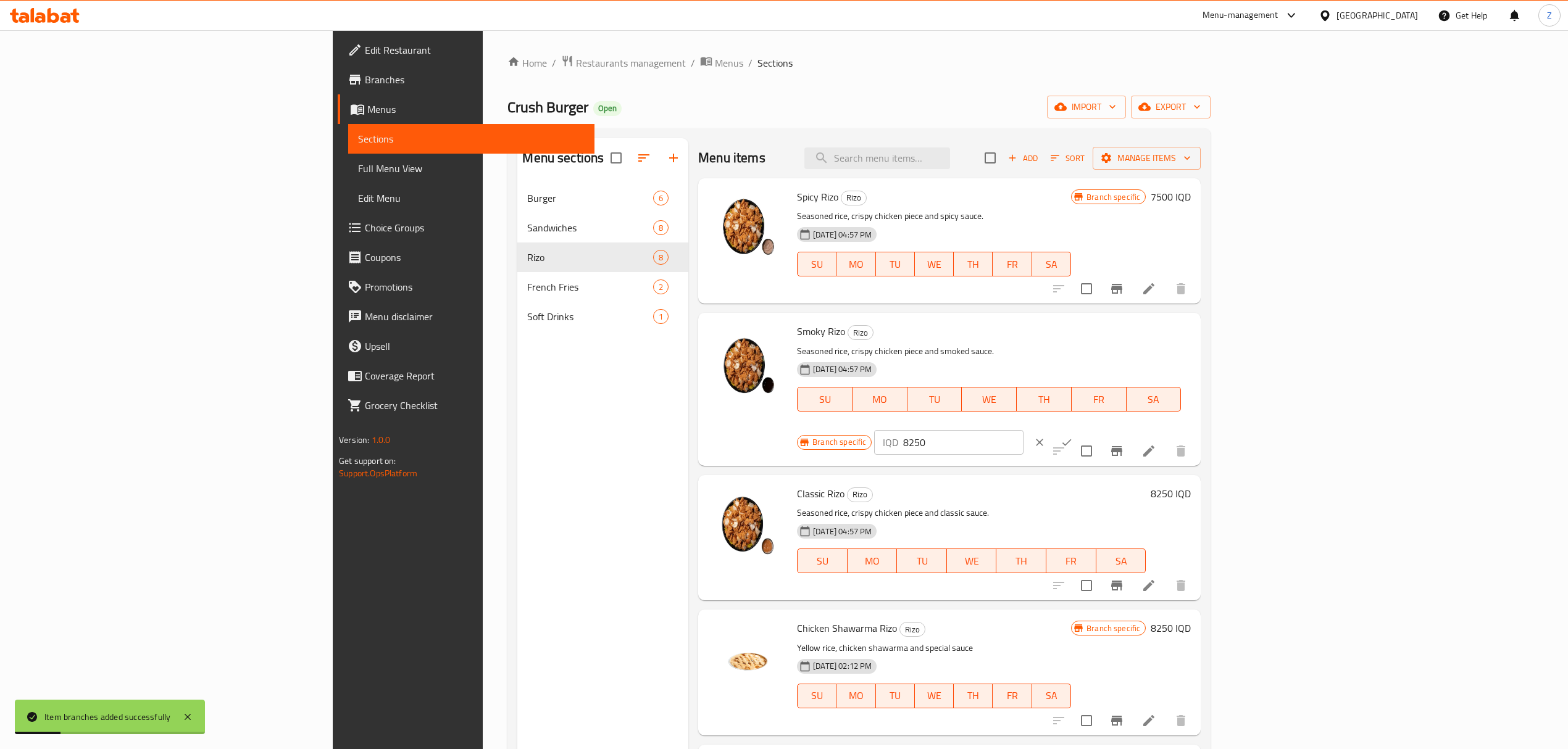
click at [898, 435] on p "IQD" at bounding box center [890, 442] width 15 height 15
click at [1023, 430] on input "8250" at bounding box center [963, 442] width 120 height 25
type input "7500"
click at [1080, 429] on button "ok" at bounding box center [1067, 442] width 27 height 27
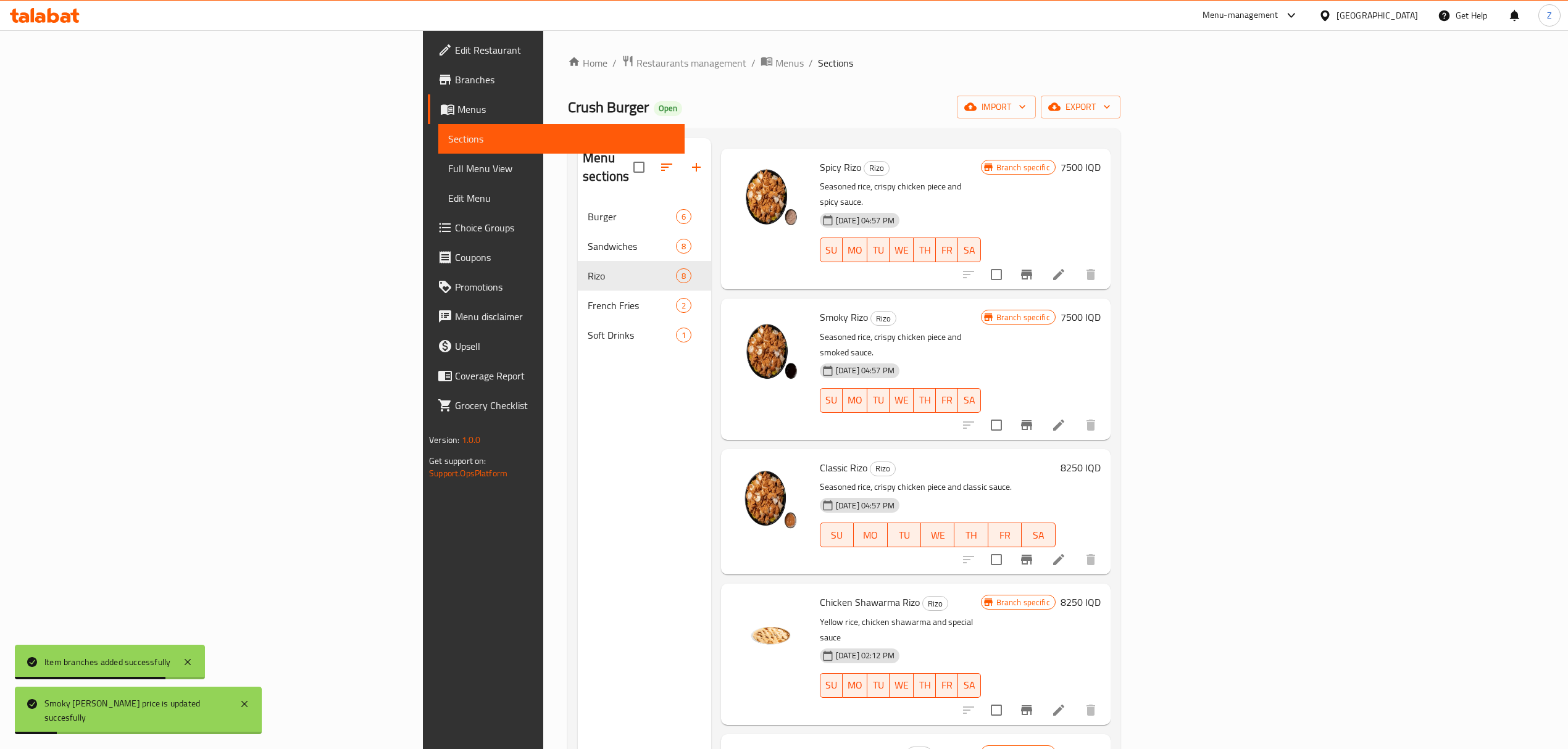
scroll to position [50, 0]
click at [1100, 457] on h6 "8250 IQD" at bounding box center [1080, 465] width 40 height 18
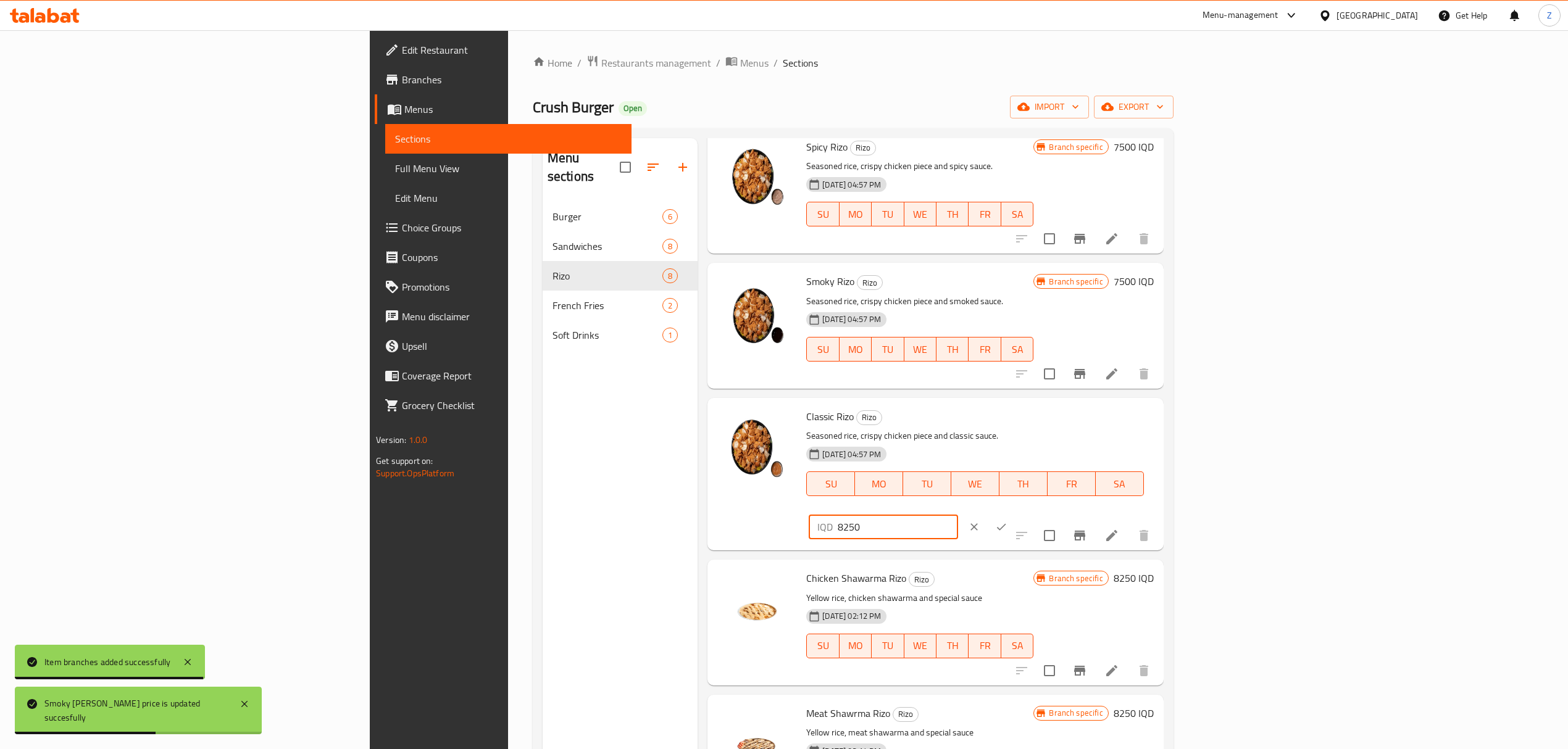
click at [957, 515] on input "8250" at bounding box center [897, 526] width 120 height 25
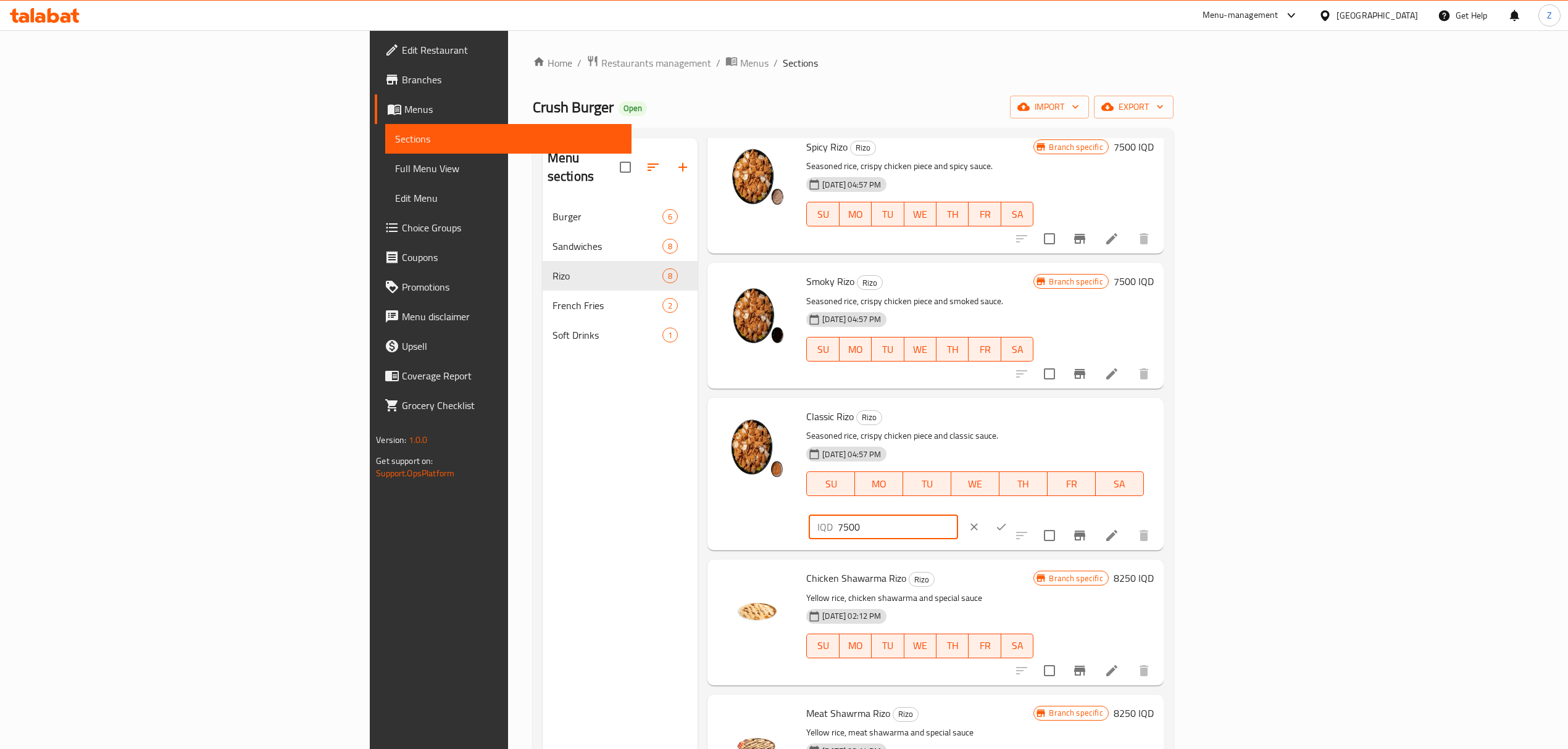
type input "7500"
click at [1015, 513] on button "ok" at bounding box center [1001, 526] width 27 height 27
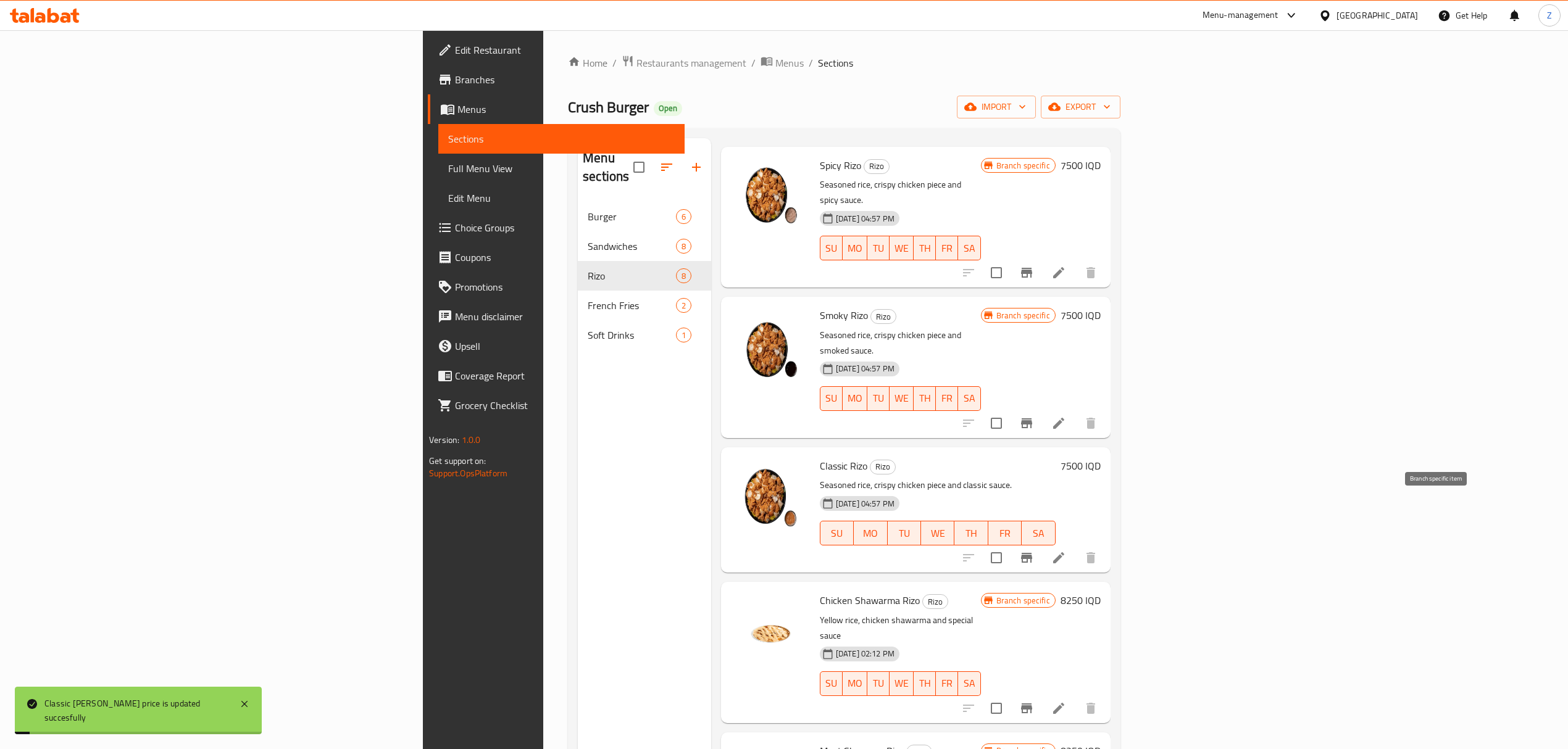
click at [1032, 553] on icon "Branch-specific-item" at bounding box center [1027, 558] width 11 height 10
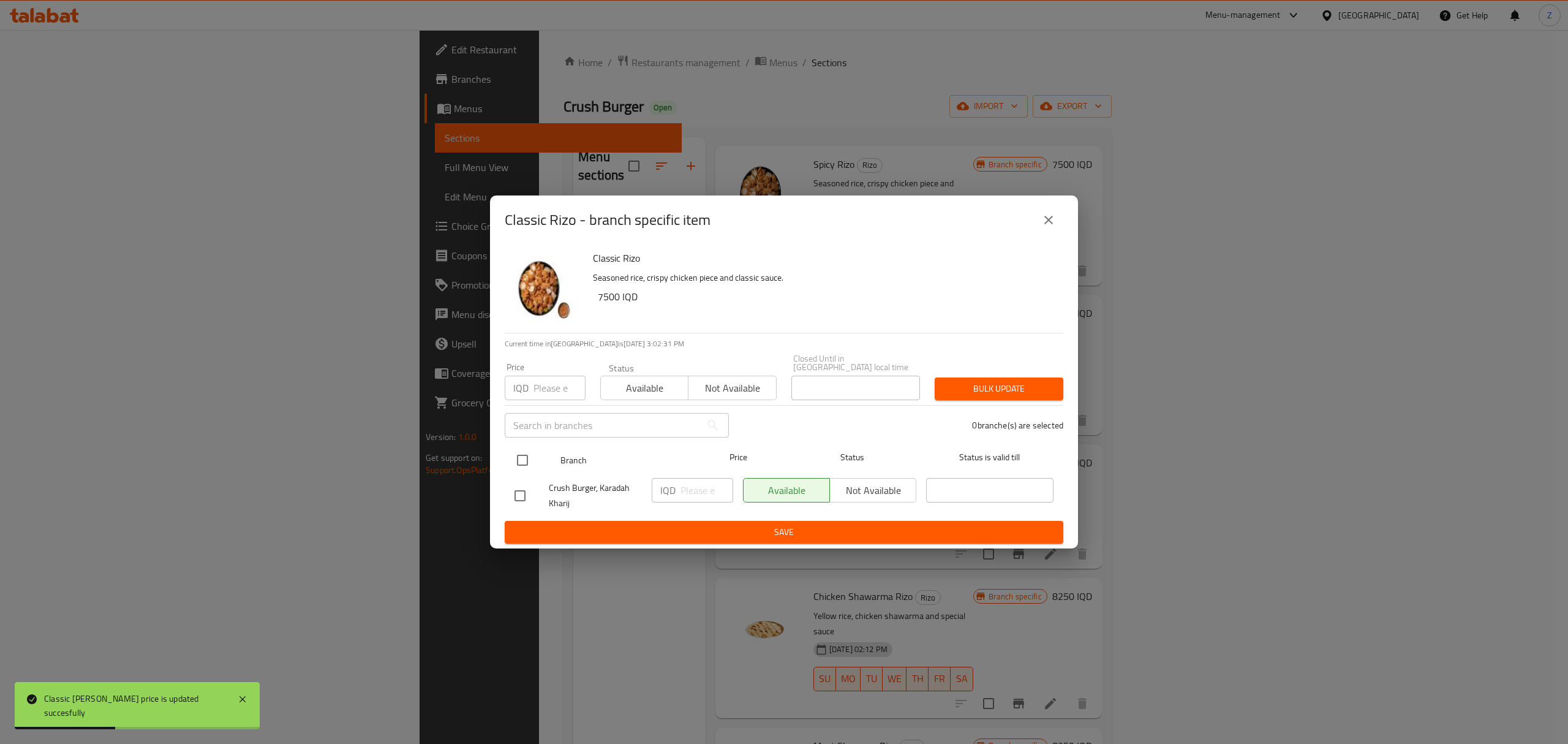
click at [515, 455] on input "checkbox" at bounding box center [522, 460] width 26 height 26
checkbox input "true"
click at [679, 481] on div "IQD ​" at bounding box center [692, 490] width 82 height 24
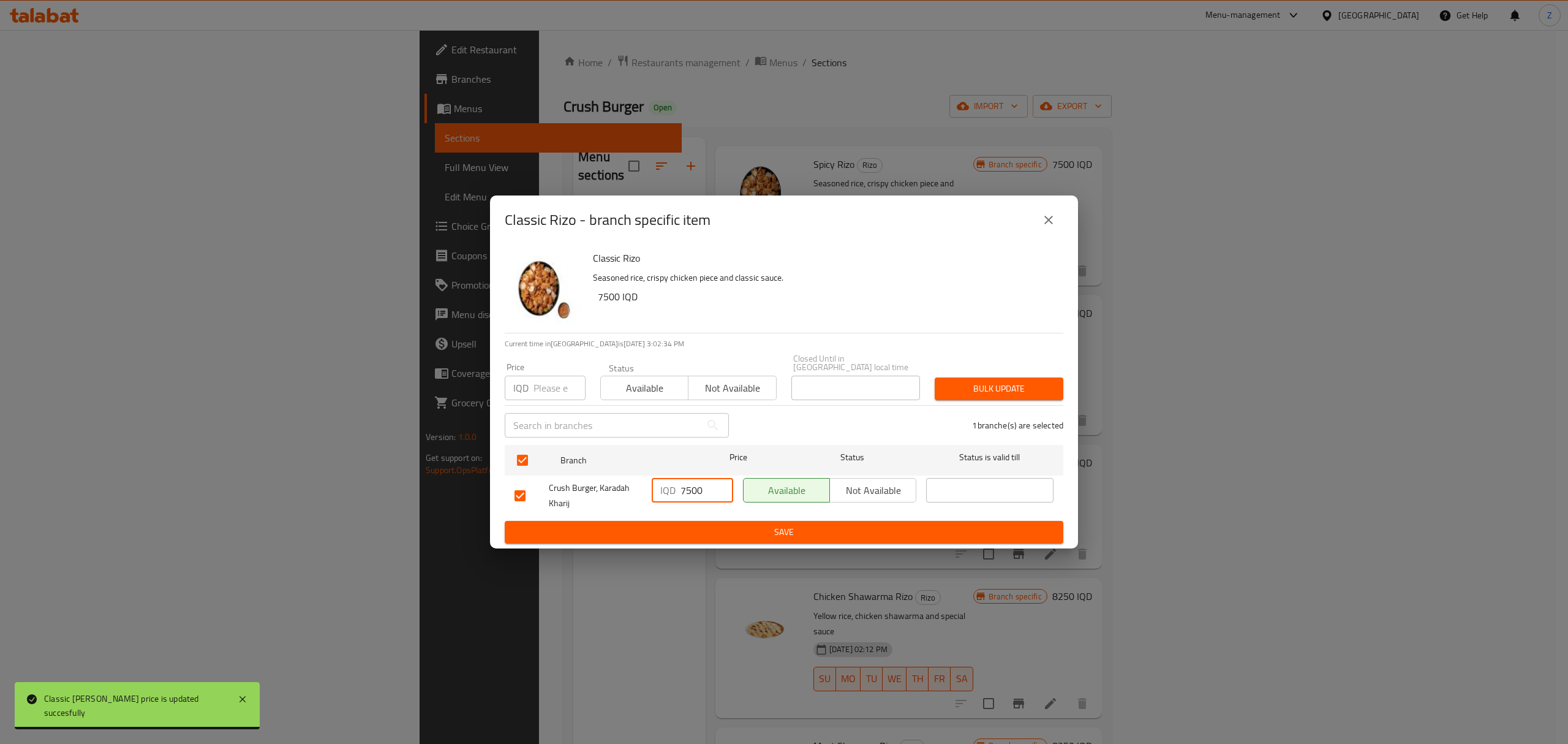
type input "7500"
click at [721, 521] on button "Save" at bounding box center [784, 532] width 559 height 23
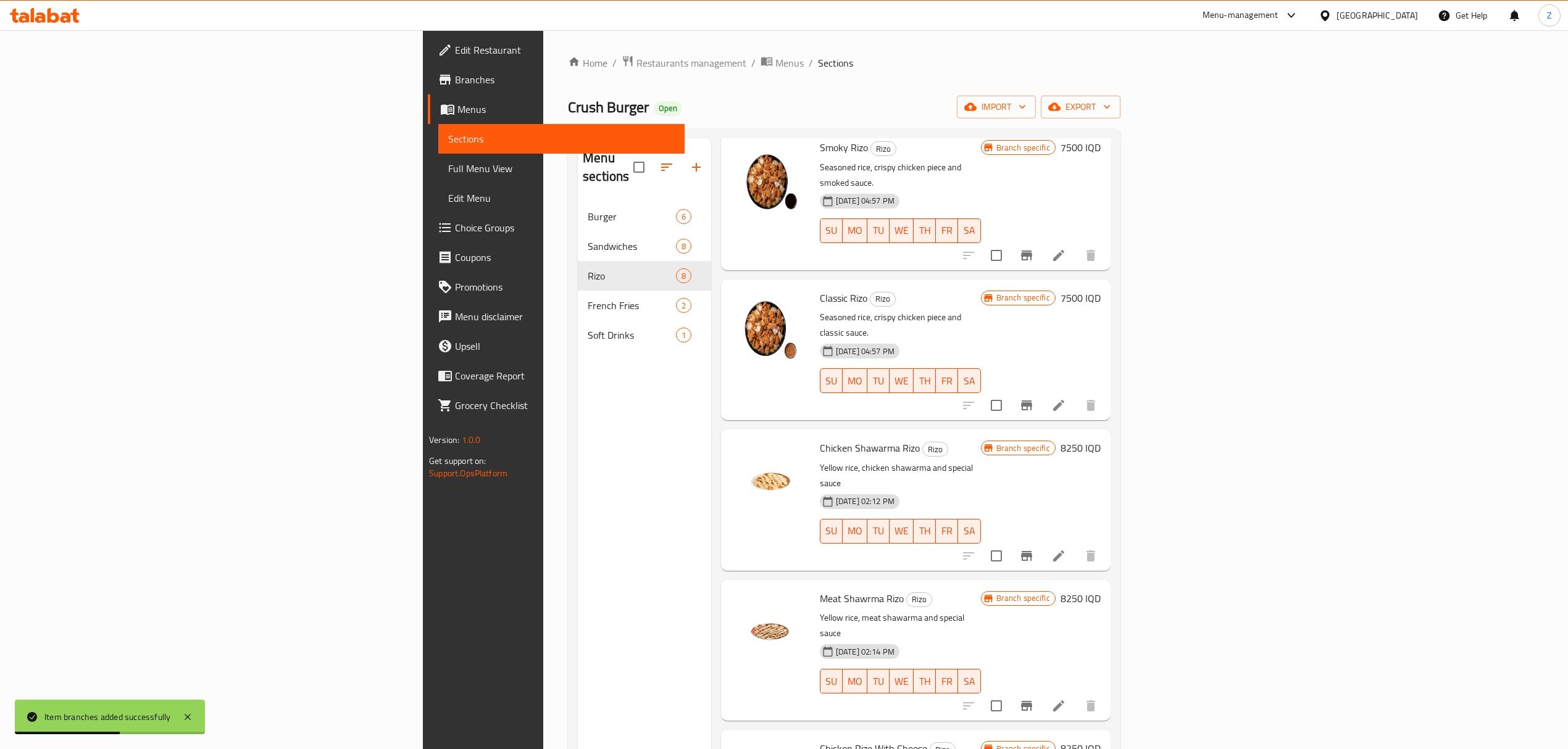
scroll to position [218, 0]
click at [1034, 548] on icon "Branch-specific-item" at bounding box center [1026, 555] width 15 height 15
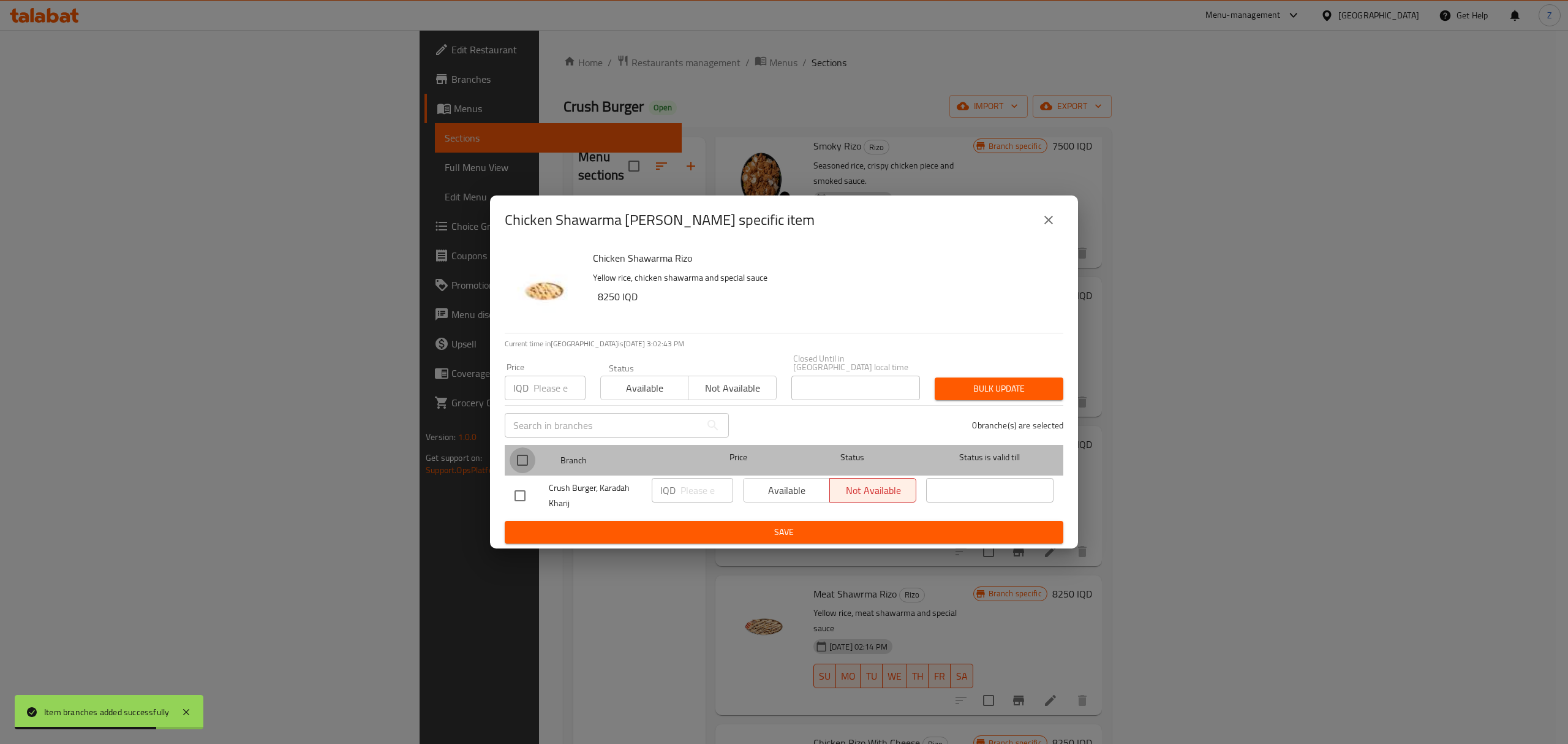
click at [522, 456] on input "checkbox" at bounding box center [522, 460] width 26 height 26
checkbox input "true"
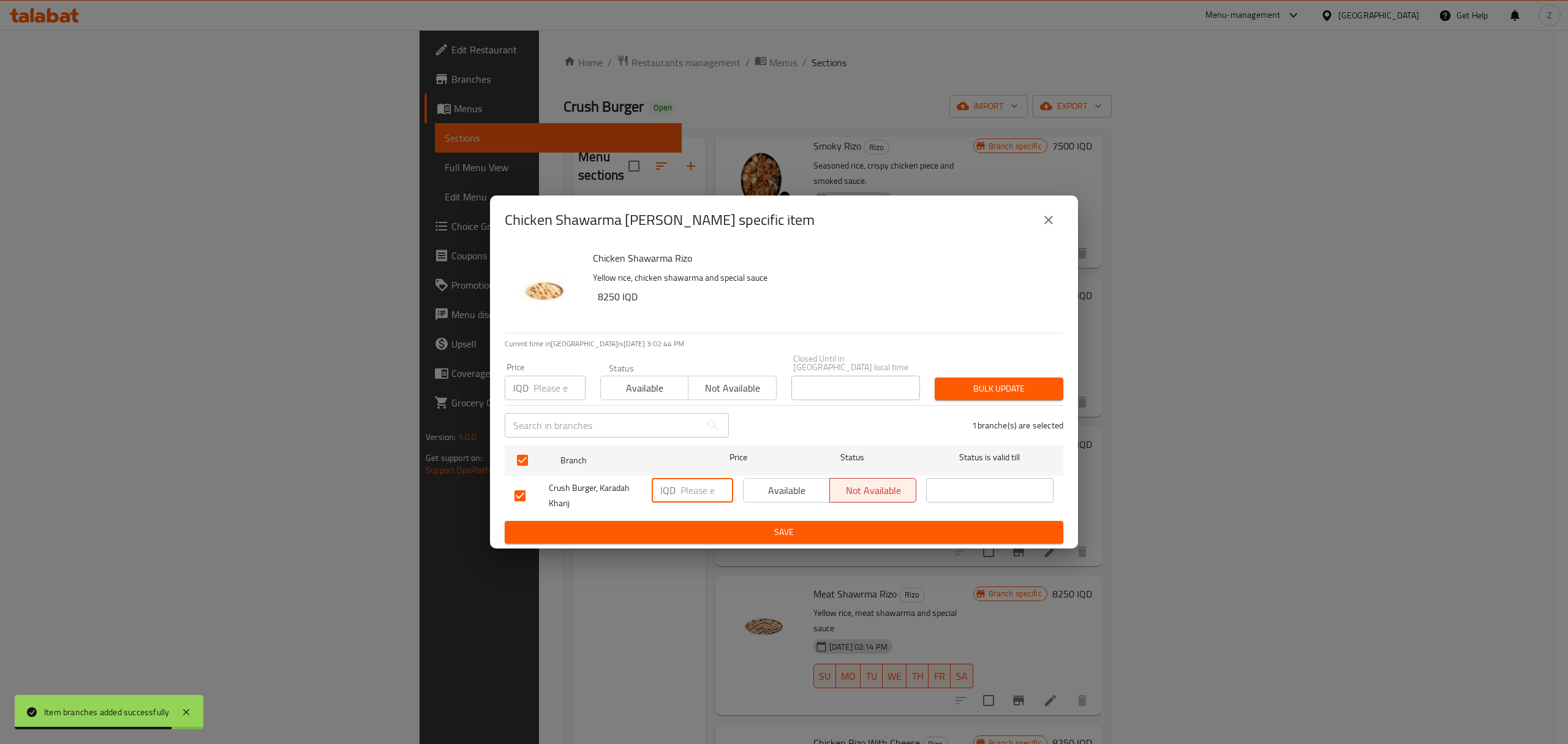
click at [697, 489] on input "number" at bounding box center [707, 490] width 53 height 24
type input "7500"
click at [748, 515] on ul "Branch Price Status Status is valid till Crush Burger, Karadah Kharij IQD 7500 …" at bounding box center [784, 480] width 559 height 81
click at [753, 524] on span "Save" at bounding box center [784, 532] width 539 height 15
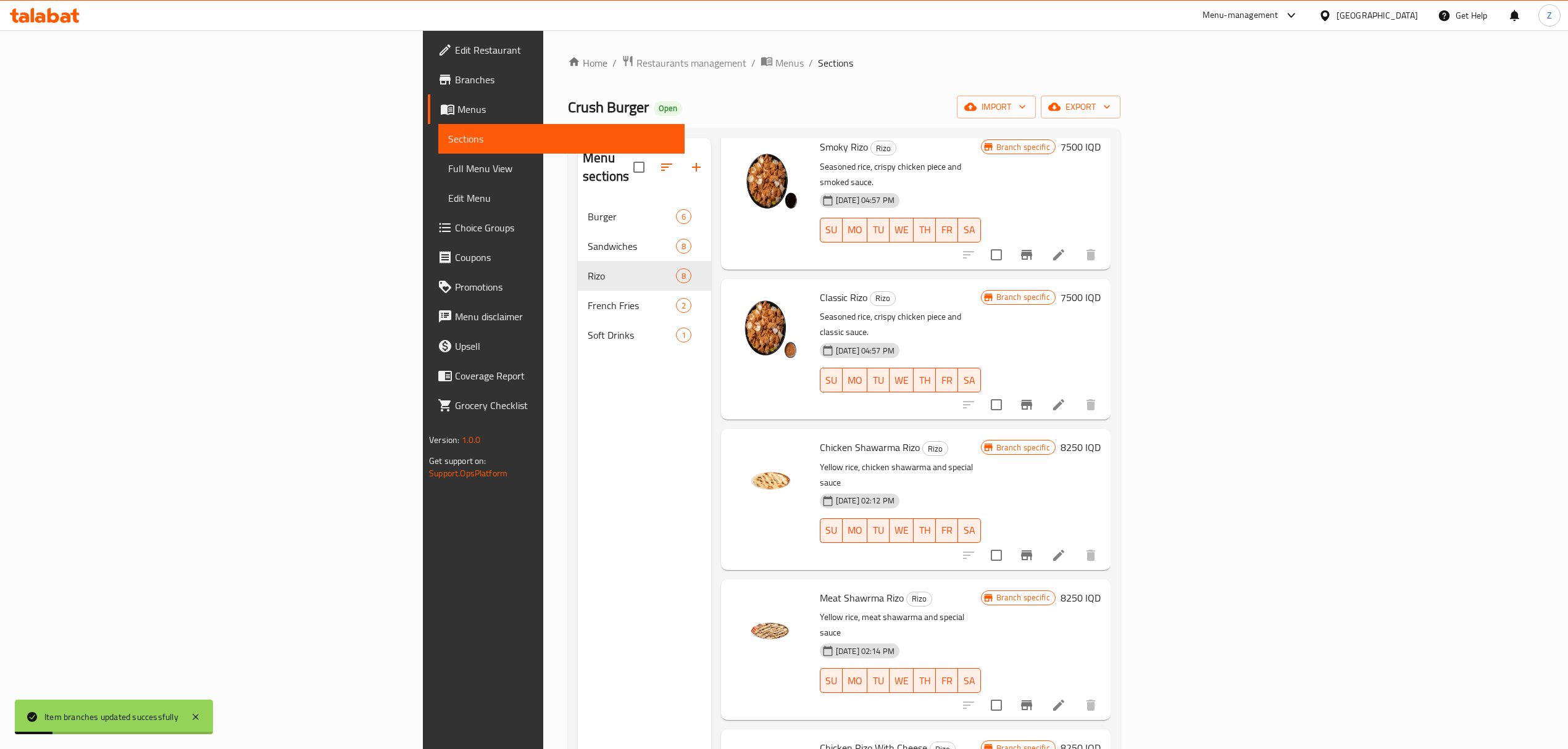
click at [1100, 439] on h6 "8250 IQD" at bounding box center [1080, 447] width 40 height 18
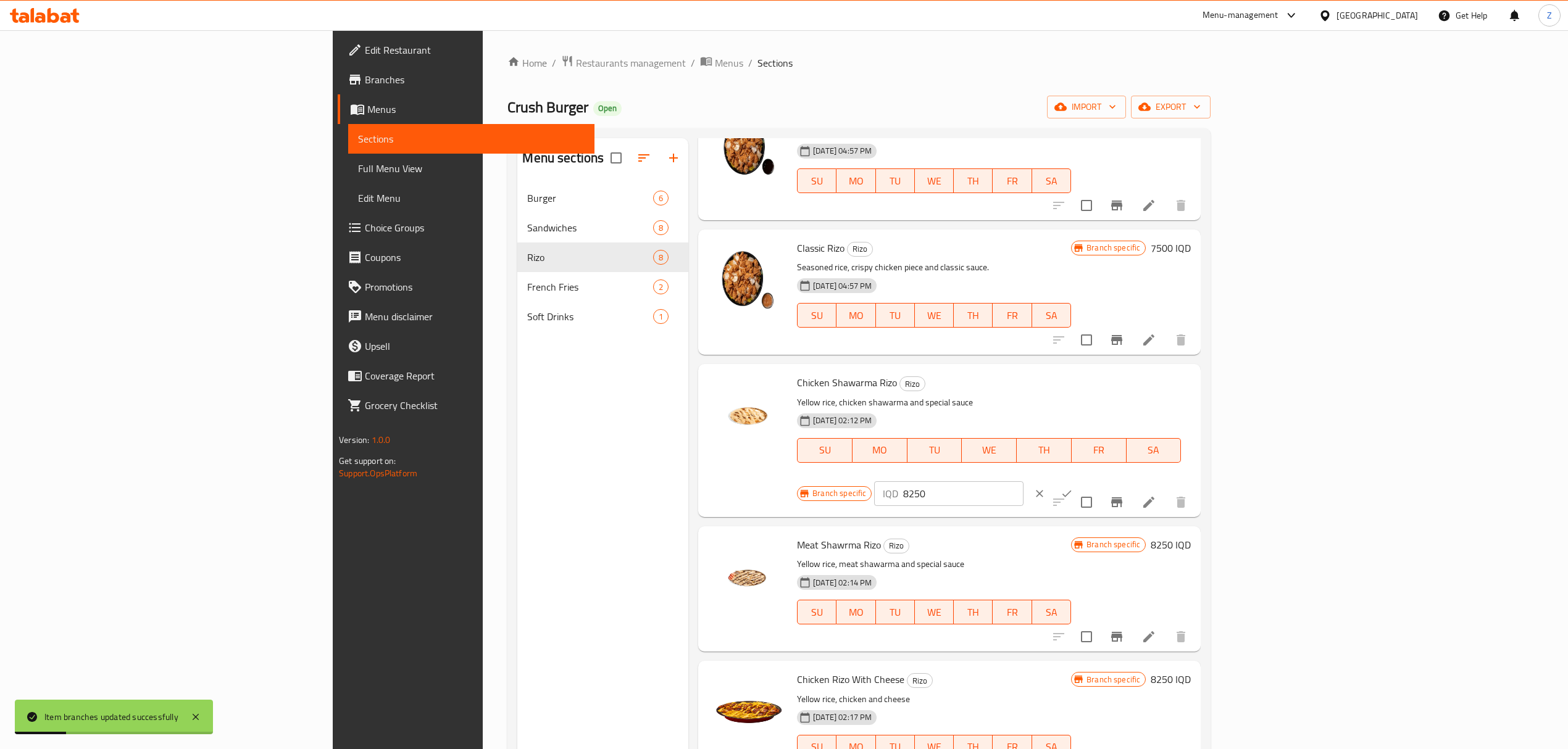
click at [1023, 482] on input "8250" at bounding box center [963, 493] width 120 height 25
click at [1023, 482] on div "IQD 8250 ​" at bounding box center [949, 493] width 149 height 25
click at [1023, 482] on input "8250" at bounding box center [963, 493] width 120 height 25
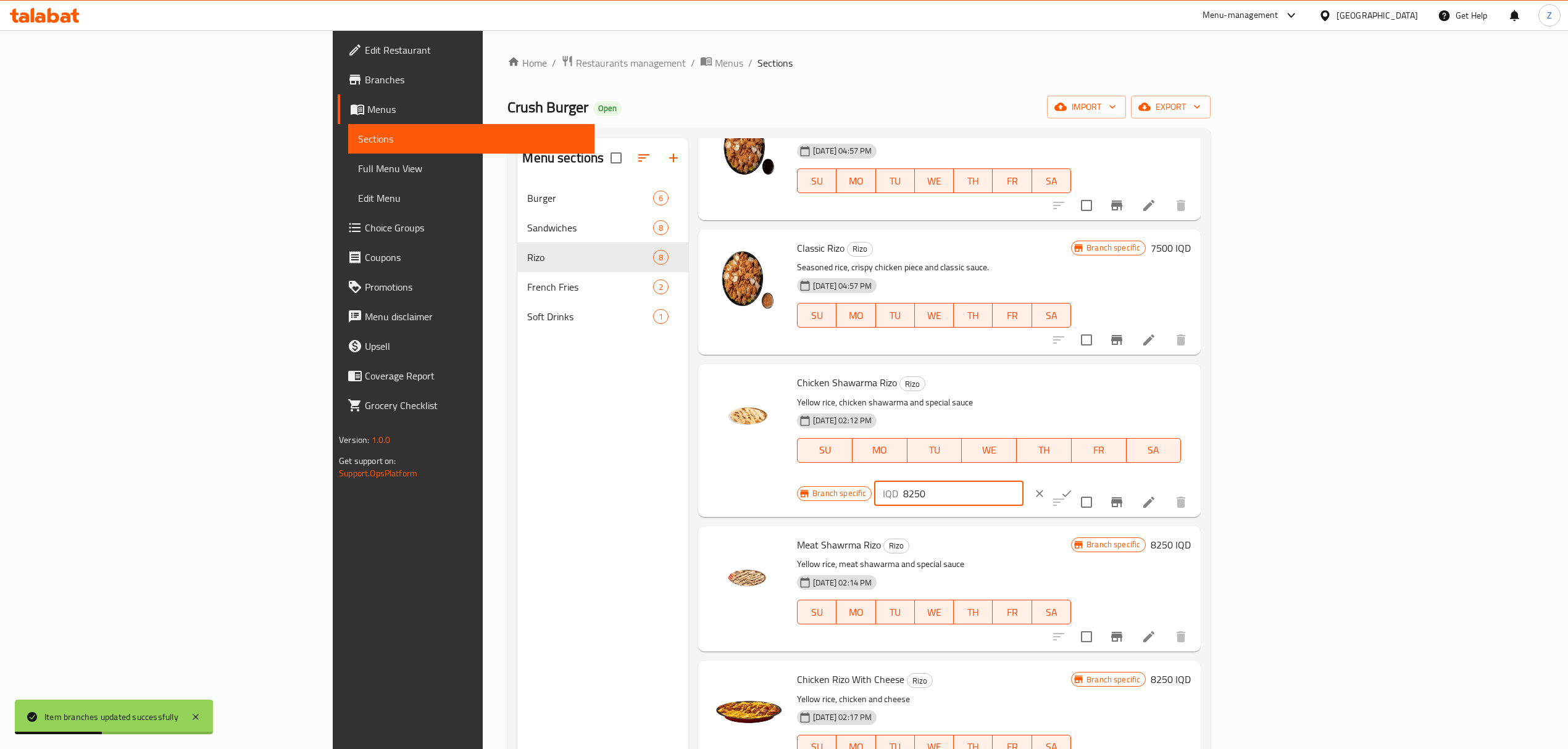
click at [1023, 482] on input "8250" at bounding box center [963, 493] width 120 height 25
type input "7500"
click at [1080, 480] on button "ok" at bounding box center [1067, 493] width 27 height 27
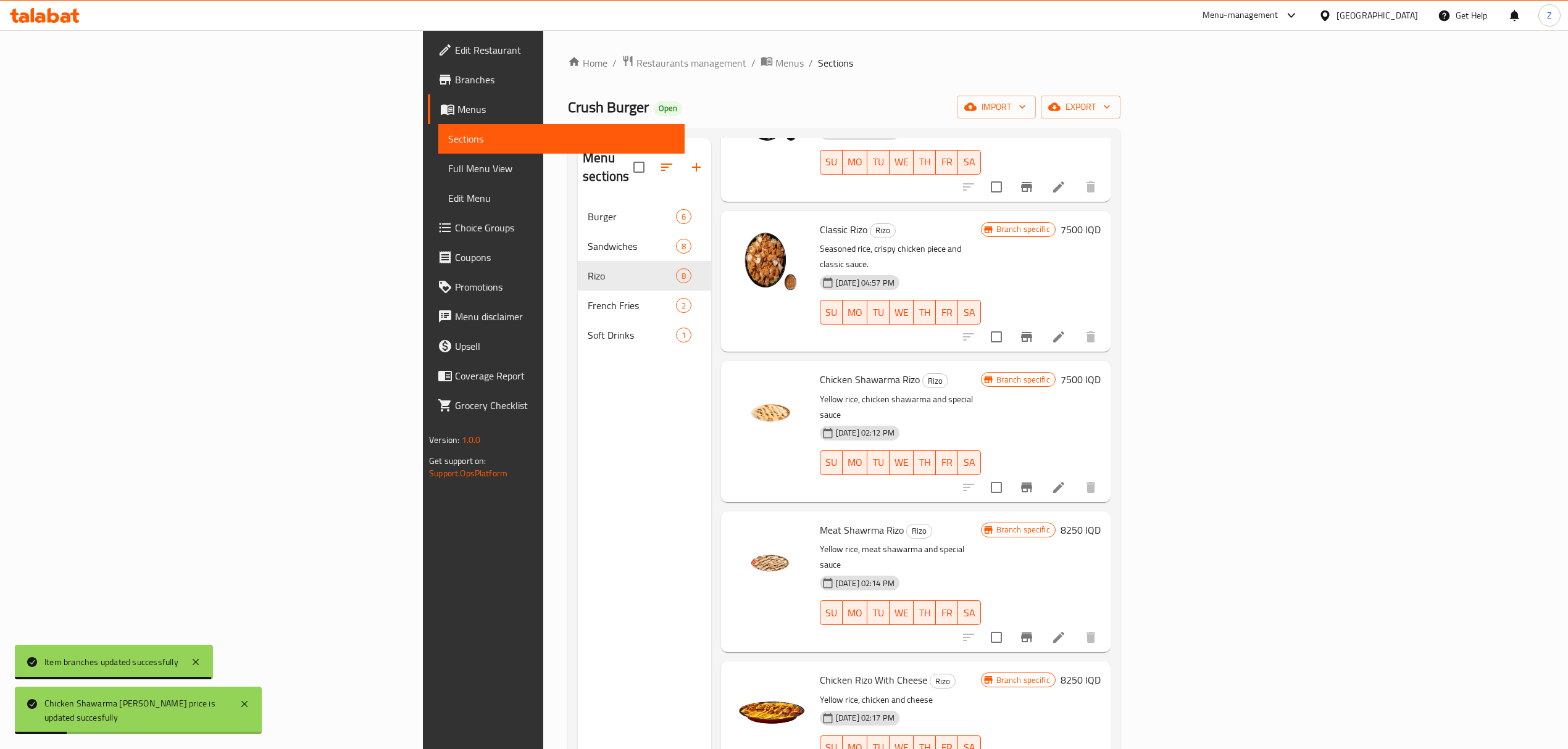
scroll to position [287, 0]
click at [1032, 632] on icon "Branch-specific-item" at bounding box center [1027, 637] width 11 height 10
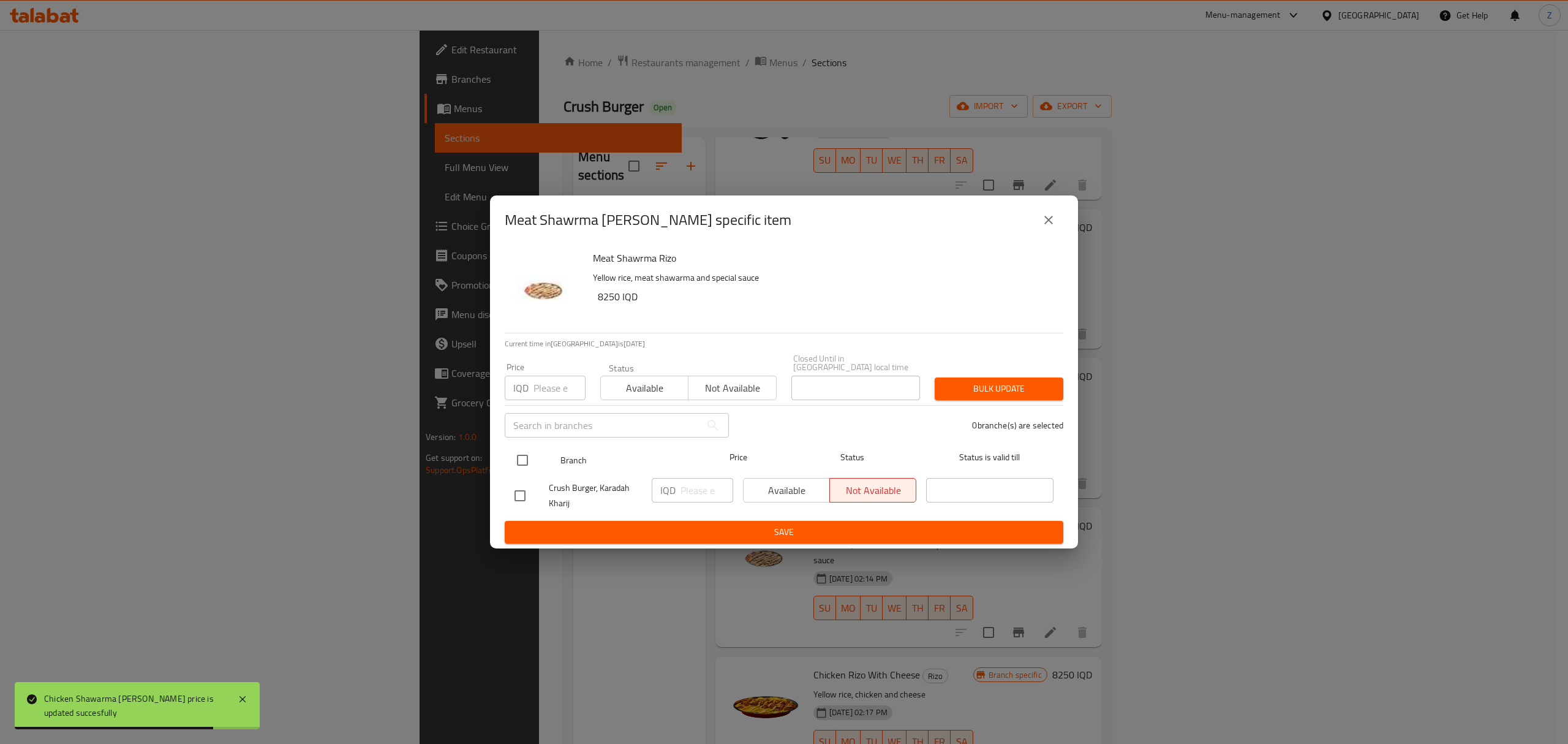
click at [530, 450] on input "checkbox" at bounding box center [522, 460] width 26 height 26
checkbox input "true"
click at [682, 483] on input "number" at bounding box center [707, 490] width 53 height 24
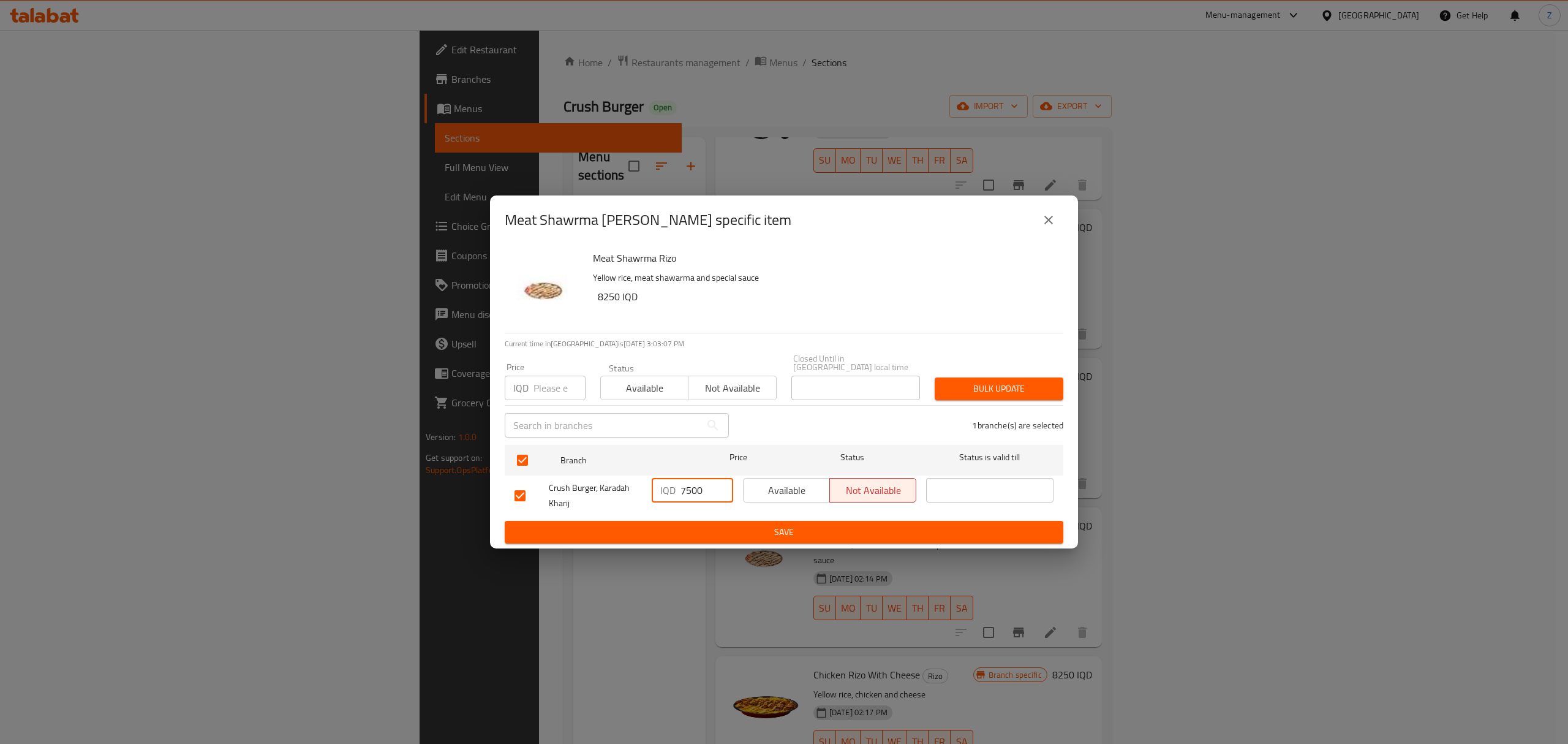
type input "7500"
click at [713, 524] on span "Save" at bounding box center [784, 532] width 539 height 15
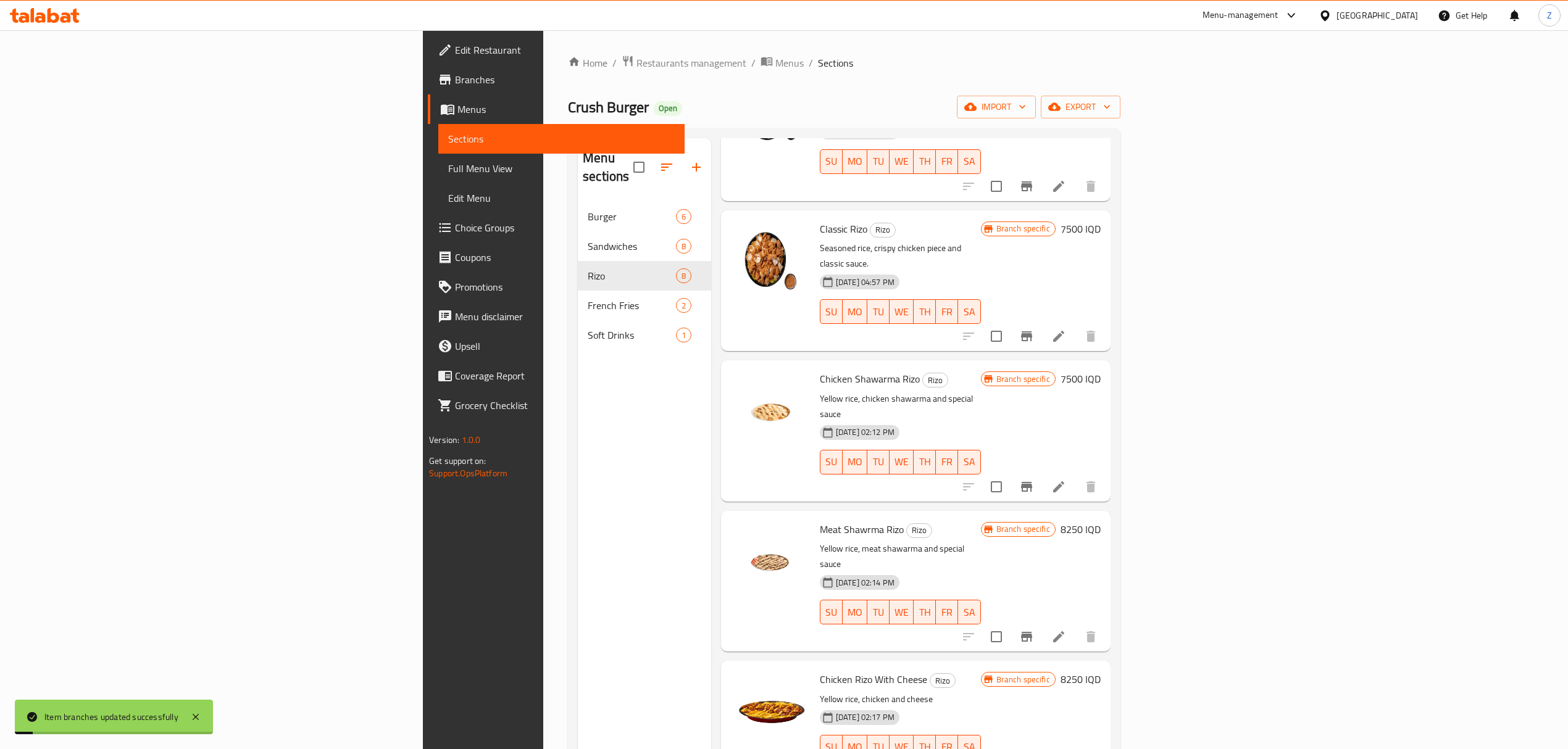
click at [1100, 521] on h6 "8250 IQD" at bounding box center [1080, 529] width 40 height 18
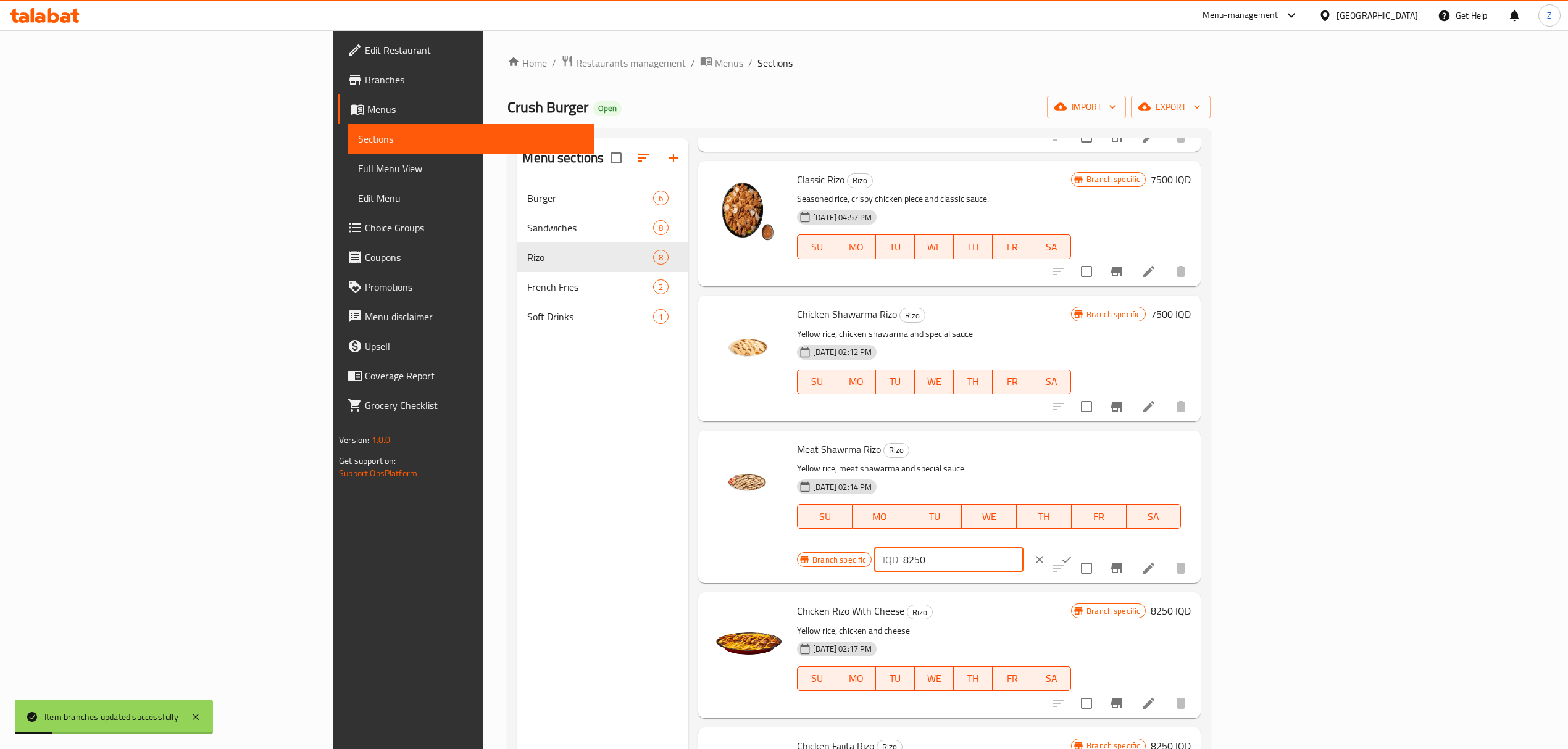
click at [1023, 548] on input "8250" at bounding box center [963, 559] width 120 height 25
type input "7500"
click at [1080, 546] on button "ok" at bounding box center [1067, 559] width 27 height 27
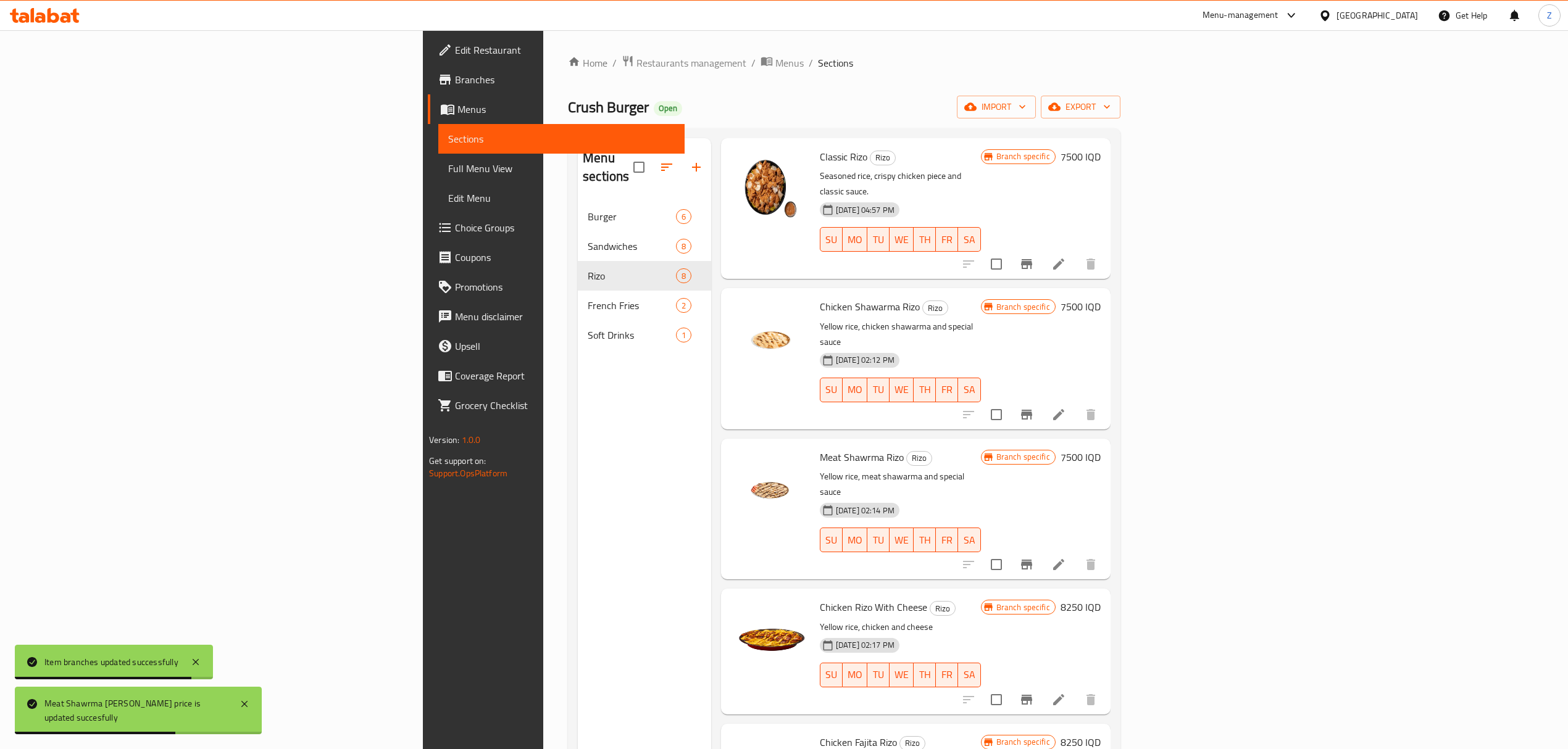
scroll to position [173, 0]
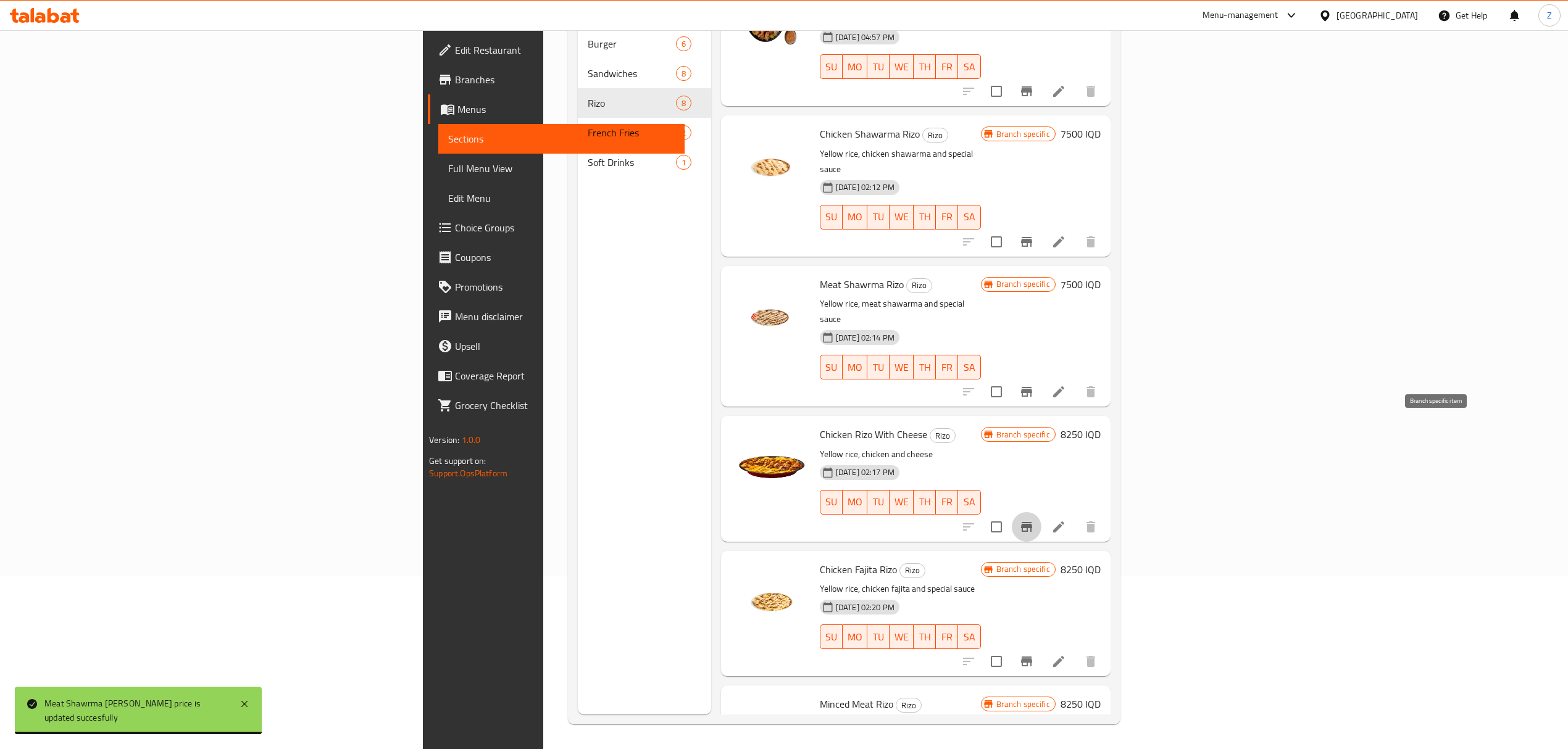
click at [1041, 512] on button "Branch-specific-item" at bounding box center [1027, 527] width 29 height 29
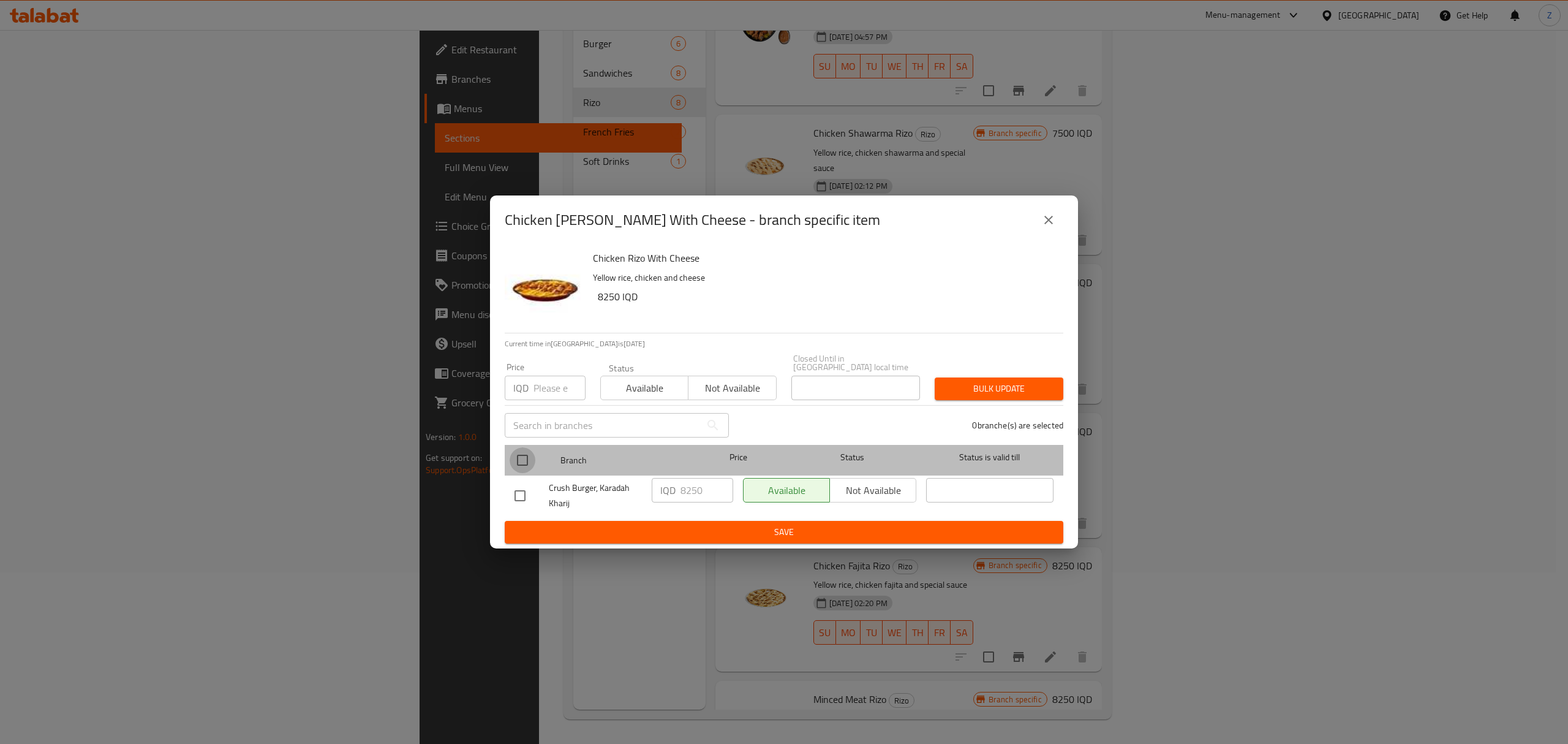
click at [518, 453] on input "checkbox" at bounding box center [522, 460] width 26 height 26
checkbox input "true"
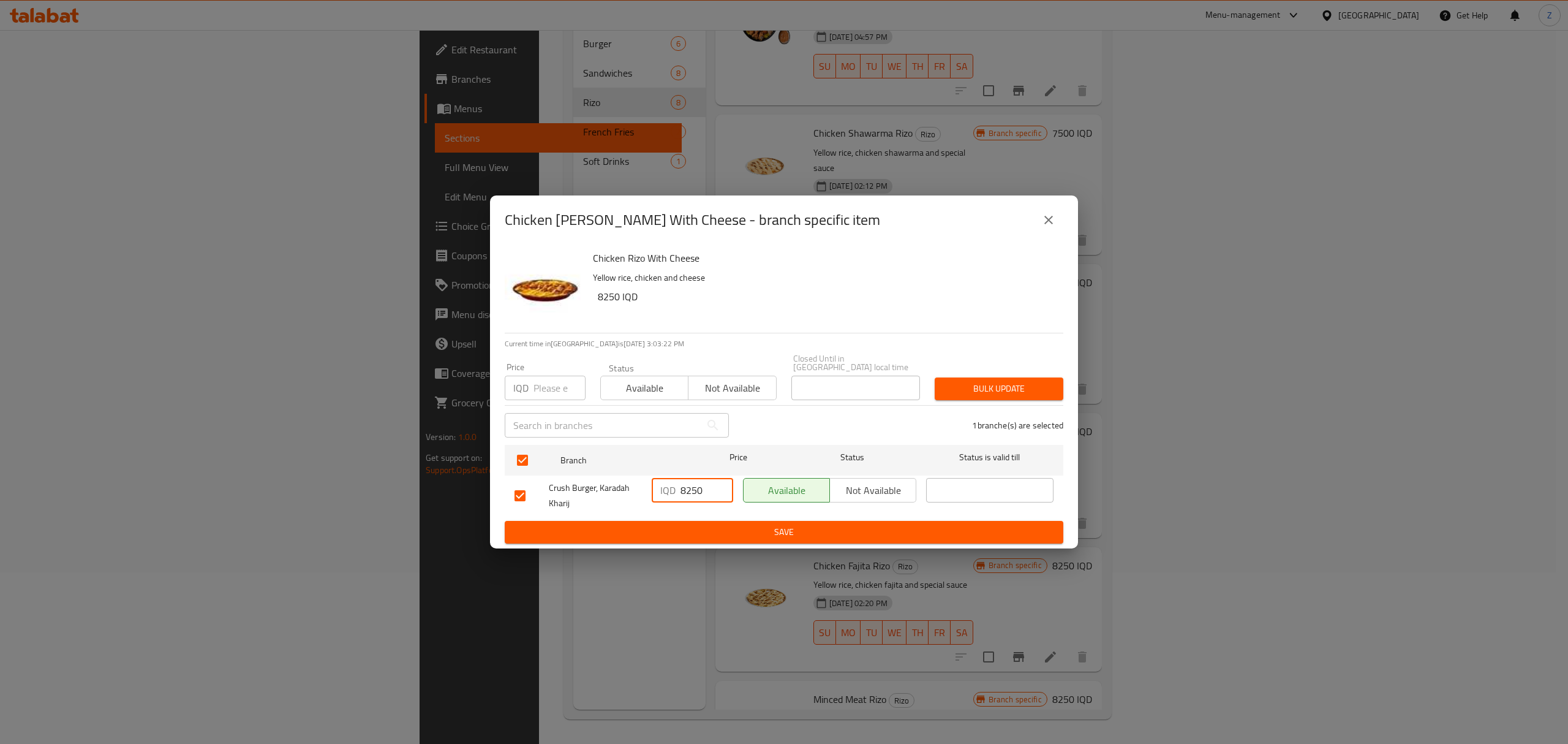
click at [687, 487] on input "8250" at bounding box center [707, 490] width 53 height 24
type input "7500"
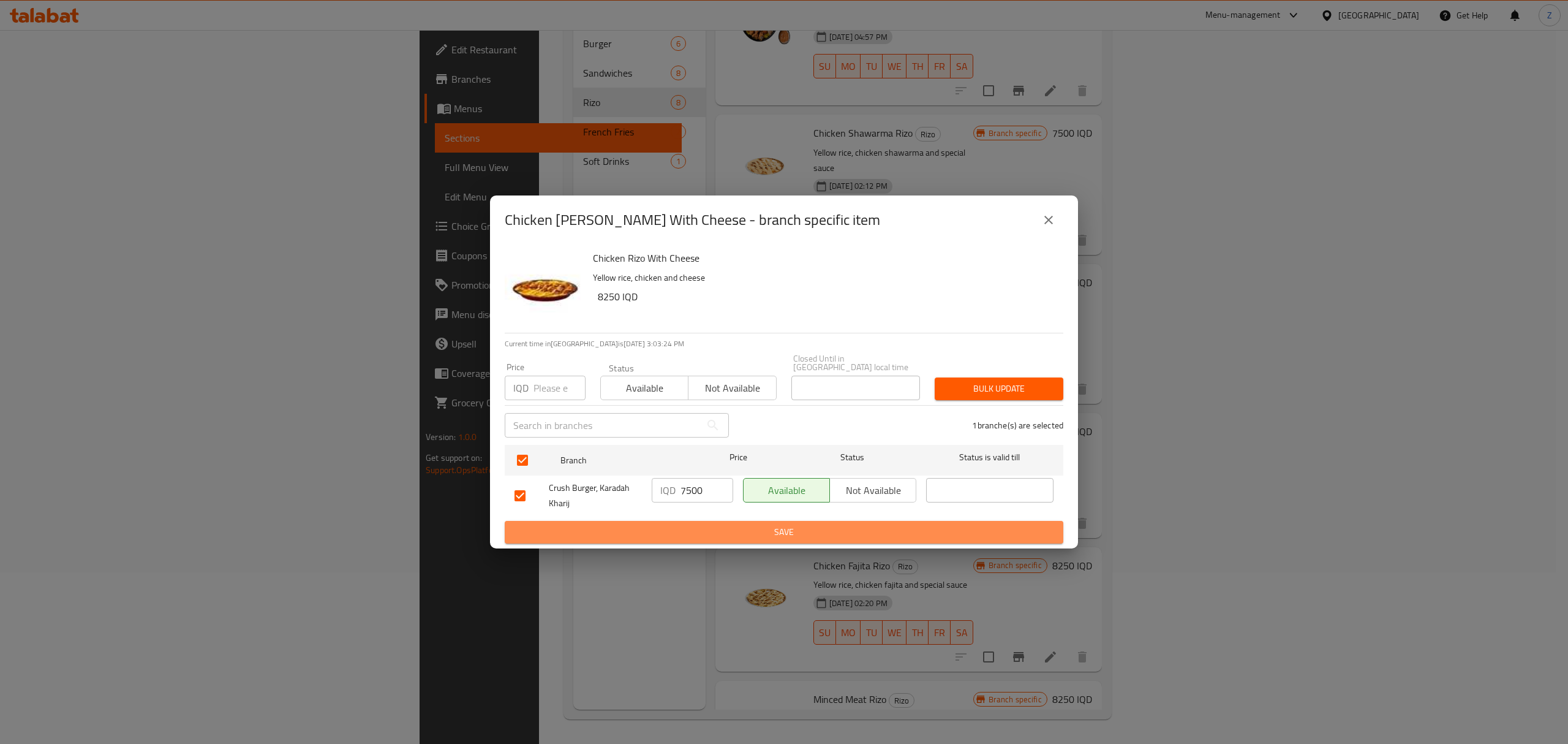
click at [721, 525] on span "Save" at bounding box center [784, 532] width 539 height 15
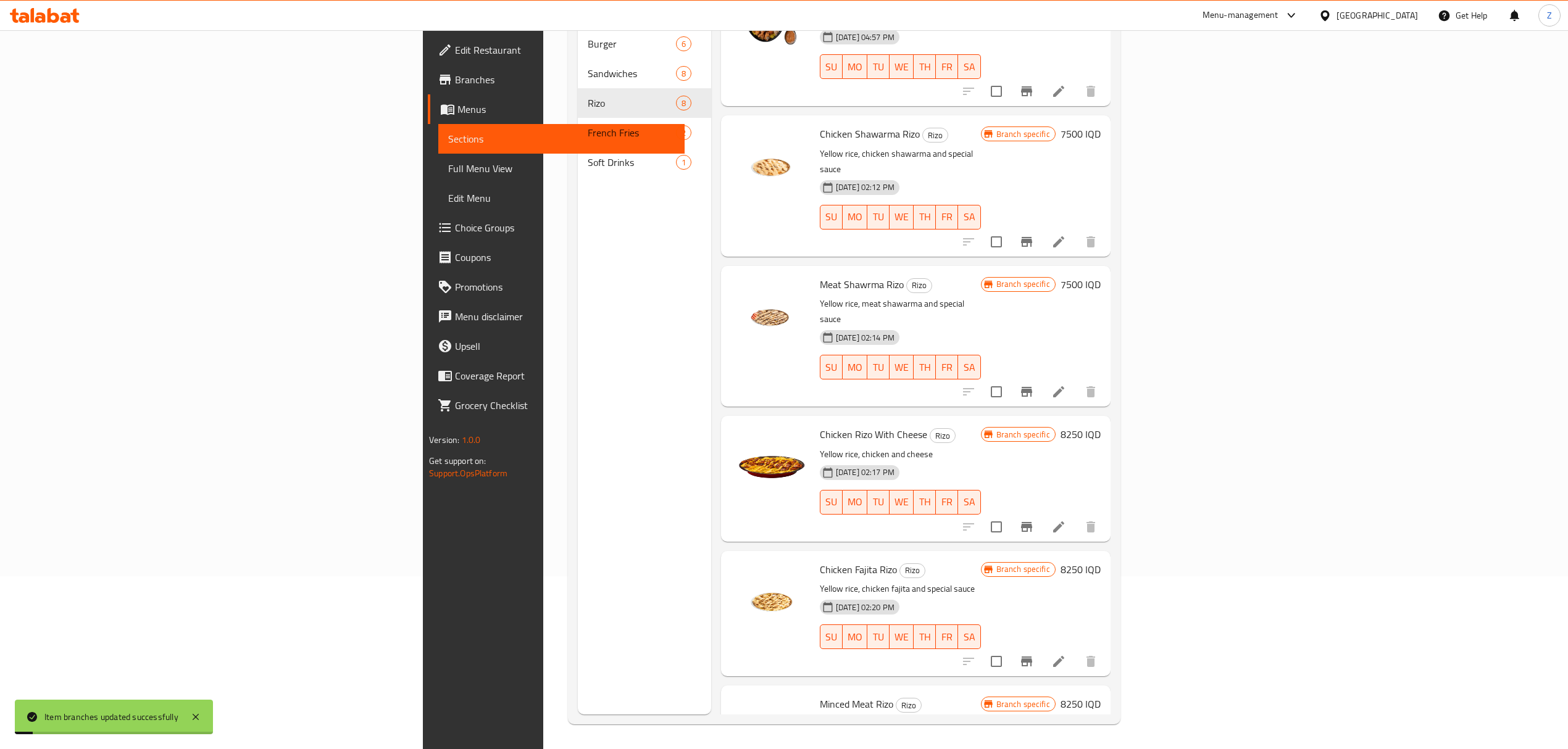
click at [1100, 426] on h6 "8250 IQD" at bounding box center [1080, 435] width 40 height 18
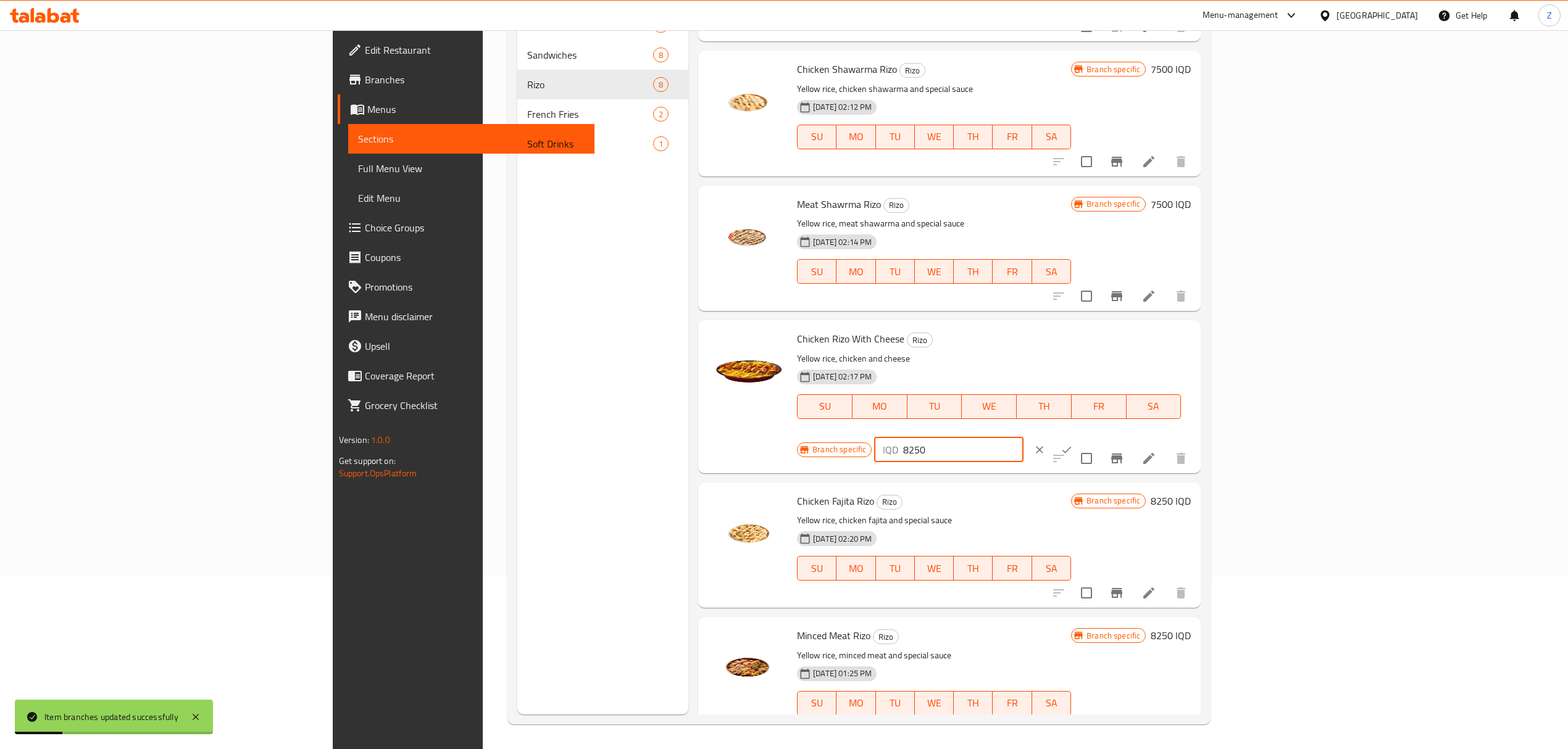
click at [1023, 437] on input "8250" at bounding box center [963, 449] width 120 height 25
type input "7500"
click at [1080, 437] on button "ok" at bounding box center [1067, 450] width 27 height 27
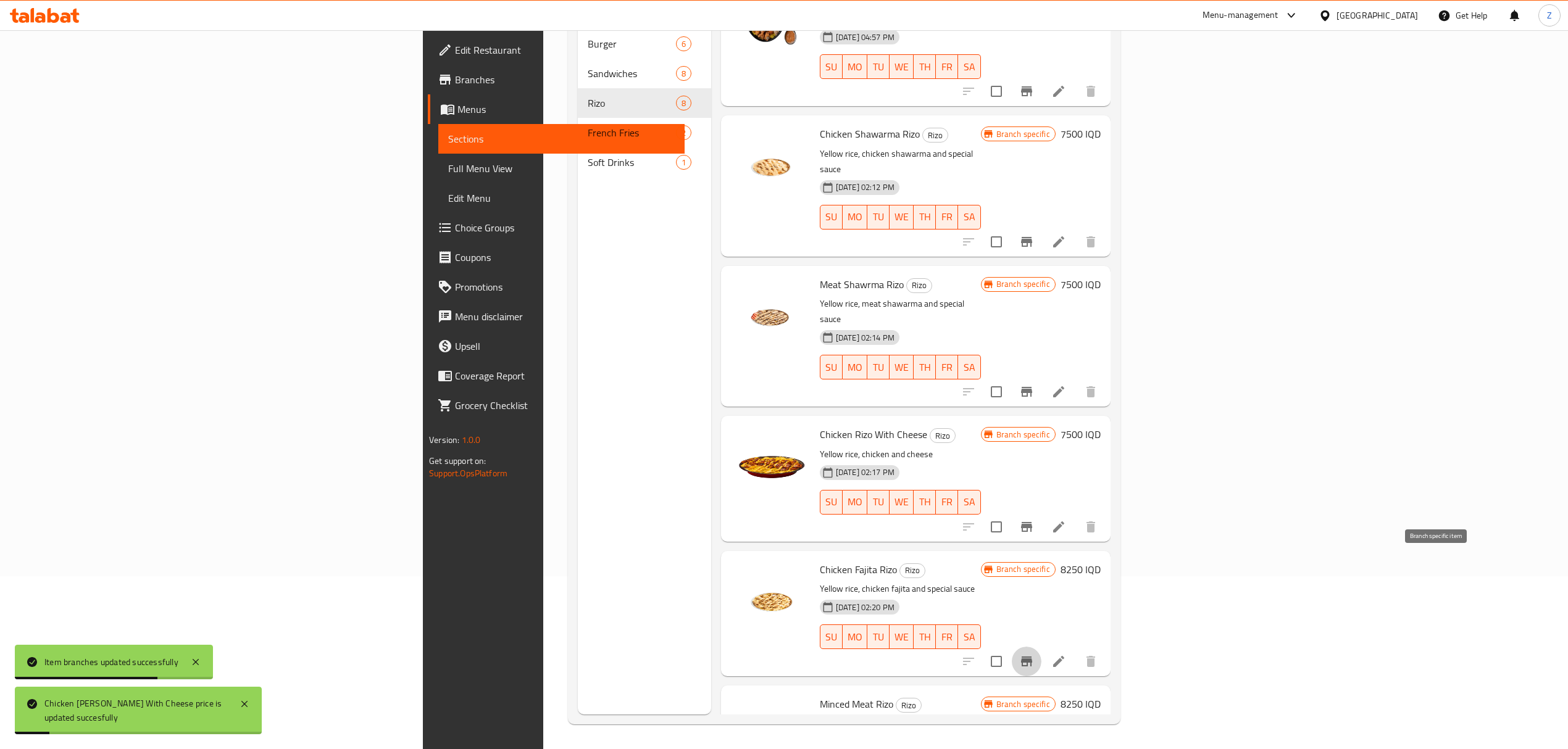
click at [1032, 656] on icon "Branch-specific-item" at bounding box center [1027, 661] width 11 height 10
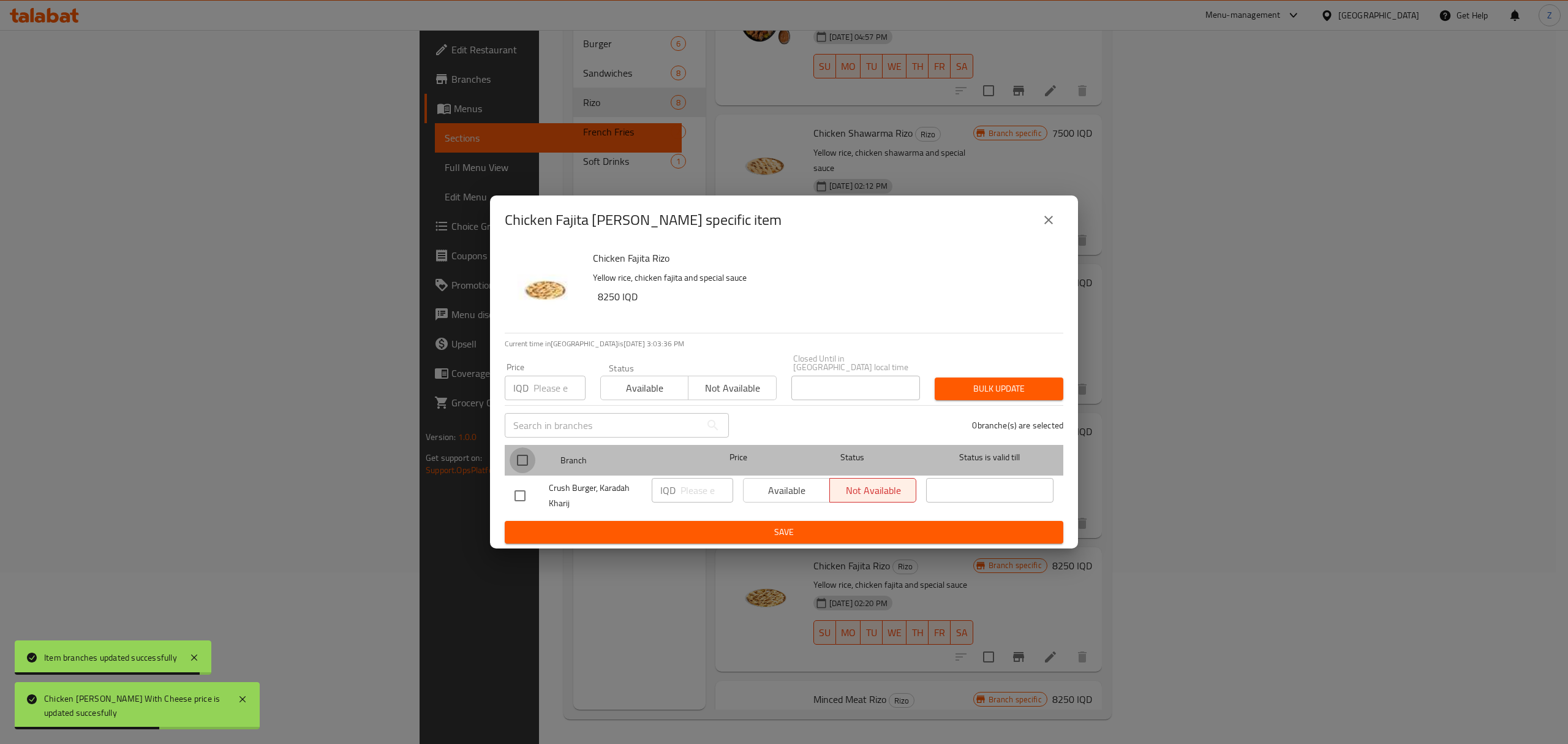
click at [521, 454] on input "checkbox" at bounding box center [522, 460] width 26 height 26
checkbox input "true"
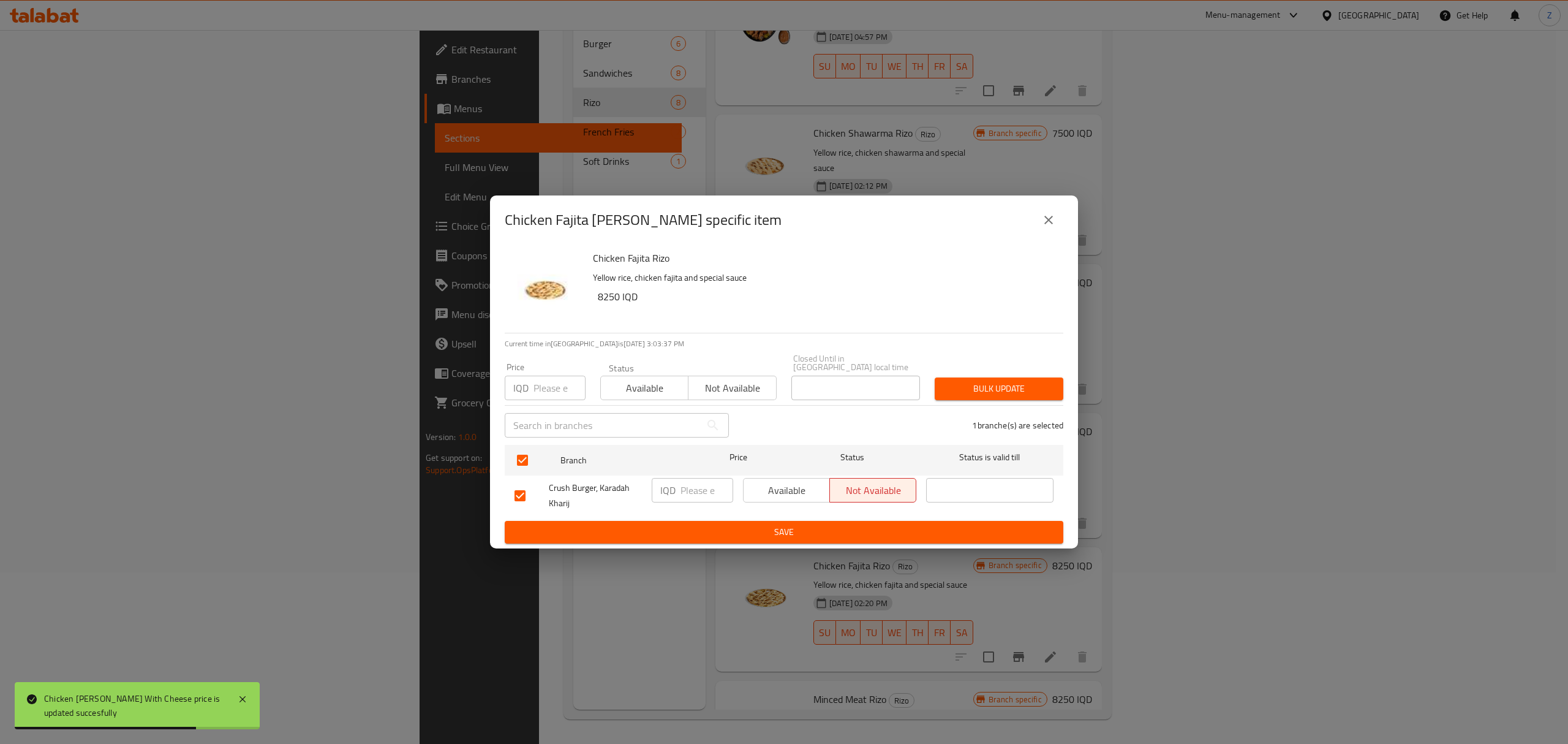
click at [700, 478] on input "number" at bounding box center [707, 490] width 53 height 24
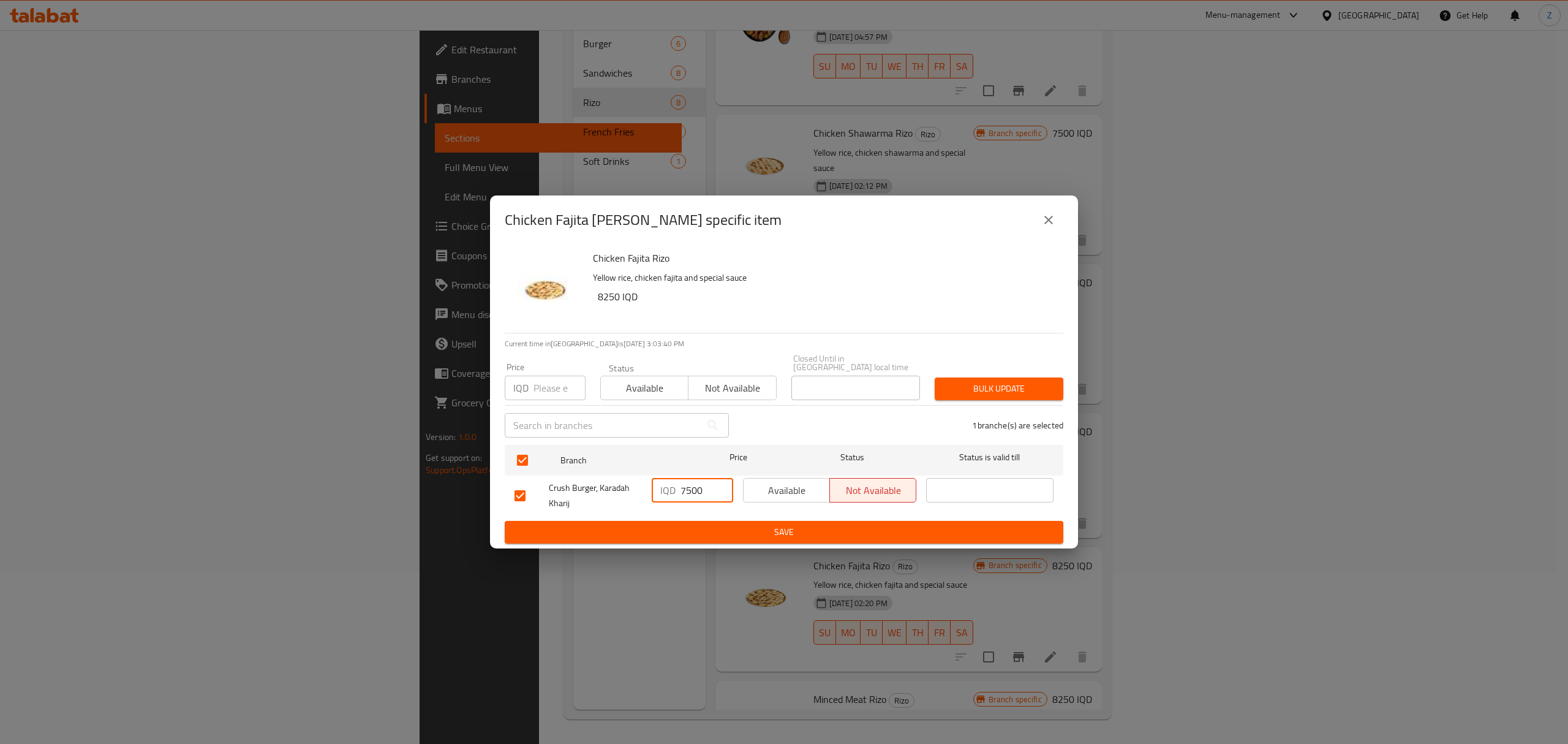
type input "7500"
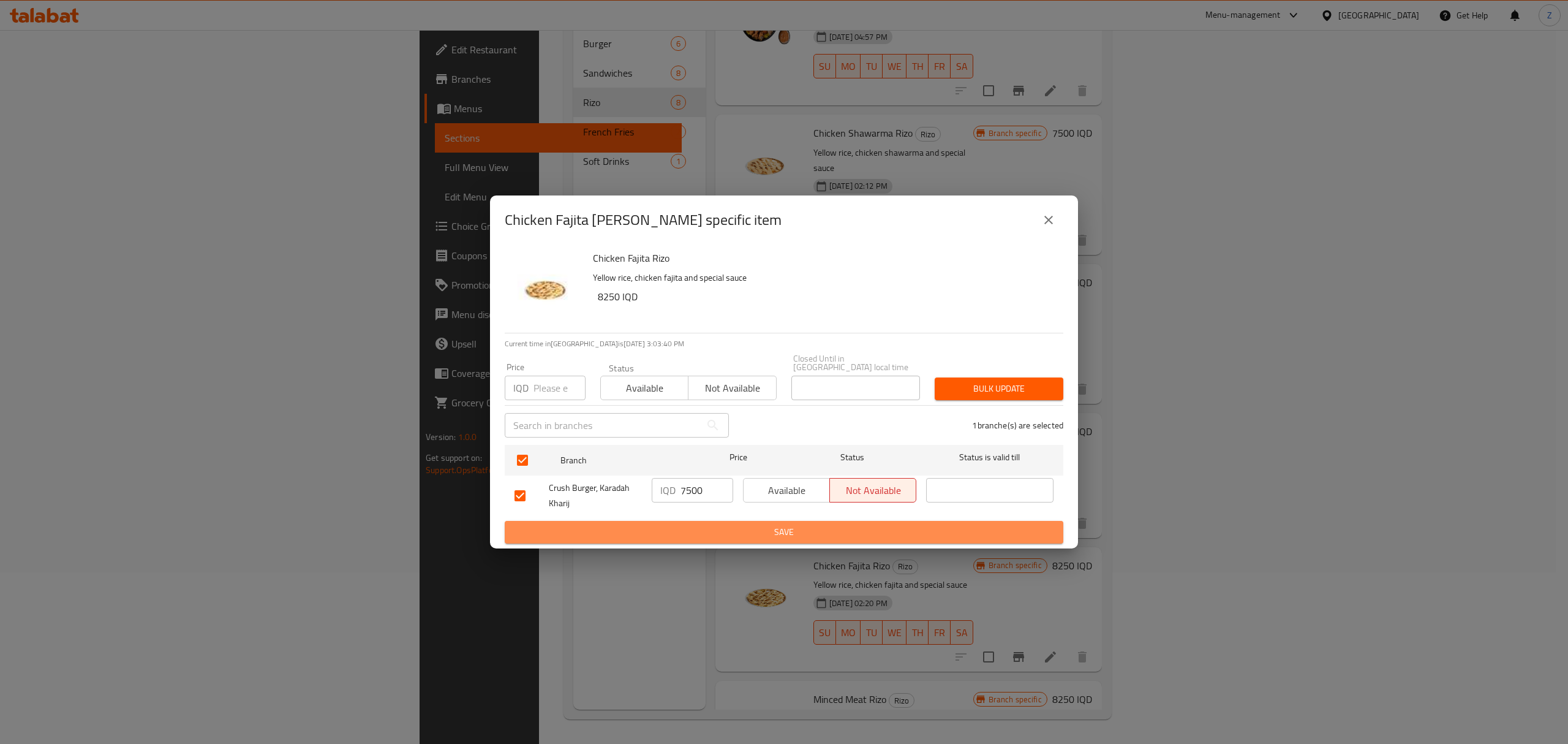
click at [721, 533] on span "Save" at bounding box center [784, 532] width 539 height 15
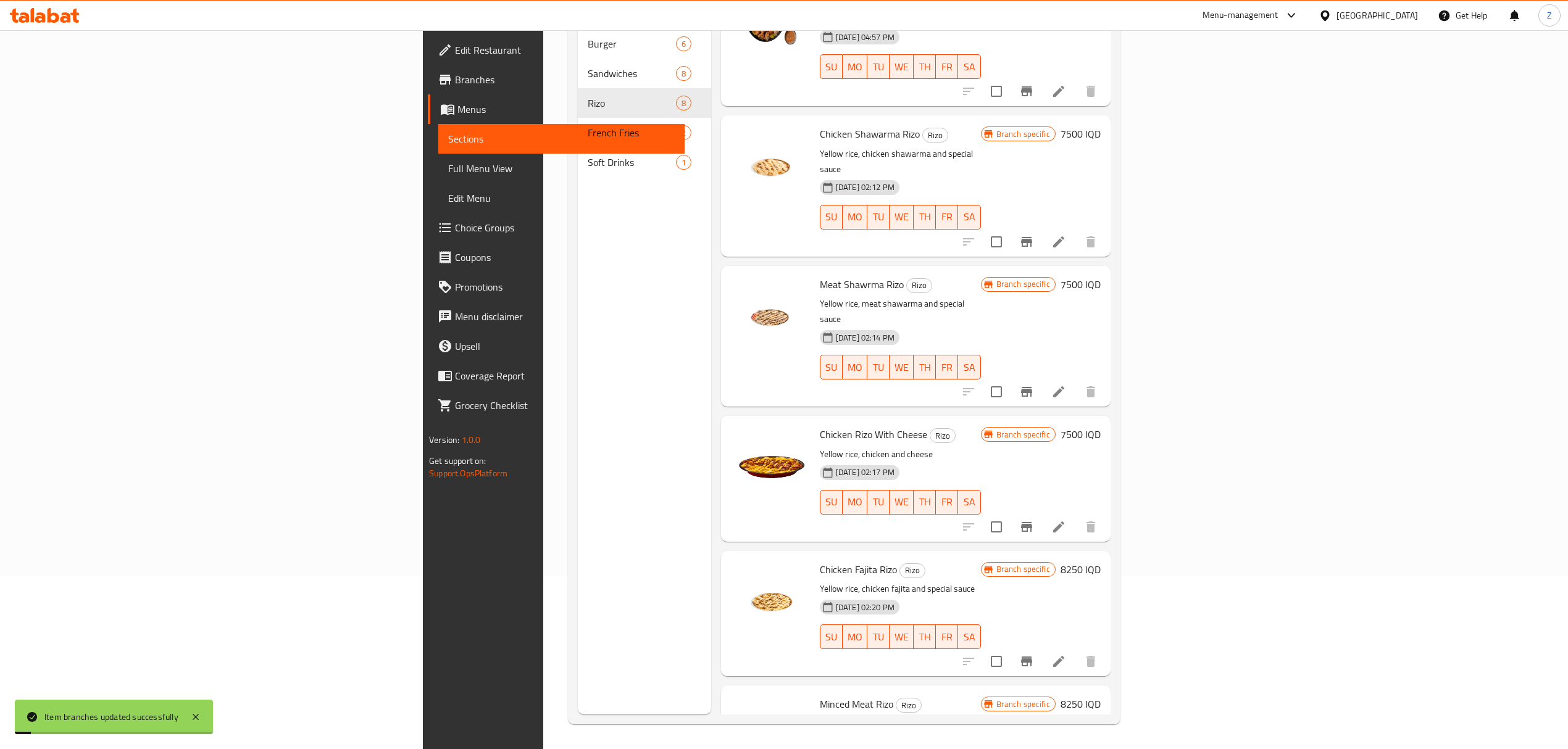
click at [1100, 561] on h6 "8250 IQD" at bounding box center [1080, 569] width 40 height 18
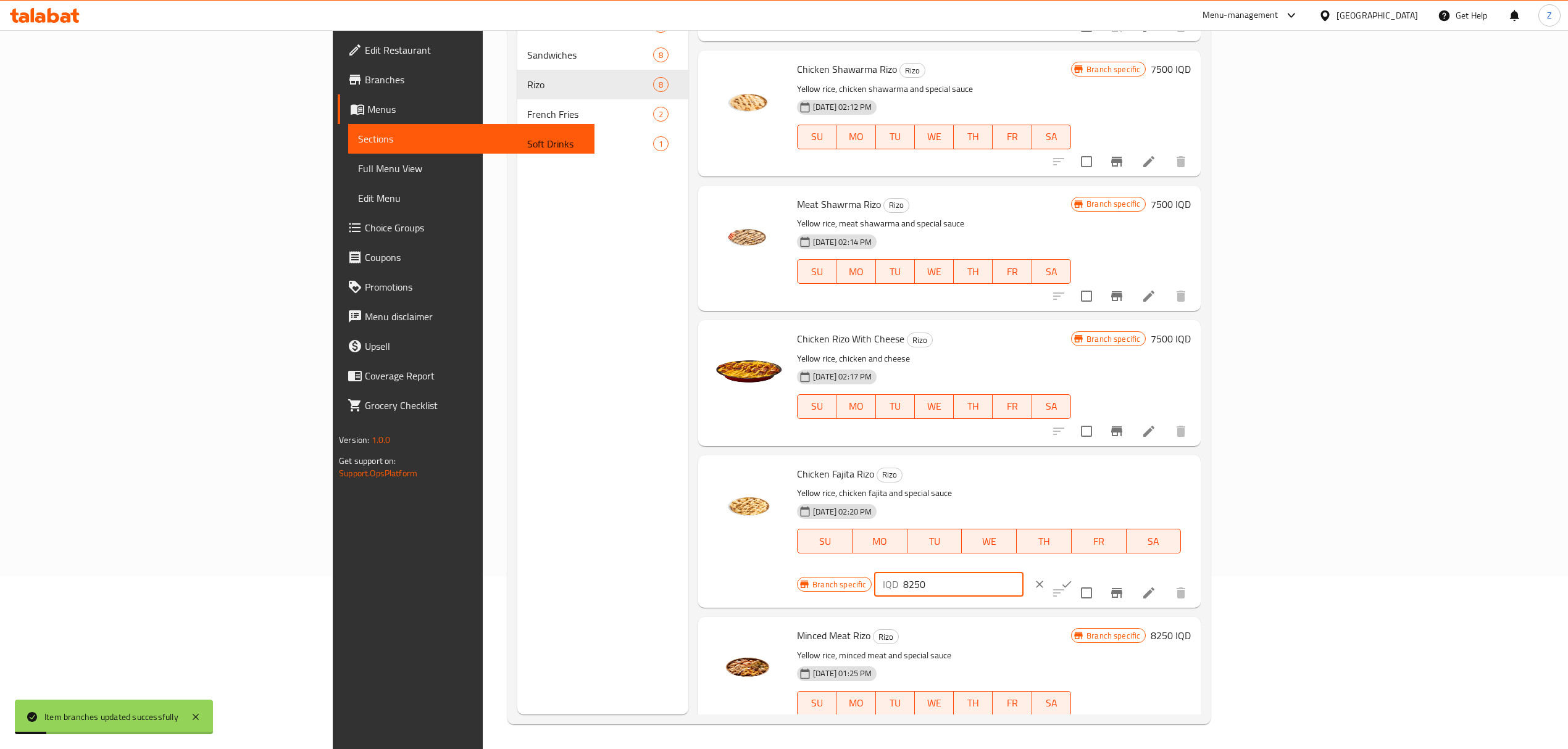
drag, startPoint x: 1374, startPoint y: 482, endPoint x: 1366, endPoint y: 482, distance: 8.0
click at [1023, 572] on input "8250" at bounding box center [963, 584] width 120 height 25
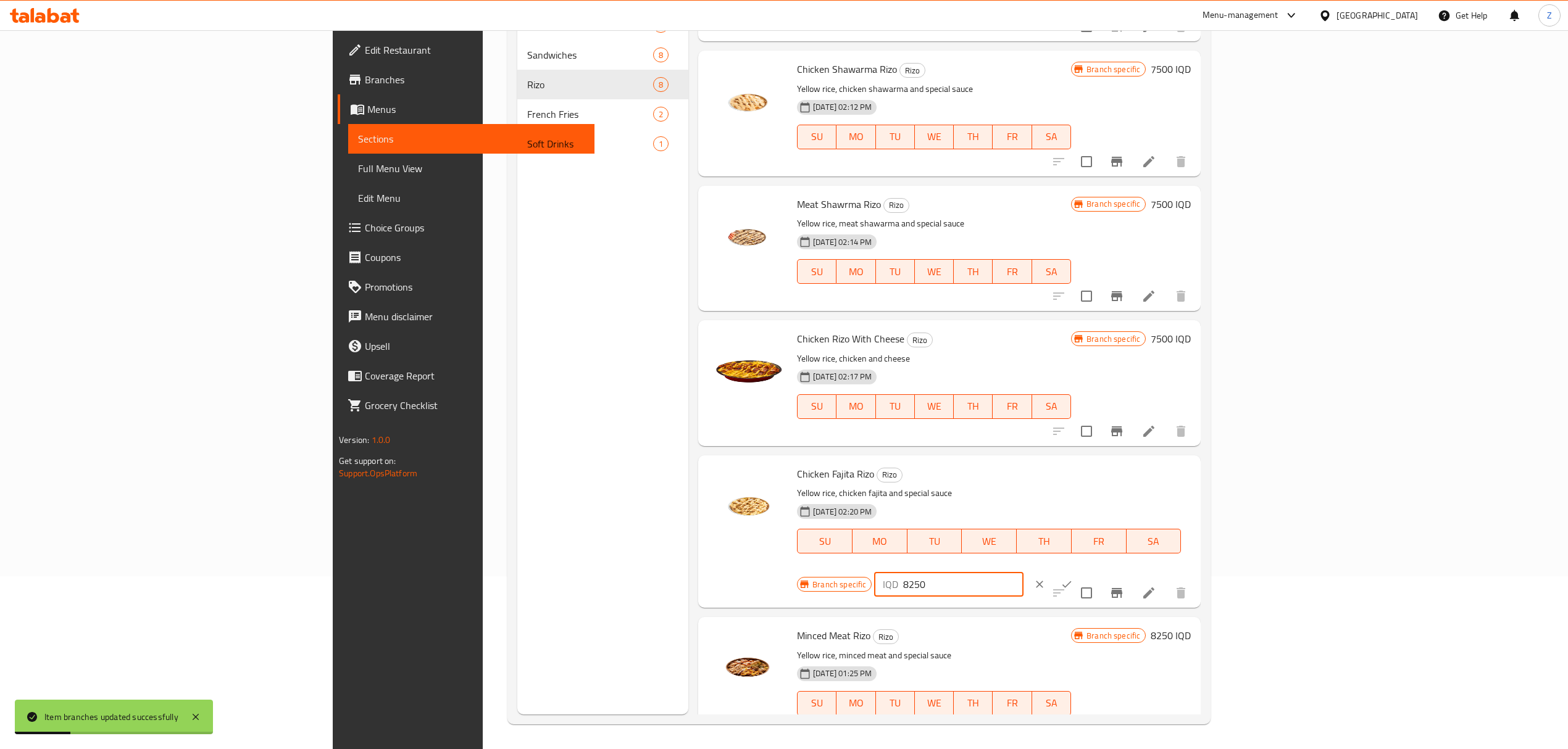
click at [1023, 572] on input "8250" at bounding box center [963, 584] width 120 height 25
type input "7500"
click at [1080, 571] on button "ok" at bounding box center [1067, 584] width 27 height 27
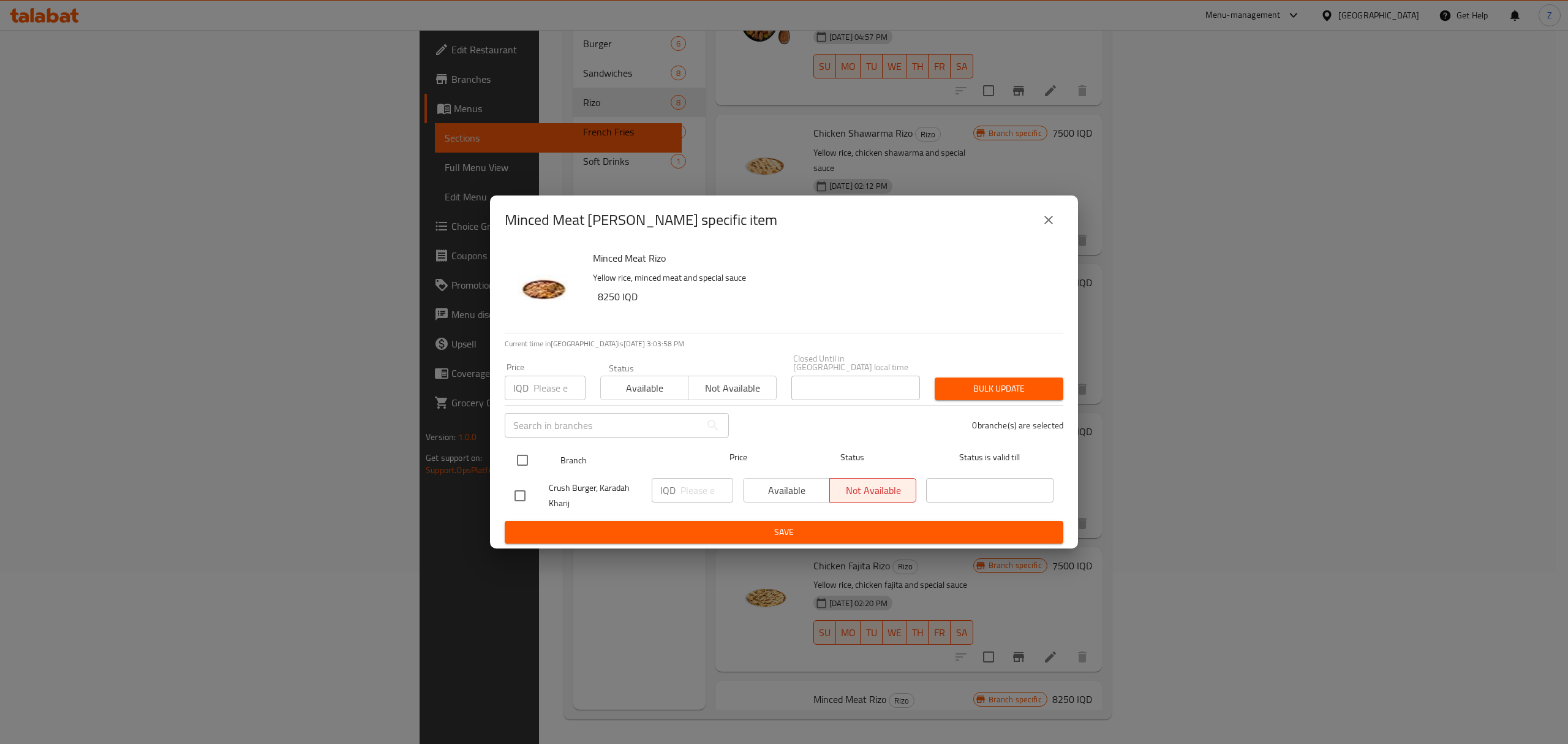
click at [519, 450] on input "checkbox" at bounding box center [522, 460] width 26 height 26
checkbox input "true"
click at [686, 478] on input "number" at bounding box center [707, 490] width 53 height 24
type input "7500"
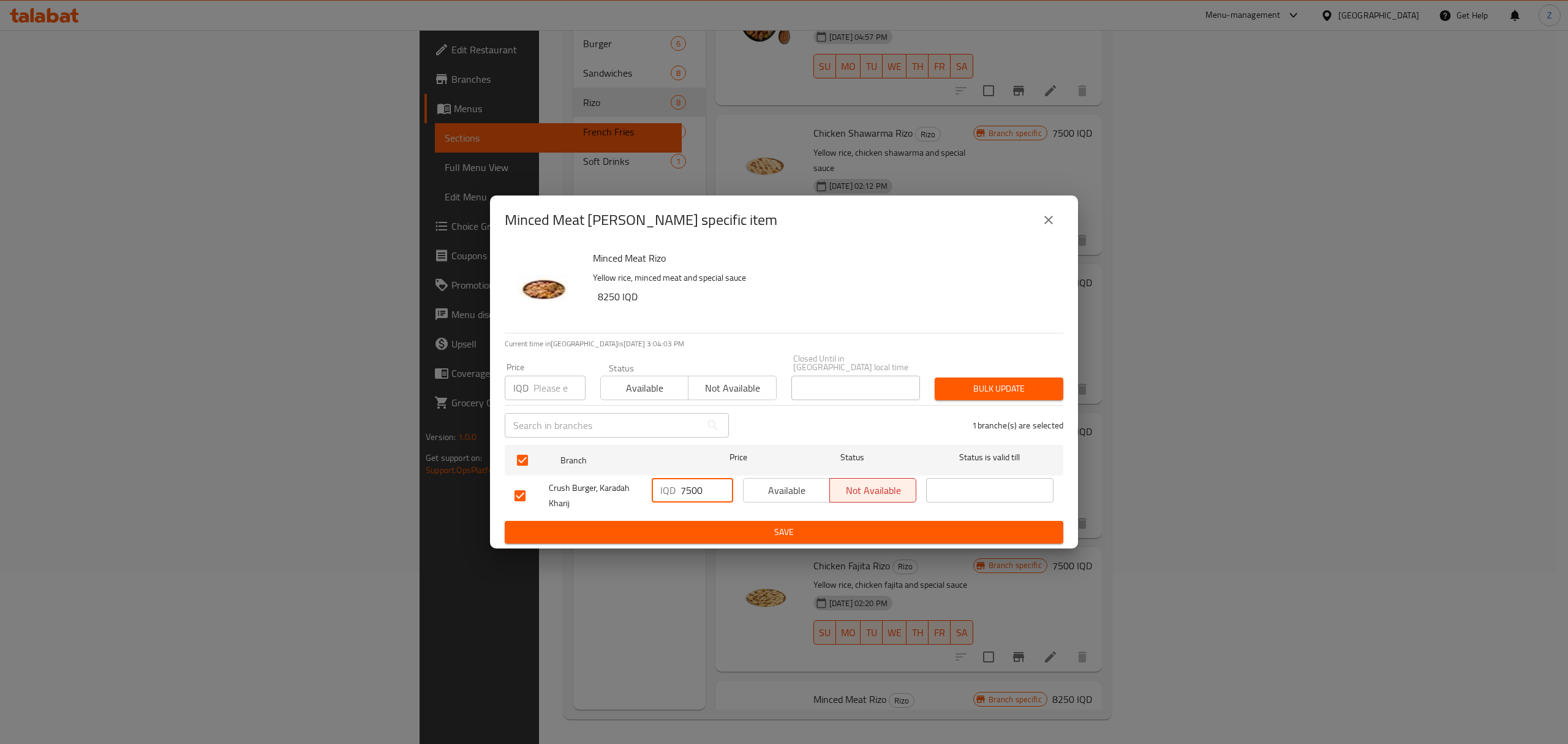
click at [760, 528] on span "Save" at bounding box center [784, 532] width 539 height 15
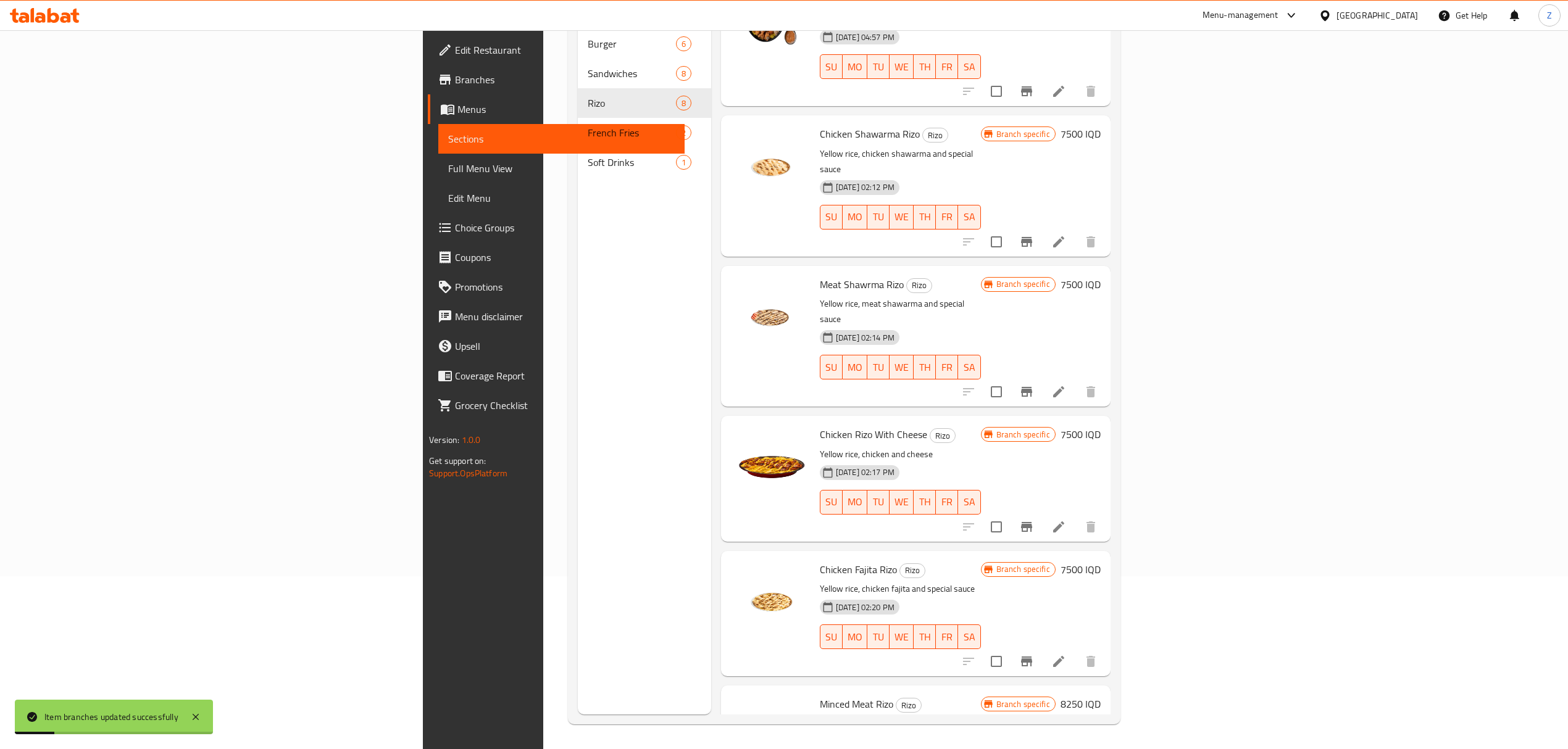
click at [1100, 696] on h6 "8250 IQD" at bounding box center [1080, 704] width 40 height 18
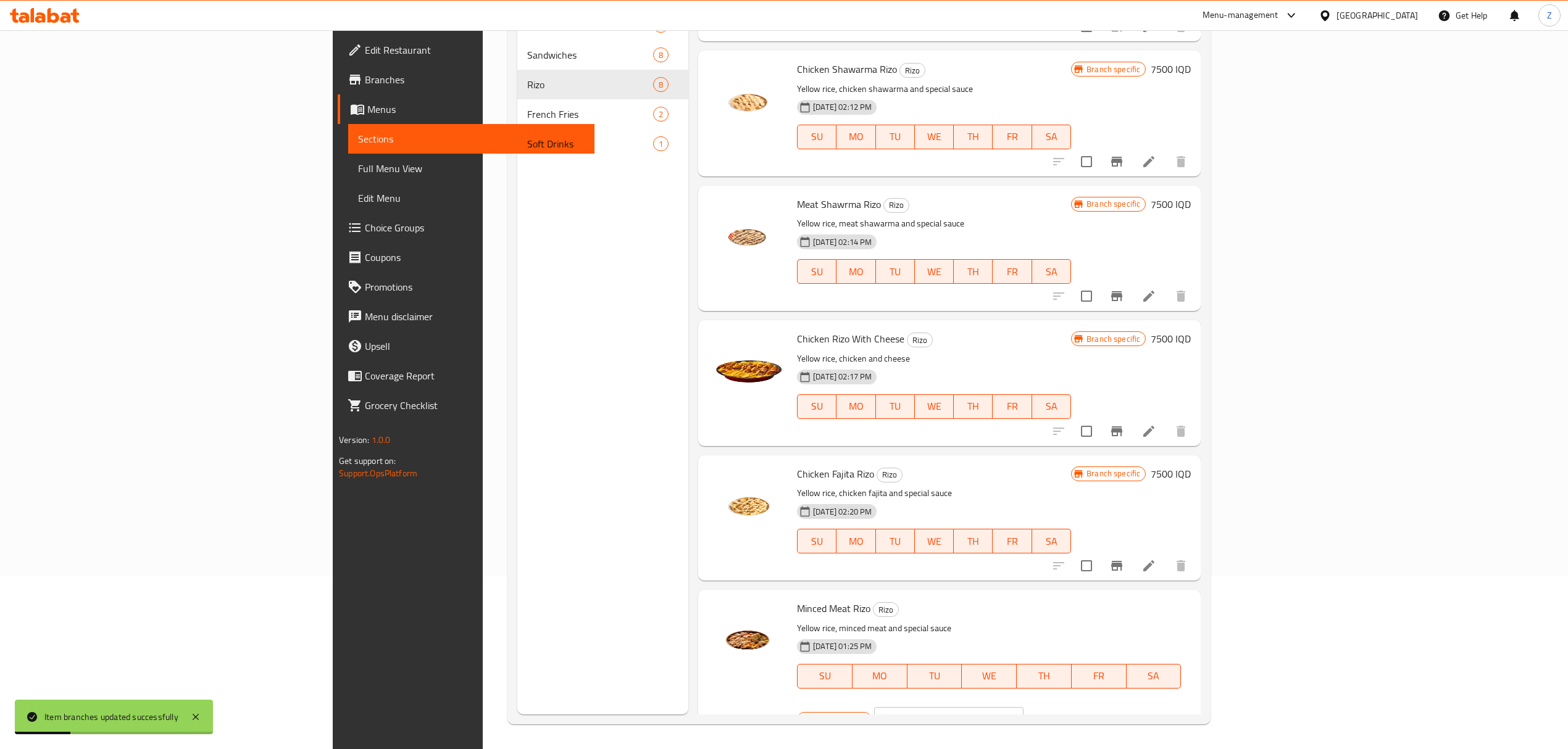
click at [1023, 707] on input "8250" at bounding box center [963, 719] width 120 height 25
type input "7500"
click at [1080, 706] on button "ok" at bounding box center [1067, 720] width 27 height 27
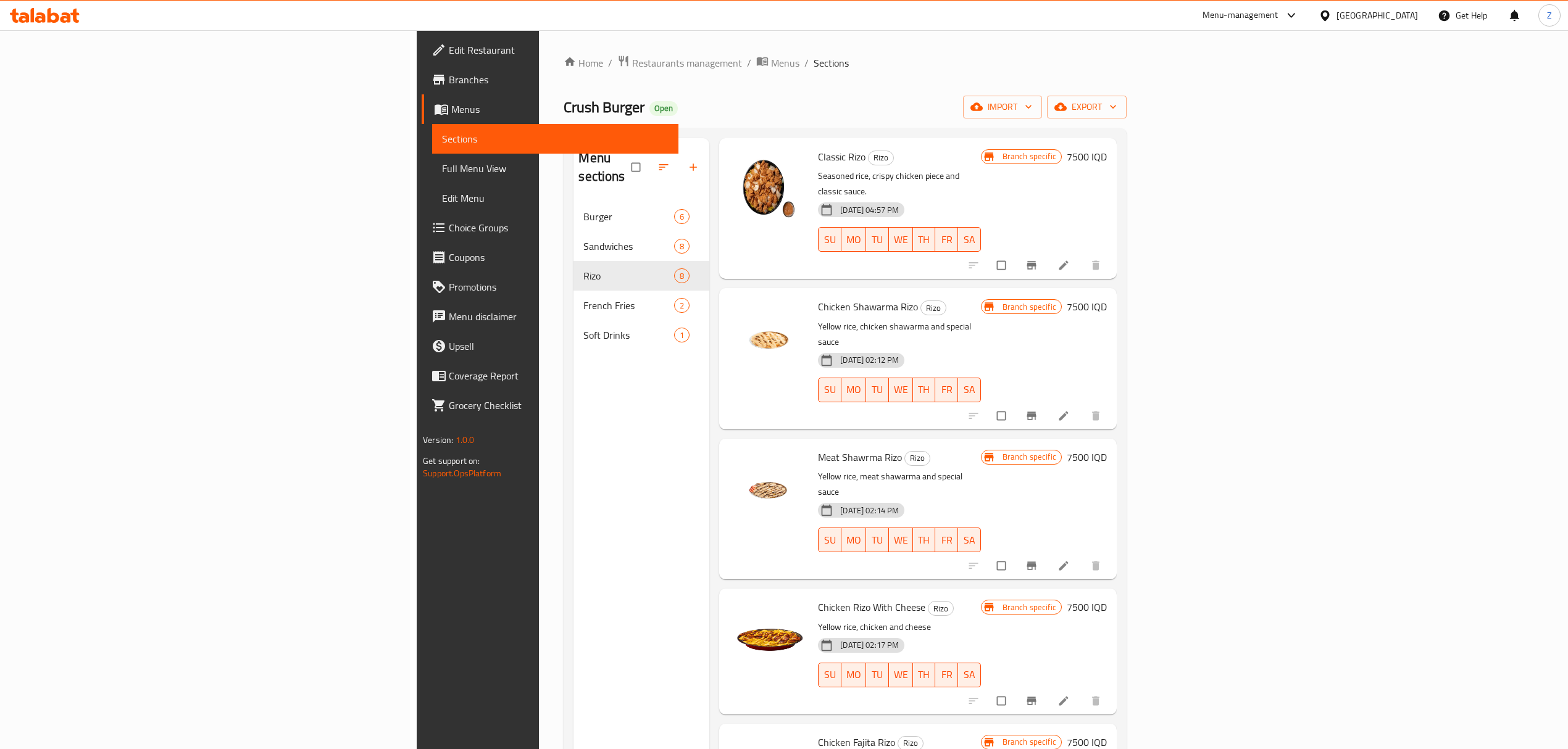
scroll to position [173, 0]
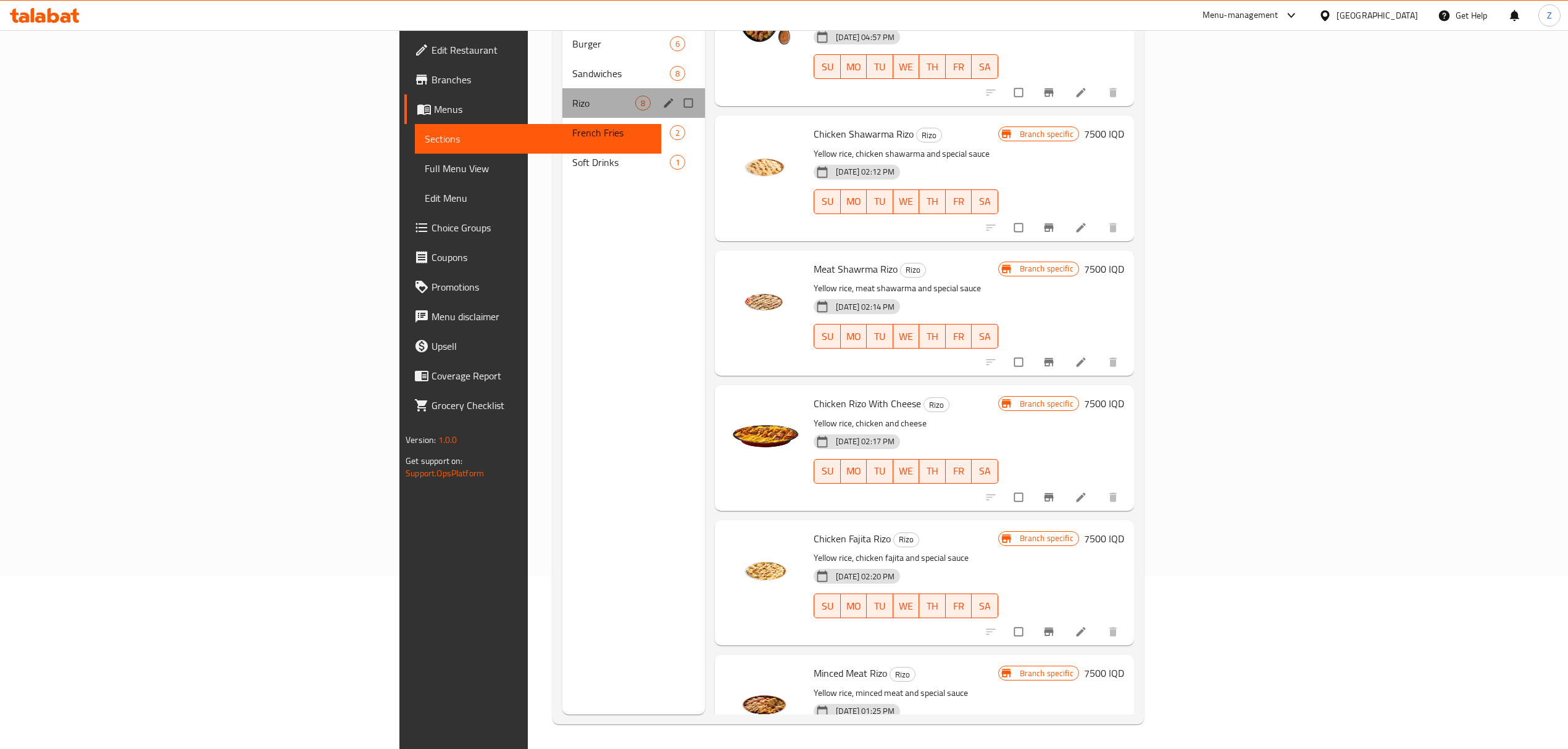
click at [562, 95] on div "[PERSON_NAME] 8" at bounding box center [634, 103] width 143 height 29
click at [572, 125] on span "French Fries" at bounding box center [604, 132] width 63 height 15
